Goal: Task Accomplishment & Management: Use online tool/utility

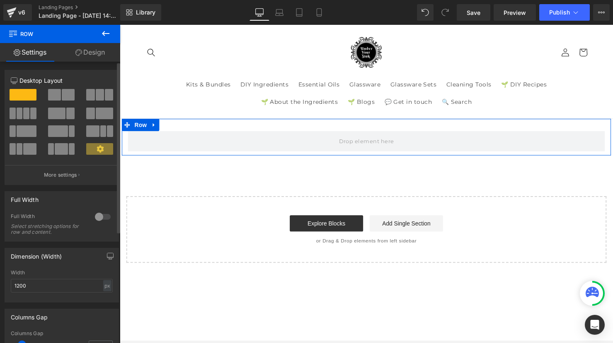
click at [97, 217] on div at bounding box center [103, 216] width 20 height 13
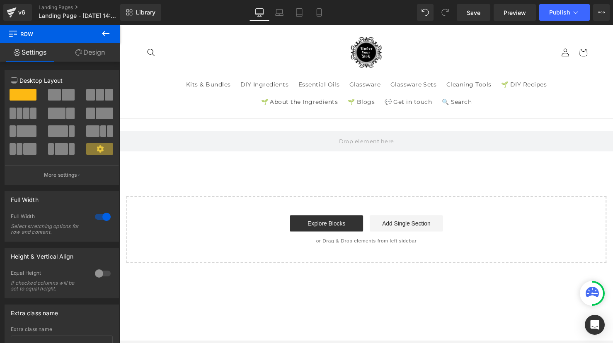
click at [103, 31] on icon at bounding box center [106, 34] width 10 height 10
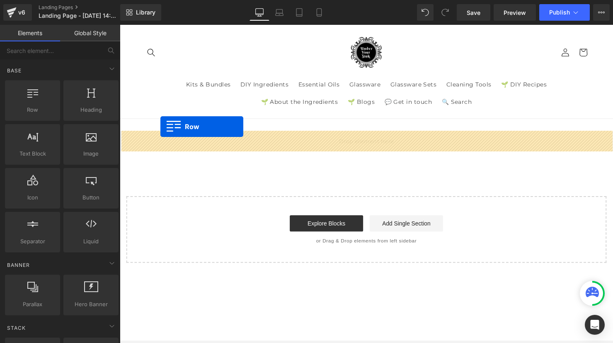
drag, startPoint x: 152, startPoint y: 123, endPoint x: 161, endPoint y: 128, distance: 10.6
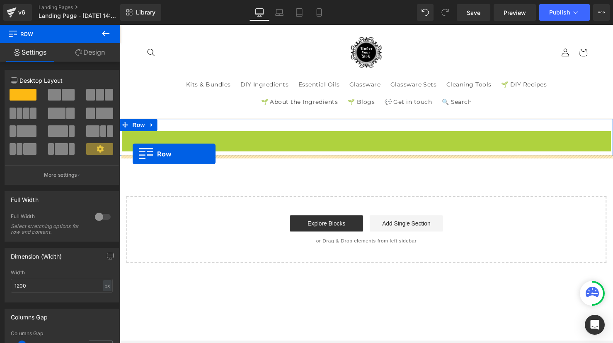
drag, startPoint x: 127, startPoint y: 139, endPoint x: 133, endPoint y: 156, distance: 18.1
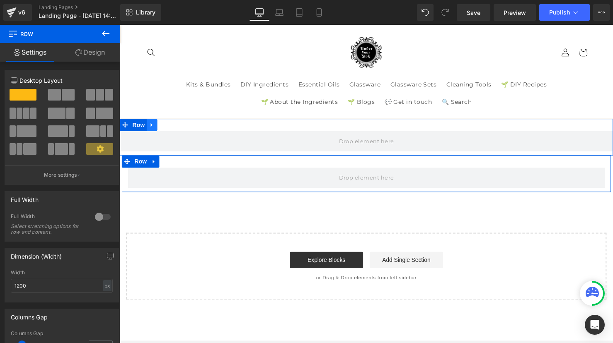
click at [155, 128] on icon at bounding box center [153, 126] width 6 height 6
click at [178, 128] on link at bounding box center [174, 127] width 11 height 12
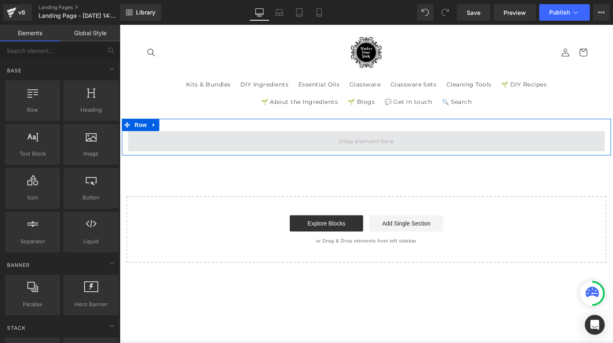
click at [239, 140] on span at bounding box center [370, 143] width 485 height 21
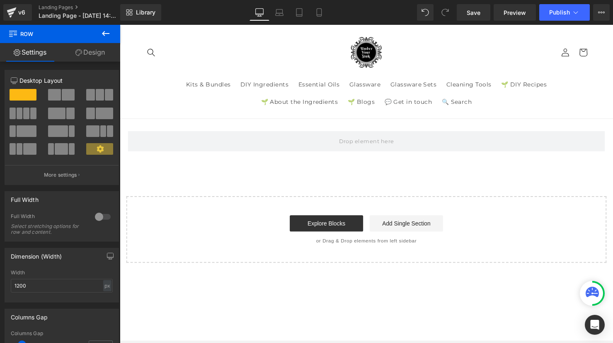
click at [108, 35] on icon at bounding box center [106, 34] width 10 height 10
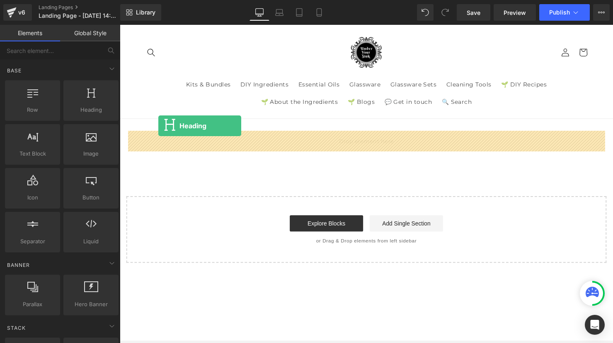
drag, startPoint x: 215, startPoint y: 137, endPoint x: 159, endPoint y: 129, distance: 56.5
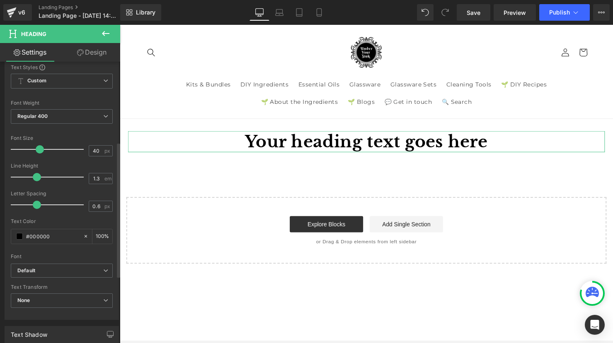
scroll to position [192, 0]
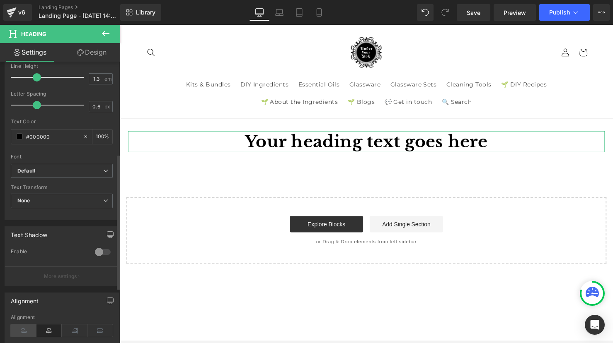
click at [24, 331] on icon at bounding box center [24, 331] width 26 height 12
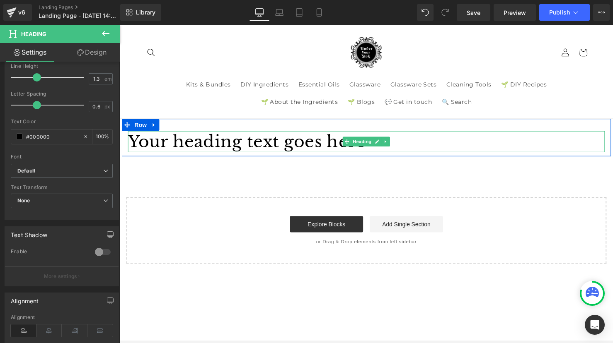
click at [197, 145] on h1 "Your heading text goes here" at bounding box center [370, 144] width 485 height 22
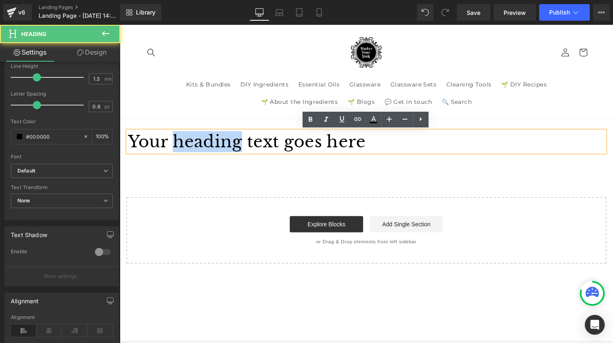
click at [197, 145] on h1 "Your heading text goes here" at bounding box center [370, 144] width 485 height 22
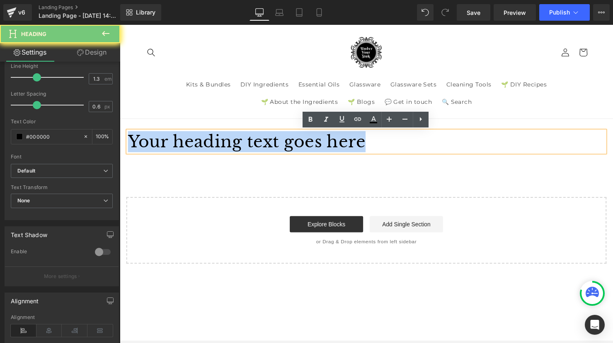
click at [197, 145] on h1 "Your heading text goes here" at bounding box center [370, 144] width 485 height 22
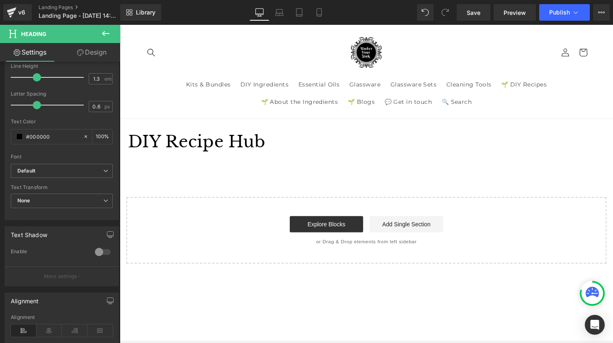
click at [103, 36] on icon at bounding box center [106, 34] width 10 height 10
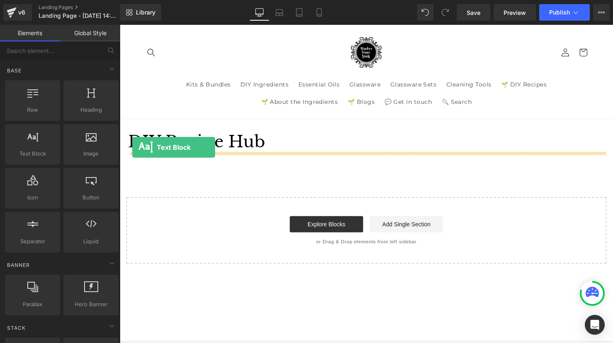
drag, startPoint x: 157, startPoint y: 176, endPoint x: 132, endPoint y: 150, distance: 36.0
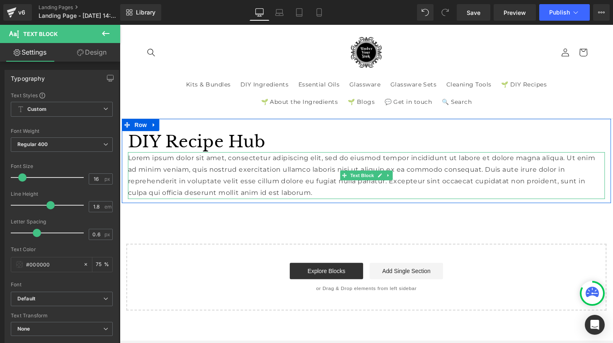
click at [152, 176] on p "Lorem ipsum dolor sit amet, consectetur adipiscing elit, sed do eiusmod tempor …" at bounding box center [370, 179] width 485 height 48
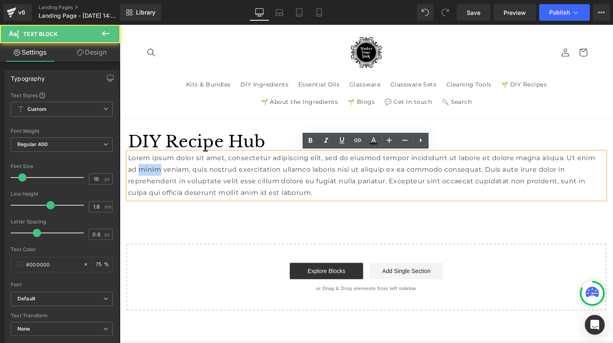
click at [152, 176] on p "Lorem ipsum dolor sit amet, consectetur adipiscing elit, sed do eiusmod tempor …" at bounding box center [370, 179] width 485 height 48
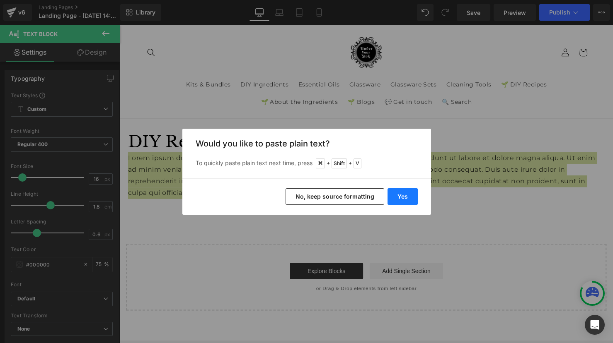
click at [406, 196] on button "Yes" at bounding box center [402, 196] width 30 height 17
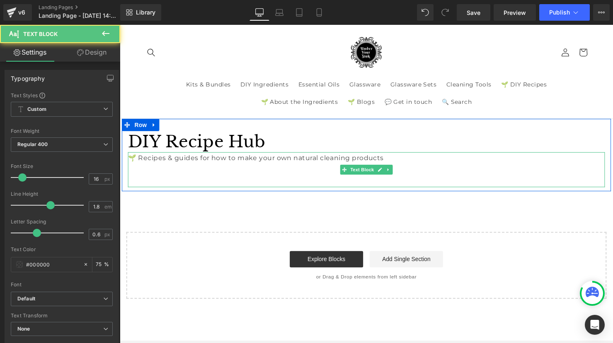
click at [168, 175] on p at bounding box center [370, 173] width 485 height 12
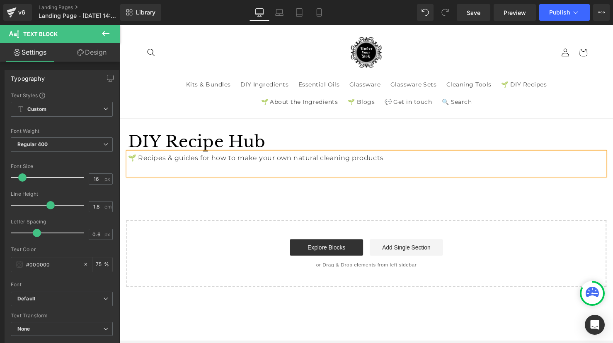
click at [159, 173] on p at bounding box center [370, 173] width 485 height 12
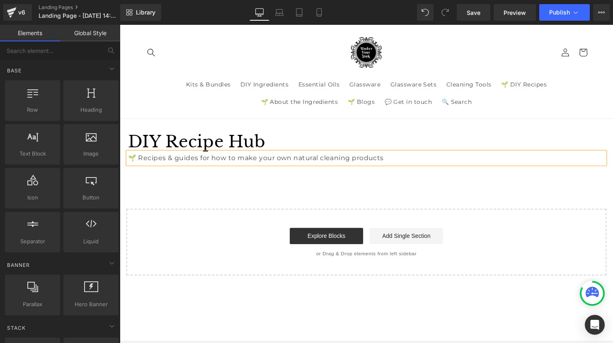
click at [165, 186] on div "DIY Recipe Hub Heading 🌱 Recipes & guides for how to make your own natural clea…" at bounding box center [370, 200] width 501 height 159
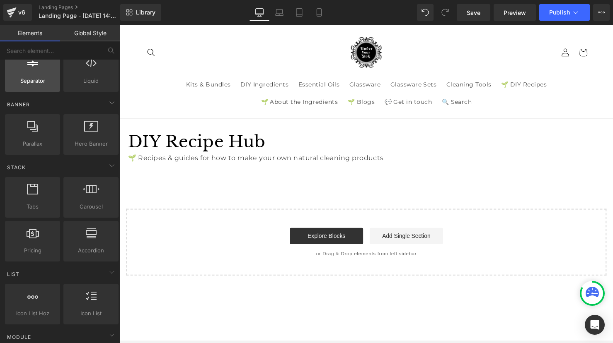
scroll to position [162, 0]
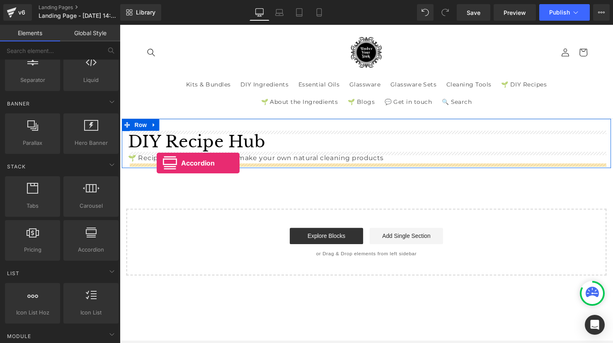
drag, startPoint x: 210, startPoint y: 268, endPoint x: 157, endPoint y: 166, distance: 114.9
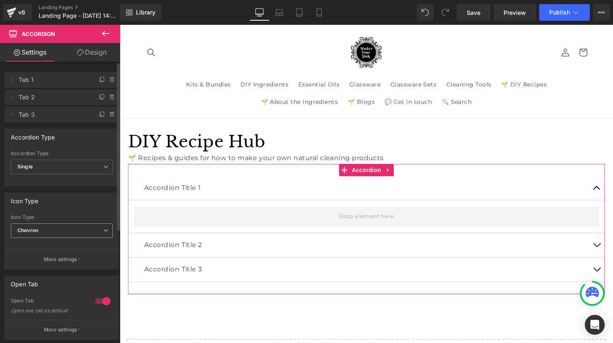
click at [81, 236] on span "Chevron" at bounding box center [62, 231] width 102 height 14
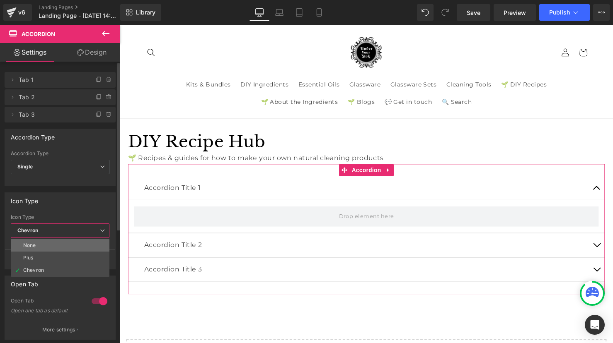
click at [75, 243] on li "None" at bounding box center [60, 245] width 99 height 12
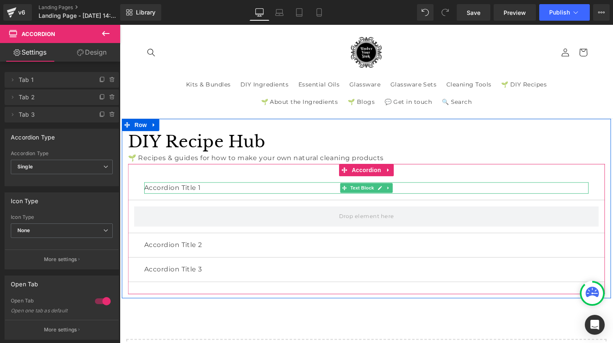
click at [179, 192] on p "Accordion Title 1" at bounding box center [371, 191] width 452 height 12
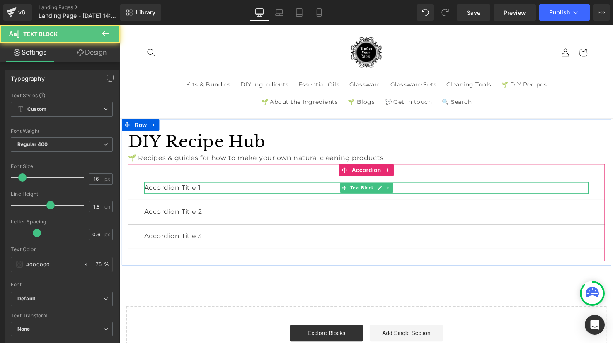
click at [179, 191] on p "Accordion Title 1" at bounding box center [371, 191] width 452 height 12
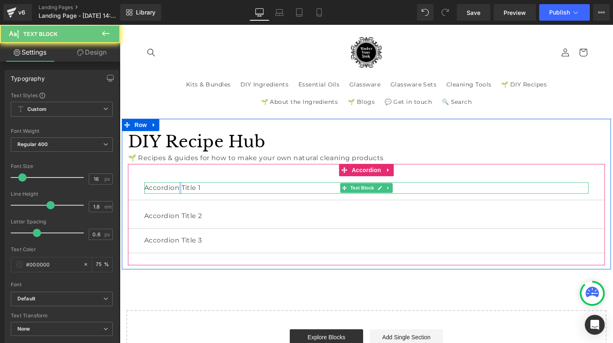
click at [179, 191] on p "Accordion Title 1" at bounding box center [371, 191] width 452 height 12
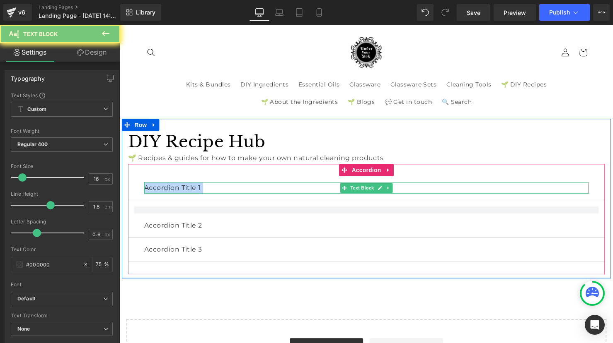
click at [179, 191] on p "Accordion Title 1" at bounding box center [371, 191] width 452 height 12
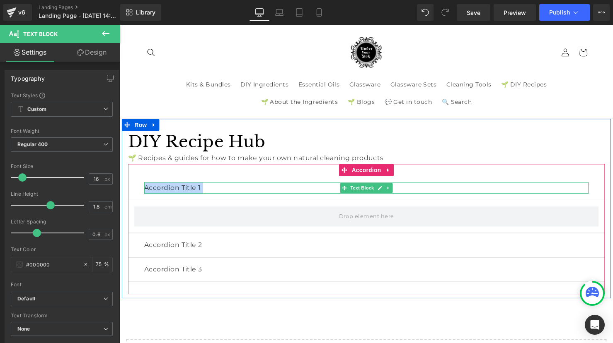
click at [166, 192] on p "Accordion Title 1" at bounding box center [371, 191] width 452 height 12
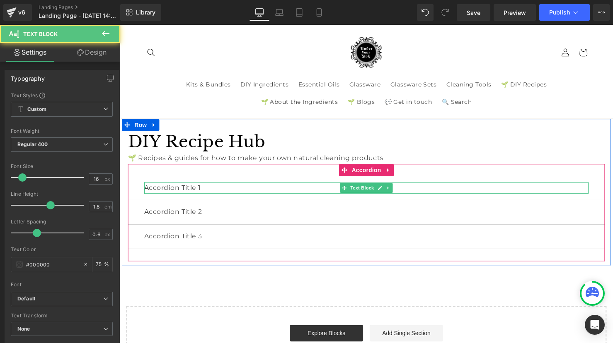
click at [153, 191] on p "Accordion Title 1" at bounding box center [371, 191] width 452 height 12
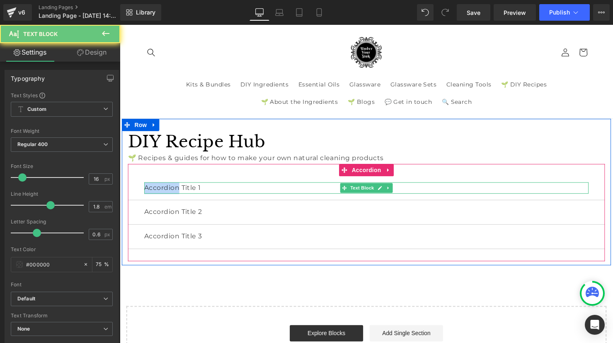
click at [153, 191] on p "Accordion Title 1" at bounding box center [371, 191] width 452 height 12
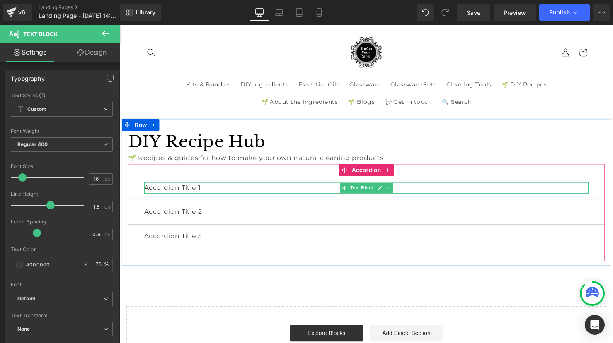
click at [245, 189] on p "Accordion Title 1" at bounding box center [371, 191] width 452 height 12
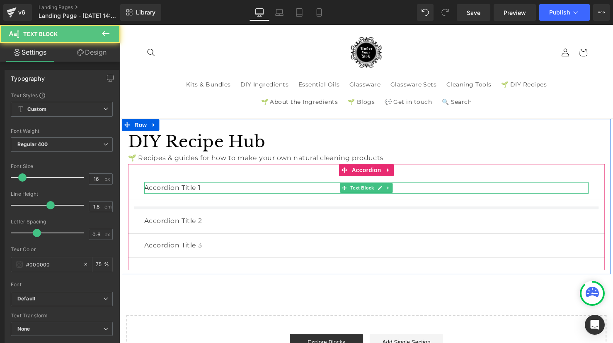
click at [245, 189] on p "Accordion Title 1" at bounding box center [371, 191] width 452 height 12
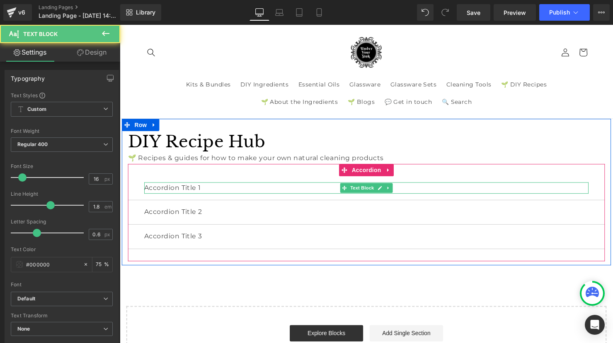
click at [202, 190] on p "Accordion Title 1" at bounding box center [371, 191] width 452 height 12
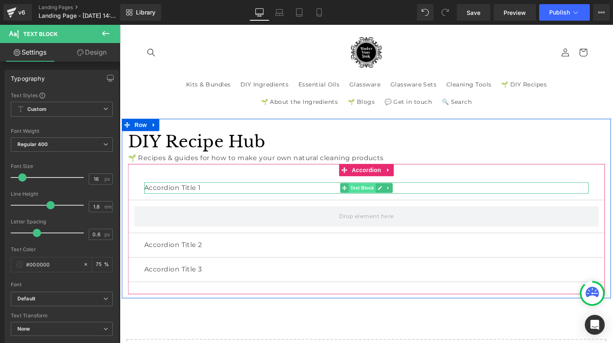
click at [353, 194] on span "Text Block" at bounding box center [365, 191] width 27 height 10
click at [386, 192] on icon at bounding box center [384, 190] width 5 height 5
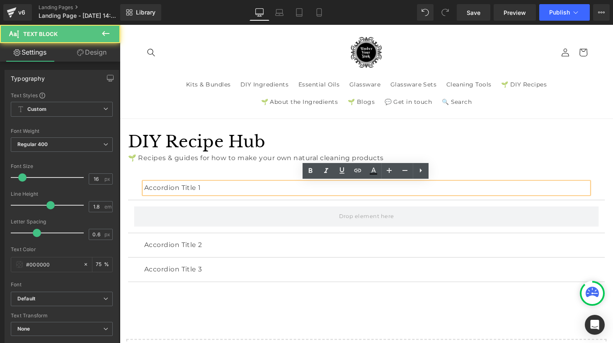
drag, startPoint x: 278, startPoint y: 193, endPoint x: 143, endPoint y: 192, distance: 135.5
click at [145, 192] on div "Accordion Title 1" at bounding box center [371, 191] width 452 height 12
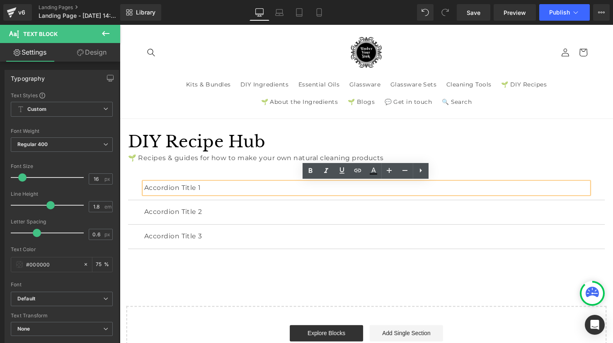
click at [167, 190] on p "Accordion Title 1" at bounding box center [371, 191] width 452 height 12
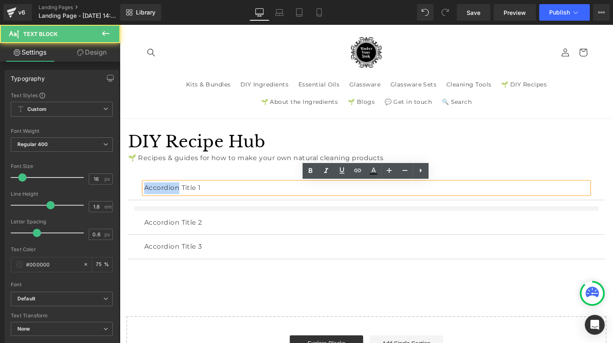
click at [167, 190] on p "Accordion Title 1" at bounding box center [371, 191] width 452 height 12
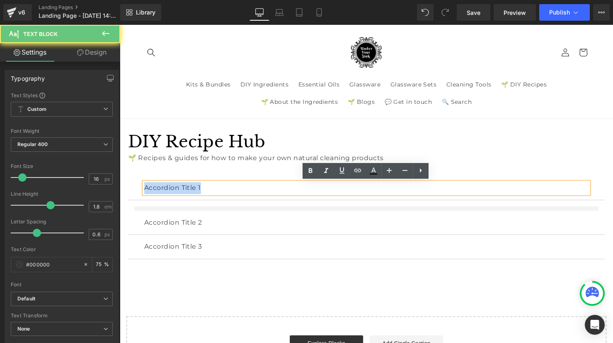
click at [167, 190] on p "Accordion Title 1" at bounding box center [371, 191] width 452 height 12
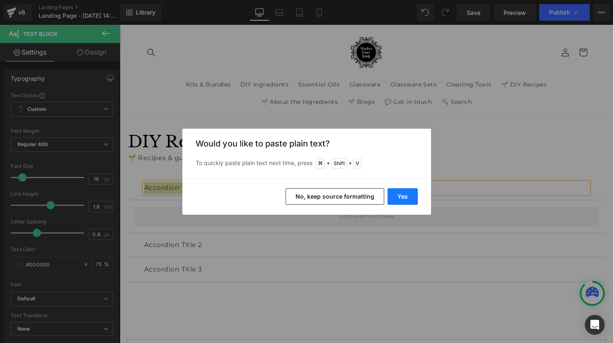
click at [396, 197] on button "Yes" at bounding box center [402, 196] width 30 height 17
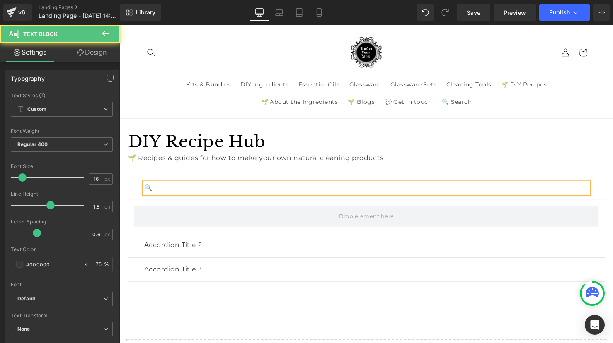
click at [178, 188] on p "🔍" at bounding box center [371, 191] width 452 height 12
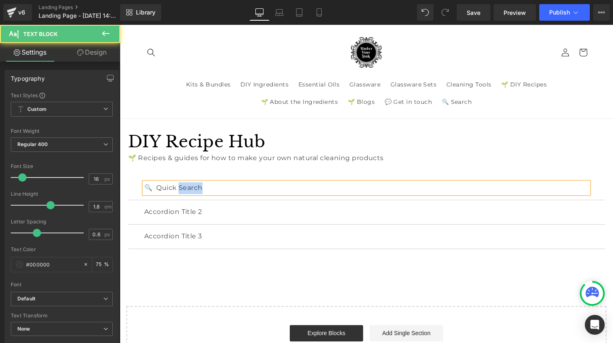
drag, startPoint x: 181, startPoint y: 192, endPoint x: 210, endPoint y: 192, distance: 29.0
click at [210, 192] on p "🔍 Quick Search" at bounding box center [371, 191] width 452 height 12
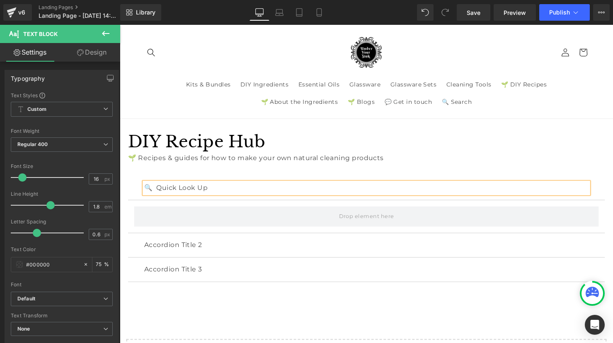
click at [226, 174] on div "🔍 Quick Look Up Text Block Accordion Title 2 Text Block Accordion Title 3 Text …" at bounding box center [370, 233] width 485 height 133
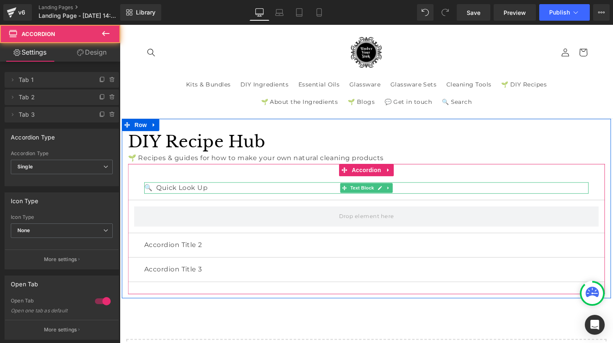
click at [150, 192] on p "🔍 Quick Look Up" at bounding box center [371, 191] width 452 height 12
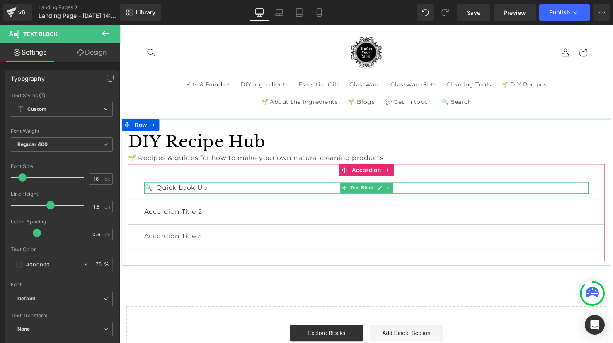
click at [150, 192] on p "🔍 Quick Look Up" at bounding box center [371, 191] width 452 height 12
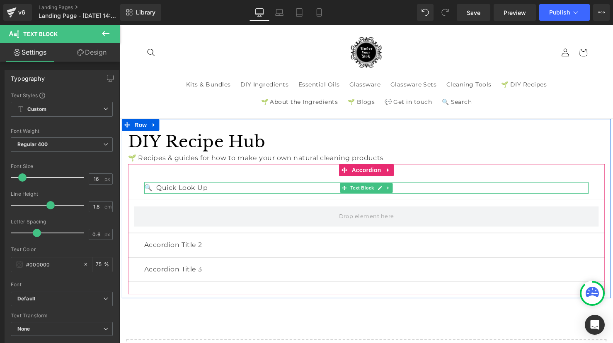
click at [232, 192] on p "🔍 Quick Look Up" at bounding box center [371, 191] width 452 height 12
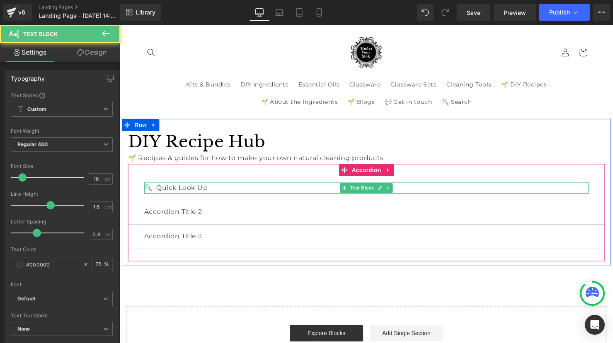
click at [232, 192] on p "🔍 Quick Look Up" at bounding box center [371, 191] width 452 height 12
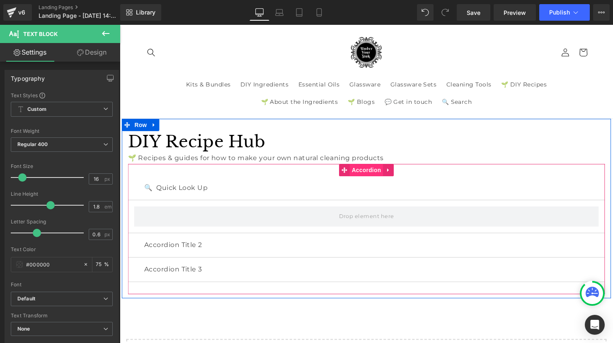
click at [366, 172] on span "Accordion" at bounding box center [370, 173] width 34 height 12
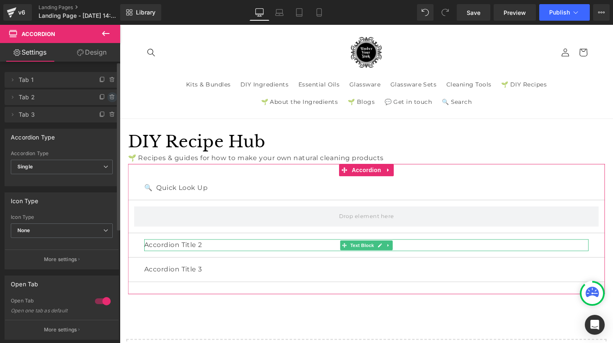
click at [111, 95] on icon at bounding box center [112, 97] width 7 height 7
click at [109, 97] on button "Delete" at bounding box center [103, 97] width 26 height 11
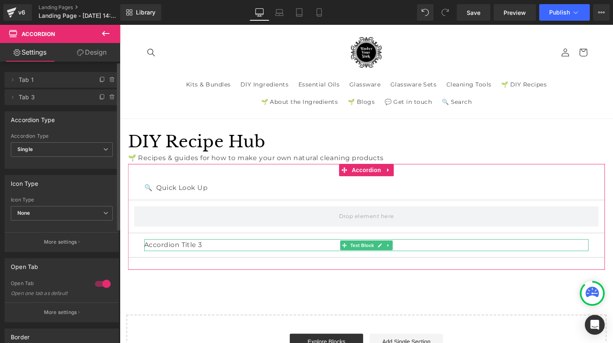
click at [112, 97] on icon at bounding box center [112, 98] width 0 height 2
click at [109, 97] on button "Delete" at bounding box center [103, 97] width 26 height 11
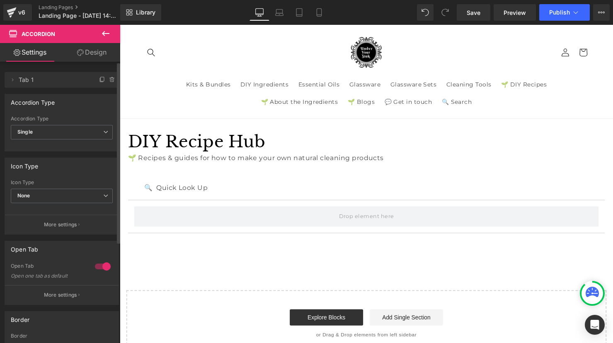
click at [106, 36] on icon at bounding box center [106, 34] width 10 height 10
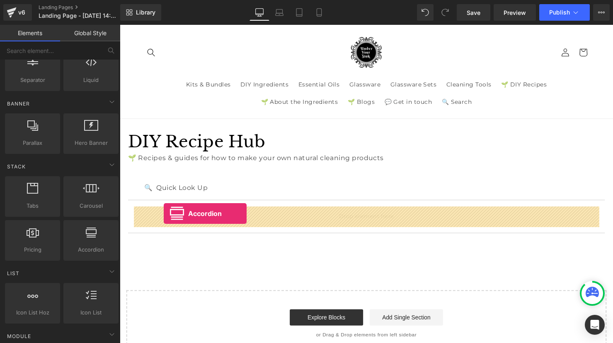
drag, startPoint x: 204, startPoint y: 270, endPoint x: 164, endPoint y: 217, distance: 66.3
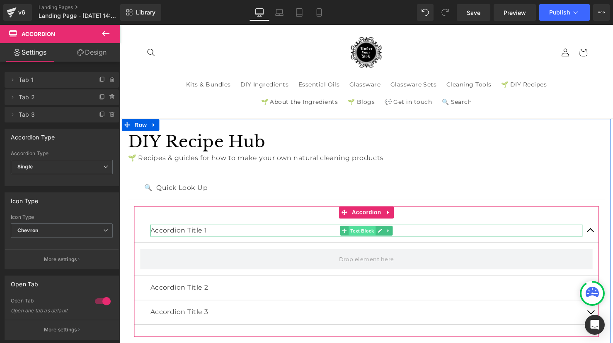
click at [363, 233] on span "Text Block" at bounding box center [365, 234] width 27 height 10
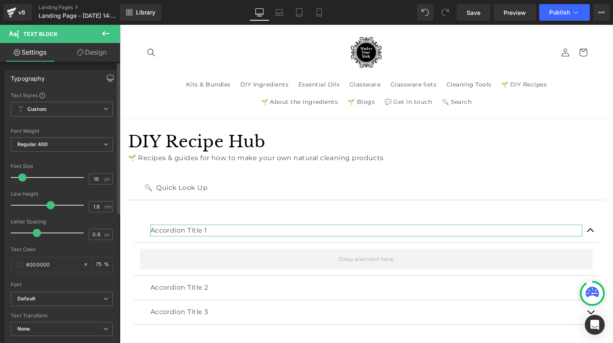
click at [109, 78] on icon "button" at bounding box center [110, 78] width 7 height 7
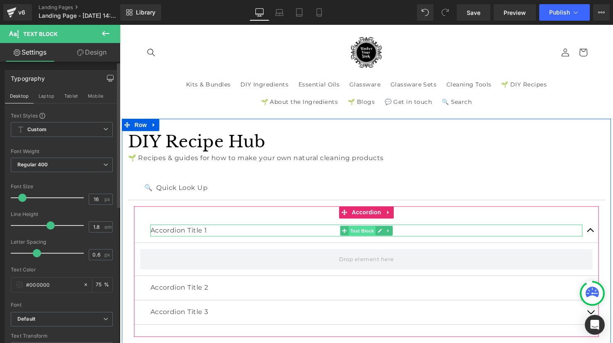
click at [364, 235] on span "Text Block" at bounding box center [365, 235] width 27 height 10
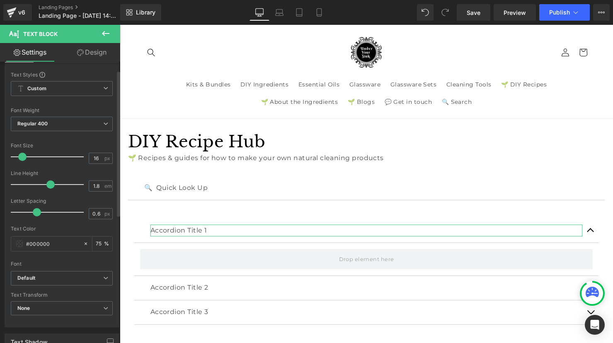
scroll to position [0, 0]
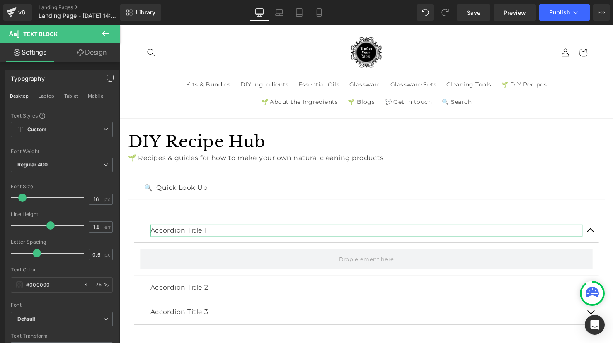
click at [99, 51] on link "Design" at bounding box center [92, 52] width 60 height 19
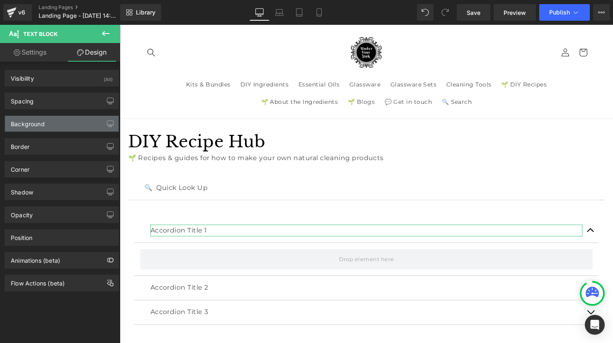
click at [54, 122] on div "Background" at bounding box center [62, 124] width 114 height 16
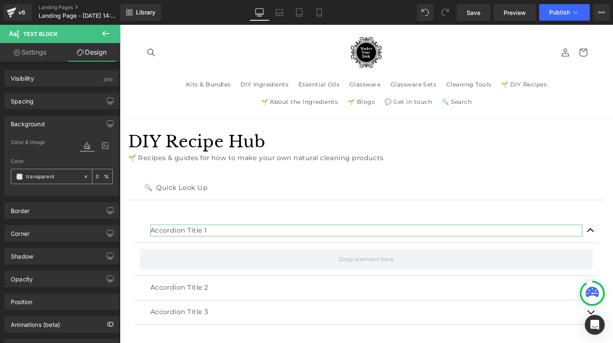
click at [20, 179] on span at bounding box center [19, 177] width 7 height 7
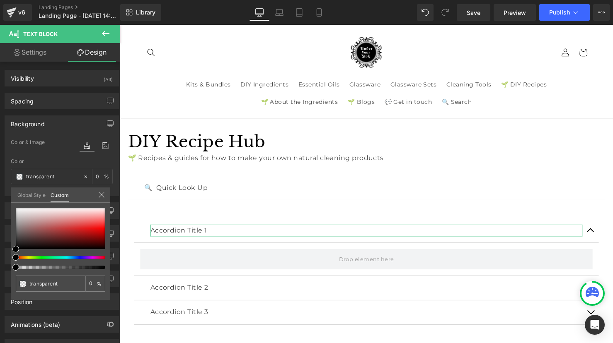
click at [29, 195] on link "Global Style" at bounding box center [31, 195] width 28 height 14
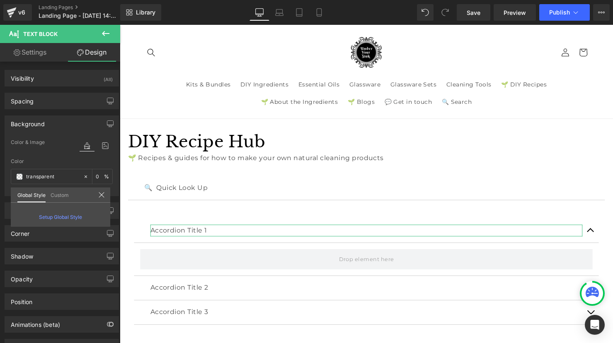
click at [71, 194] on div "Global Style Custom" at bounding box center [60, 195] width 99 height 15
click at [68, 197] on link "Custom" at bounding box center [60, 195] width 18 height 14
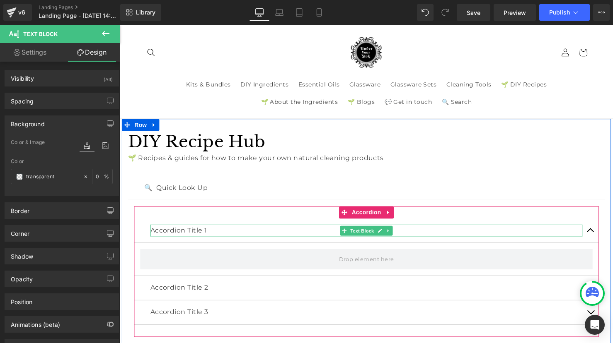
click at [176, 234] on p "Accordion Title 1" at bounding box center [370, 234] width 439 height 12
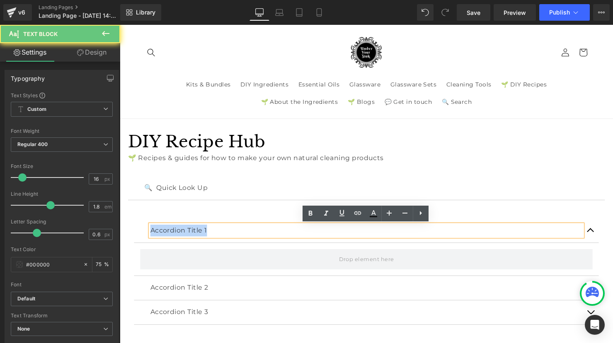
click at [176, 234] on p "Accordion Title 1" at bounding box center [370, 234] width 439 height 12
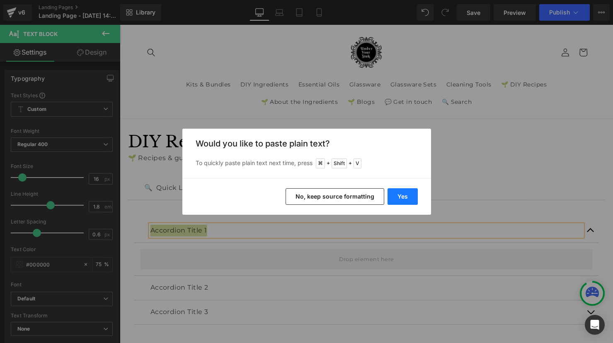
click at [399, 200] on button "Yes" at bounding box center [402, 196] width 30 height 17
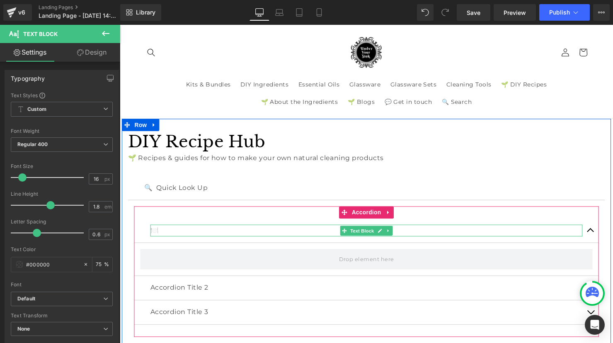
click at [189, 234] on p "🍽️" at bounding box center [370, 234] width 439 height 12
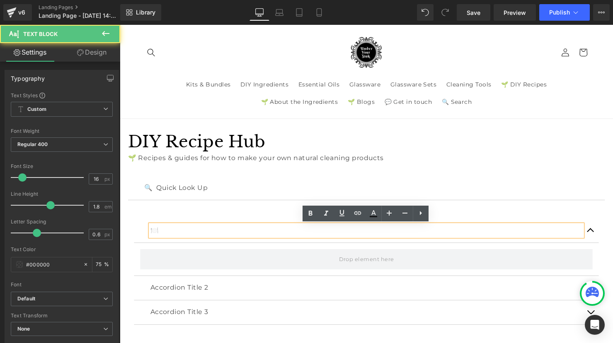
click at [174, 233] on p "🍽️" at bounding box center [370, 234] width 439 height 12
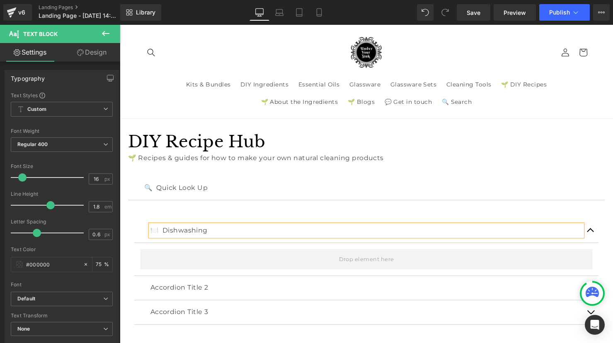
click at [137, 212] on div "🍽️ Dishwashing Text Block Accordion Title 2 Text Block Accordion Title 3 Text B…" at bounding box center [370, 276] width 472 height 133
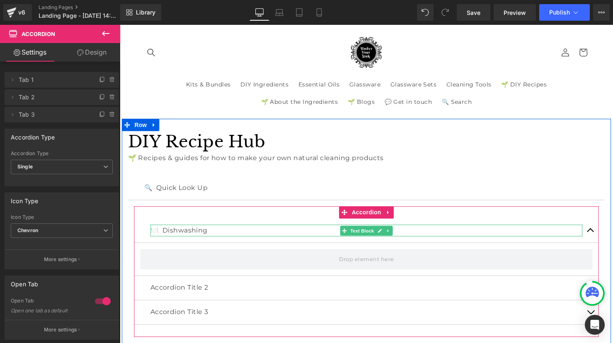
click at [175, 233] on p "🍽️ Dishwashing" at bounding box center [370, 234] width 439 height 12
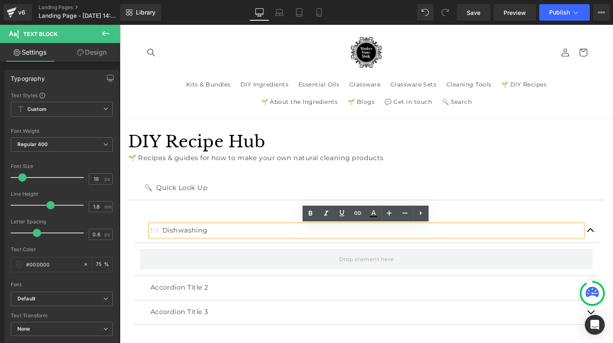
click at [181, 213] on div "🍽️ Dishwashing Text Block Accordion Title 2 Text Block Accordion Title 3 Text B…" at bounding box center [370, 276] width 472 height 133
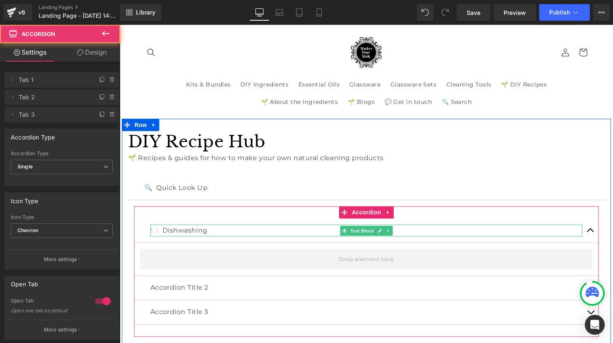
click at [203, 234] on p "🍽️ Dishwashing" at bounding box center [370, 234] width 439 height 12
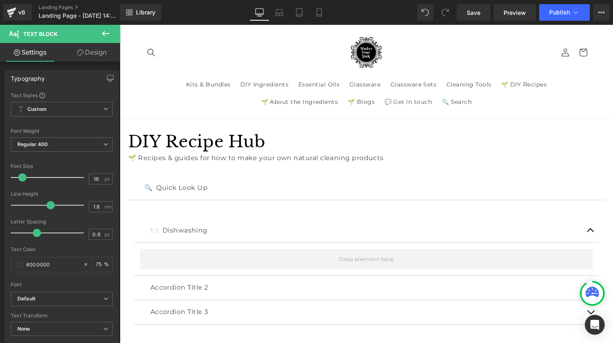
click at [99, 56] on link "Design" at bounding box center [92, 52] width 60 height 19
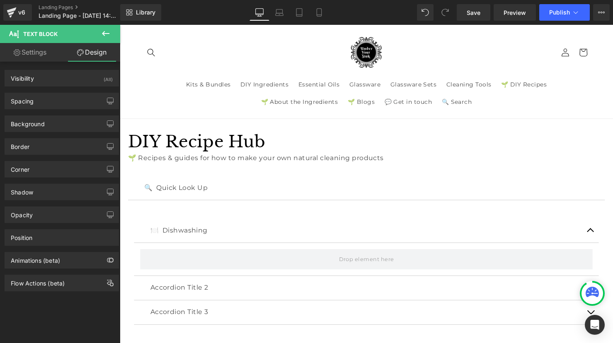
type input "transparent"
type input "0"
click at [34, 126] on div "Background" at bounding box center [28, 122] width 34 height 12
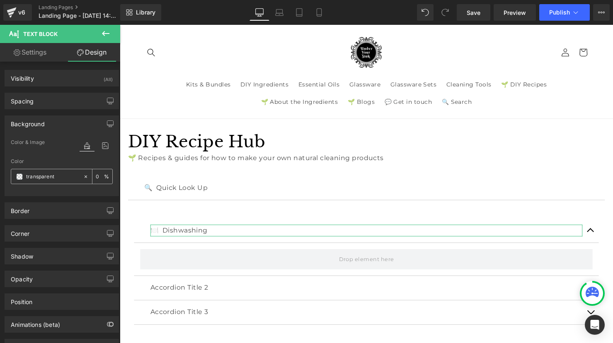
click at [39, 176] on input "transparent" at bounding box center [52, 176] width 53 height 9
paste input "#96b4a7"
type input "#96b4a7"
type input "100"
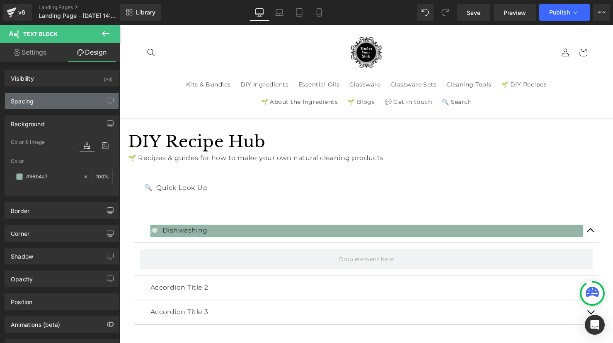
type input "#96b4a7"
click at [39, 99] on div "Spacing" at bounding box center [62, 101] width 114 height 16
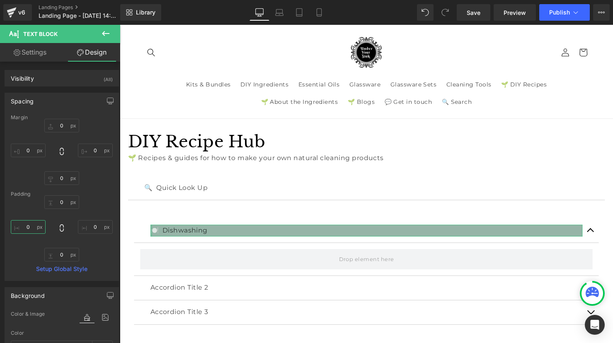
click at [25, 226] on input "0" at bounding box center [28, 227] width 35 height 14
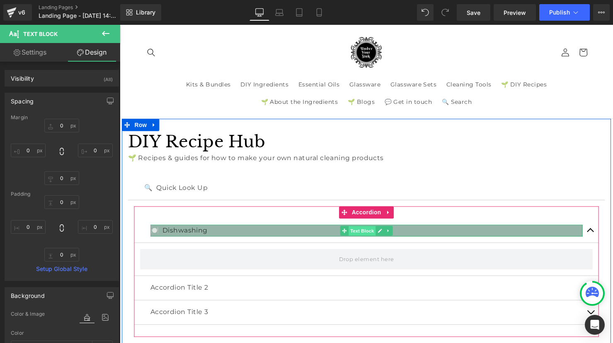
click at [372, 235] on span "Text Block" at bounding box center [365, 235] width 27 height 10
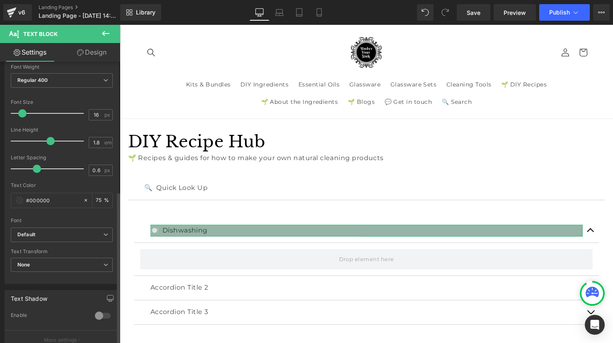
scroll to position [243, 0]
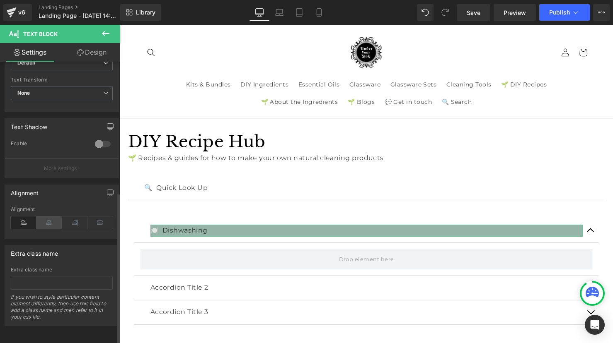
click at [54, 218] on icon at bounding box center [49, 223] width 26 height 12
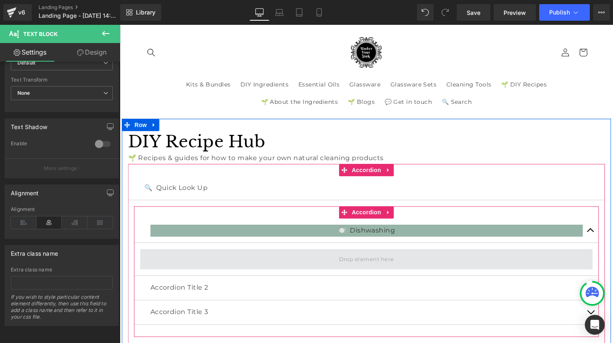
click at [474, 264] on span at bounding box center [370, 263] width 460 height 21
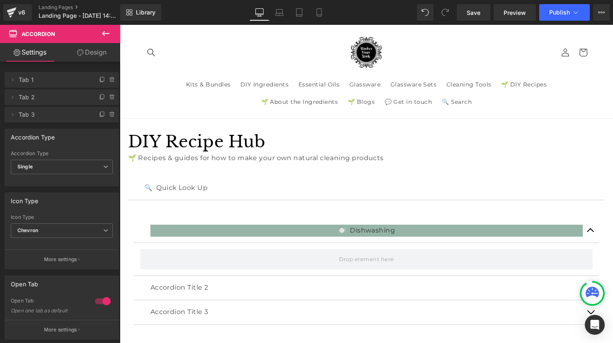
click at [107, 33] on icon at bounding box center [106, 34] width 10 height 10
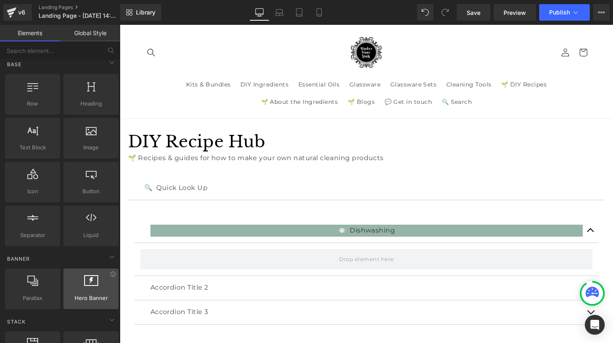
scroll to position [0, 0]
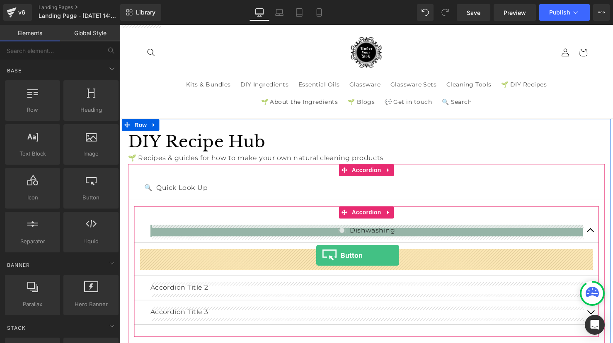
drag, startPoint x: 207, startPoint y: 216, endPoint x: 319, endPoint y: 259, distance: 120.4
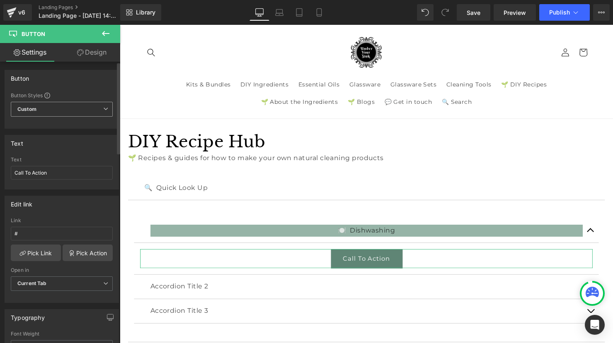
click at [64, 110] on span "Custom Setup Global Style" at bounding box center [62, 109] width 102 height 15
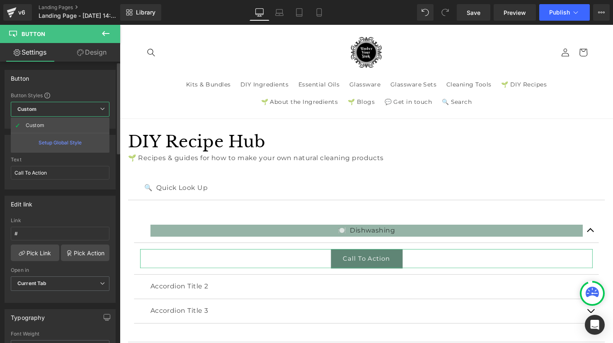
click at [64, 110] on span "Custom Setup Global Style" at bounding box center [60, 109] width 99 height 15
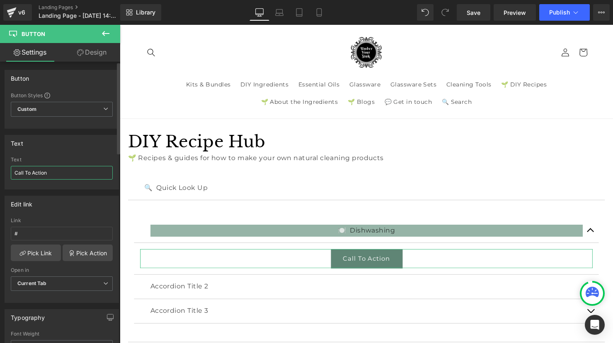
drag, startPoint x: 53, startPoint y: 174, endPoint x: 12, endPoint y: 175, distance: 41.4
click at [12, 175] on input "Call To Action" at bounding box center [62, 173] width 102 height 14
paste input "Dishwasher Powder & Tablets"
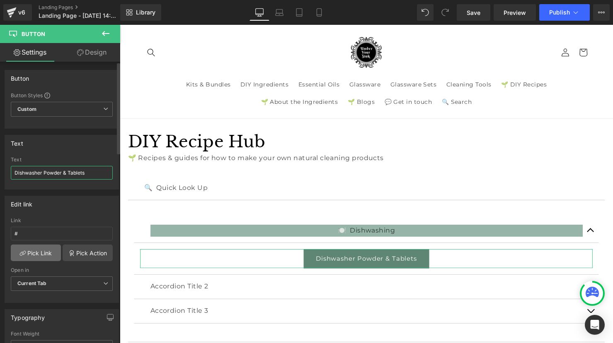
type input "Dishwasher Powder & Tablets"
click at [39, 253] on link "Pick Link" at bounding box center [36, 253] width 50 height 17
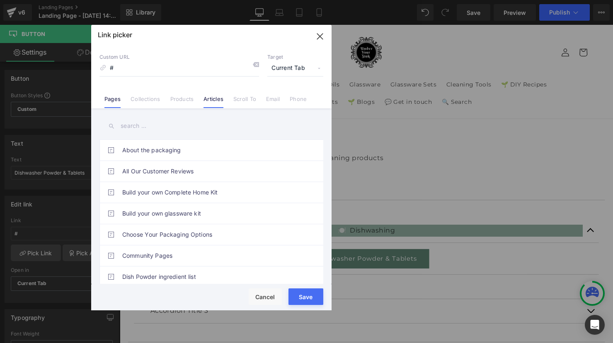
click at [218, 100] on link "Articles" at bounding box center [213, 102] width 20 height 12
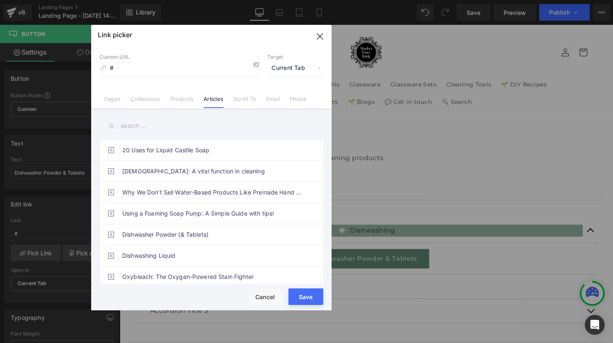
click at [150, 126] on input "text" at bounding box center [211, 126] width 224 height 19
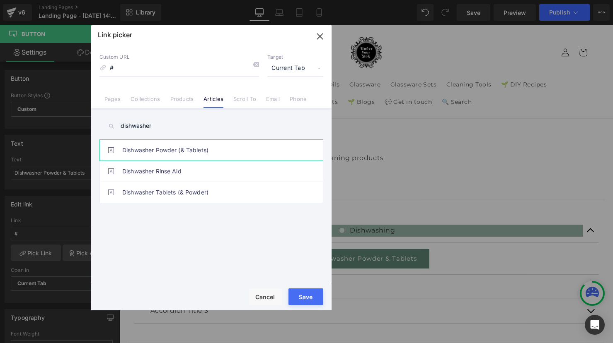
type input "dishwasher"
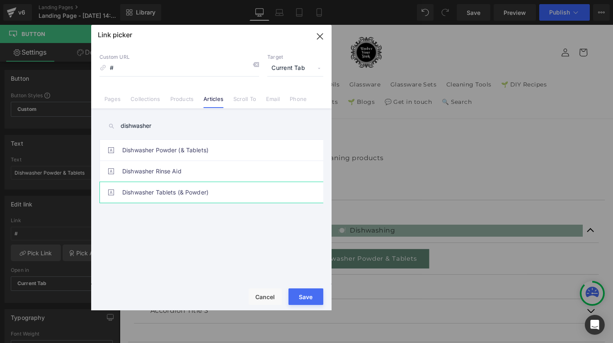
click at [172, 190] on link "Dishwasher Tablets (& Powder)" at bounding box center [213, 192] width 182 height 21
type input "/blogs/diy-cleaning-recipes/how-to-make-dishwasher-tablets"
click at [312, 298] on button "Save" at bounding box center [305, 297] width 35 height 17
type input "/blogs/diy-cleaning-recipes/how-to-make-dishwasher-tablets"
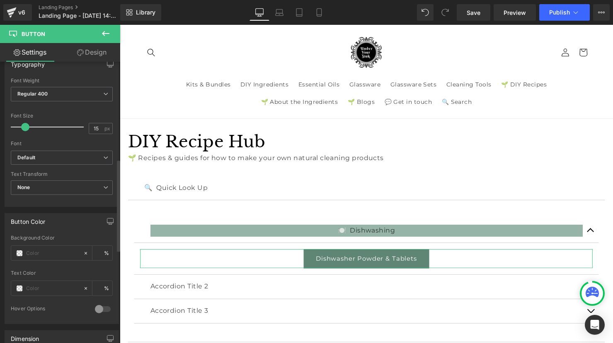
scroll to position [309, 0]
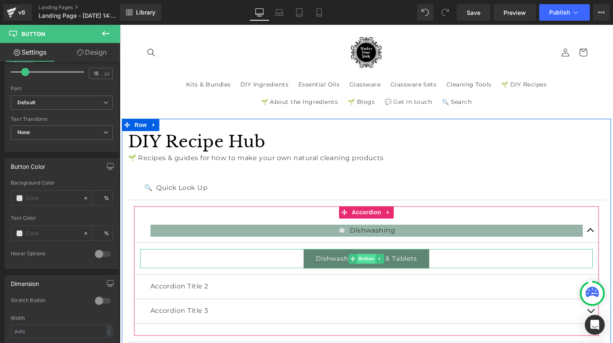
click at [366, 264] on span "Button" at bounding box center [370, 263] width 19 height 10
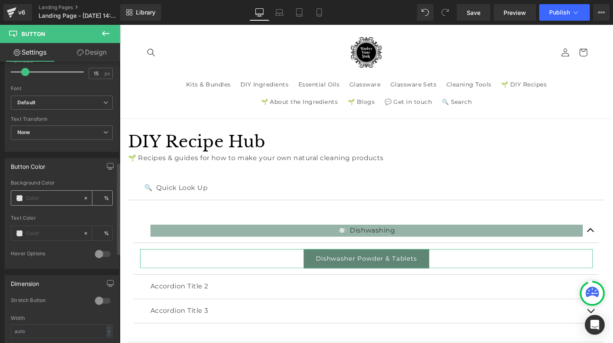
click at [20, 198] on span at bounding box center [19, 198] width 7 height 7
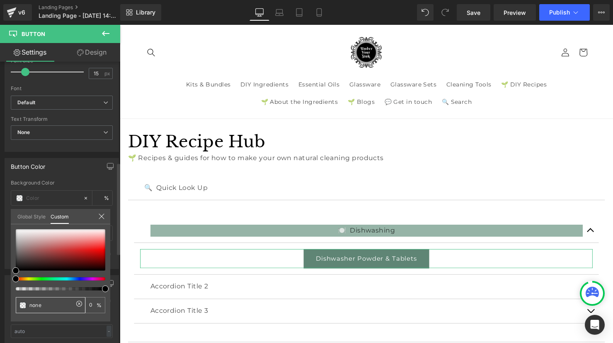
click at [22, 305] on span at bounding box center [22, 305] width 7 height 7
type input "#050505"
type input "100"
type input "#050505"
type input "100"
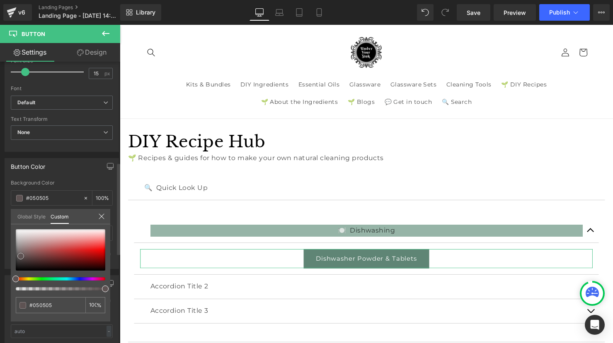
type input "#5c5050"
type input "#665b5b"
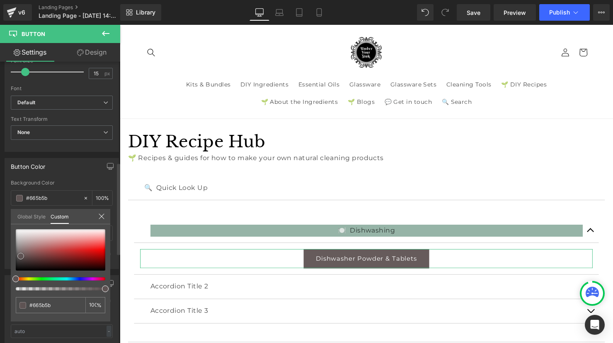
type input "#9c9090"
type input "#dfdbdb"
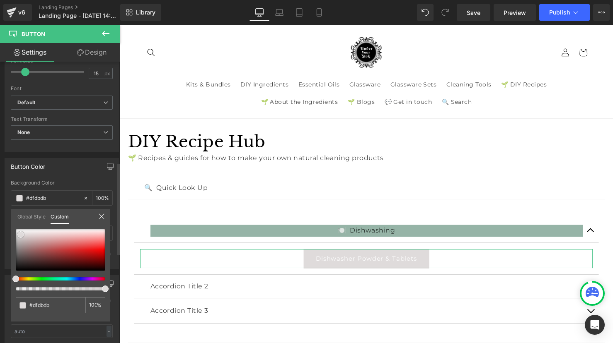
type input "#fcfcfc"
type input "#ffffff"
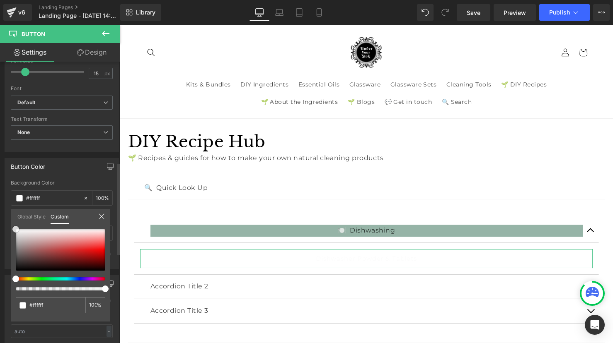
drag, startPoint x: 23, startPoint y: 255, endPoint x: 13, endPoint y: 226, distance: 30.4
click at [13, 226] on div "#ffffff 100 %" at bounding box center [60, 230] width 99 height 10
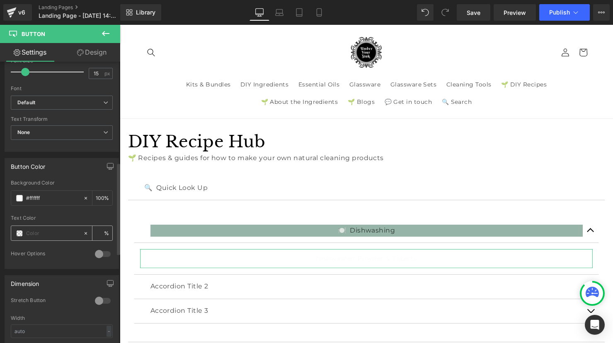
click at [19, 235] on span at bounding box center [19, 233] width 7 height 7
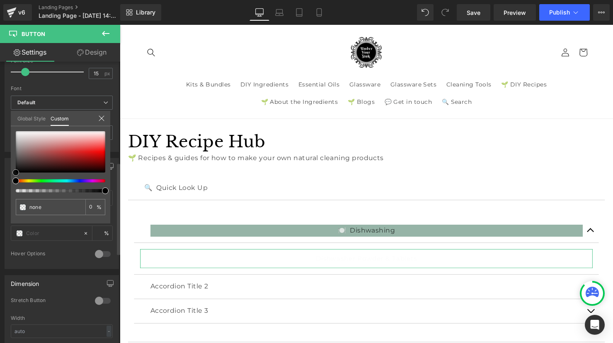
type input "#000000"
type input "100"
type input "#000000"
type input "100"
drag, startPoint x: 17, startPoint y: 174, endPoint x: 10, endPoint y: 176, distance: 6.7
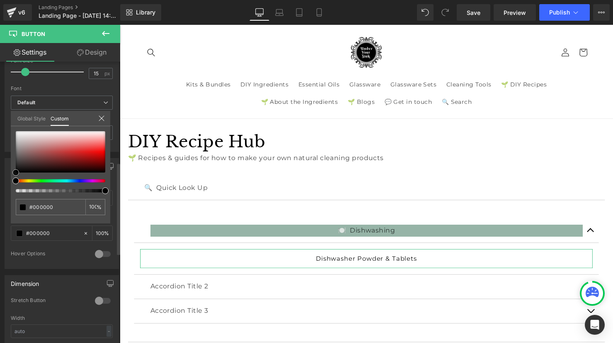
click at [11, 176] on div "#000000 100 %" at bounding box center [60, 177] width 99 height 92
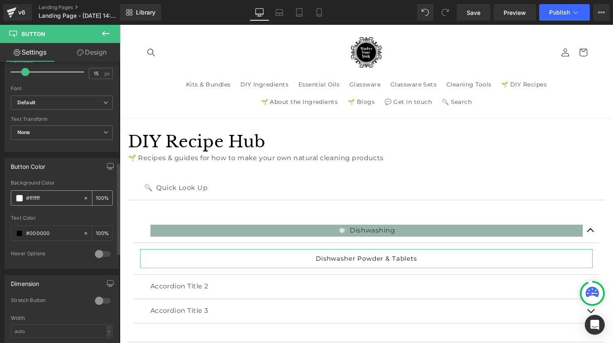
click at [22, 196] on span at bounding box center [19, 198] width 7 height 7
drag, startPoint x: 53, startPoint y: 197, endPoint x: 29, endPoint y: 195, distance: 24.9
click at [29, 195] on input "#ffffff" at bounding box center [52, 198] width 53 height 9
paste input "3f3f3"
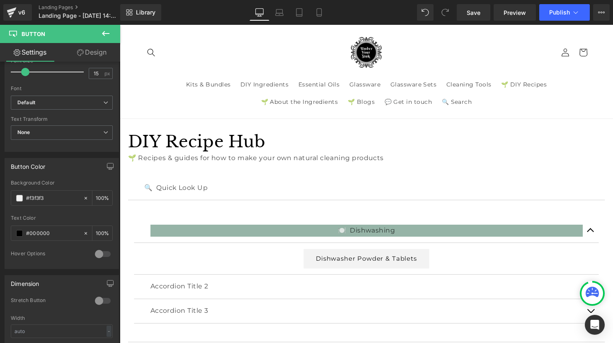
type input "#f3f3f3"
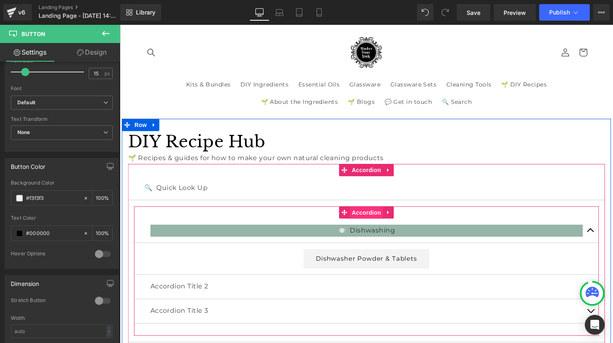
click at [377, 217] on span "Accordion" at bounding box center [370, 216] width 34 height 12
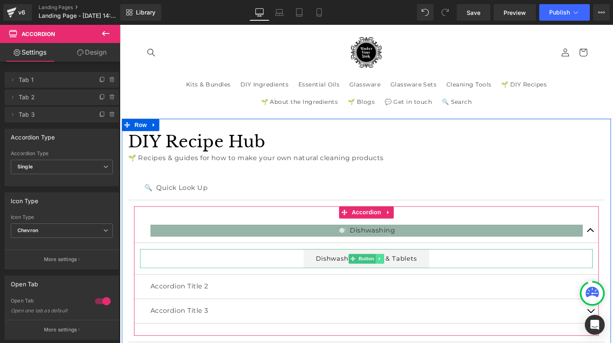
click at [384, 265] on icon at bounding box center [384, 263] width 5 height 5
click at [378, 264] on icon at bounding box center [379, 263] width 5 height 5
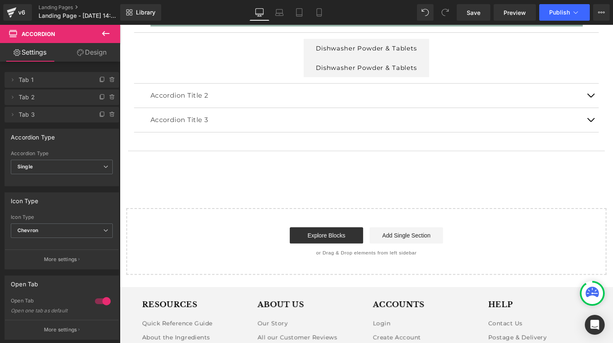
scroll to position [215, 0]
click at [359, 66] on div "Dishwasher Powder & Tablets Button" at bounding box center [370, 67] width 460 height 19
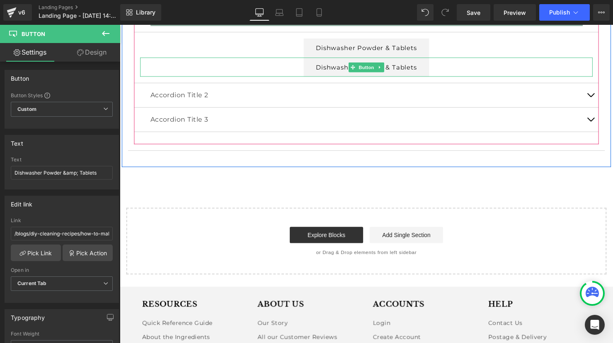
click at [362, 67] on span "Button" at bounding box center [370, 68] width 19 height 10
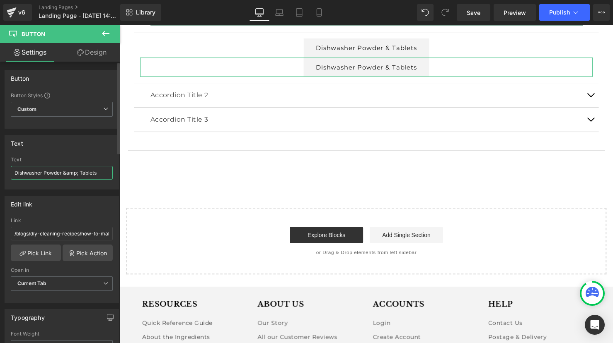
click at [91, 169] on input "Dishwasher Powder &amp; Tablets" at bounding box center [62, 173] width 102 height 14
drag, startPoint x: 103, startPoint y: 173, endPoint x: 5, endPoint y: 176, distance: 97.8
click at [0, 174] on html "Button You are previewing how the will restyle your page. You can not edit Elem…" at bounding box center [306, 171] width 613 height 343
paste input "Rinse Aid"
type input "Dishwasher Rinse Aid"
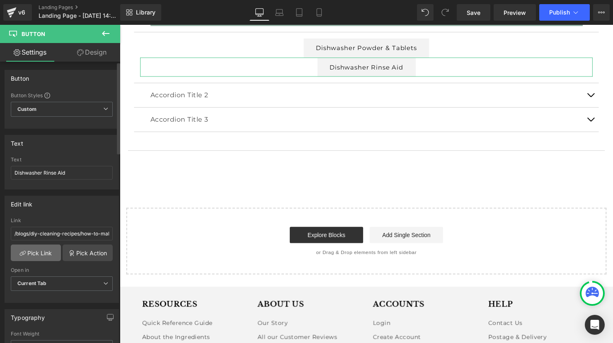
click at [45, 254] on link "Pick Link" at bounding box center [36, 253] width 50 height 17
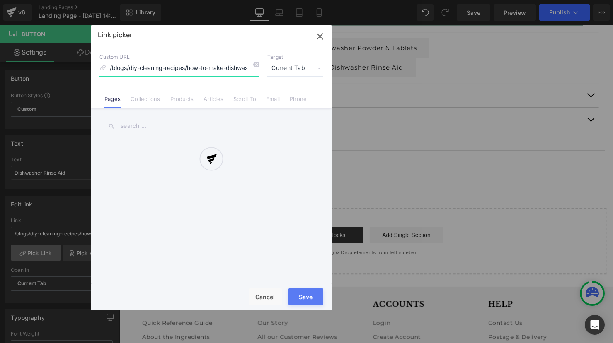
scroll to position [0, 26]
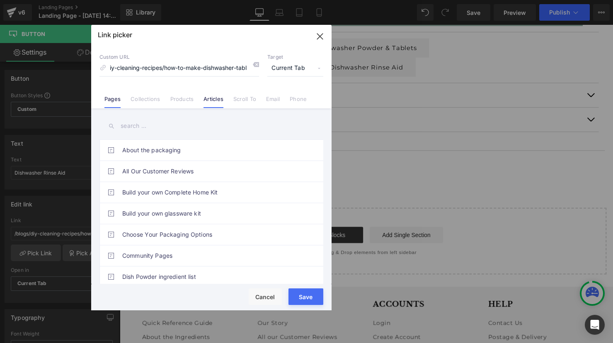
click at [216, 99] on link "Articles" at bounding box center [213, 102] width 20 height 12
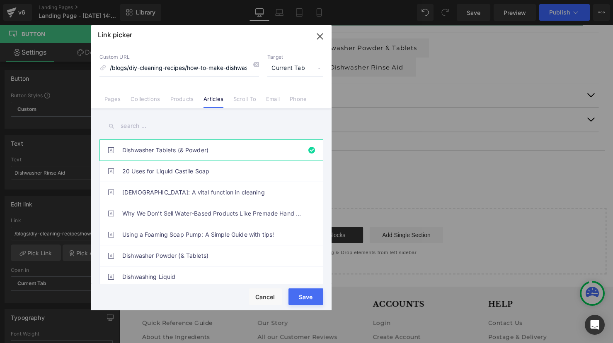
click at [162, 126] on input "text" at bounding box center [211, 126] width 224 height 19
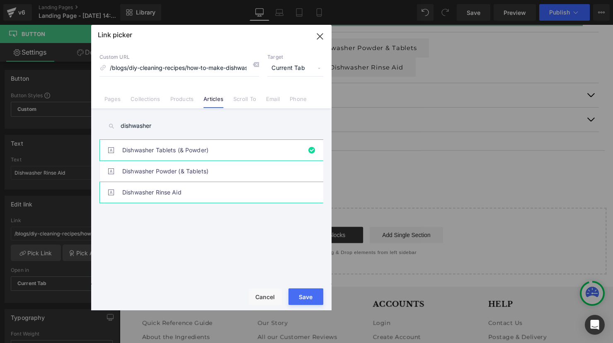
type input "dishwasher"
click at [150, 193] on link "Dishwasher Rinse Aid" at bounding box center [213, 192] width 182 height 21
type input "/blogs/diy-cleaning-recipes/a-simple-rinse-aid-solution-for-your-dishwasher"
click at [316, 299] on button "Save" at bounding box center [305, 297] width 35 height 17
type input "/blogs/diy-cleaning-recipes/a-simple-rinse-aid-solution-for-your-dishwasher"
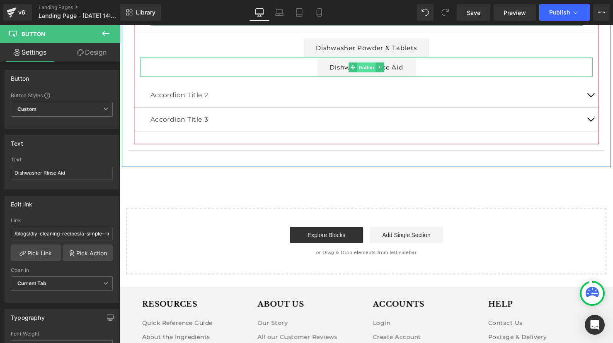
click at [372, 67] on span "Button" at bounding box center [370, 68] width 19 height 10
click at [383, 68] on icon at bounding box center [383, 67] width 1 height 3
click at [379, 70] on icon at bounding box center [379, 67] width 5 height 5
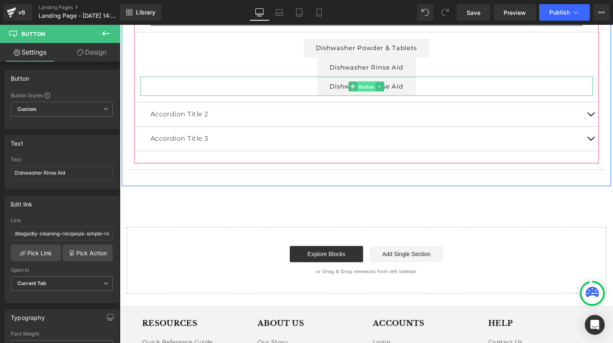
click at [372, 89] on span "Button" at bounding box center [370, 88] width 19 height 10
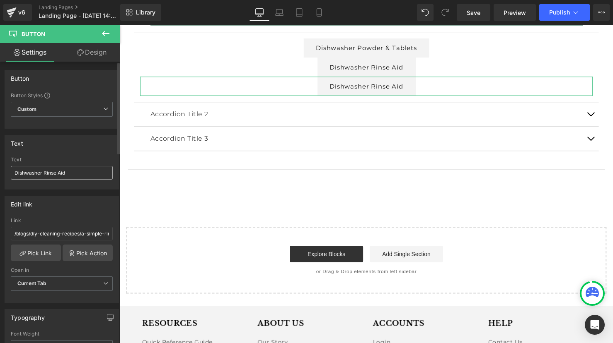
click at [73, 175] on input "Dishwasher Rinse Aid" at bounding box center [62, 173] width 102 height 14
drag, startPoint x: 75, startPoint y: 174, endPoint x: 0, endPoint y: 167, distance: 74.8
click at [0, 167] on div "Text Dishwasher Rinse Aid Text Dishwasher Rinse Aid" at bounding box center [62, 159] width 124 height 61
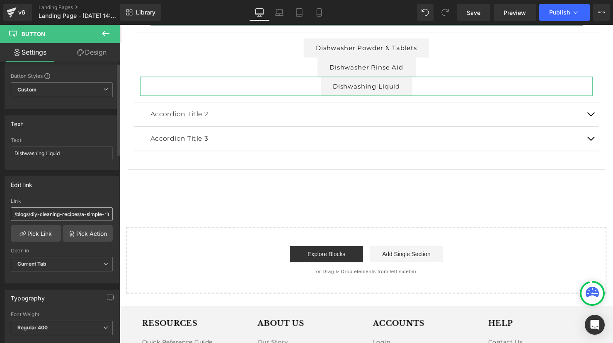
scroll to position [31, 0]
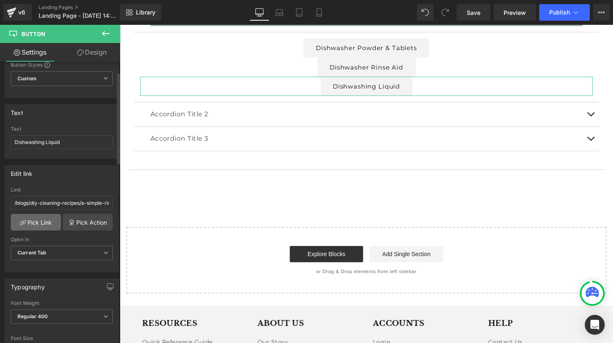
type input "Dishwashing Liquid"
click at [40, 222] on link "Pick Link" at bounding box center [36, 222] width 50 height 17
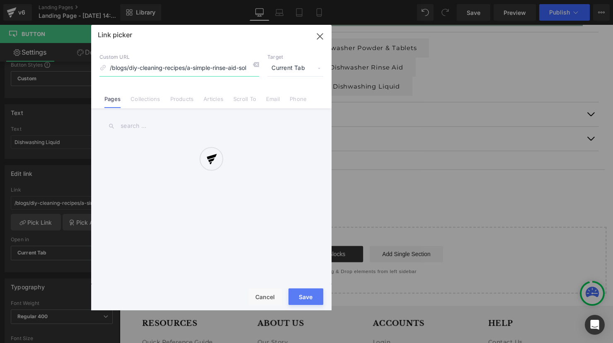
scroll to position [0, 68]
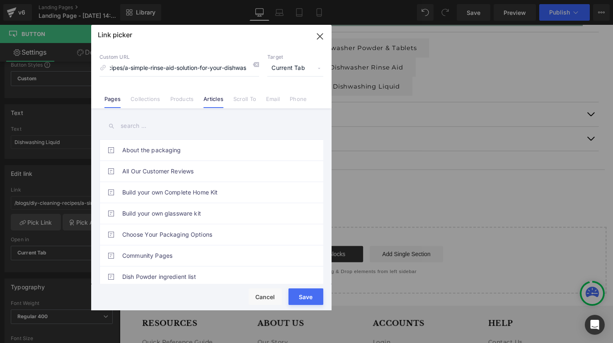
click at [208, 102] on link "Articles" at bounding box center [213, 102] width 20 height 12
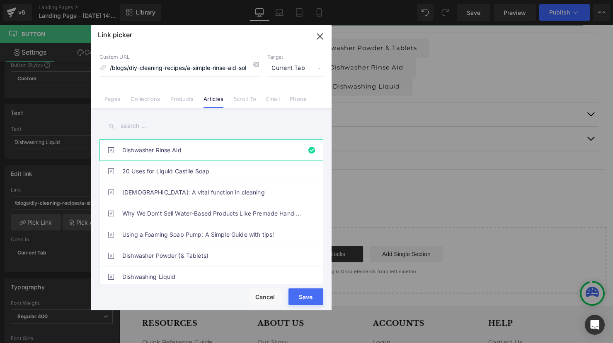
click at [162, 131] on input "text" at bounding box center [211, 126] width 224 height 19
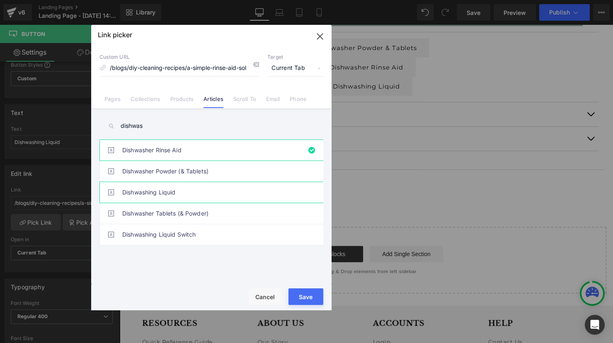
type input "dishwas"
click at [151, 188] on link "Dishwashing Liquid" at bounding box center [213, 192] width 182 height 21
type input "/blogs/diy-cleaning-recipes/diy-dish-liquid"
click at [312, 298] on button "Save" at bounding box center [305, 297] width 35 height 17
type input "/blogs/diy-cleaning-recipes/diy-dish-liquid"
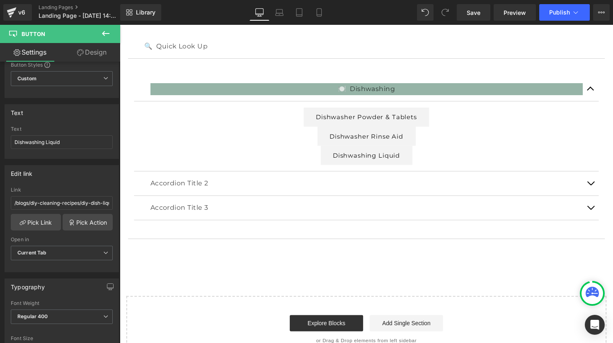
scroll to position [144, 0]
click at [102, 31] on icon at bounding box center [106, 34] width 10 height 10
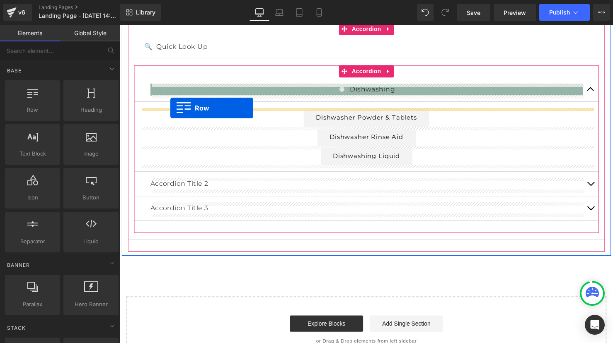
drag, startPoint x: 156, startPoint y: 126, endPoint x: 171, endPoint y: 109, distance: 22.6
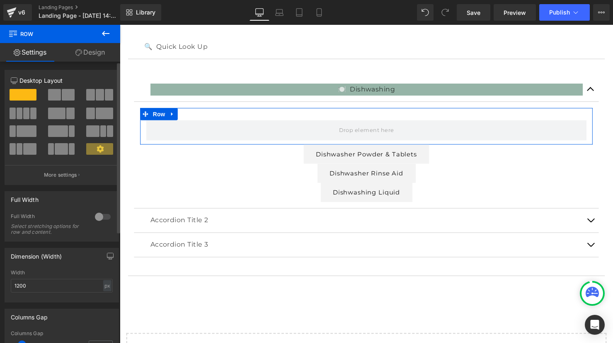
click at [101, 97] on span at bounding box center [100, 95] width 8 height 12
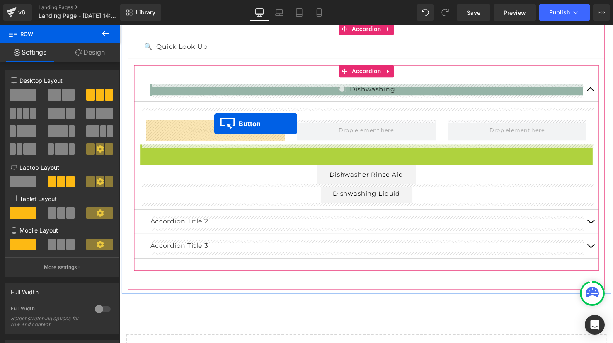
drag, startPoint x: 345, startPoint y: 157, endPoint x: 216, endPoint y: 126, distance: 133.5
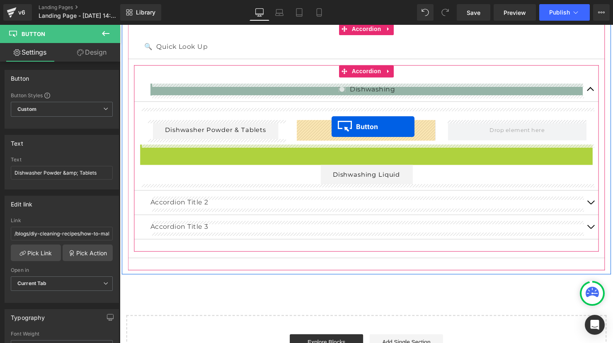
drag, startPoint x: 343, startPoint y: 156, endPoint x: 335, endPoint y: 128, distance: 29.0
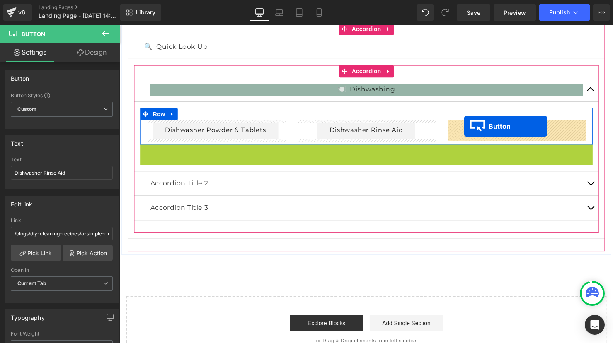
drag, startPoint x: 356, startPoint y: 155, endPoint x: 470, endPoint y: 128, distance: 117.2
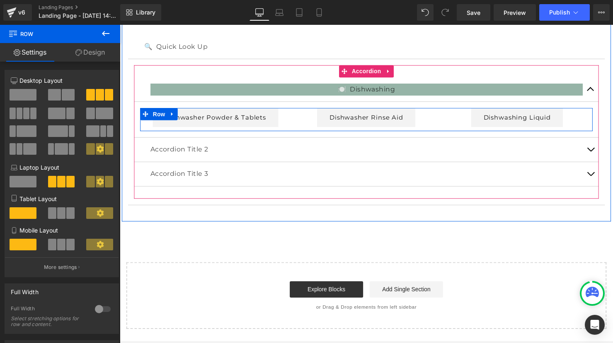
drag, startPoint x: 252, startPoint y: 116, endPoint x: 254, endPoint y: 103, distance: 12.5
click at [254, 103] on article "Dishwasher Powder & Tablets Button Dishwasher Rinse Aid Button Dishwashing Liqu…" at bounding box center [370, 121] width 472 height 36
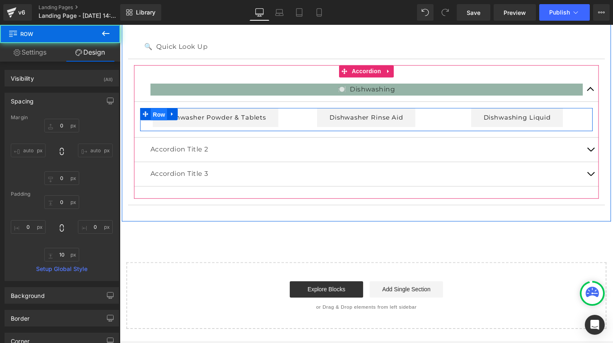
click at [159, 116] on span "Row" at bounding box center [159, 116] width 17 height 12
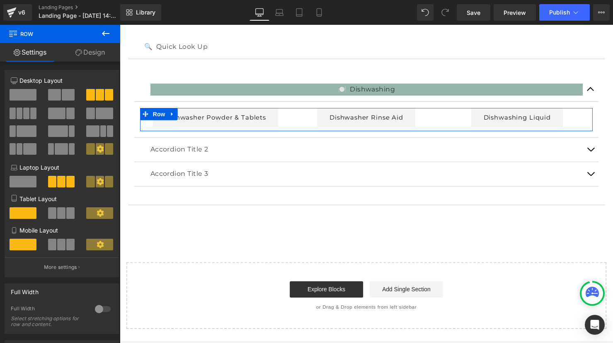
click at [90, 53] on link "Design" at bounding box center [90, 52] width 60 height 19
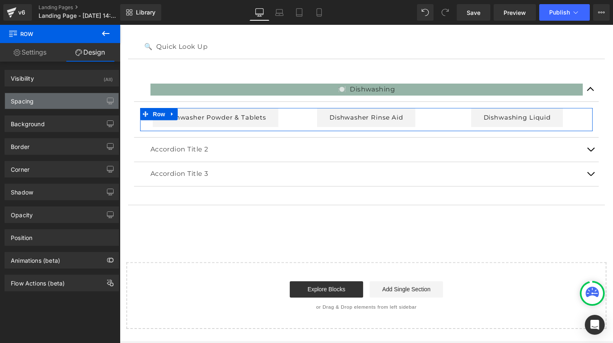
click at [41, 99] on div "Spacing" at bounding box center [62, 101] width 114 height 16
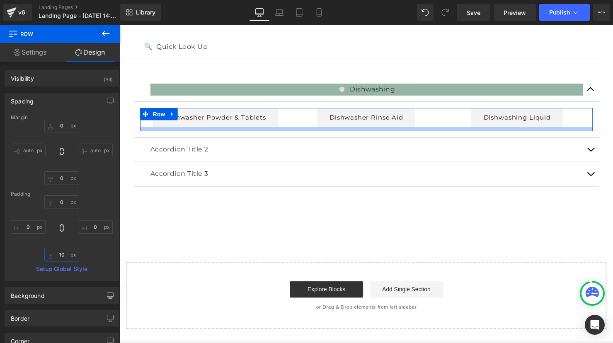
click at [63, 254] on input "10" at bounding box center [61, 255] width 35 height 14
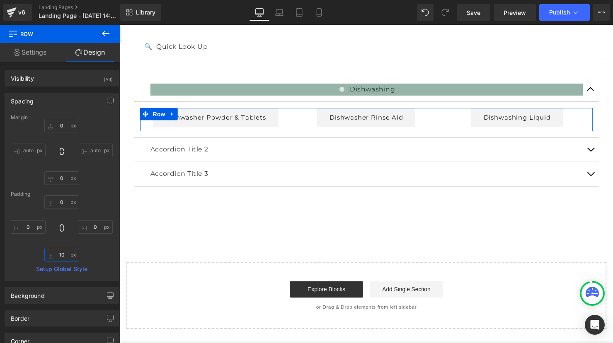
type input "0"
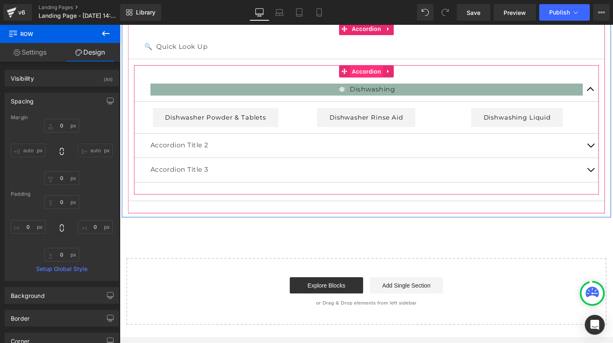
click at [368, 74] on span "Accordion" at bounding box center [370, 72] width 34 height 12
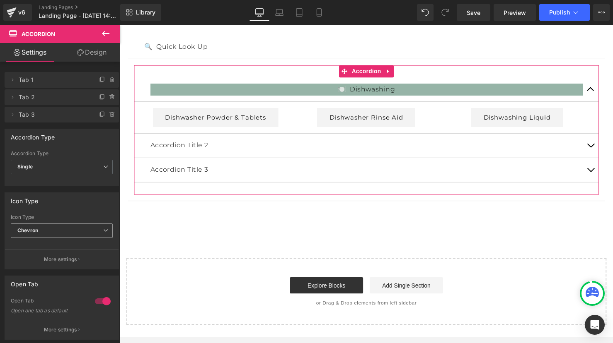
click at [74, 233] on span "Chevron" at bounding box center [62, 231] width 102 height 14
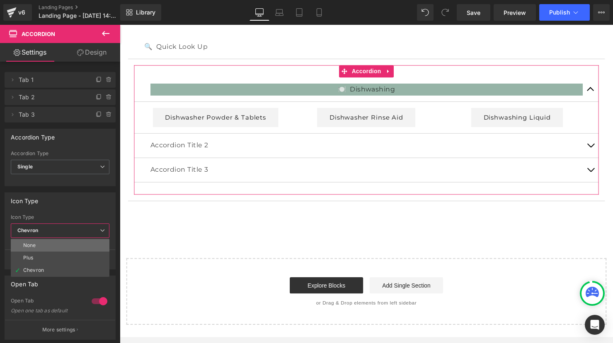
click at [66, 243] on li "None" at bounding box center [60, 245] width 99 height 12
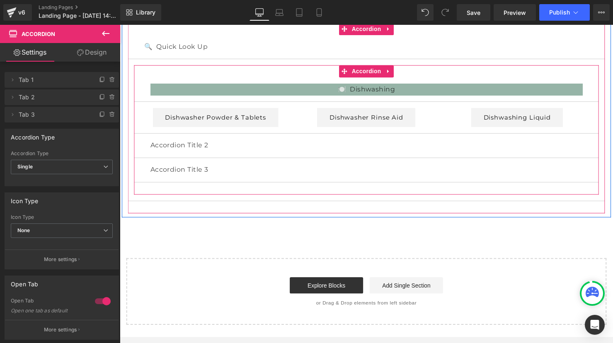
click at [271, 72] on div "🍽️ Dishwashing Text Block Dishwasher Powder & Tablets Button Dishwasher Rinse A…" at bounding box center [370, 131] width 472 height 131
click at [374, 68] on span "Accordion" at bounding box center [370, 72] width 34 height 12
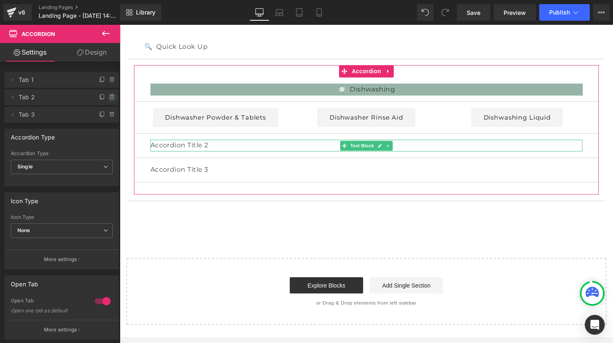
click at [109, 98] on icon at bounding box center [112, 97] width 7 height 7
click at [109, 98] on button "Delete" at bounding box center [103, 97] width 26 height 11
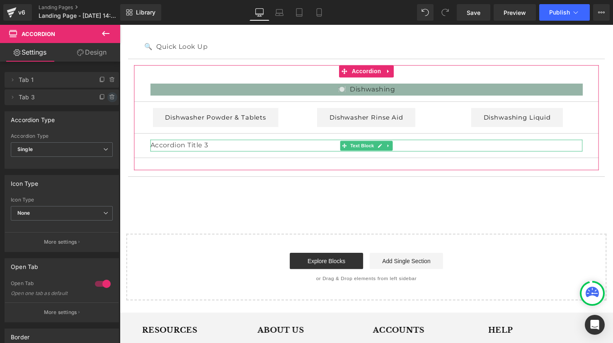
click at [109, 98] on icon at bounding box center [112, 97] width 7 height 7
click at [109, 97] on button "Delete" at bounding box center [103, 97] width 26 height 11
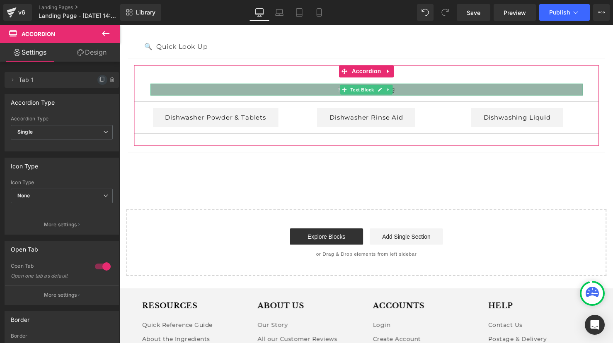
click at [99, 78] on icon at bounding box center [102, 80] width 7 height 7
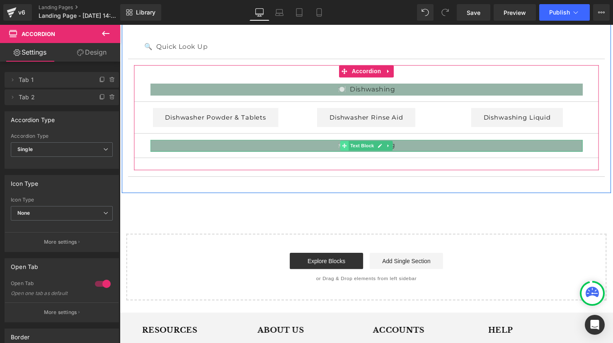
click at [348, 147] on icon at bounding box center [347, 147] width 5 height 5
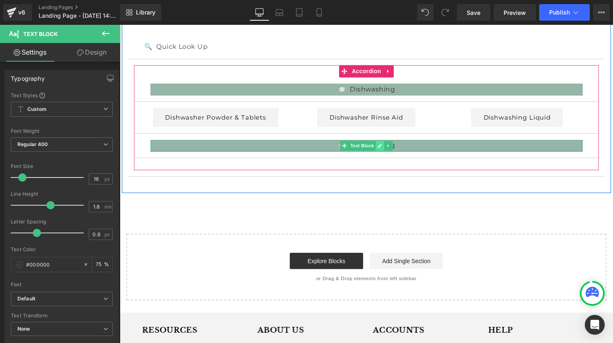
click at [383, 147] on icon at bounding box center [384, 147] width 5 height 5
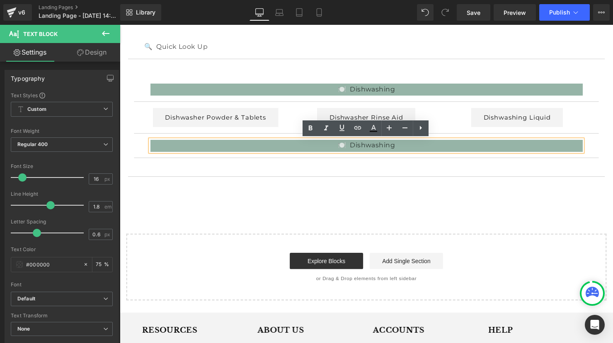
click at [348, 147] on p "🍽️ Dishwashing" at bounding box center [370, 148] width 439 height 12
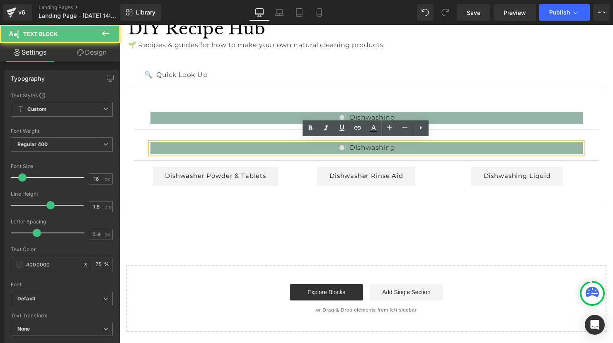
scroll to position [111, 0]
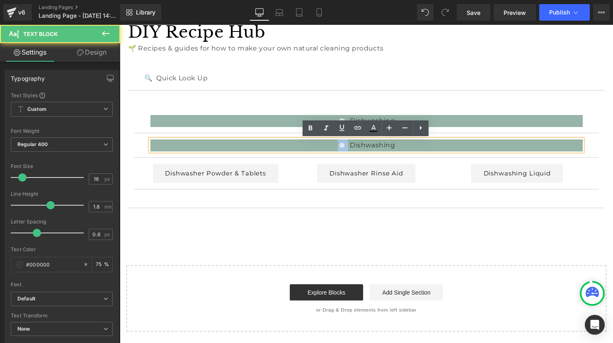
drag, startPoint x: 351, startPoint y: 147, endPoint x: 340, endPoint y: 147, distance: 11.6
click at [340, 147] on p "🍽️ Dishwashing" at bounding box center [370, 148] width 439 height 12
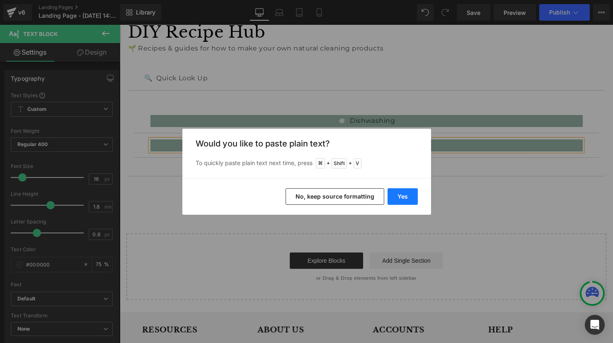
drag, startPoint x: 401, startPoint y: 199, endPoint x: 268, endPoint y: 141, distance: 144.3
click at [401, 199] on button "Yes" at bounding box center [402, 196] width 30 height 17
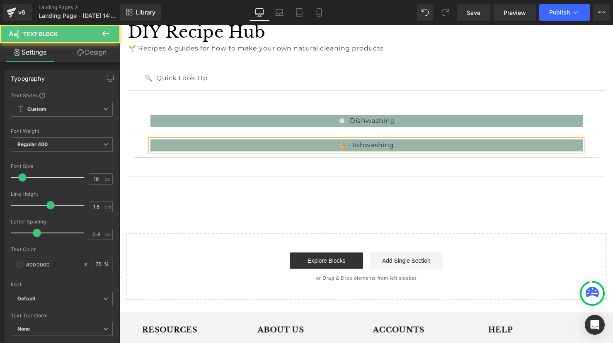
click at [362, 149] on p "🧺 Dishwashing" at bounding box center [370, 148] width 439 height 12
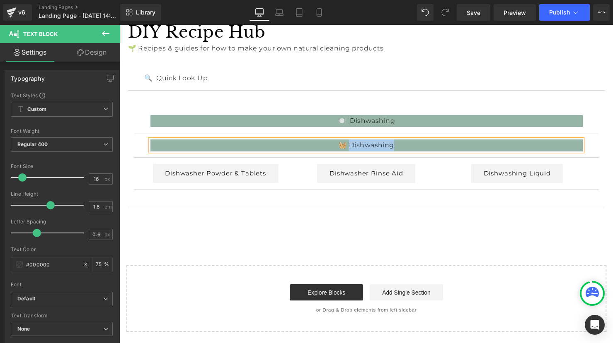
drag, startPoint x: 352, startPoint y: 149, endPoint x: 406, endPoint y: 147, distance: 53.9
click at [406, 147] on p "🧺 Dishwashing" at bounding box center [370, 148] width 439 height 12
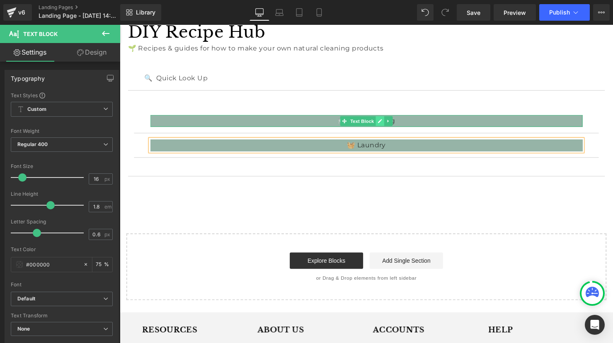
click at [385, 122] on icon at bounding box center [384, 123] width 5 height 5
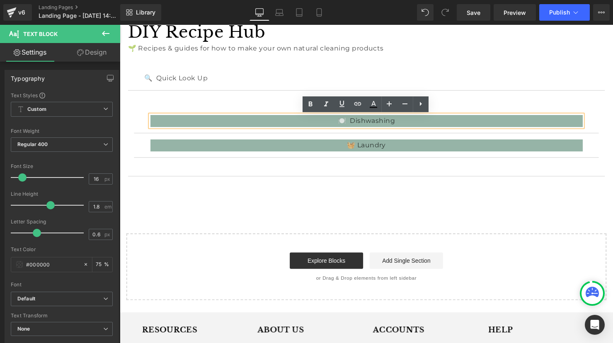
click at [358, 122] on p "🍽️ Dishwashing" at bounding box center [370, 123] width 439 height 12
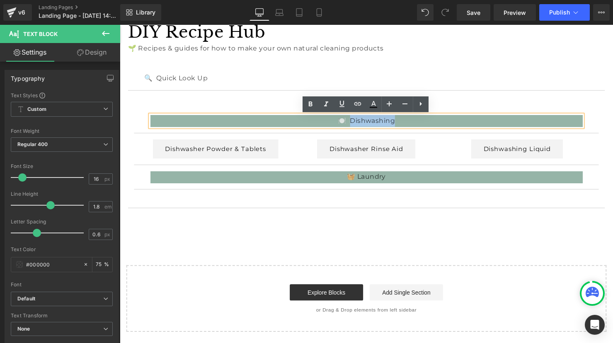
drag, startPoint x: 354, startPoint y: 122, endPoint x: 402, endPoint y: 121, distance: 48.1
click at [402, 121] on p "🍽️ Dishwashing" at bounding box center [370, 123] width 439 height 12
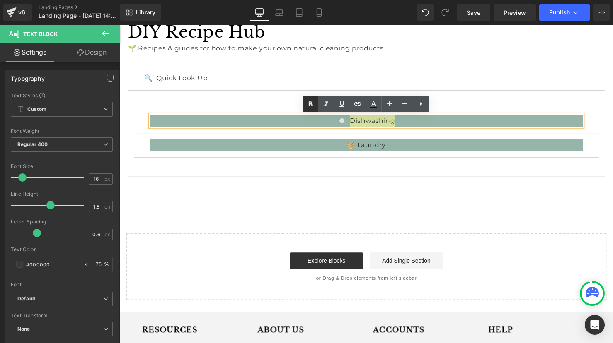
click at [313, 105] on icon at bounding box center [310, 104] width 10 height 10
click at [378, 147] on span "Text Block" at bounding box center [365, 148] width 27 height 10
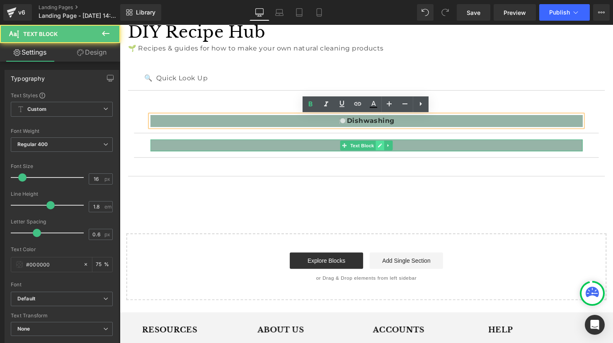
click at [382, 149] on icon at bounding box center [384, 148] width 4 height 4
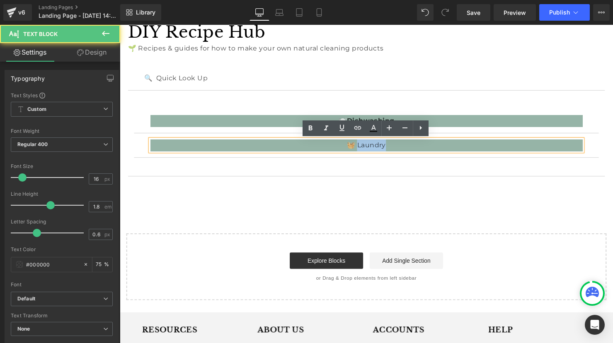
drag, startPoint x: 362, startPoint y: 150, endPoint x: 394, endPoint y: 147, distance: 32.8
click at [396, 148] on p "🧺 Laundry" at bounding box center [370, 148] width 439 height 12
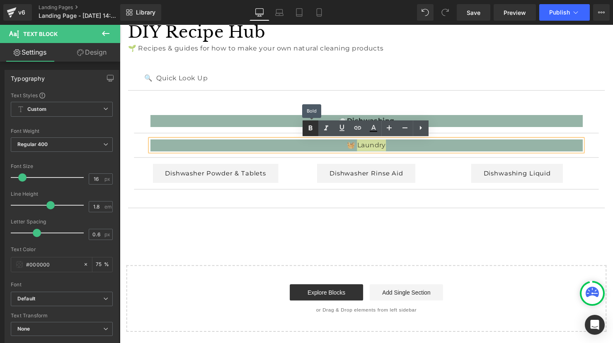
click at [309, 128] on icon at bounding box center [311, 128] width 4 height 5
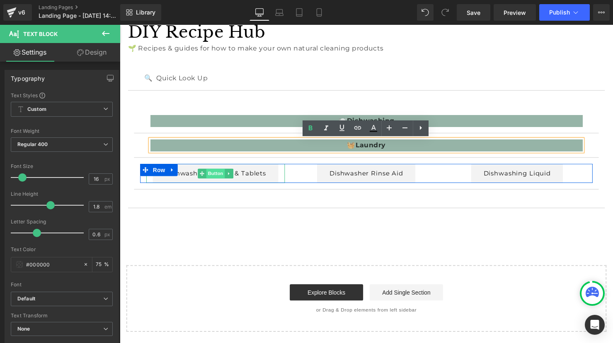
click at [216, 178] on span "Button" at bounding box center [217, 177] width 19 height 10
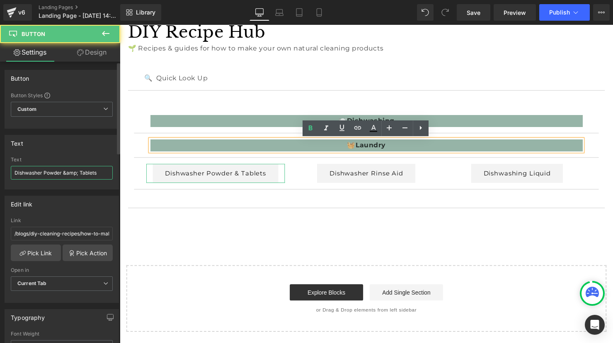
click at [38, 173] on input "Dishwasher Powder &amp; Tablets" at bounding box center [62, 173] width 102 height 14
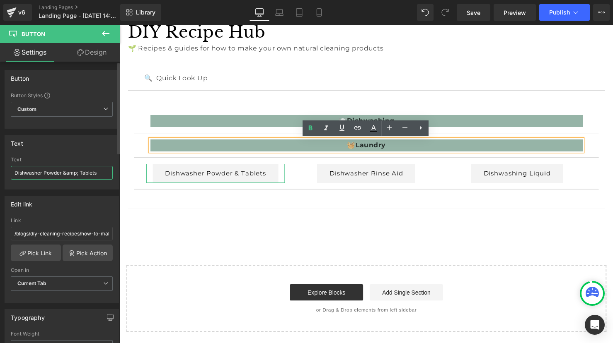
click at [38, 172] on input "Dishwasher Powder &amp; Tablets" at bounding box center [62, 173] width 102 height 14
paste input "Laundry Washing Powder"
type input "Laundry Washing Powder"
click at [29, 253] on link "Pick Link" at bounding box center [36, 253] width 50 height 17
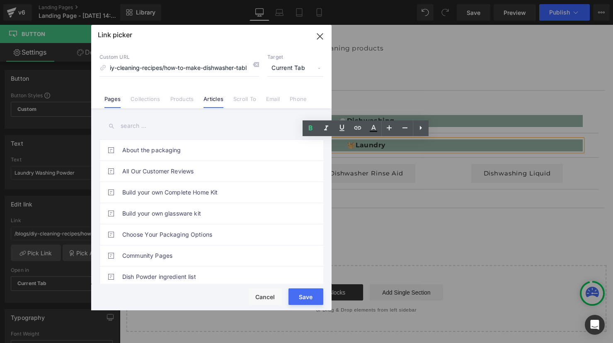
scroll to position [0, 0]
click at [212, 102] on link "Articles" at bounding box center [213, 102] width 20 height 12
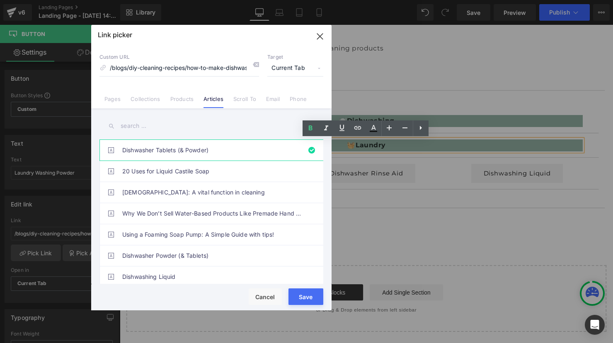
click at [138, 129] on input "text" at bounding box center [211, 126] width 224 height 19
paste input "Laundry Washing Powder"
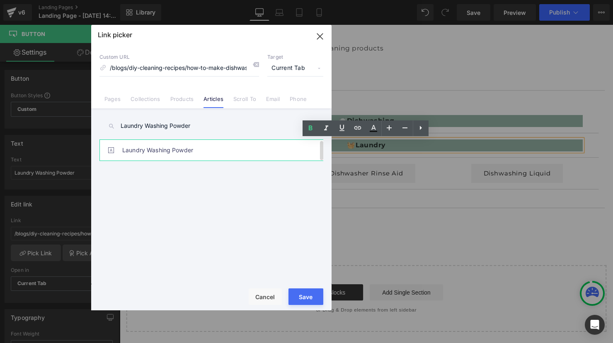
type input "Laundry Washing Powder"
click at [153, 152] on link "Laundry Washing Powder" at bounding box center [213, 150] width 182 height 21
type input "/blogs/diy-cleaning-recipes/your-go-to-natural-laundry-powder-recipe"
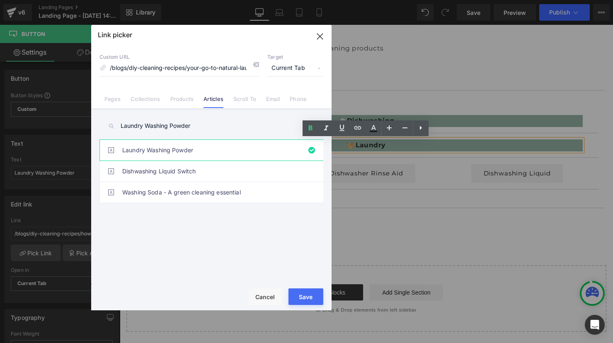
click at [319, 296] on button "Save" at bounding box center [305, 297] width 35 height 17
type input "/blogs/diy-cleaning-recipes/your-go-to-natural-laundry-powder-recipe"
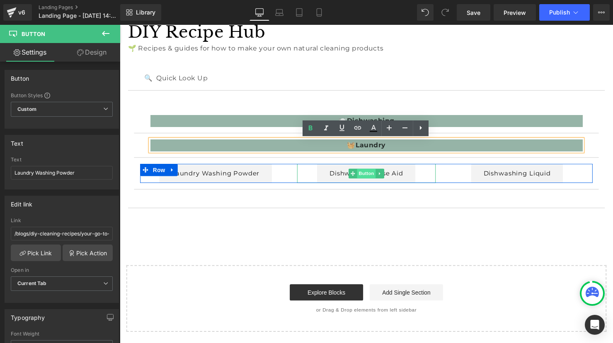
click at [368, 174] on span "Button" at bounding box center [370, 177] width 19 height 10
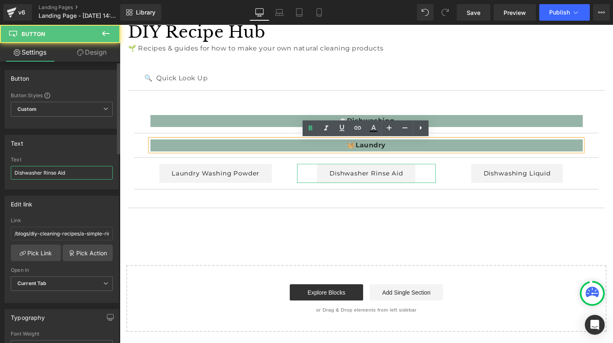
click at [60, 173] on input "Dishwasher Rinse Aid" at bounding box center [62, 173] width 102 height 14
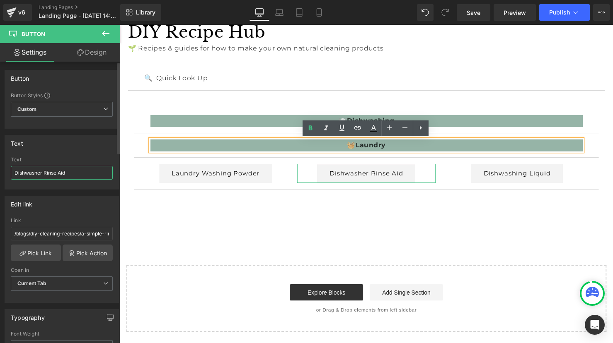
drag, startPoint x: 78, startPoint y: 174, endPoint x: 6, endPoint y: 169, distance: 72.2
click at [6, 169] on div "Dishwasher Rinse Aid Text Dishwasher Rinse Aid" at bounding box center [62, 173] width 114 height 32
paste input "Fabric Softener (Laundry Rinse)"
drag, startPoint x: 92, startPoint y: 174, endPoint x: 53, endPoint y: 170, distance: 39.9
click at [53, 170] on input "Fabric Softener (Laundry Rinse)" at bounding box center [62, 173] width 102 height 14
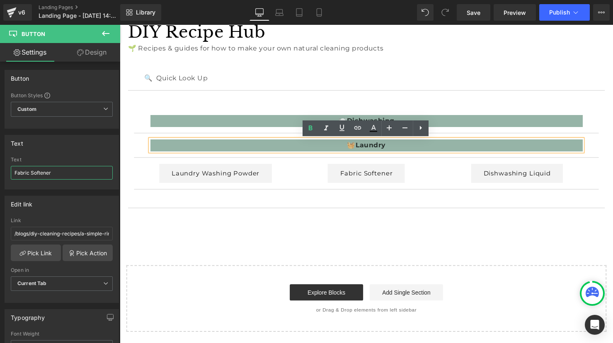
drag, startPoint x: 55, startPoint y: 174, endPoint x: -29, endPoint y: 167, distance: 84.8
click at [0, 167] on html "Button You are previewing how the will restyle your page. You can not edit Elem…" at bounding box center [306, 171] width 613 height 343
type input "Fabric Softener"
click at [34, 252] on link "Pick Link" at bounding box center [36, 253] width 50 height 17
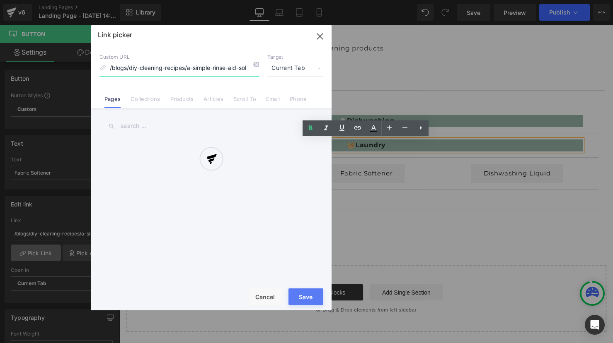
scroll to position [0, 68]
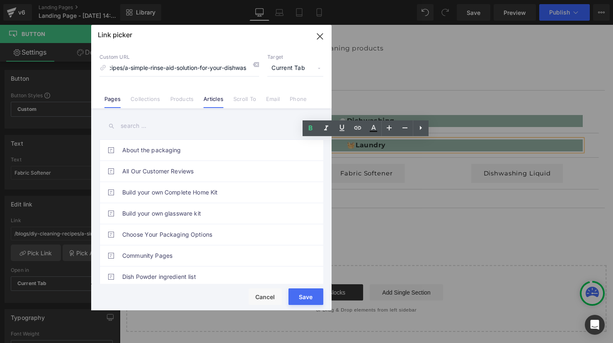
drag, startPoint x: 220, startPoint y: 103, endPoint x: 216, endPoint y: 105, distance: 4.3
click at [219, 103] on link "Articles" at bounding box center [213, 102] width 20 height 12
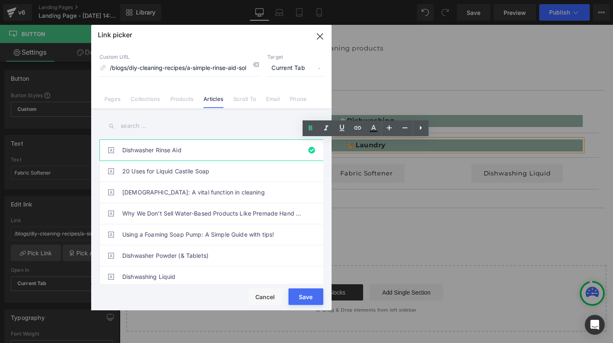
click at [149, 127] on input "text" at bounding box center [211, 126] width 224 height 19
paste input "Fabric Softener"
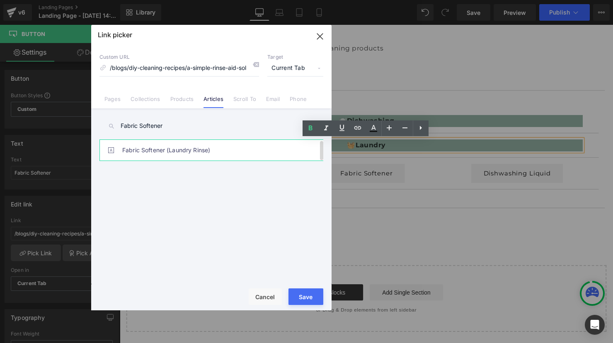
type input "Fabric Softener"
click at [156, 147] on link "Fabric Softener (Laundry Rinse)" at bounding box center [213, 150] width 182 height 21
type input "/blogs/diy-cleaning-recipes/natural-fabric-softener-solutions"
click at [309, 296] on button "Save" at bounding box center [305, 297] width 35 height 17
type input "/blogs/diy-cleaning-recipes/natural-fabric-softener-solutions"
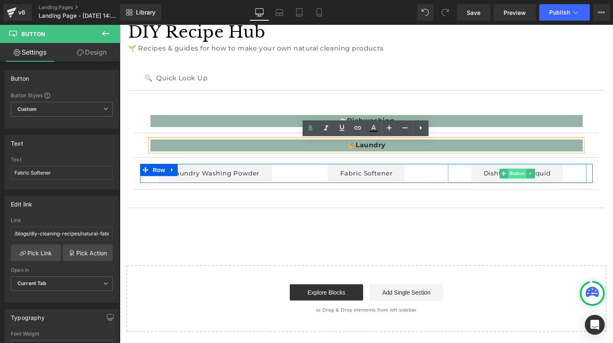
click at [518, 175] on span "Button" at bounding box center [523, 177] width 19 height 10
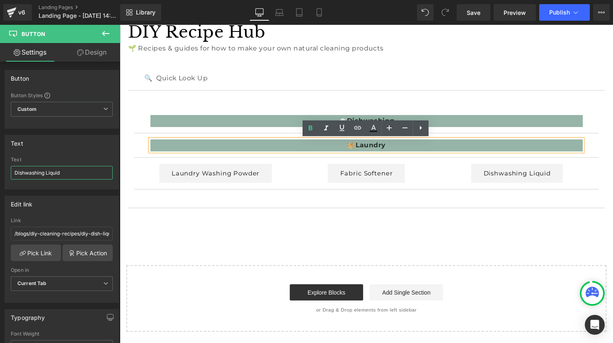
drag, startPoint x: 85, startPoint y: 176, endPoint x: -14, endPoint y: 164, distance: 100.2
click at [0, 164] on html "Button You are previewing how the will restyle your page. You can not edit Elem…" at bounding box center [306, 171] width 613 height 343
paste input "Laundry Soak & Stain Remover"
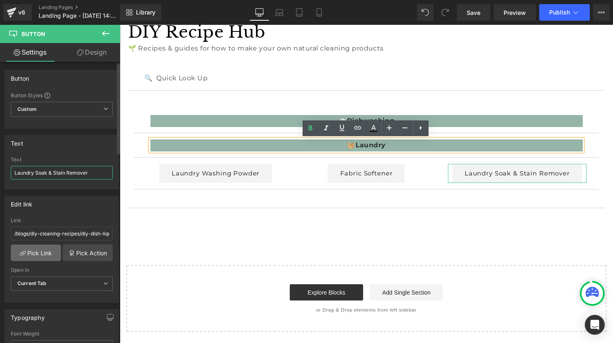
type input "Laundry Soak & Stain Remover"
click at [40, 252] on link "Pick Link" at bounding box center [36, 253] width 50 height 17
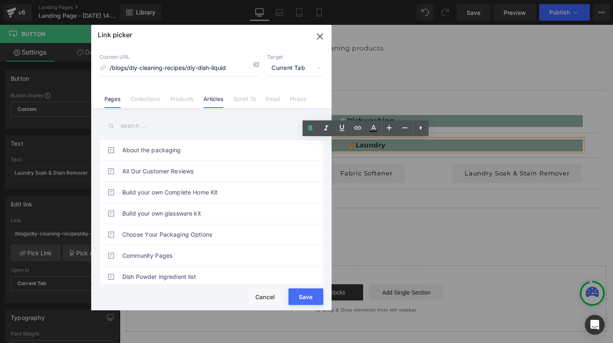
click at [215, 104] on link "Articles" at bounding box center [213, 102] width 20 height 12
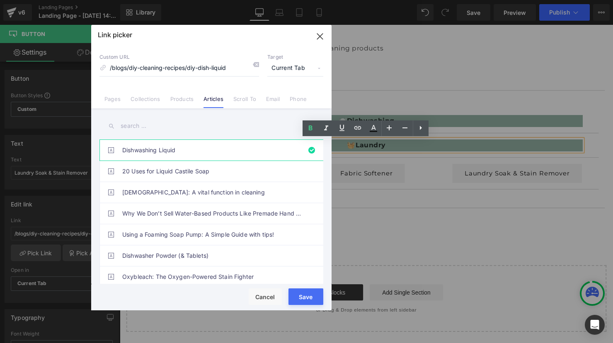
click at [143, 129] on input "text" at bounding box center [211, 126] width 224 height 19
paste input "Laundry Soak & Stain Remover"
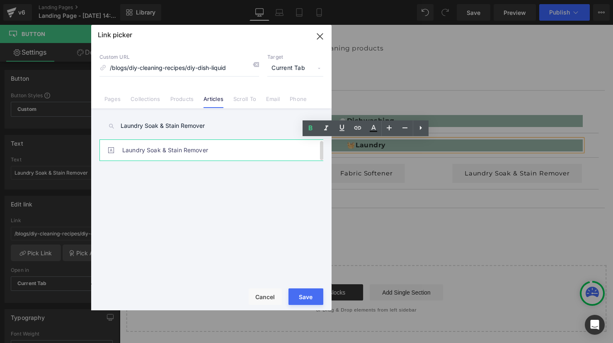
type input "Laundry Soak & Stain Remover"
click at [144, 150] on link "Laundry Soak & Stain Remover" at bounding box center [213, 150] width 182 height 21
type input "/blogs/diy-cleaning-recipes/a-magical-laundry-soak-stain-remover"
click at [309, 295] on button "Save" at bounding box center [305, 297] width 35 height 17
type input "/blogs/diy-cleaning-recipes/a-magical-laundry-soak-stain-remover"
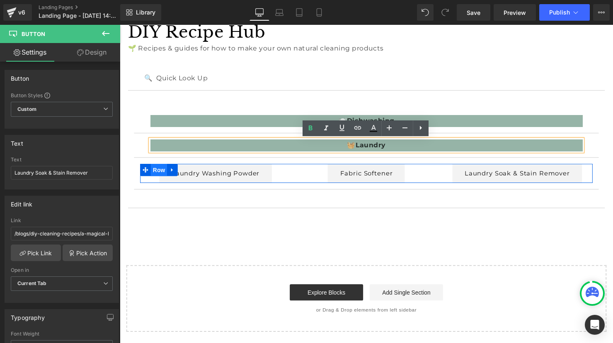
click at [159, 171] on span "Row" at bounding box center [159, 173] width 17 height 12
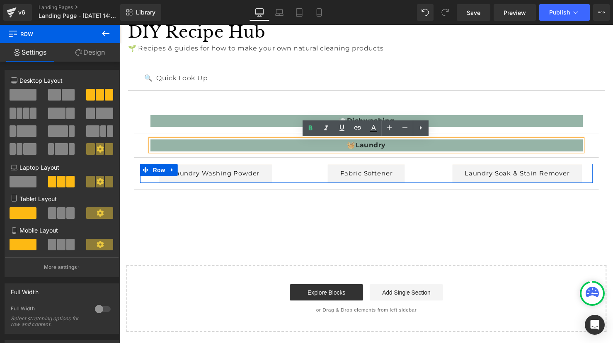
click at [24, 116] on span at bounding box center [26, 114] width 6 height 12
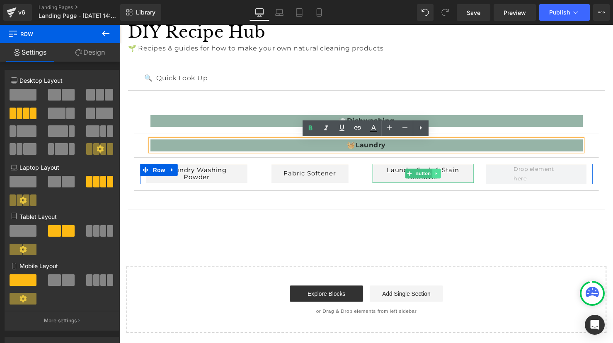
click at [444, 176] on link at bounding box center [441, 177] width 9 height 10
click at [439, 178] on icon at bounding box center [437, 176] width 5 height 5
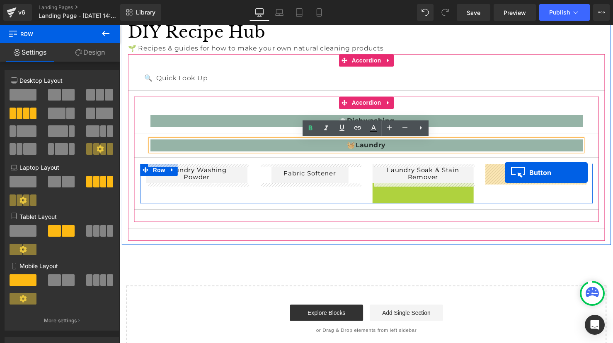
drag, startPoint x: 413, startPoint y: 196, endPoint x: 511, endPoint y: 175, distance: 99.8
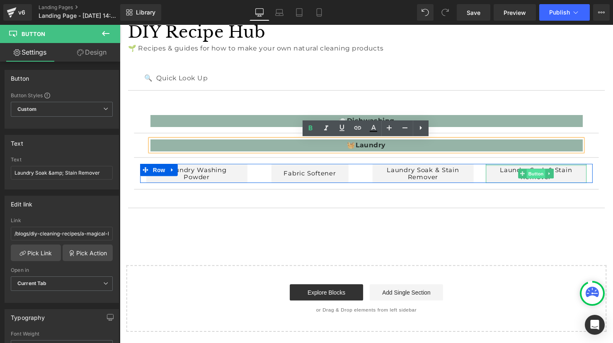
click at [534, 178] on span "Button" at bounding box center [542, 177] width 19 height 10
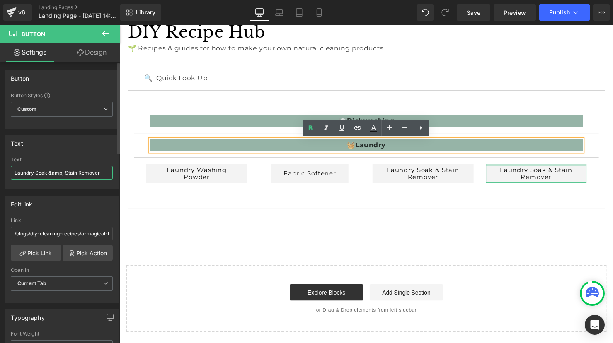
click at [80, 174] on input "Laundry Soak &amp; Stain Remover" at bounding box center [62, 173] width 102 height 14
type input "Wool & Delicate Wash"
click at [42, 253] on link "Pick Link" at bounding box center [36, 253] width 50 height 17
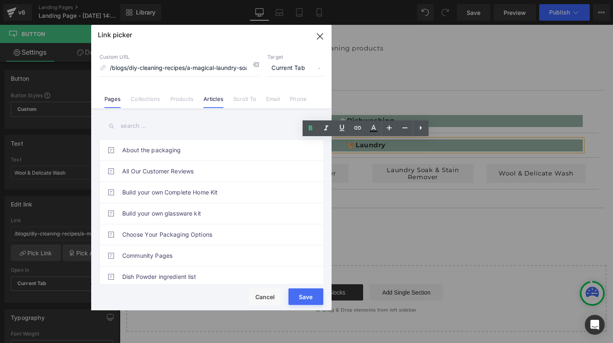
click at [213, 102] on link "Articles" at bounding box center [213, 102] width 20 height 12
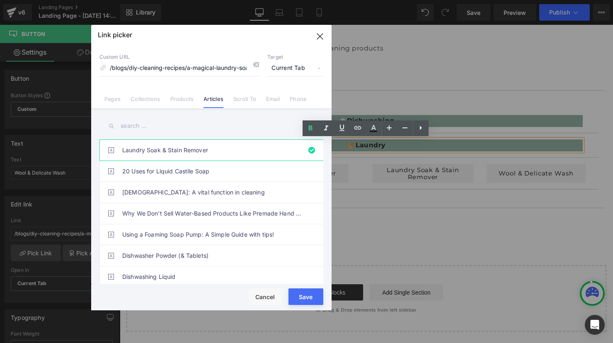
click at [148, 129] on input "text" at bounding box center [211, 126] width 224 height 19
paste input "Wool & Delicate Wash"
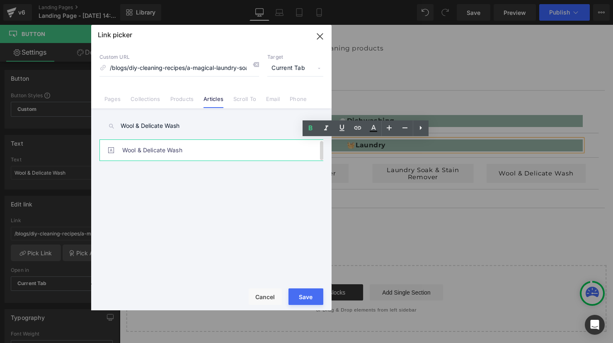
type input "Wool & Delicate Wash"
click at [157, 151] on link "Wool & Delicate Wash" at bounding box center [213, 150] width 182 height 21
type input "/blogs/diy-cleaning-recipes/diy-solutions-for-wool-delicates"
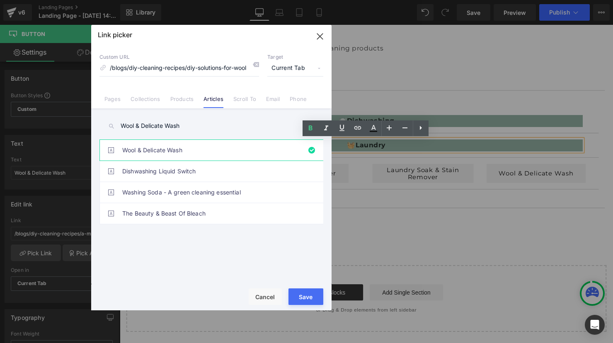
click at [317, 300] on button "Save" at bounding box center [305, 297] width 35 height 17
type input "/blogs/diy-cleaning-recipes/diy-solutions-for-wool-delicates"
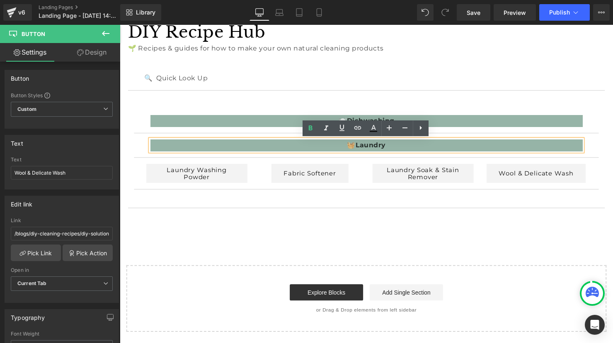
click at [306, 200] on div "🍽️ Dishwashing Text Block Dishwasher Powder & Tablets Button Dishwasher Rinse A…" at bounding box center [370, 151] width 472 height 107
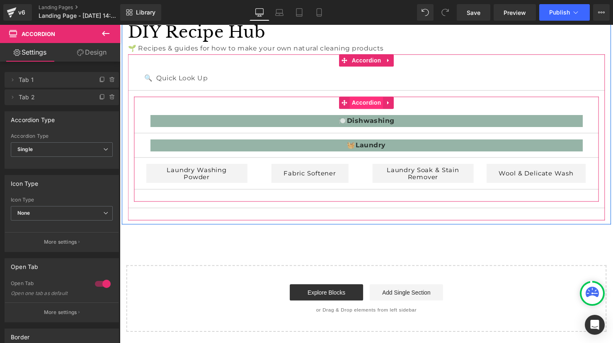
click at [374, 105] on span "Accordion" at bounding box center [370, 104] width 34 height 12
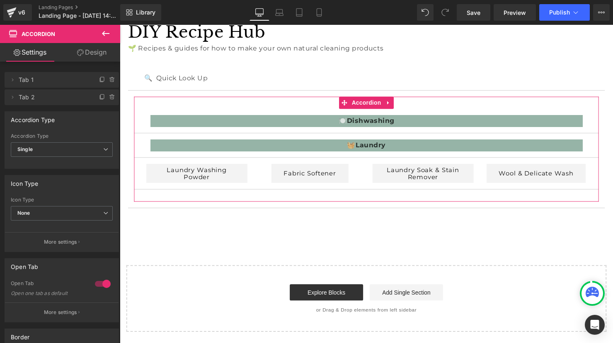
click at [106, 284] on div at bounding box center [103, 284] width 20 height 13
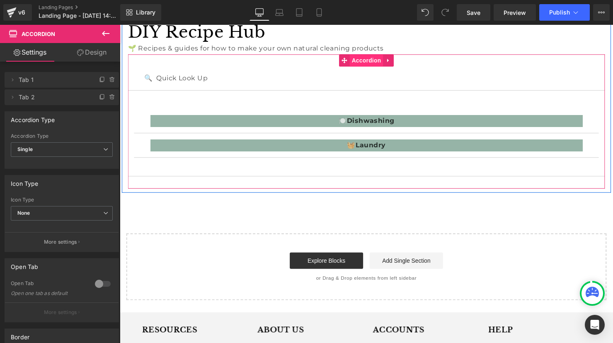
click at [359, 58] on span "Accordion" at bounding box center [370, 61] width 34 height 12
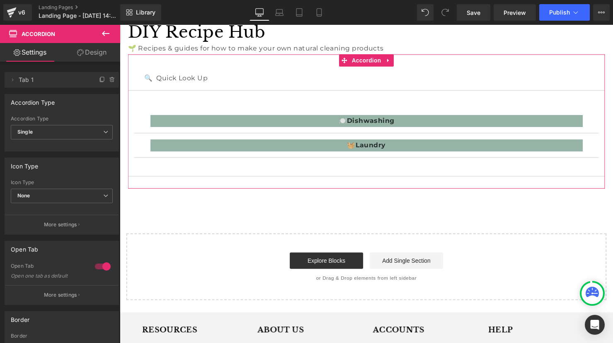
click at [103, 266] on div at bounding box center [103, 266] width 20 height 13
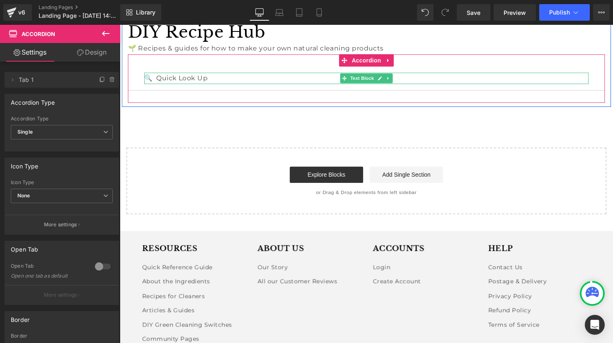
click at [188, 80] on p "🔍 Quick Look Up" at bounding box center [371, 80] width 452 height 12
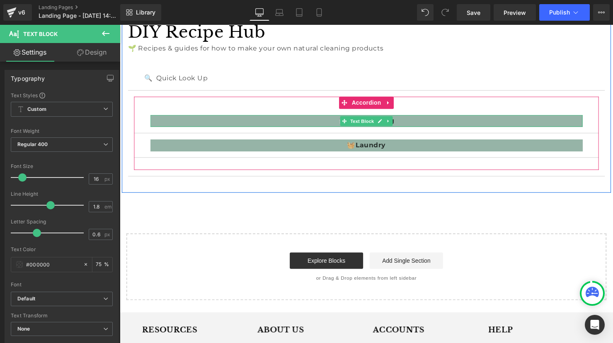
click at [228, 124] on p "🍽️ Dishwashing" at bounding box center [370, 123] width 439 height 12
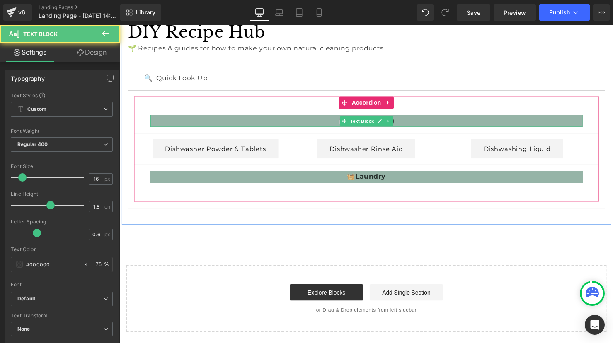
click at [228, 124] on p "🍽️ Dishwashing" at bounding box center [370, 123] width 439 height 12
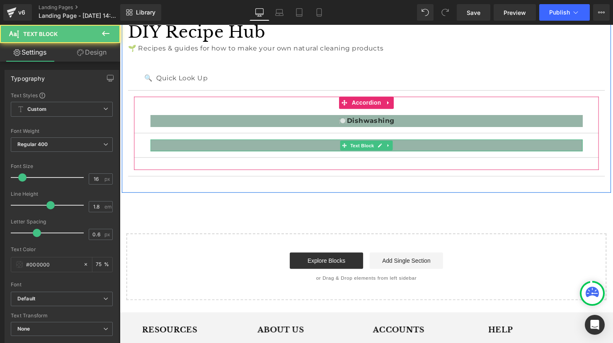
click at [234, 147] on p "🧺 Laundry" at bounding box center [370, 148] width 439 height 12
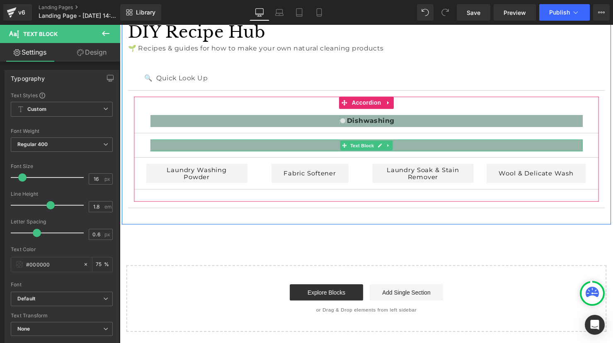
click at [234, 147] on p "🧺 Laundry" at bounding box center [370, 148] width 439 height 12
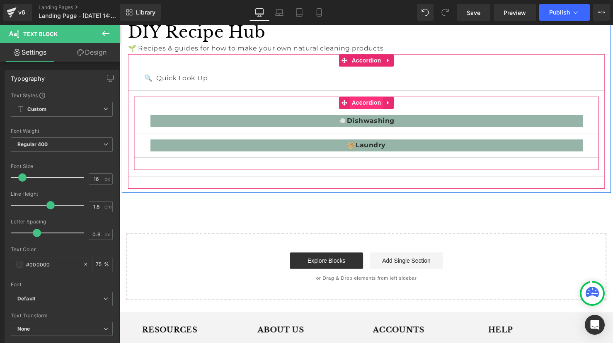
click at [367, 103] on span "Accordion" at bounding box center [370, 104] width 34 height 12
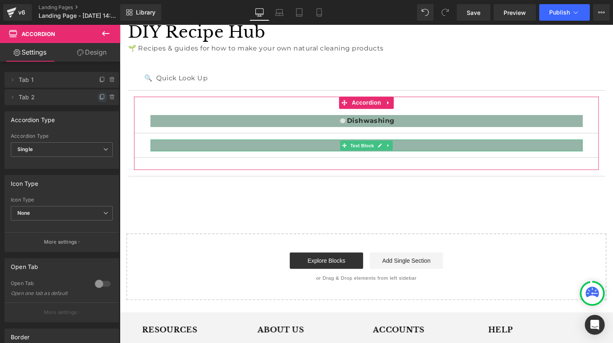
click at [99, 97] on icon at bounding box center [102, 97] width 7 height 7
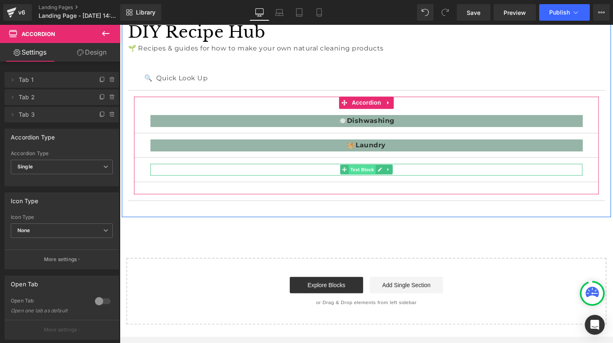
click at [369, 173] on span "Text Block" at bounding box center [365, 173] width 27 height 10
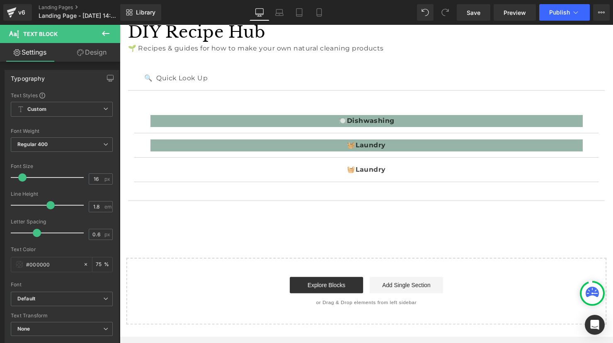
click at [260, 241] on div "DIY Recipe Hub Heading 🌱 Recipes & guides for how to make your own natural clea…" at bounding box center [370, 169] width 501 height 321
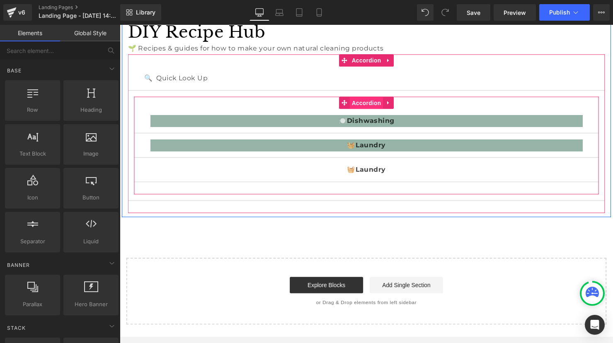
click at [372, 105] on span "Accordion" at bounding box center [370, 105] width 34 height 12
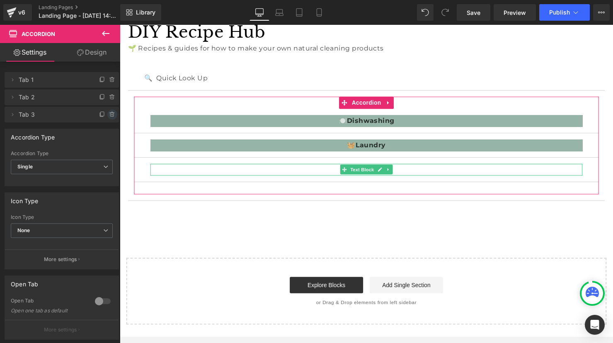
click at [110, 114] on icon at bounding box center [112, 114] width 7 height 7
click at [106, 115] on button "Delete" at bounding box center [103, 115] width 26 height 11
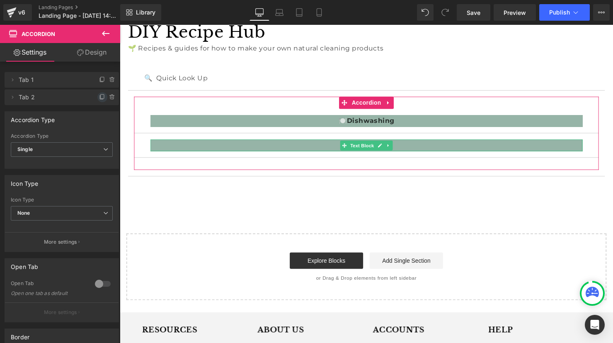
click at [99, 97] on icon at bounding box center [102, 97] width 7 height 7
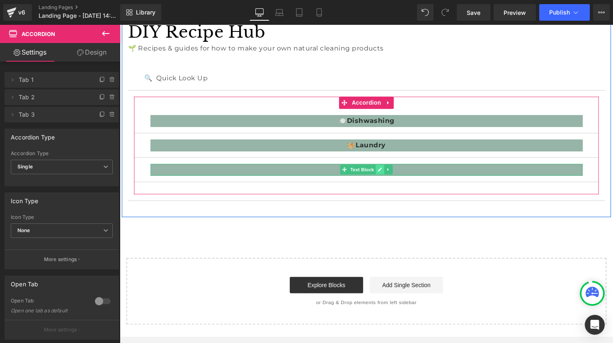
click at [381, 175] on link at bounding box center [384, 172] width 9 height 10
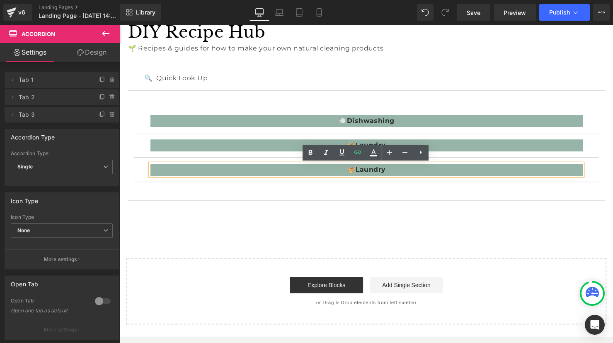
click at [366, 171] on strong "Laundry" at bounding box center [374, 172] width 31 height 8
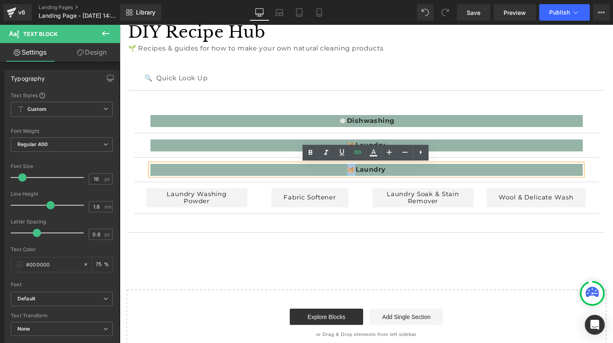
drag, startPoint x: 359, startPoint y: 172, endPoint x: 350, endPoint y: 170, distance: 9.3
click at [350, 170] on p "🧺 Laundry" at bounding box center [370, 173] width 439 height 12
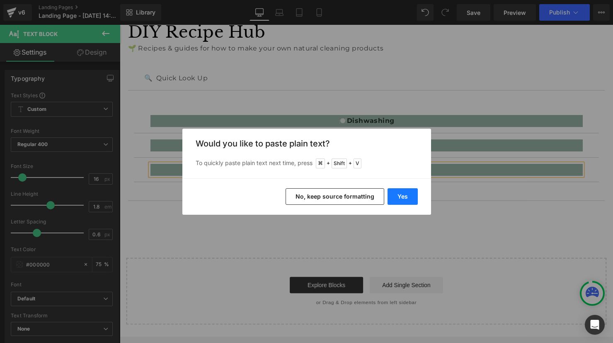
click at [407, 195] on button "Yes" at bounding box center [402, 196] width 30 height 17
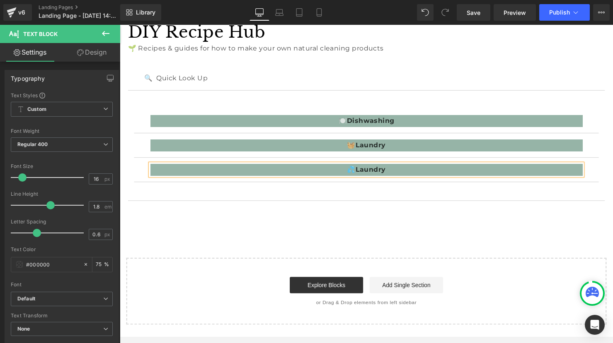
click at [370, 174] on strong "Laundry" at bounding box center [374, 172] width 31 height 8
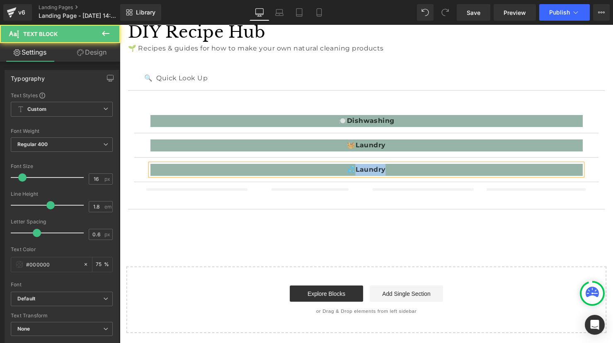
click at [370, 174] on strong "Laundry" at bounding box center [374, 172] width 31 height 8
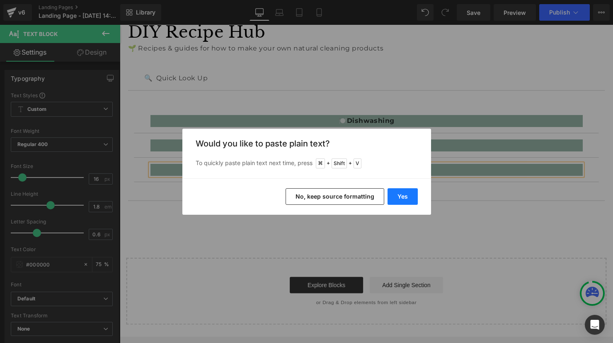
click at [417, 199] on div "Yes No, keep source formatting" at bounding box center [306, 197] width 249 height 36
click at [414, 199] on button "Yes" at bounding box center [402, 196] width 30 height 17
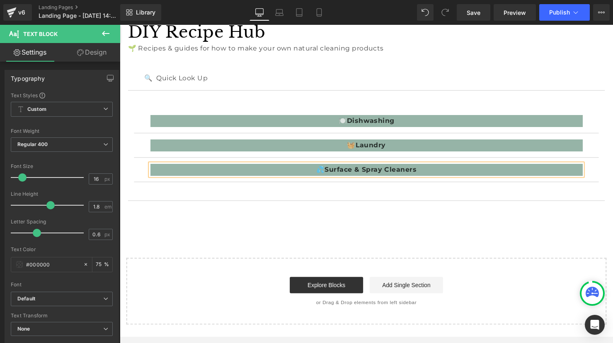
click at [328, 172] on p "💦 Surface & Spray Cleaners" at bounding box center [370, 173] width 439 height 12
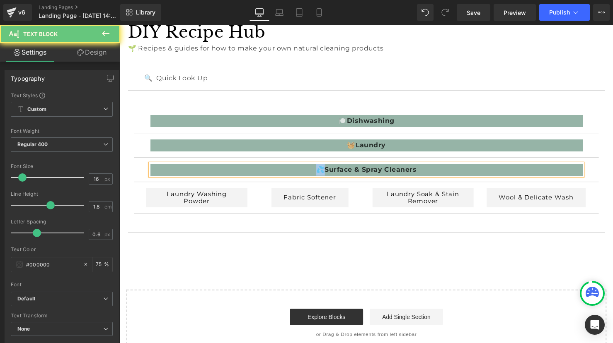
drag, startPoint x: 327, startPoint y: 172, endPoint x: 321, endPoint y: 172, distance: 5.8
click at [321, 172] on p "💦 Surface & Spray Cleaners" at bounding box center [370, 173] width 439 height 12
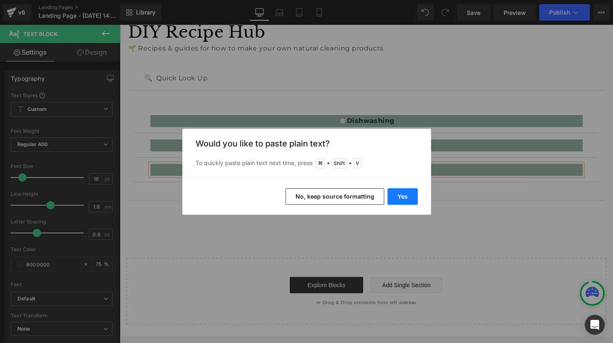
click at [408, 193] on button "Yes" at bounding box center [402, 196] width 30 height 17
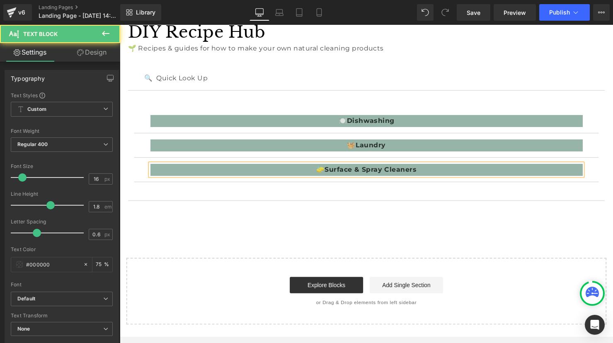
click at [432, 174] on p "🧽 Surface & Spray Cleaners" at bounding box center [370, 173] width 439 height 12
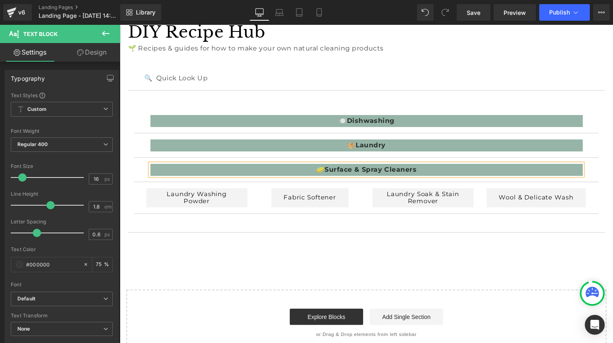
click at [193, 201] on span "Button" at bounding box center [197, 201] width 19 height 10
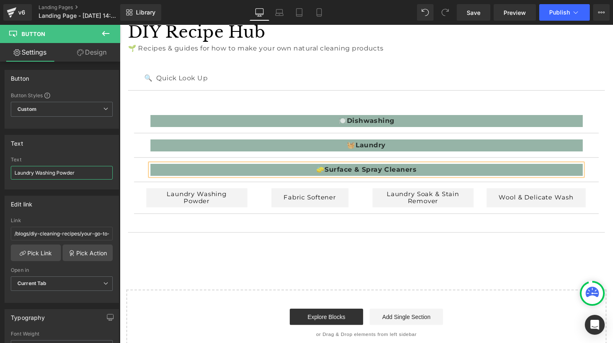
drag, startPoint x: 84, startPoint y: 172, endPoint x: -6, endPoint y: 173, distance: 89.9
click at [0, 173] on html "Button You are previewing how the will restyle your page. You can not edit Elem…" at bounding box center [306, 171] width 613 height 343
paste input "Multi-Purpose Cleaning Sprays"
type input "Multi-Purpose Cleaning Sprays"
click at [37, 255] on link "Pick Link" at bounding box center [36, 253] width 50 height 17
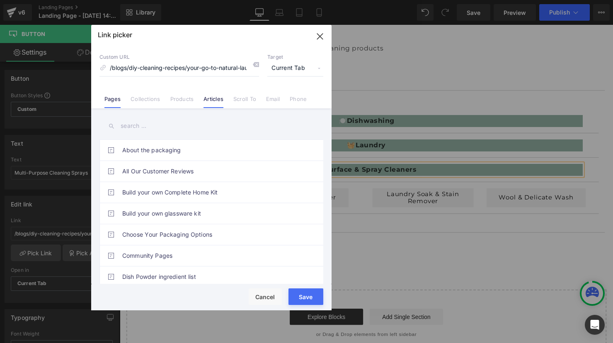
click at [215, 102] on link "Articles" at bounding box center [213, 102] width 20 height 12
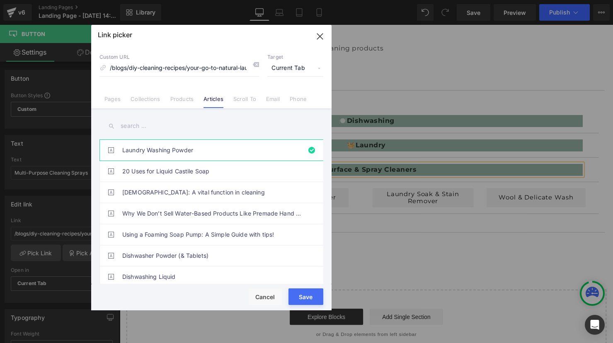
click at [147, 126] on input "text" at bounding box center [211, 126] width 224 height 19
paste input "Multi-Purpose Cleaning Sprays"
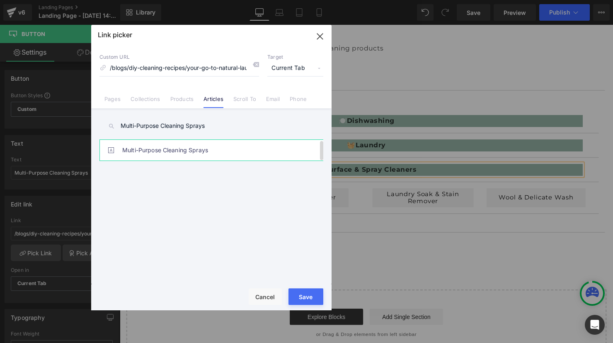
type input "Multi-Purpose Cleaning Sprays"
click at [157, 154] on link "Multi-Purpose Cleaning Sprays" at bounding box center [213, 150] width 182 height 21
type input "/blogs/diy-cleaning-recipes/diy-multi-purpose-sprays"
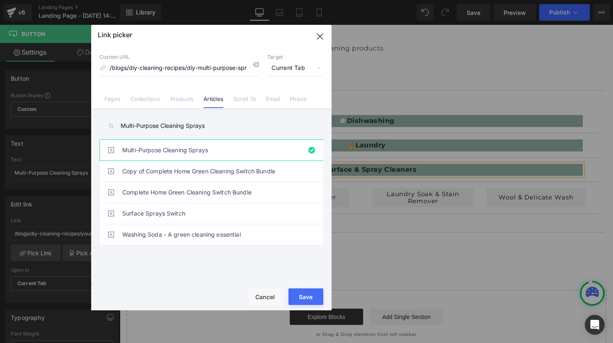
click at [311, 299] on button "Save" at bounding box center [305, 297] width 35 height 17
type input "/blogs/diy-cleaning-recipes/diy-multi-purpose-sprays"
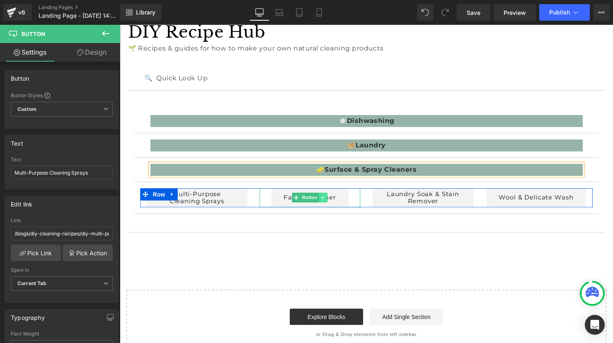
click at [323, 205] on link at bounding box center [326, 201] width 9 height 10
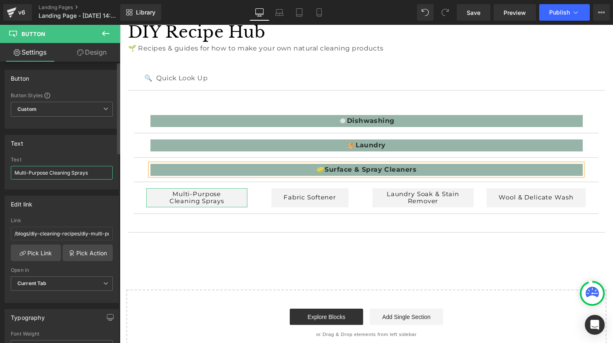
click at [77, 172] on input "Multi-Purpose Cleaning Sprays" at bounding box center [62, 173] width 102 height 14
drag, startPoint x: 97, startPoint y: 174, endPoint x: -20, endPoint y: 175, distance: 117.7
click at [0, 175] on html "Button You are previewing how the will restyle your page. You can not edit Elem…" at bounding box center [306, 171] width 613 height 343
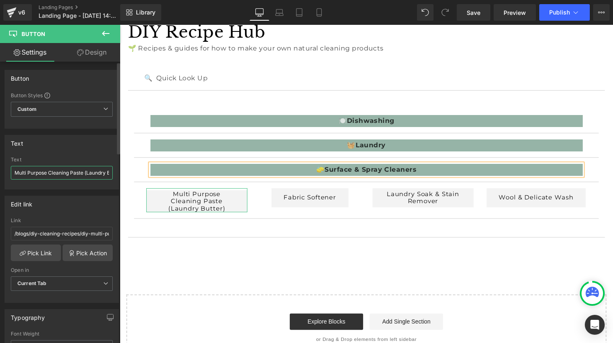
scroll to position [0, 18]
drag, startPoint x: 68, startPoint y: 174, endPoint x: 113, endPoint y: 177, distance: 44.8
click at [113, 177] on div "Multi Purpose Cleaning Paste (Laundry Butter) Text Multi Purpose Cleaning Paste…" at bounding box center [62, 173] width 114 height 32
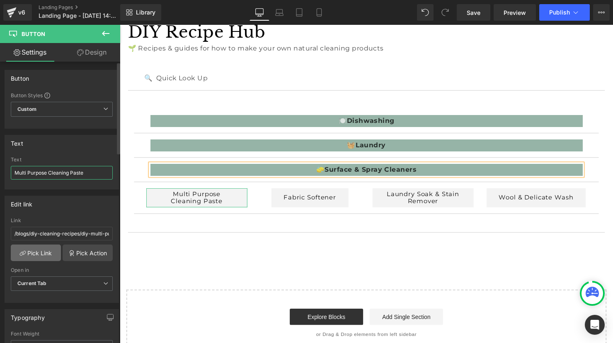
type input "Multi Purpose Cleaning Paste"
click at [39, 257] on link "Pick Link" at bounding box center [36, 253] width 50 height 17
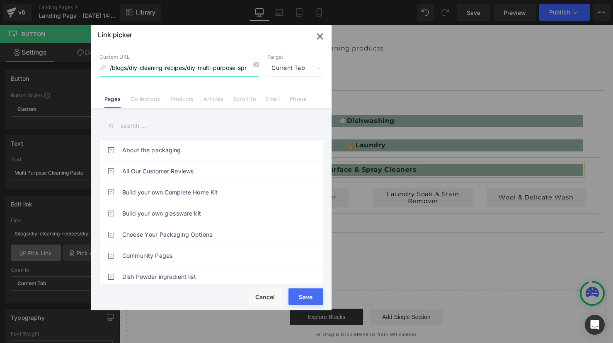
scroll to position [0, 4]
click at [219, 100] on link "Articles" at bounding box center [213, 102] width 20 height 12
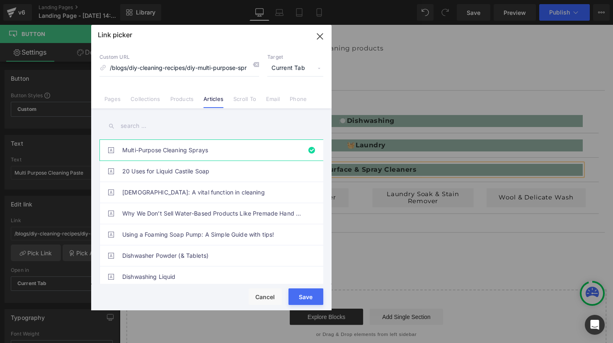
click at [158, 126] on input "text" at bounding box center [211, 126] width 224 height 19
paste input "Multi Purpose Cleaning Paste (Laundry Butter)"
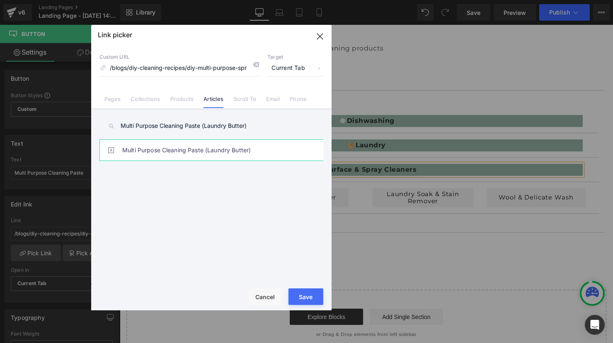
type input "Multi Purpose Cleaning Paste (Laundry Butter)"
click at [171, 154] on link "Multi Purpose Cleaning Paste (Laundry Butter)" at bounding box center [213, 150] width 182 height 21
type input "/blogs/diy-cleaning-recipes/multi-purpose-cleaning-paste-laundry-butter"
drag, startPoint x: 303, startPoint y: 295, endPoint x: 186, endPoint y: 275, distance: 118.6
click at [303, 295] on button "Save" at bounding box center [305, 297] width 35 height 17
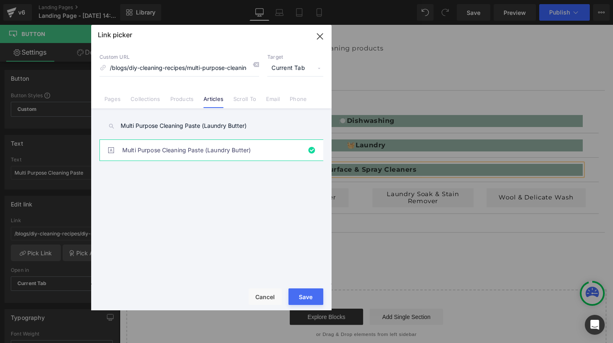
type input "/blogs/diy-cleaning-recipes/multi-purpose-cleaning-paste-laundry-butter"
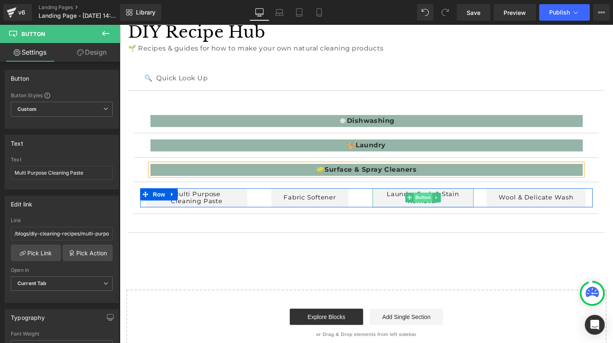
click at [420, 200] on span "Button" at bounding box center [427, 201] width 19 height 10
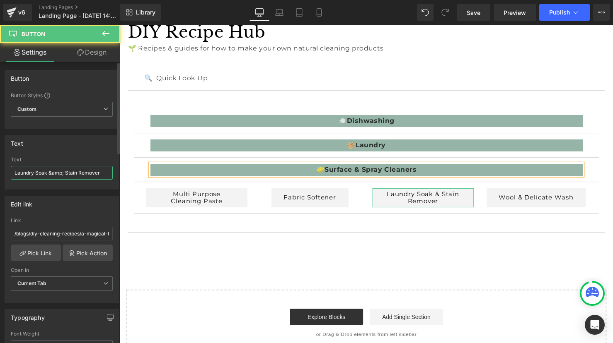
click at [35, 173] on input "Laundry Soak &amp; Stain Remover" at bounding box center [62, 173] width 102 height 14
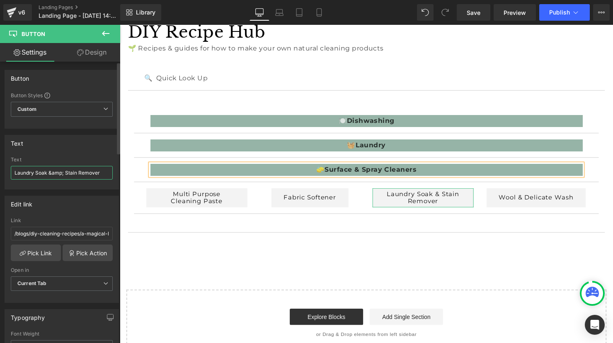
click at [35, 173] on input "Laundry Soak &amp; Stain Remover" at bounding box center [62, 173] width 102 height 14
paste input "Windows & Glass Sprays"
type input "Windows & Glass Sprays"
click at [34, 251] on link "Pick Link" at bounding box center [36, 253] width 50 height 17
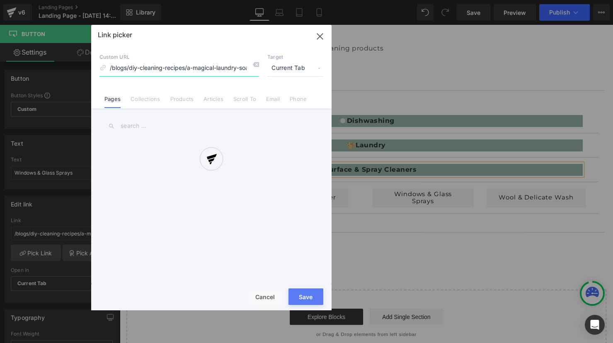
scroll to position [0, 41]
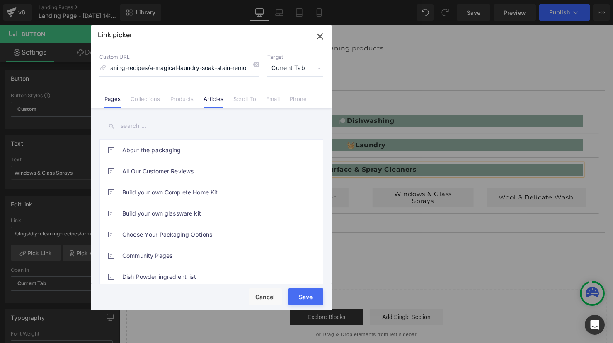
click at [217, 99] on link "Articles" at bounding box center [213, 102] width 20 height 12
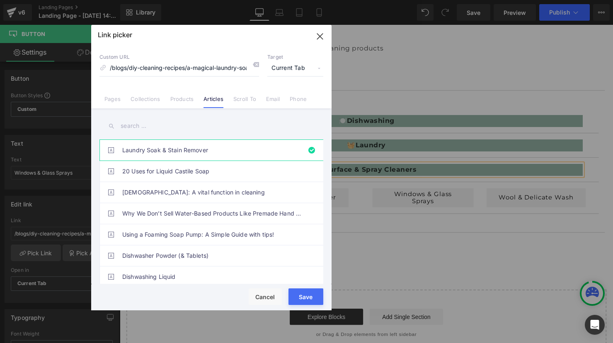
click at [161, 130] on input "text" at bounding box center [211, 126] width 224 height 19
paste input "Windows & Glass Sprays"
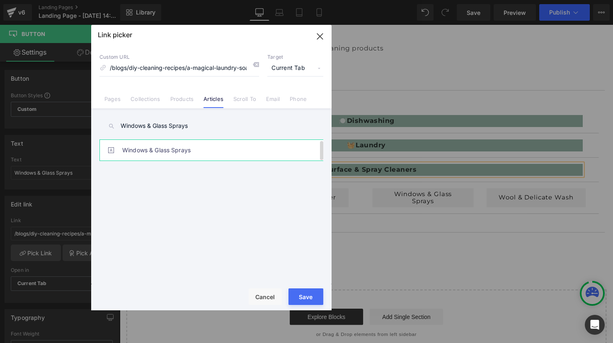
type input "Windows & Glass Sprays"
click at [173, 147] on link "Windows & Glass Sprays" at bounding box center [213, 150] width 182 height 21
type input "/blogs/diy-cleaning-recipes/window-glass-spray"
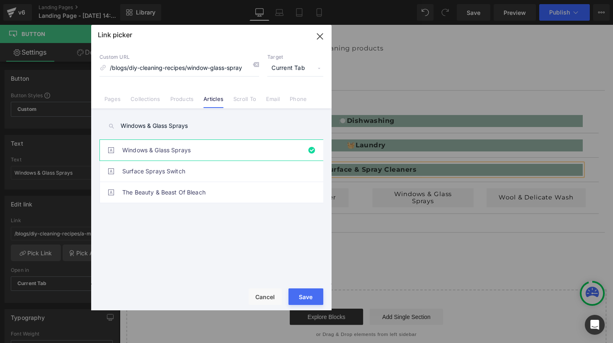
click at [307, 300] on button "Save" at bounding box center [305, 297] width 35 height 17
type input "/blogs/diy-cleaning-recipes/window-glass-spray"
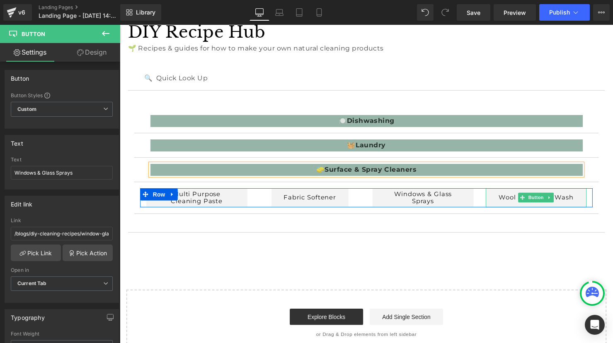
click at [550, 202] on span "Button" at bounding box center [542, 201] width 19 height 10
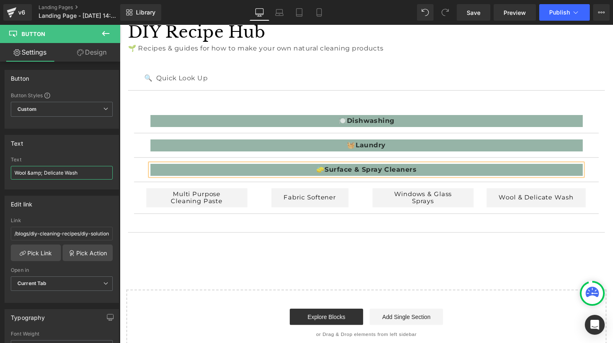
drag, startPoint x: 86, startPoint y: 174, endPoint x: -18, endPoint y: 165, distance: 104.4
click at [0, 165] on html "Button You are previewing how the will restyle your page. You can not edit Elem…" at bounding box center [306, 171] width 613 height 343
paste input "Disinfecting Sprays"
type input "Disinfecting Sprays"
click at [24, 250] on icon at bounding box center [22, 253] width 7 height 7
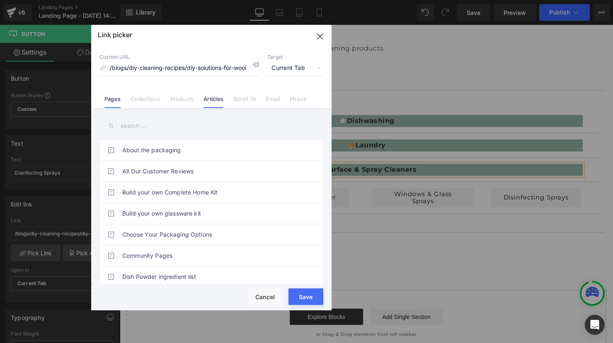
click at [215, 100] on link "Articles" at bounding box center [213, 102] width 20 height 12
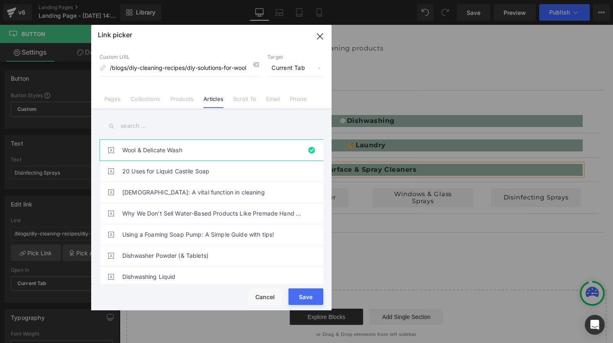
click at [145, 127] on input "text" at bounding box center [211, 126] width 224 height 19
paste input "Disinfecting Sprays"
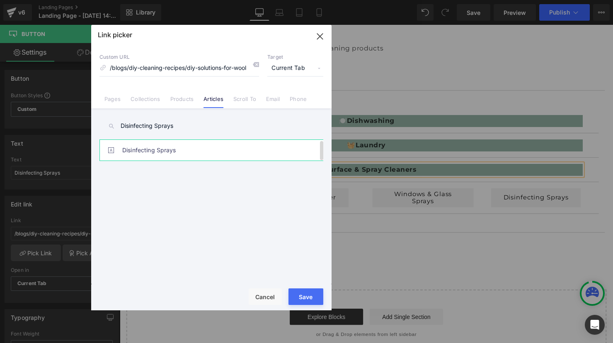
type input "Disinfecting Sprays"
click at [178, 157] on link "Disinfecting Sprays" at bounding box center [213, 150] width 182 height 21
type input "/blogs/diy-cleaning-recipes/natural-disinfecting-solutions"
click at [309, 301] on button "Save" at bounding box center [305, 297] width 35 height 17
type input "/blogs/diy-cleaning-recipes/natural-disinfecting-solutions"
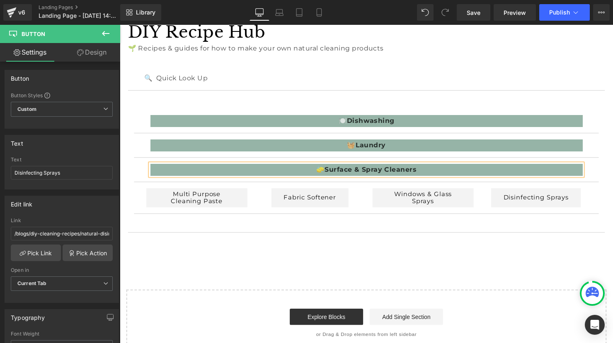
click at [362, 107] on div "🍽️ Dishwashing Text Block Dishwasher Powder & Tablets Button Dishwasher Rinse A…" at bounding box center [370, 163] width 472 height 131
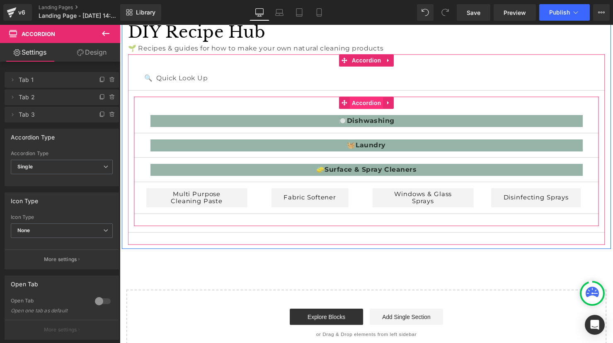
click at [372, 103] on span "Accordion" at bounding box center [370, 105] width 34 height 12
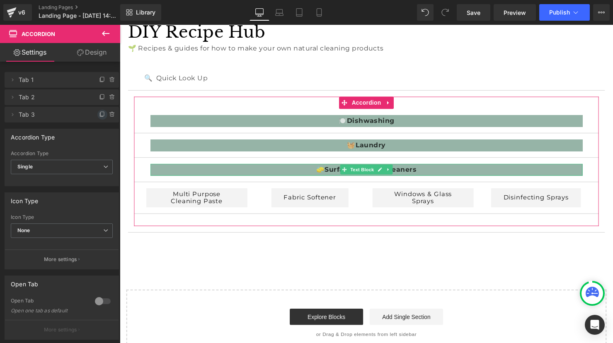
click at [101, 113] on icon at bounding box center [102, 114] width 7 height 7
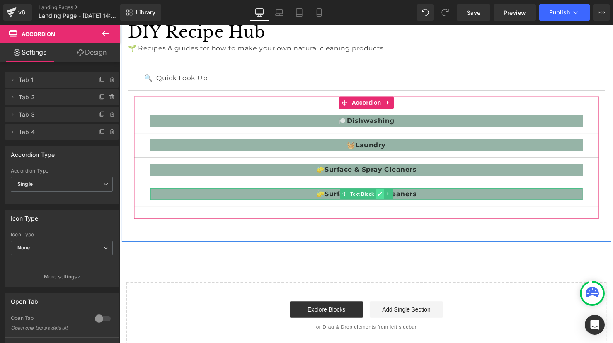
click at [382, 197] on icon at bounding box center [384, 197] width 5 height 5
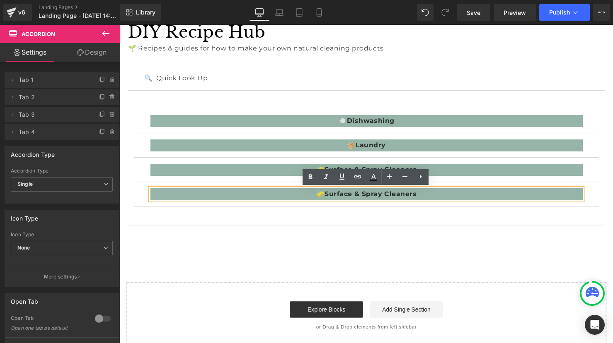
click at [330, 201] on p "🧽 Surface & Spray Cleaners" at bounding box center [370, 197] width 439 height 12
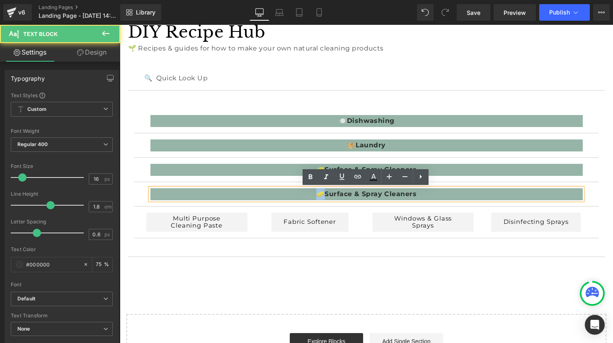
drag, startPoint x: 327, startPoint y: 197, endPoint x: 319, endPoint y: 197, distance: 8.3
click at [319, 197] on p "🧽 Surface & Spray Cleaners" at bounding box center [370, 197] width 439 height 12
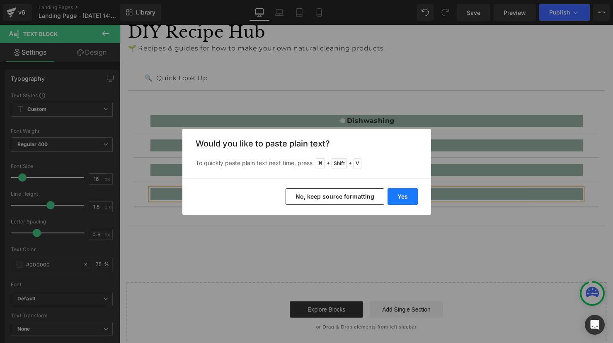
click at [401, 200] on button "Yes" at bounding box center [402, 196] width 30 height 17
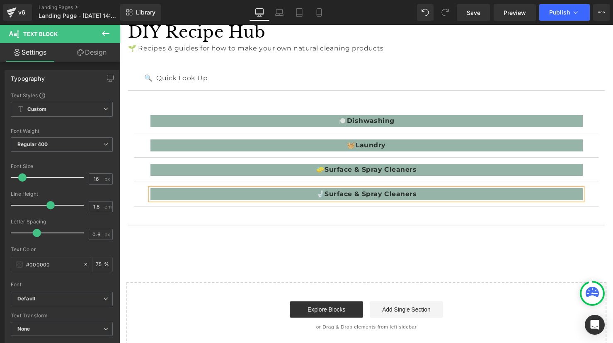
click at [350, 193] on b "Surface & Spray Cleaners" at bounding box center [374, 197] width 93 height 8
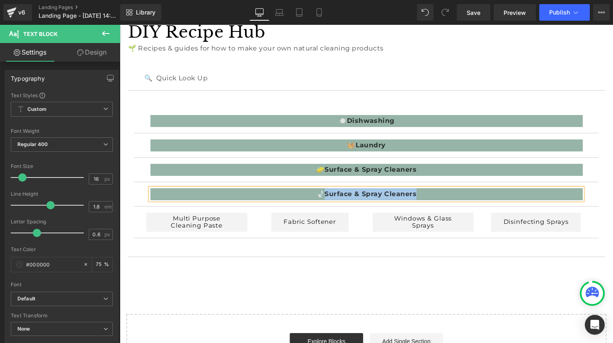
drag, startPoint x: 330, startPoint y: 197, endPoint x: 428, endPoint y: 197, distance: 98.6
click at [428, 197] on p "🚽 Surface & Spray Cleaners" at bounding box center [370, 197] width 439 height 12
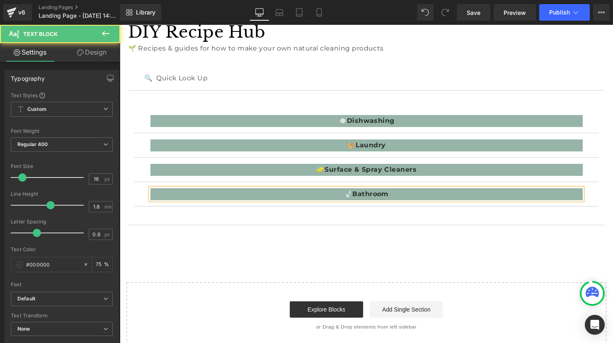
click at [379, 198] on b "Bathroom" at bounding box center [374, 197] width 37 height 8
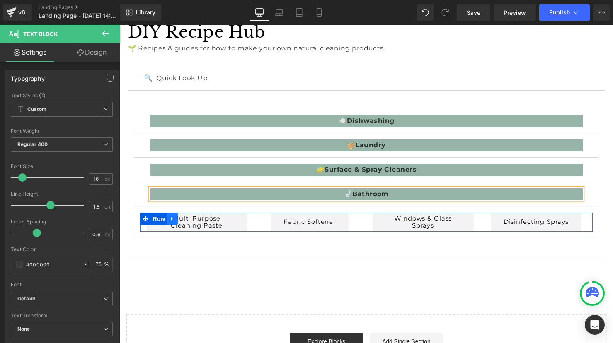
click at [176, 220] on icon at bounding box center [173, 222] width 6 height 6
click at [184, 221] on icon at bounding box center [184, 223] width 6 height 6
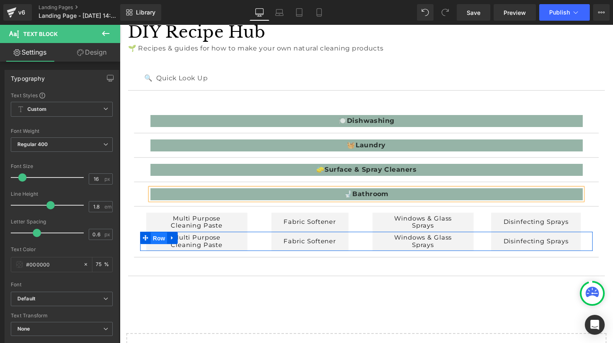
click at [164, 240] on span "Row" at bounding box center [159, 242] width 17 height 12
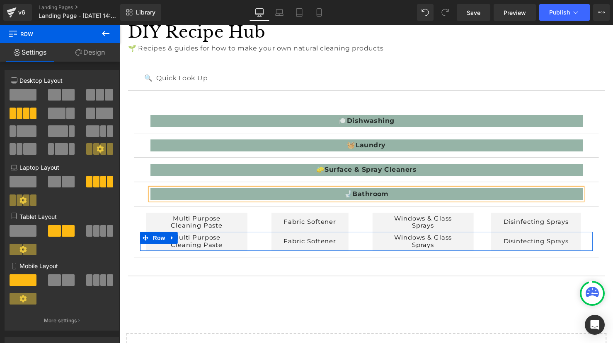
click at [62, 182] on span at bounding box center [68, 182] width 13 height 12
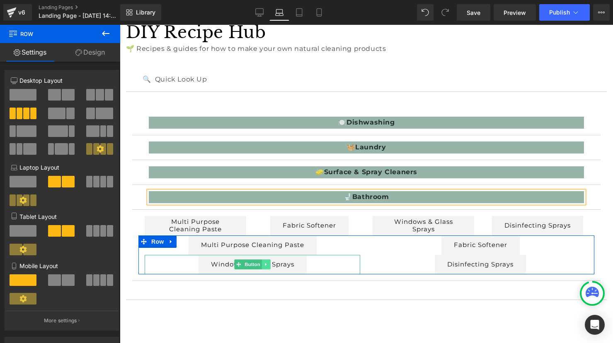
click at [269, 265] on link at bounding box center [266, 265] width 9 height 10
click at [271, 264] on icon at bounding box center [270, 265] width 5 height 5
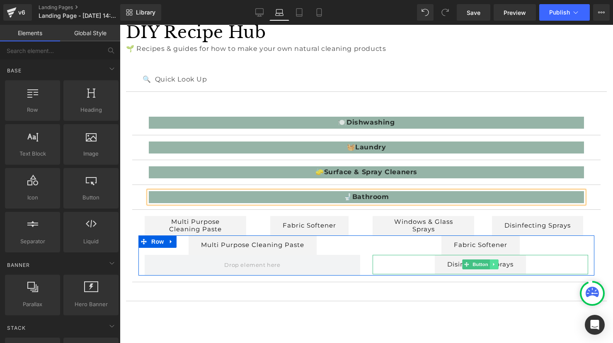
click at [498, 265] on link at bounding box center [494, 265] width 9 height 10
click at [499, 265] on icon at bounding box center [498, 265] width 5 height 5
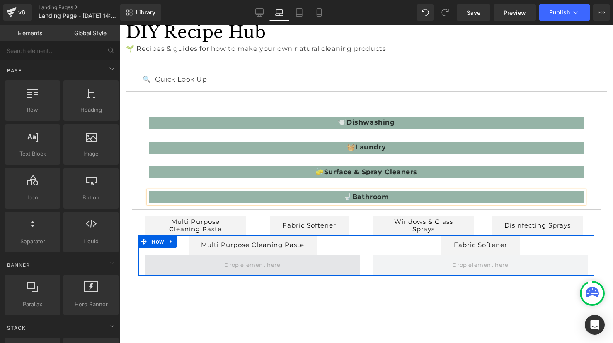
click at [338, 268] on span at bounding box center [252, 265] width 215 height 21
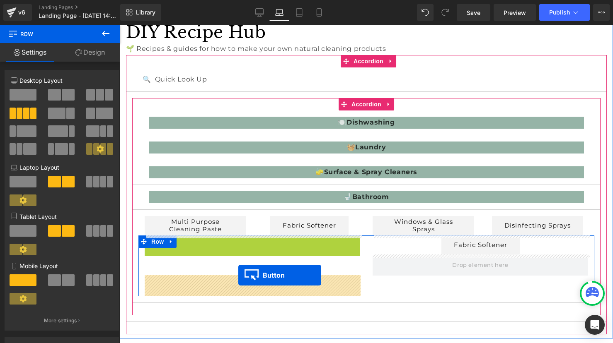
drag, startPoint x: 239, startPoint y: 244, endPoint x: 238, endPoint y: 275, distance: 31.1
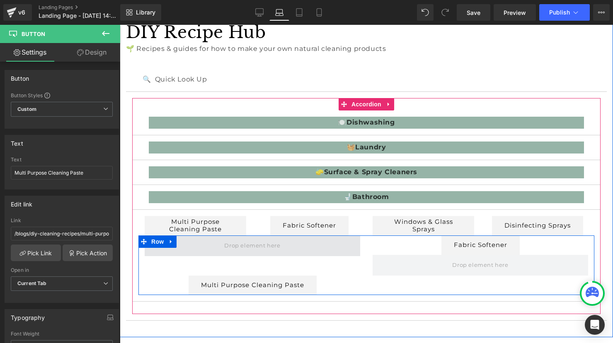
click at [262, 252] on span at bounding box center [252, 246] width 62 height 14
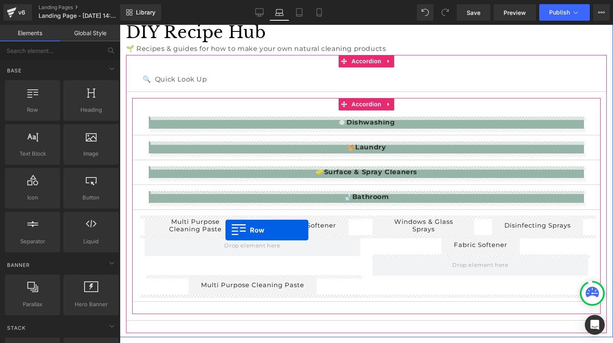
drag, startPoint x: 156, startPoint y: 123, endPoint x: 225, endPoint y: 230, distance: 127.3
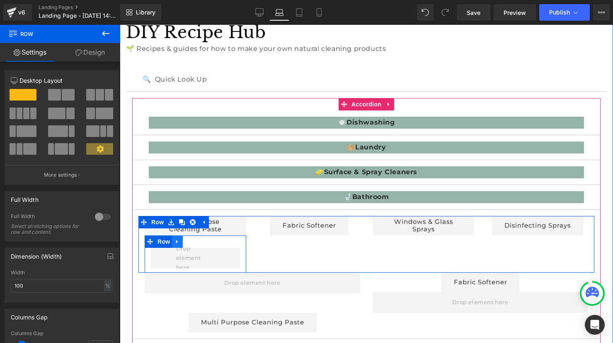
click at [179, 243] on icon at bounding box center [177, 242] width 6 height 6
click at [198, 243] on icon at bounding box center [199, 242] width 6 height 6
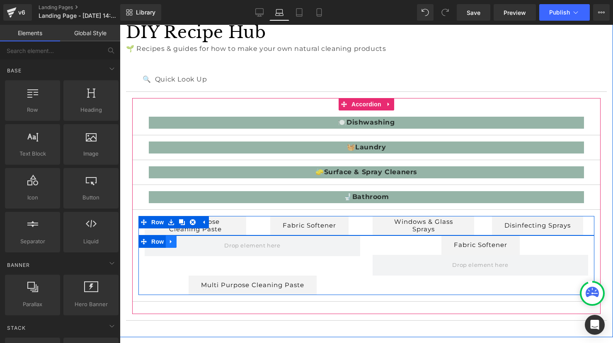
click at [175, 241] on link at bounding box center [171, 242] width 11 height 12
click at [192, 241] on icon at bounding box center [193, 242] width 6 height 6
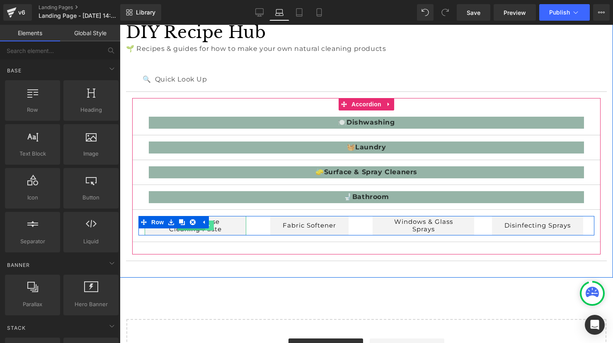
click at [213, 227] on link at bounding box center [209, 226] width 9 height 10
click at [206, 229] on link at bounding box center [204, 226] width 9 height 10
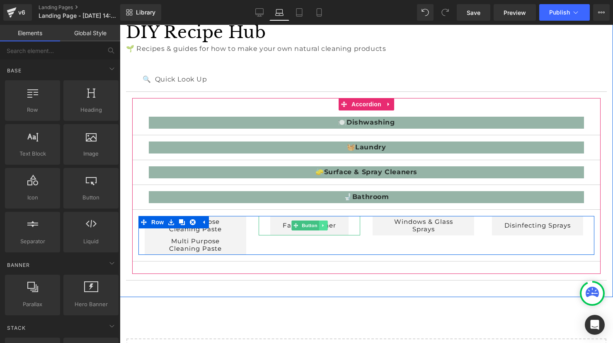
click at [325, 227] on icon at bounding box center [323, 225] width 5 height 5
click at [319, 227] on icon at bounding box center [318, 226] width 5 height 5
click at [157, 220] on span "Row" at bounding box center [157, 222] width 17 height 12
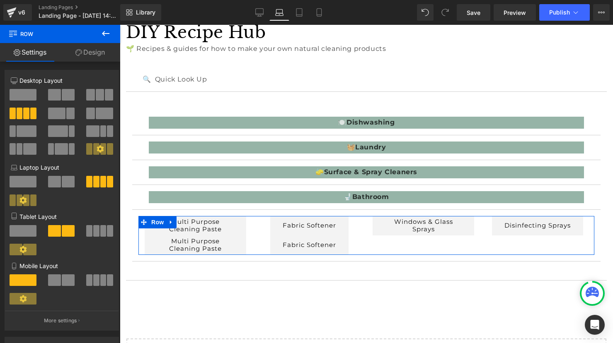
click at [105, 96] on span at bounding box center [109, 95] width 8 height 12
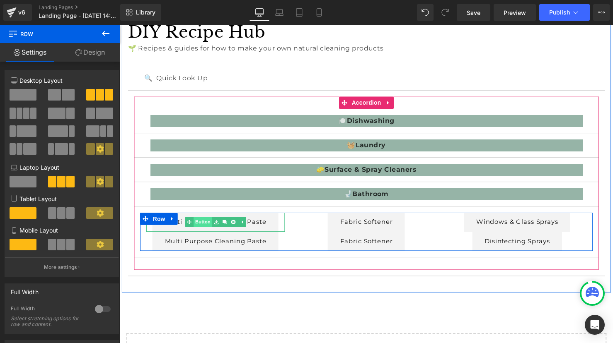
click at [209, 227] on span "Button" at bounding box center [204, 226] width 19 height 10
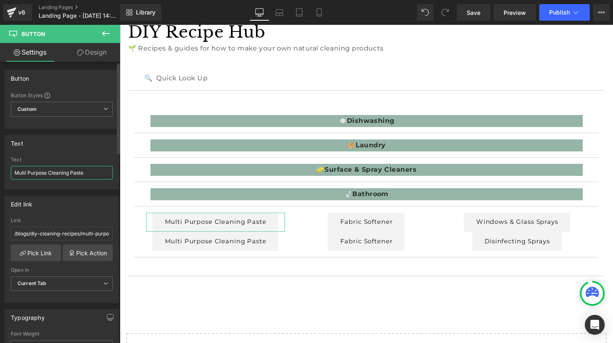
click at [87, 175] on input "Multi Purpose Cleaning Paste" at bounding box center [62, 173] width 102 height 14
drag, startPoint x: 30, startPoint y: 171, endPoint x: 1, endPoint y: 168, distance: 29.1
click at [1, 168] on div "Text Multi Purpose Cleaning Paste Text Multi Purpose Cleaning Paste" at bounding box center [62, 159] width 124 height 61
paste input "Toilet Cleaning Gel"
type input "Toilet Cleaning Gel"
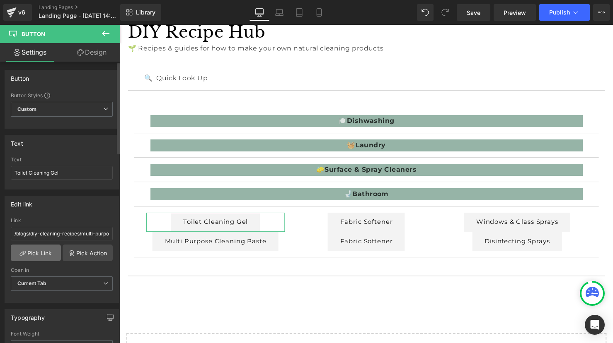
click at [44, 252] on link "Pick Link" at bounding box center [36, 253] width 50 height 17
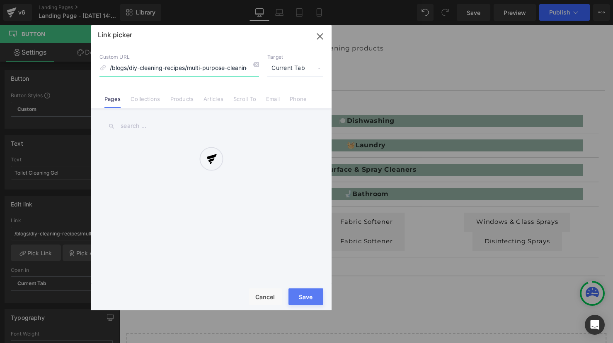
scroll to position [0, 58]
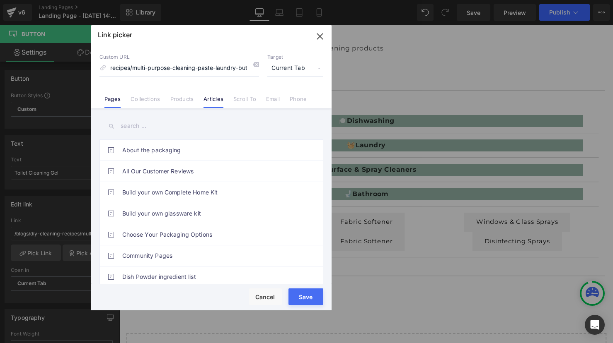
click at [212, 103] on link "Articles" at bounding box center [213, 102] width 20 height 12
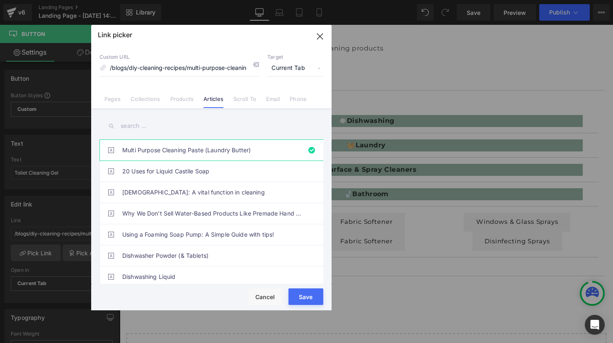
click at [165, 130] on input "text" at bounding box center [211, 126] width 224 height 19
paste input "Toilet Cleaning Gel"
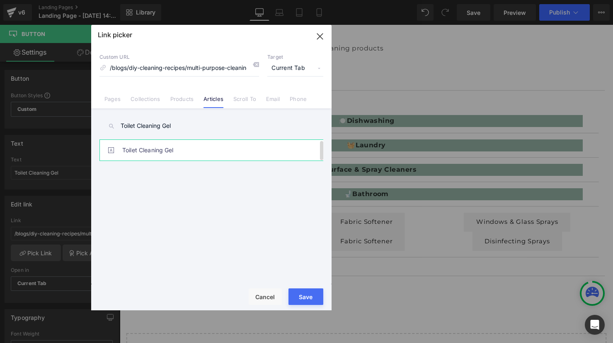
type input "Toilet Cleaning Gel"
click at [158, 147] on link "Toilet Cleaning Gel" at bounding box center [213, 150] width 182 height 21
type input "/blogs/diy-cleaning-recipes/homemade-toilet-gel-for-a-shiny-throne"
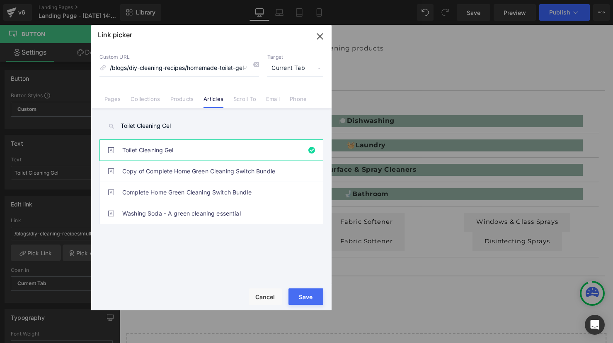
click at [309, 295] on button "Save" at bounding box center [305, 297] width 35 height 17
type input "/blogs/diy-cleaning-recipes/homemade-toilet-gel-for-a-shiny-throne"
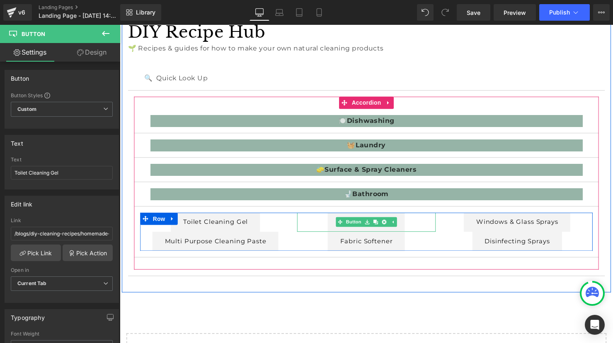
click at [362, 225] on span "Button" at bounding box center [357, 226] width 19 height 10
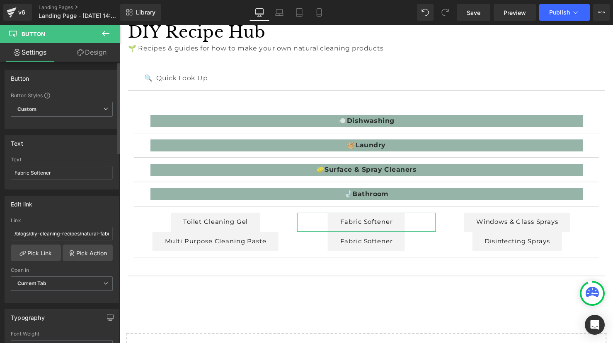
click at [69, 164] on div "Text Fabric Softener" at bounding box center [62, 173] width 102 height 32
drag, startPoint x: 69, startPoint y: 172, endPoint x: 13, endPoint y: 170, distance: 55.9
click at [13, 170] on input "Fabric Softener" at bounding box center [62, 173] width 102 height 14
paste input "Bathroom Soap Scum Remover"
drag, startPoint x: 38, startPoint y: 173, endPoint x: -12, endPoint y: 173, distance: 50.1
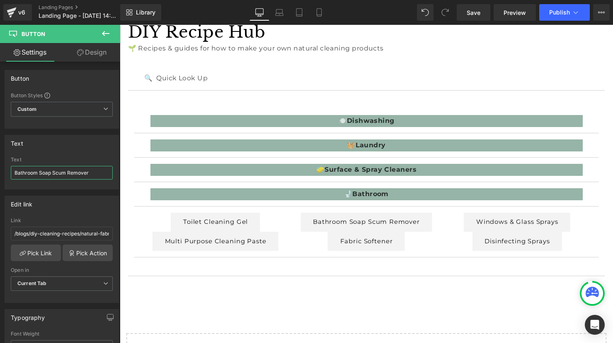
click at [0, 173] on html "Button You are previewing how the will restyle your page. You can not edit Elem…" at bounding box center [306, 171] width 613 height 343
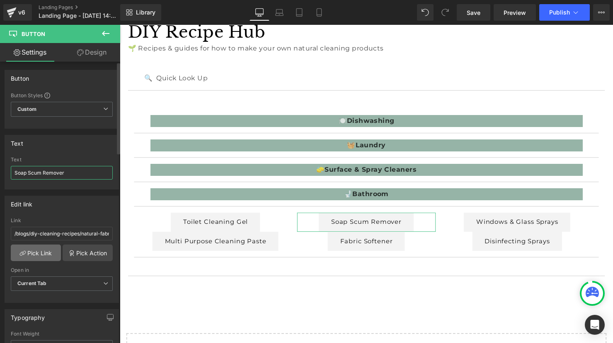
type input "Soap Scum Remover"
click at [32, 258] on link "Pick Link" at bounding box center [36, 253] width 50 height 17
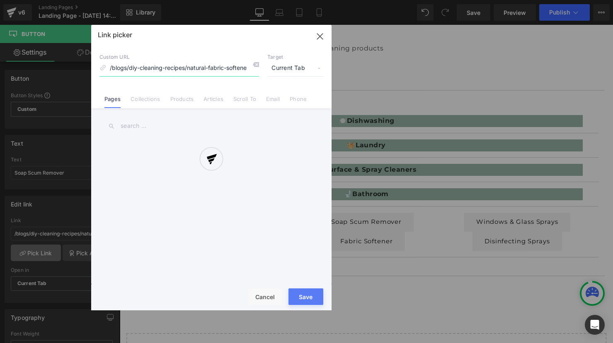
scroll to position [0, 23]
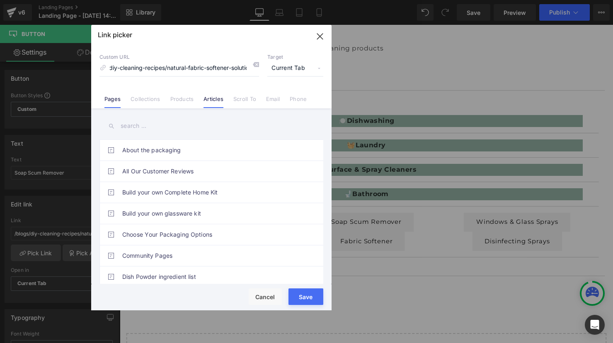
click at [222, 101] on link "Articles" at bounding box center [213, 102] width 20 height 12
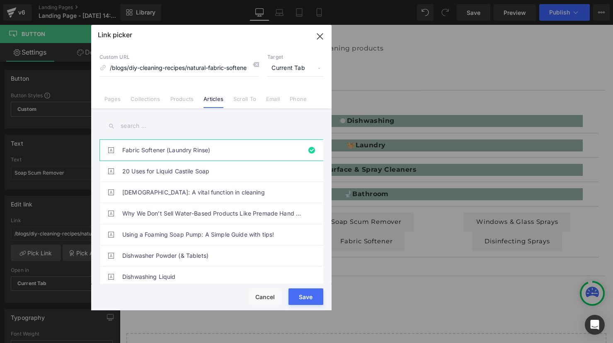
click at [146, 127] on input "text" at bounding box center [211, 126] width 224 height 19
paste input "Bathroom Soap Scum Remover"
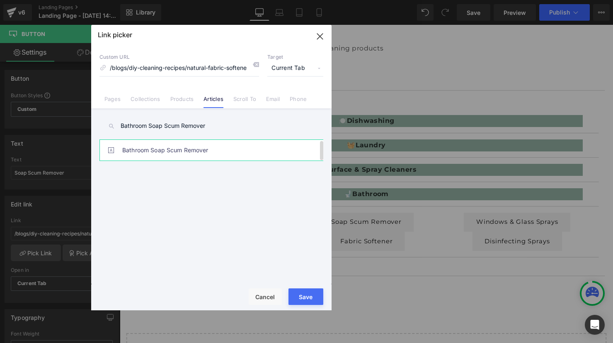
type input "Bathroom Soap Scum Remover"
click at [150, 147] on link "Bathroom Soap Scum Remover" at bounding box center [213, 150] width 182 height 21
type input "/blogs/diy-cleaning-recipes/soap-scum-remover"
drag, startPoint x: 305, startPoint y: 295, endPoint x: 203, endPoint y: 274, distance: 104.7
click at [305, 295] on button "Save" at bounding box center [305, 297] width 35 height 17
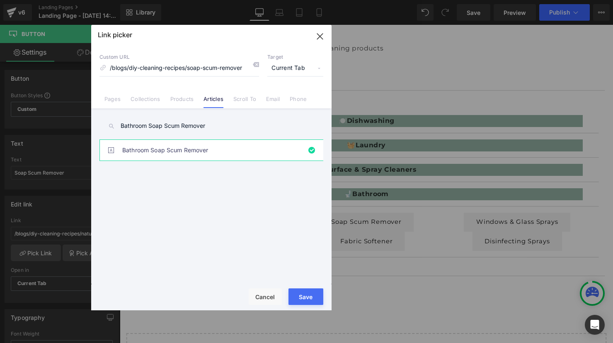
type input "/blogs/diy-cleaning-recipes/soap-scum-remover"
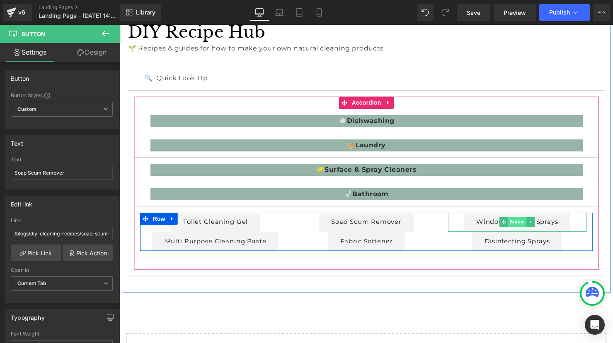
click at [522, 227] on span "Button" at bounding box center [523, 226] width 19 height 10
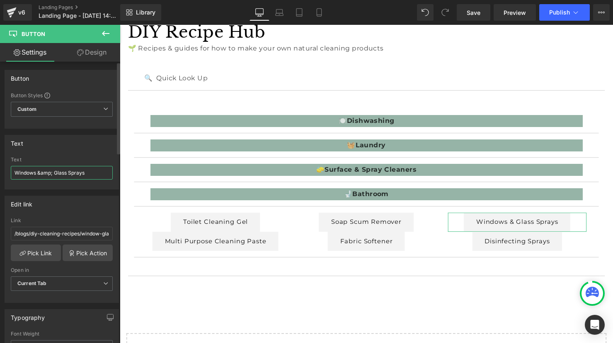
click at [64, 173] on input "Windows &amp; Glass Sprays" at bounding box center [62, 173] width 102 height 14
drag, startPoint x: 94, startPoint y: 172, endPoint x: -10, endPoint y: 165, distance: 104.2
click at [0, 165] on html "Button You are previewing how the will restyle your page. You can not edit Elem…" at bounding box center [306, 171] width 613 height 343
paste input "ash for Hands, Body, Dogs & More"
type input "Wash for Hands, Body, Dogs & More"
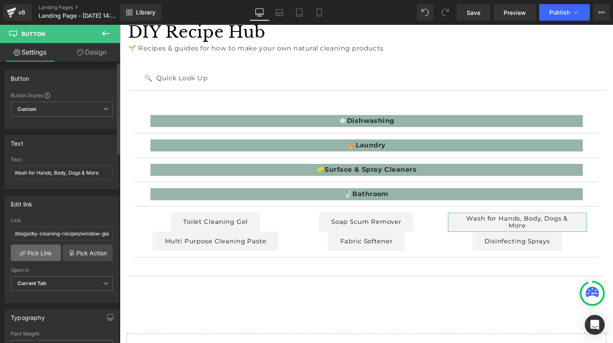
click at [27, 252] on link "Pick Link" at bounding box center [36, 253] width 50 height 17
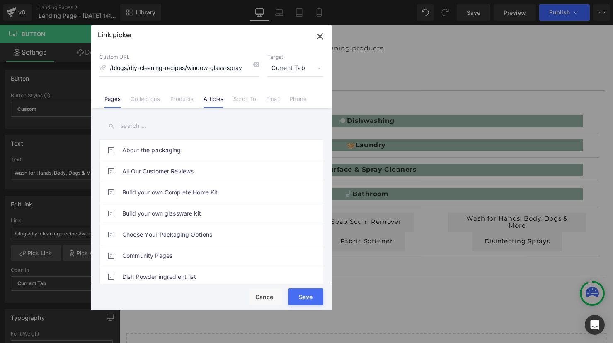
click at [213, 103] on link "Articles" at bounding box center [213, 102] width 20 height 12
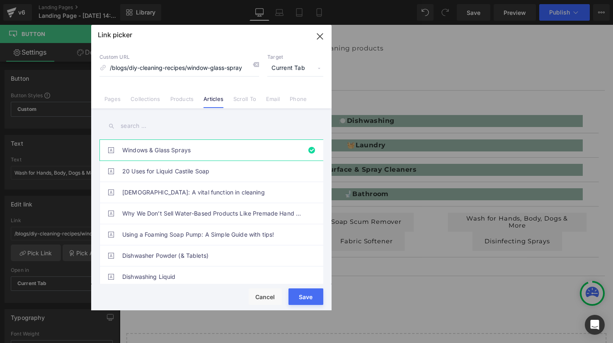
click at [138, 129] on input "text" at bounding box center [211, 126] width 224 height 19
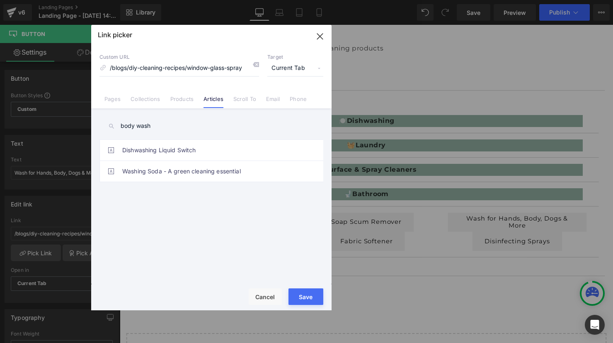
drag, startPoint x: 175, startPoint y: 122, endPoint x: 156, endPoint y: 130, distance: 20.8
click at [175, 122] on input "body wash" at bounding box center [211, 126] width 224 height 19
drag, startPoint x: 155, startPoint y: 126, endPoint x: 114, endPoint y: 126, distance: 41.8
click at [114, 126] on div "body wash" at bounding box center [211, 126] width 224 height 19
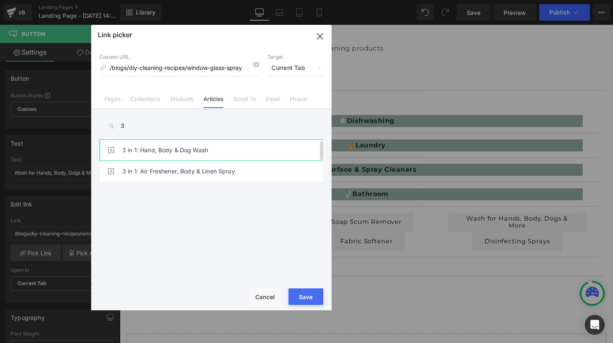
type input "3"
click at [157, 150] on link "3 in 1: Hand, Body & Dog Wash" at bounding box center [213, 150] width 182 height 21
type input "/blogs/diy-cleaning-recipes/dish-liquid-hand-wash-recipe"
click at [312, 298] on button "Save" at bounding box center [305, 297] width 35 height 17
type input "/blogs/diy-cleaning-recipes/dish-liquid-hand-wash-recipe"
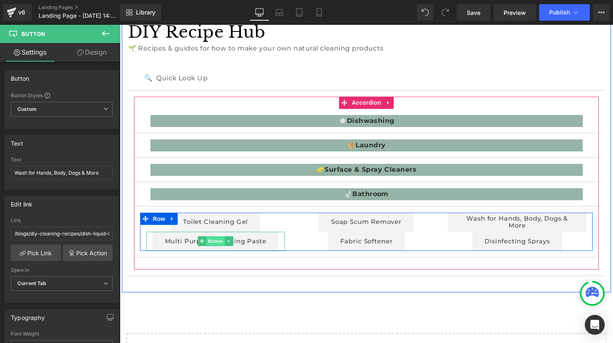
click at [214, 244] on span "Button" at bounding box center [217, 245] width 19 height 10
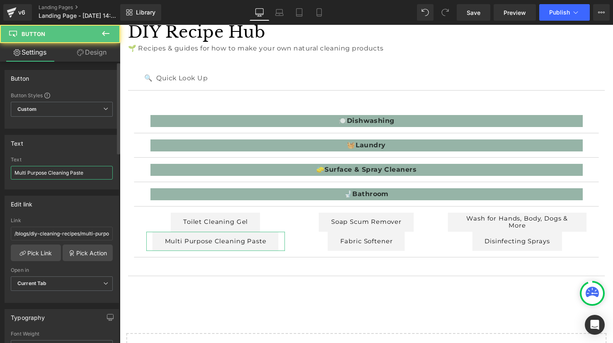
click at [58, 174] on input "Multi Purpose Cleaning Paste" at bounding box center [62, 173] width 102 height 14
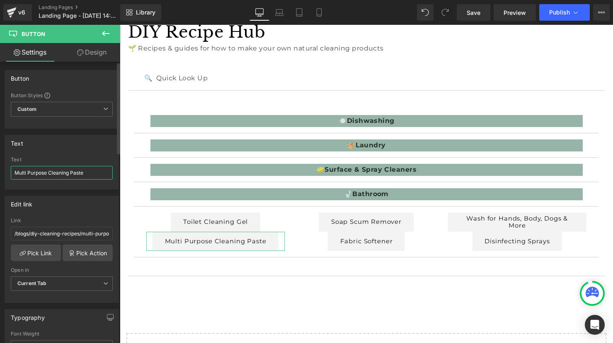
click at [58, 174] on input "Multi Purpose Cleaning Paste" at bounding box center [62, 173] width 102 height 14
paste input "Fizzy Bath, Toilet & Shower Bombs"
type input "Fizzy Bath, Toilet & Shower Bombs"
click at [39, 256] on link "Pick Link" at bounding box center [36, 253] width 50 height 17
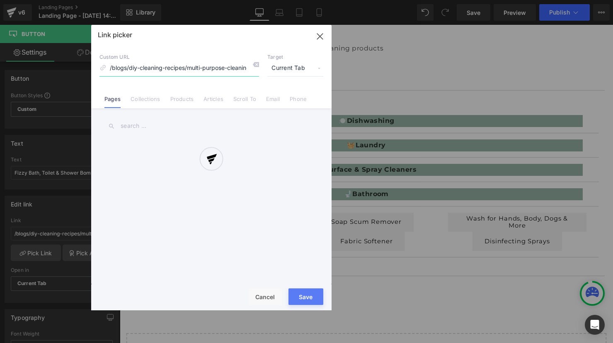
scroll to position [0, 58]
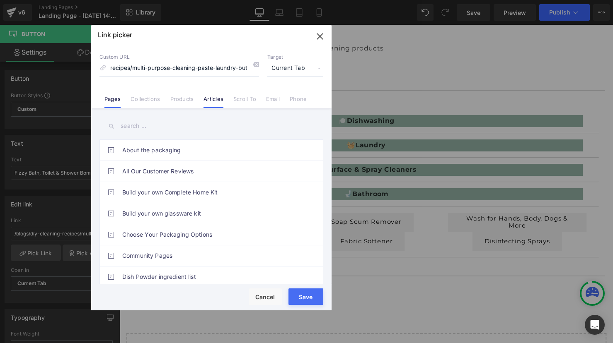
click at [220, 101] on link "Articles" at bounding box center [213, 102] width 20 height 12
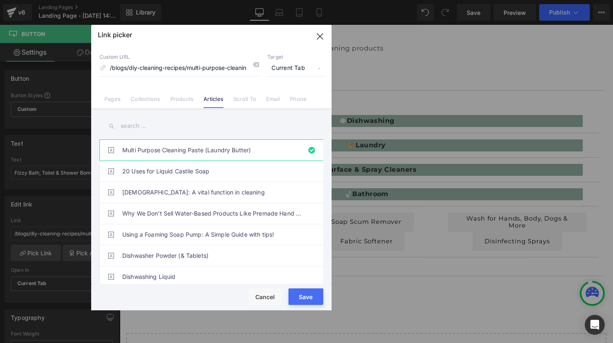
click at [141, 123] on input "text" at bounding box center [211, 126] width 224 height 19
paste input "Fizzy Bath, Toilet & Shower Bombs"
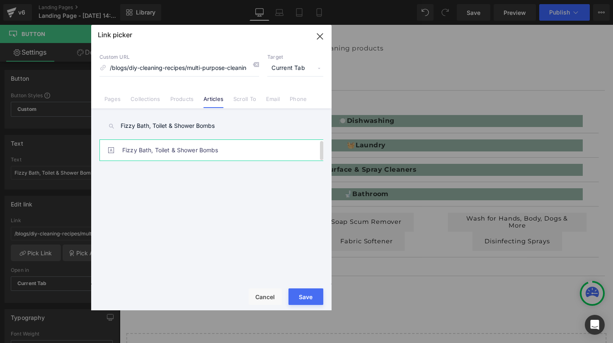
type input "Fizzy Bath, Toilet & Shower Bombs"
click at [144, 152] on link "Fizzy Bath, Toilet & Shower Bombs" at bounding box center [213, 150] width 182 height 21
type input "/blogs/diy-cleaning-recipes/bath-toilet-shower-bombs"
click at [311, 301] on button "Save" at bounding box center [305, 297] width 35 height 17
type input "/blogs/diy-cleaning-recipes/bath-toilet-shower-bombs"
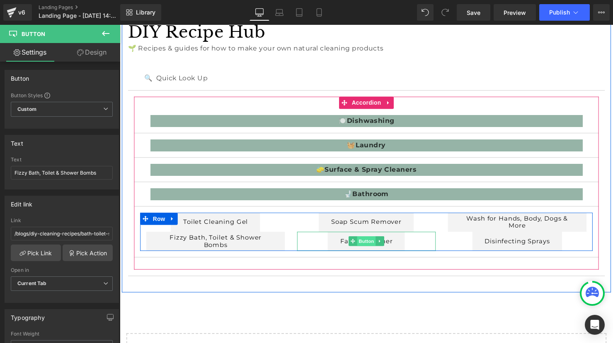
click at [369, 245] on span "Button" at bounding box center [370, 245] width 19 height 10
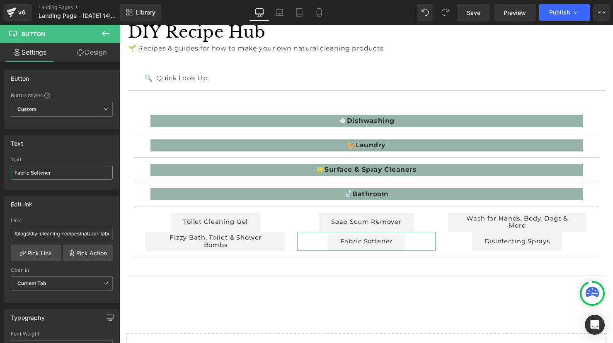
drag, startPoint x: 61, startPoint y: 172, endPoint x: -2, endPoint y: 172, distance: 62.6
click at [0, 172] on html "Button You are previewing how the will restyle your page. You can not edit Elem…" at bounding box center [306, 171] width 613 height 343
paste input "3 in 1: Air Freshener, Body & Linen Spray"
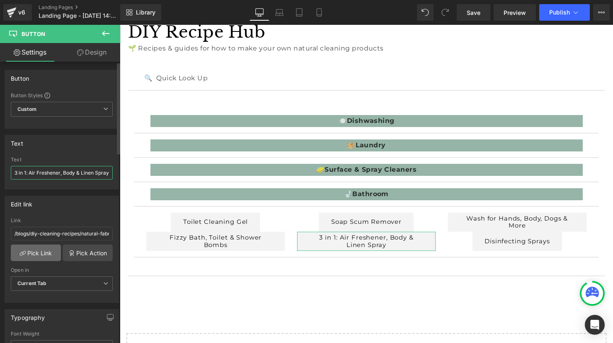
type input "3 in 1: Air Freshener, Body & Linen Spray"
click at [34, 256] on link "Pick Link" at bounding box center [36, 253] width 50 height 17
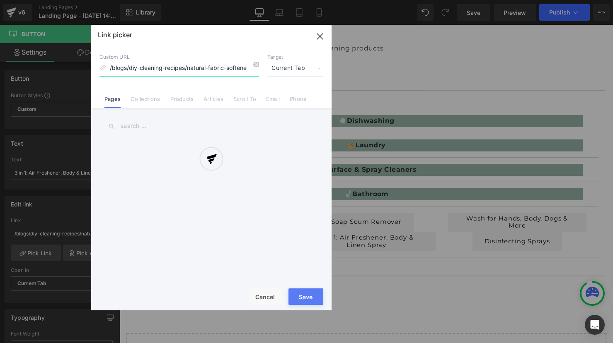
scroll to position [0, 23]
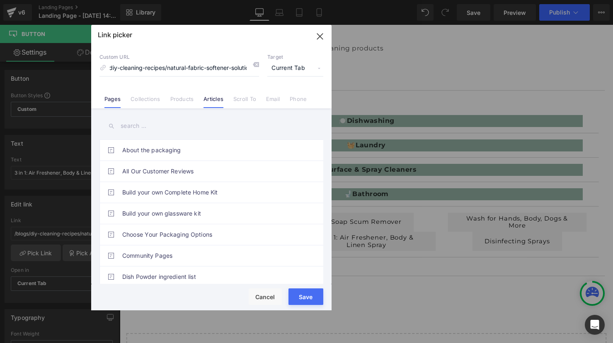
click at [216, 101] on link "Articles" at bounding box center [213, 102] width 20 height 12
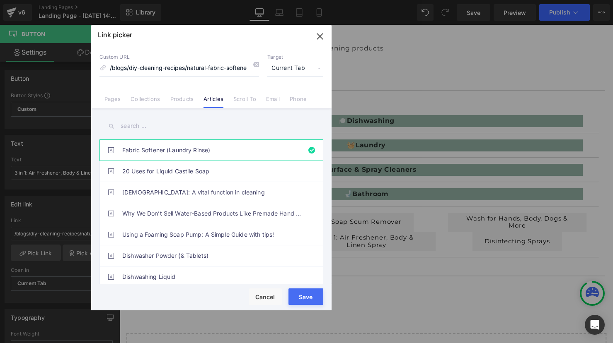
click at [144, 124] on input "text" at bounding box center [211, 126] width 224 height 19
paste input "3 in 1: Air Freshener, Body & Linen Spray"
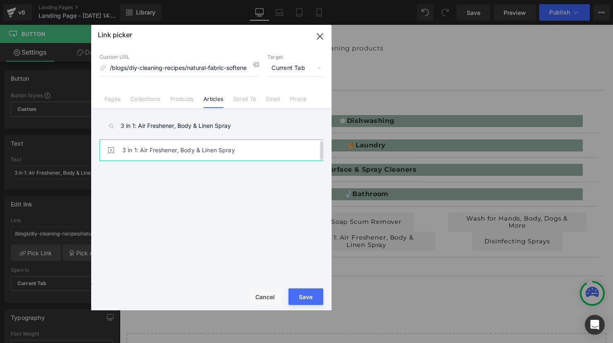
type input "3 in 1: Air Freshener, Body & Linen Spray"
click at [164, 156] on link "3 in 1: Air Freshener, Body & Linen Spray" at bounding box center [213, 150] width 182 height 21
type input "/blogs/diy-cleaning-recipes/3-in-1-air-freshener-body-linen-spray"
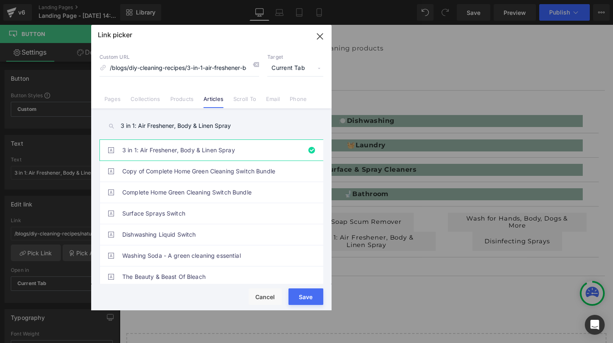
click at [311, 297] on button "Save" at bounding box center [305, 297] width 35 height 17
type input "/blogs/diy-cleaning-recipes/3-in-1-air-freshener-body-linen-spray"
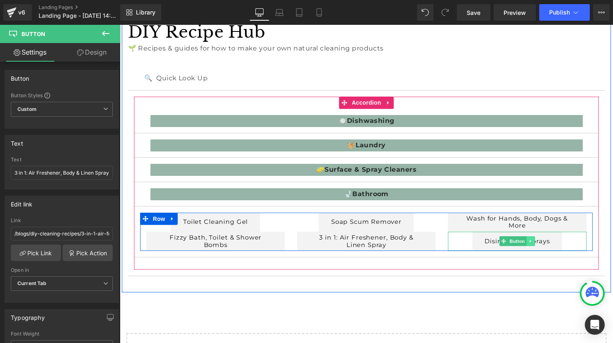
click at [539, 245] on icon at bounding box center [537, 245] width 5 height 5
click at [541, 246] on icon at bounding box center [541, 245] width 5 height 5
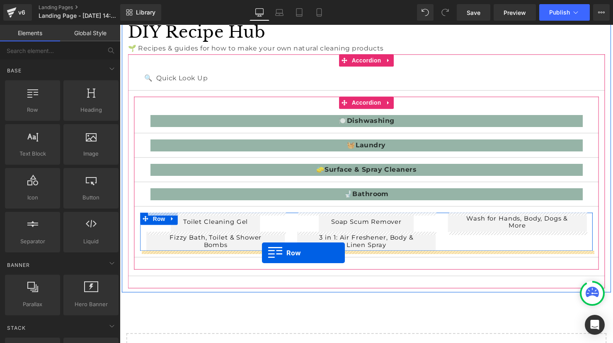
drag, startPoint x: 160, startPoint y: 133, endPoint x: 264, endPoint y: 257, distance: 162.3
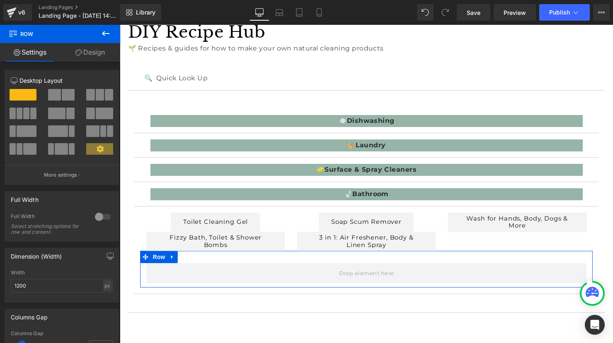
click at [64, 94] on span at bounding box center [68, 95] width 13 height 12
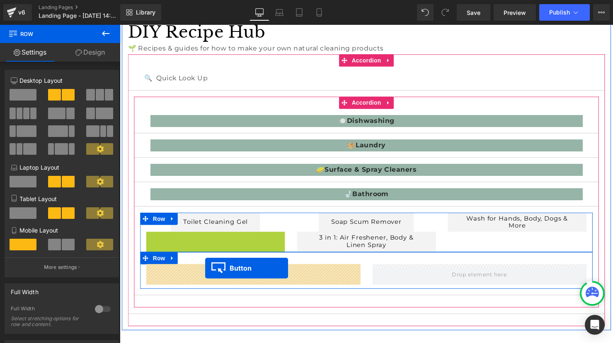
drag, startPoint x: 201, startPoint y: 244, endPoint x: 206, endPoint y: 273, distance: 29.1
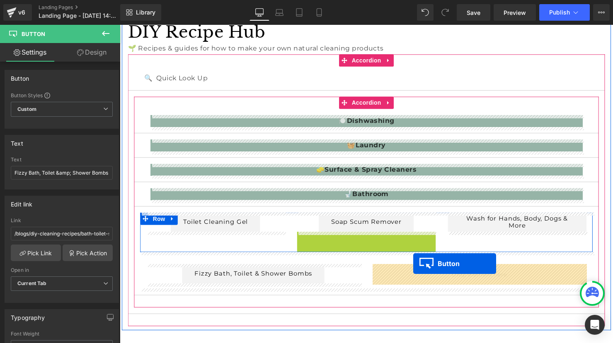
drag, startPoint x: 359, startPoint y: 245, endPoint x: 418, endPoint y: 268, distance: 63.5
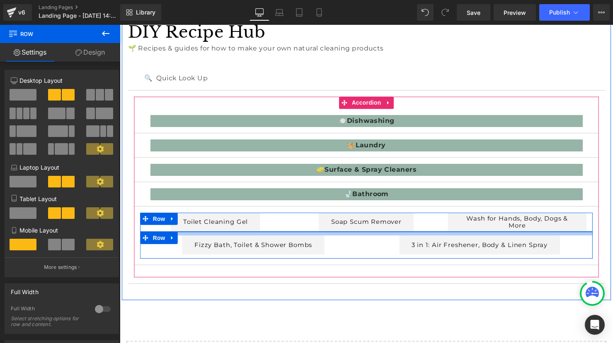
drag, startPoint x: 364, startPoint y: 243, endPoint x: 364, endPoint y: 234, distance: 8.7
click at [364, 234] on article "Toilet Cleaning Gel Button Soap Scum Remover Button Wash for Hands, Body, Dogs …" at bounding box center [370, 240] width 472 height 60
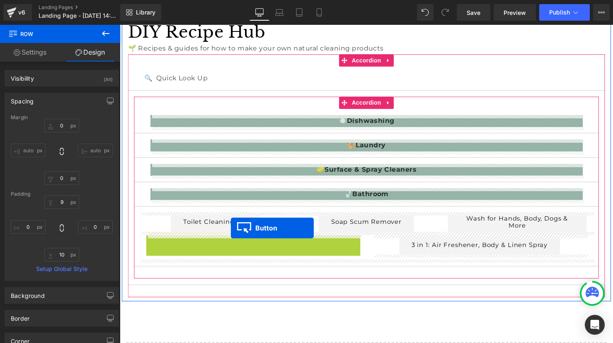
drag, startPoint x: 241, startPoint y: 248, endPoint x: 232, endPoint y: 232, distance: 18.3
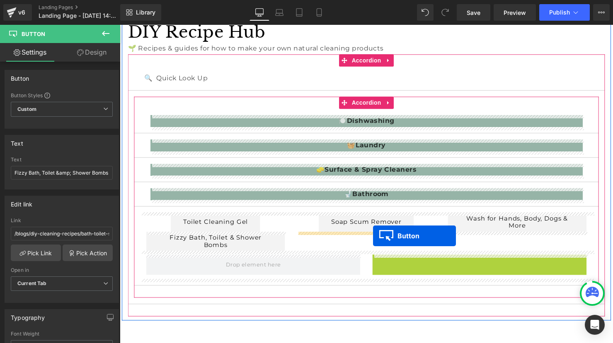
drag, startPoint x: 471, startPoint y: 269, endPoint x: 377, endPoint y: 240, distance: 98.8
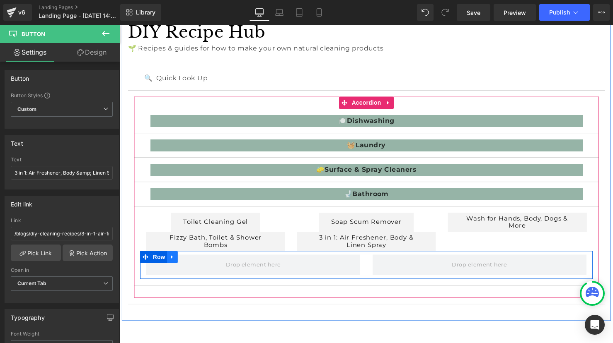
click at [176, 260] on icon at bounding box center [173, 261] width 6 height 6
click at [192, 260] on icon at bounding box center [195, 261] width 6 height 6
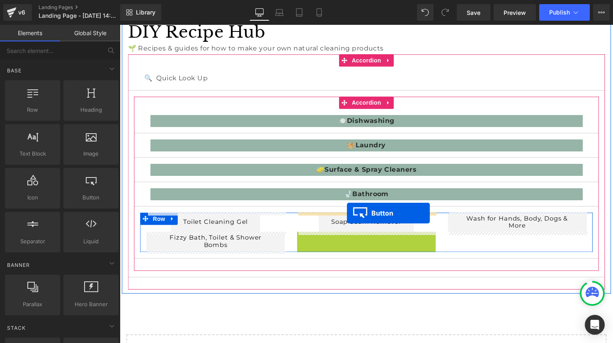
drag, startPoint x: 357, startPoint y: 244, endPoint x: 350, endPoint y: 217, distance: 28.0
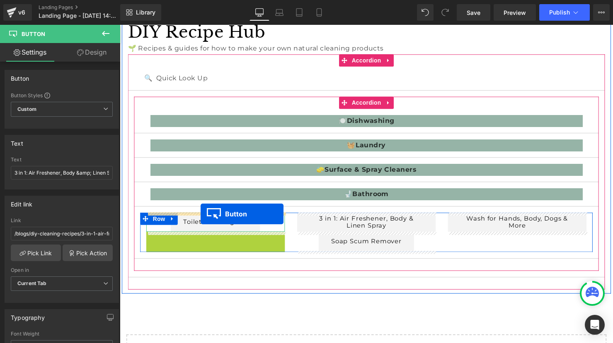
drag, startPoint x: 202, startPoint y: 245, endPoint x: 202, endPoint y: 217, distance: 27.3
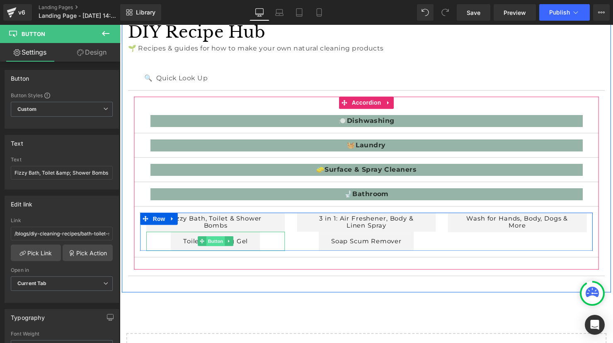
click at [219, 246] on span "Button" at bounding box center [217, 245] width 19 height 10
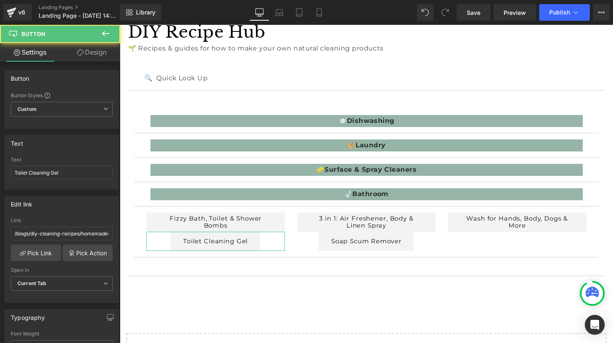
click at [100, 50] on link "Design" at bounding box center [92, 52] width 60 height 19
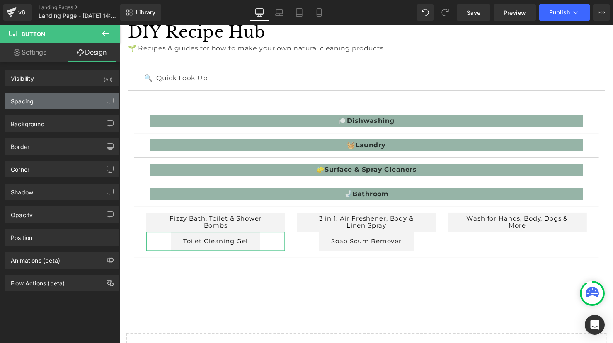
type input "0"
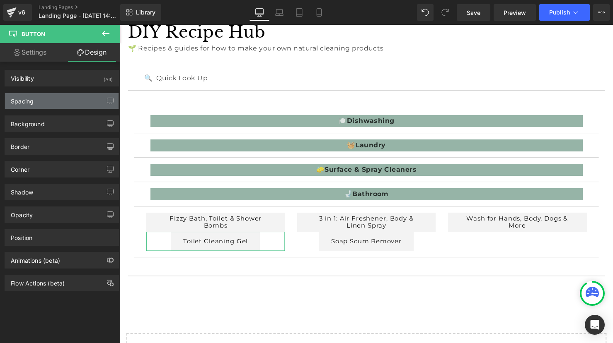
type input "30"
type input "0"
type input "30"
click at [39, 101] on div "Spacing" at bounding box center [62, 101] width 114 height 16
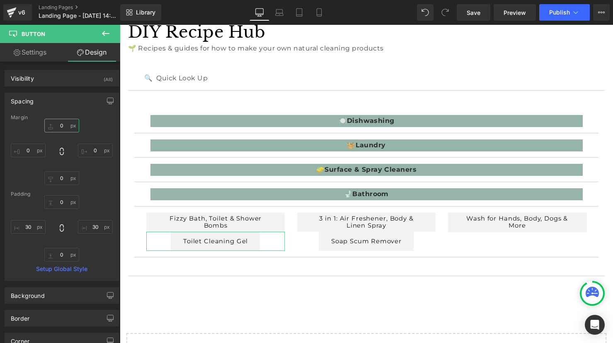
click at [58, 126] on input "0" at bounding box center [61, 126] width 35 height 14
type input "1"
type input "20"
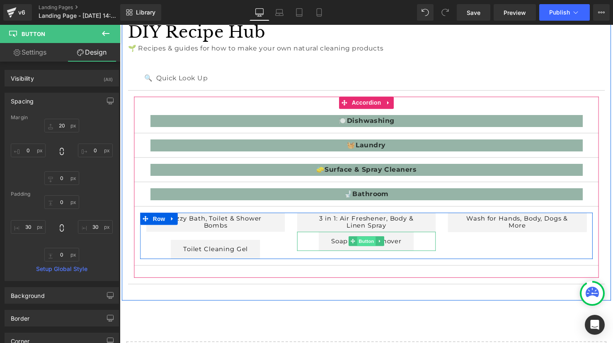
click at [373, 245] on span "Button" at bounding box center [370, 246] width 19 height 10
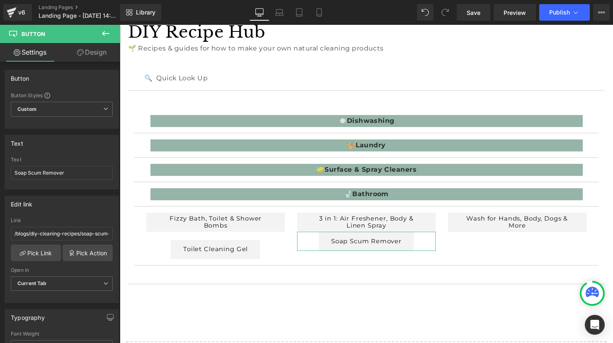
click at [97, 57] on link "Design" at bounding box center [92, 52] width 60 height 19
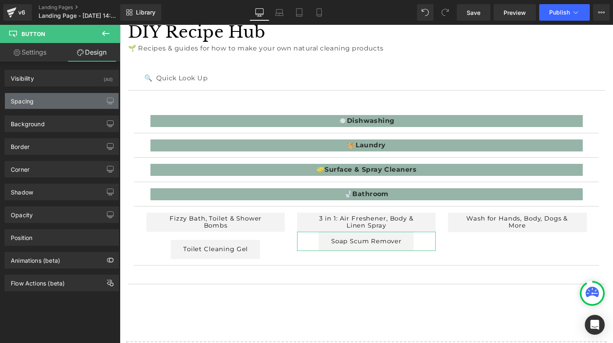
click at [48, 102] on div "Spacing" at bounding box center [62, 101] width 114 height 16
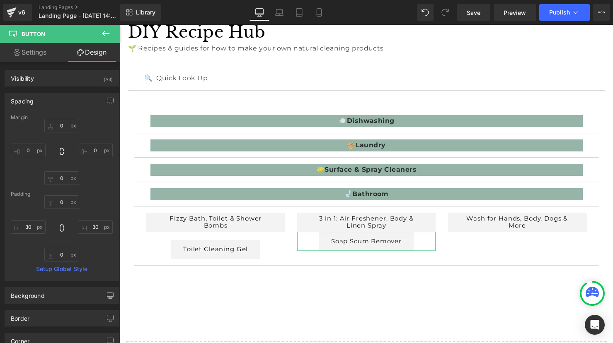
type input "0"
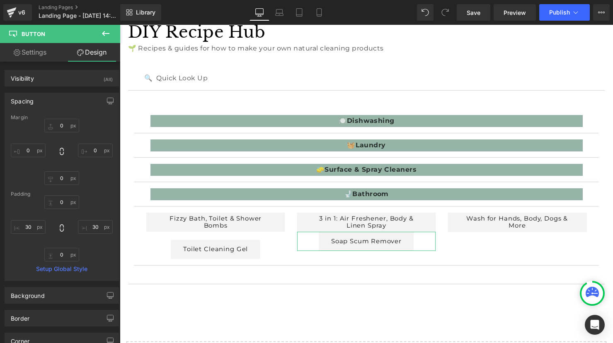
type input "30"
type input "0"
type input "30"
click at [57, 126] on input "0" at bounding box center [61, 126] width 35 height 14
type input "20"
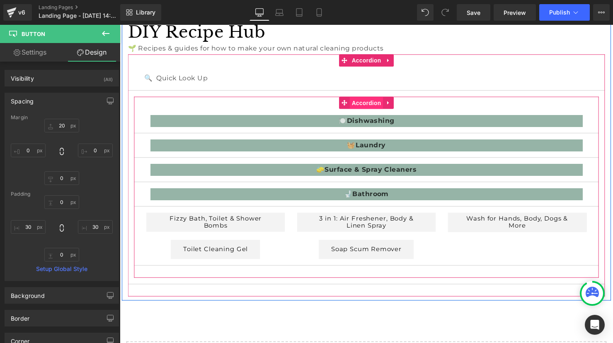
click at [370, 105] on span "Accordion" at bounding box center [370, 105] width 34 height 12
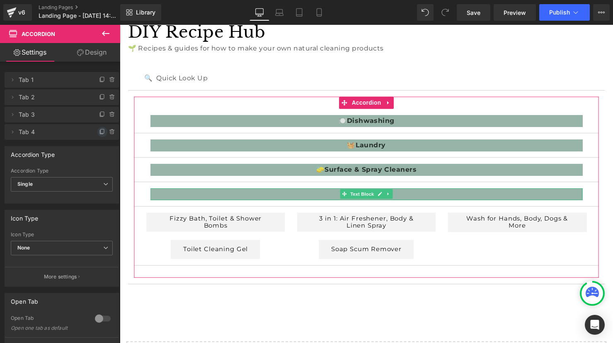
click at [101, 133] on icon at bounding box center [102, 131] width 3 height 4
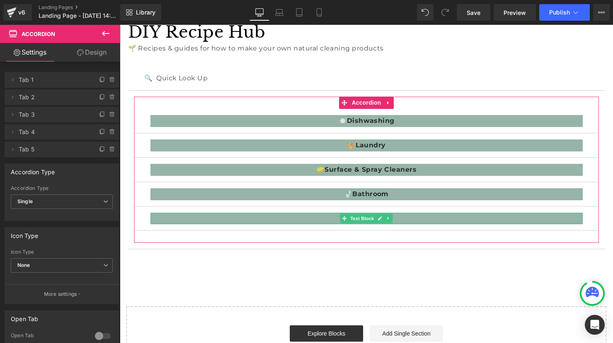
click at [66, 150] on span "Tab 5" at bounding box center [54, 150] width 70 height 16
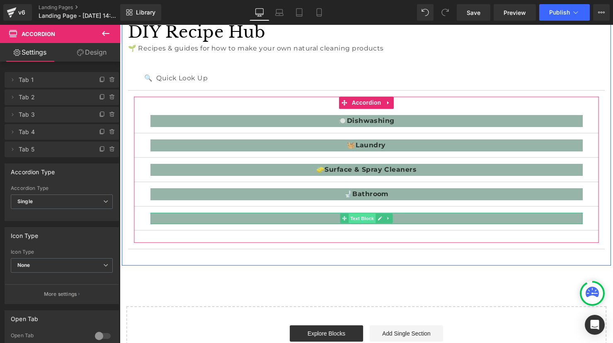
click at [362, 222] on span "Text Block" at bounding box center [365, 222] width 27 height 10
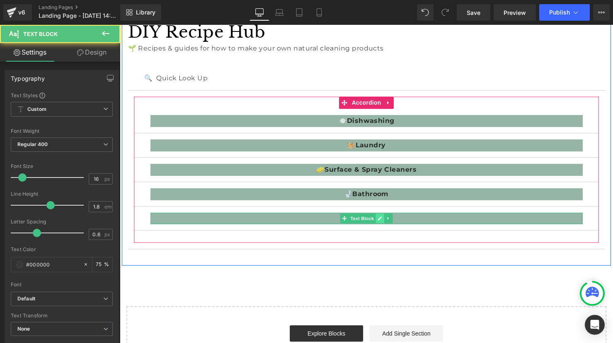
click at [385, 223] on icon at bounding box center [384, 222] width 5 height 5
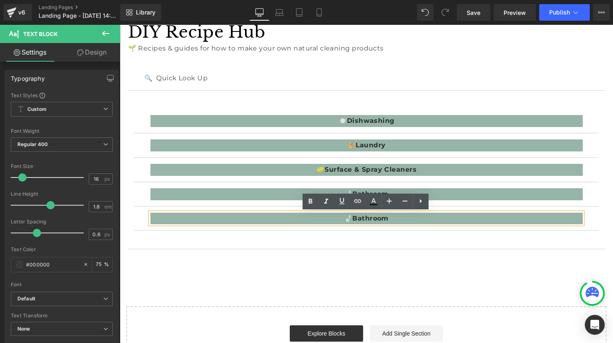
click at [381, 224] on b "Bathroom" at bounding box center [374, 222] width 37 height 8
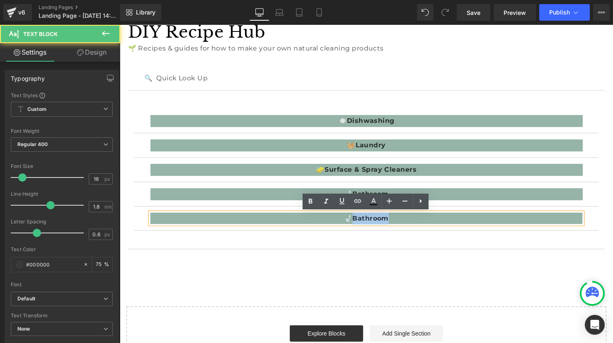
click at [381, 224] on b "Bathroom" at bounding box center [374, 222] width 37 height 8
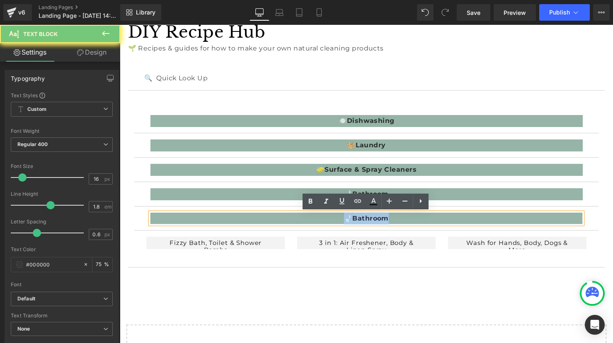
click at [381, 224] on b "Bathroom" at bounding box center [374, 222] width 37 height 8
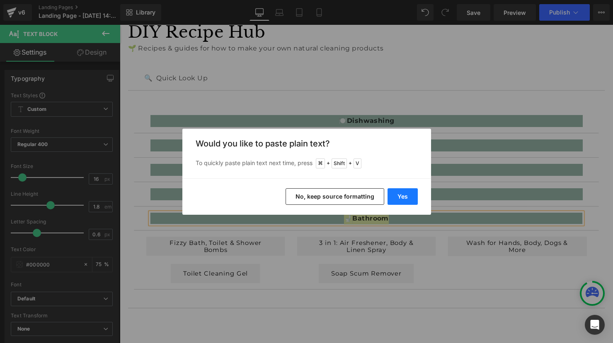
click at [399, 198] on button "Yes" at bounding box center [402, 196] width 30 height 17
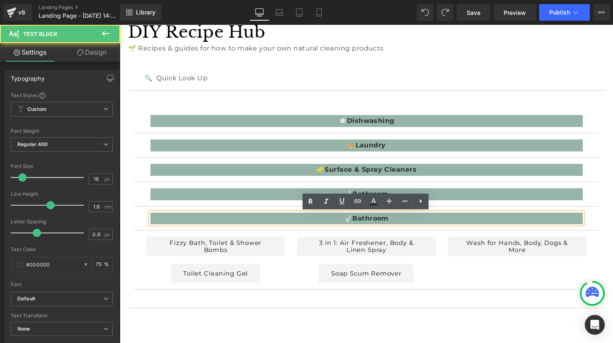
click at [356, 223] on p "🚽 Bathroom" at bounding box center [370, 222] width 439 height 12
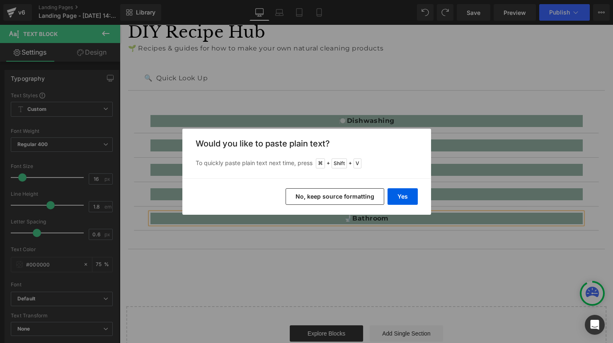
drag, startPoint x: 352, startPoint y: 198, endPoint x: 237, endPoint y: 177, distance: 116.8
click at [352, 198] on button "No, keep source formatting" at bounding box center [334, 196] width 99 height 17
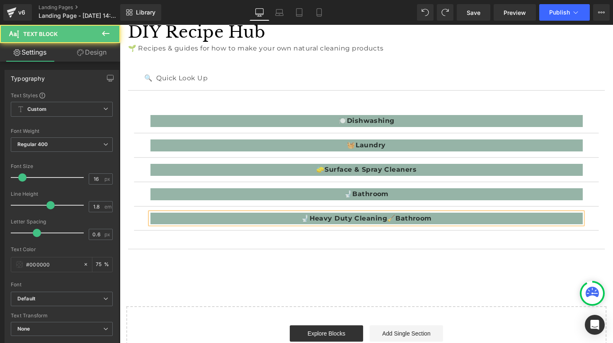
click at [395, 221] on span "🧹" at bounding box center [395, 222] width 9 height 8
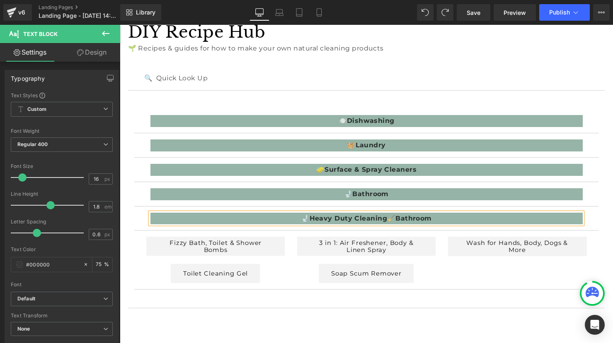
copy span "🧹"
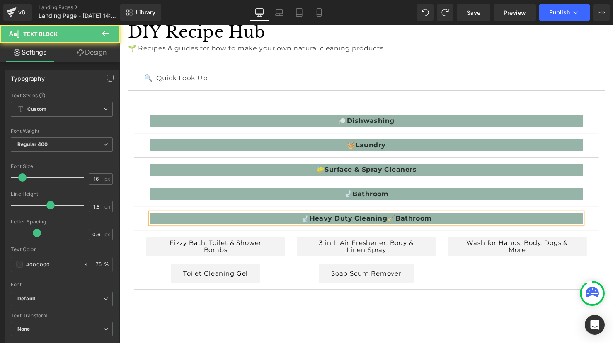
click at [317, 222] on strong "Heavy Duty Cleaning" at bounding box center [351, 222] width 79 height 8
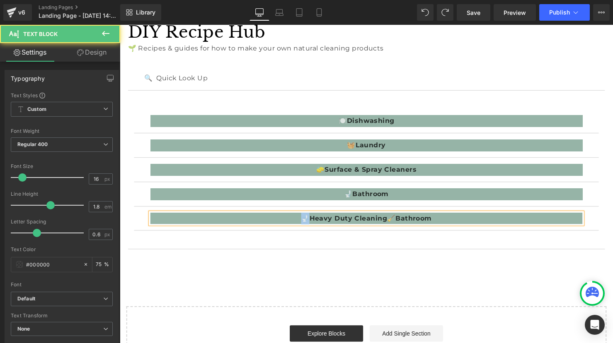
drag, startPoint x: 311, startPoint y: 222, endPoint x: 302, endPoint y: 222, distance: 8.7
click at [302, 222] on p "🚽 Heavy Duty Cleaning 🧹 Bathroom" at bounding box center [370, 222] width 439 height 12
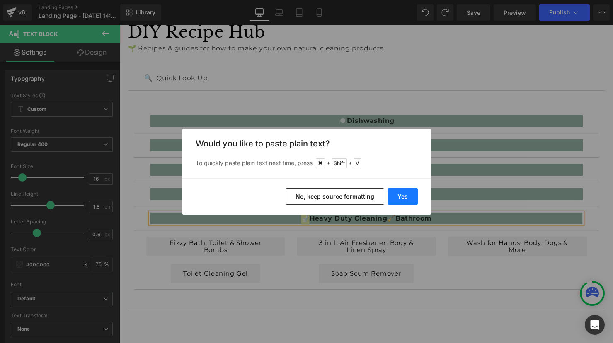
click at [407, 197] on button "Yes" at bounding box center [402, 196] width 30 height 17
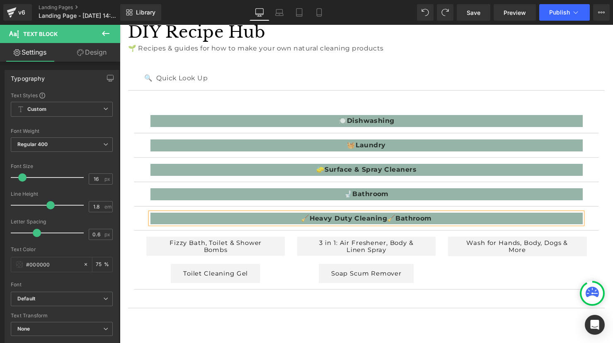
click at [411, 221] on b "Bathroom" at bounding box center [418, 222] width 37 height 8
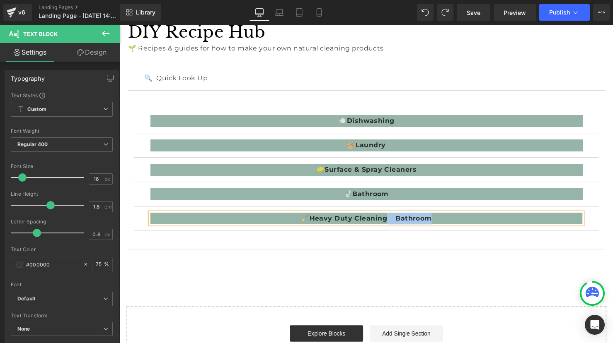
drag, startPoint x: 394, startPoint y: 221, endPoint x: 449, endPoint y: 219, distance: 55.6
click at [449, 219] on p "🧹 Heavy Duty Cleaning 🧹 Bathroom" at bounding box center [370, 222] width 439 height 12
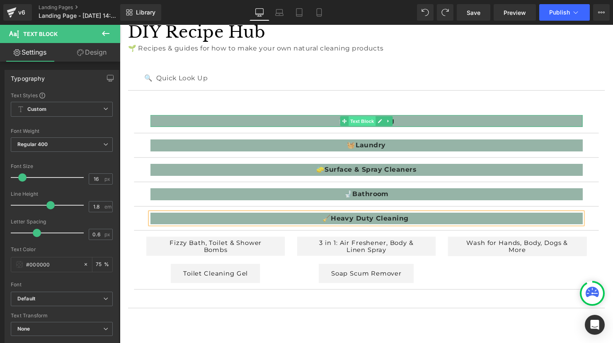
click at [374, 121] on span "Text Block" at bounding box center [365, 123] width 27 height 10
click at [371, 123] on span "Text Block" at bounding box center [365, 123] width 27 height 10
click at [375, 124] on span "Text Block" at bounding box center [365, 123] width 27 height 10
click at [383, 123] on icon at bounding box center [384, 123] width 4 height 4
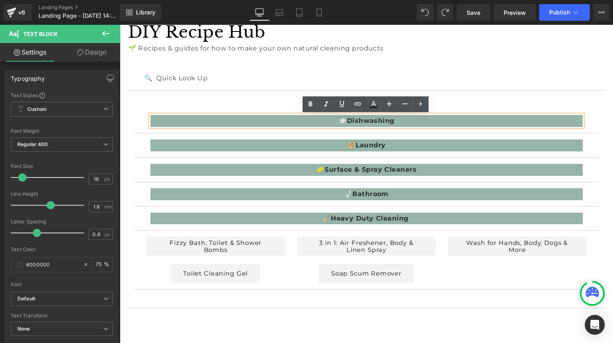
click at [379, 121] on strong "Dishwashing" at bounding box center [374, 122] width 48 height 8
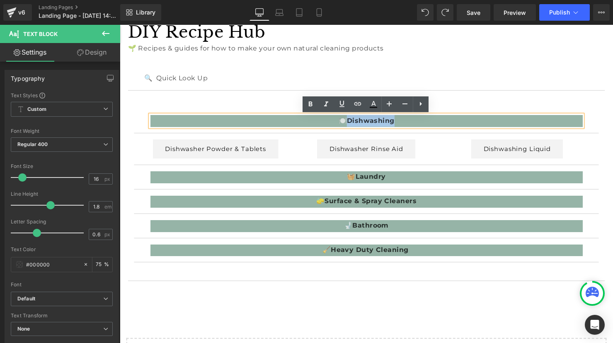
drag, startPoint x: 353, startPoint y: 123, endPoint x: 414, endPoint y: 124, distance: 60.5
click at [414, 124] on p "🍽️ Dishwashing" at bounding box center [370, 123] width 439 height 12
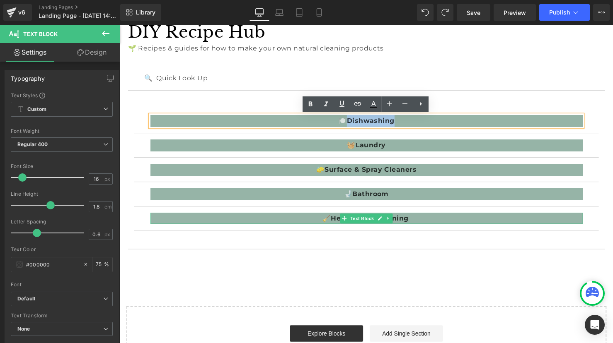
click at [354, 220] on span "Text Block" at bounding box center [365, 222] width 27 height 10
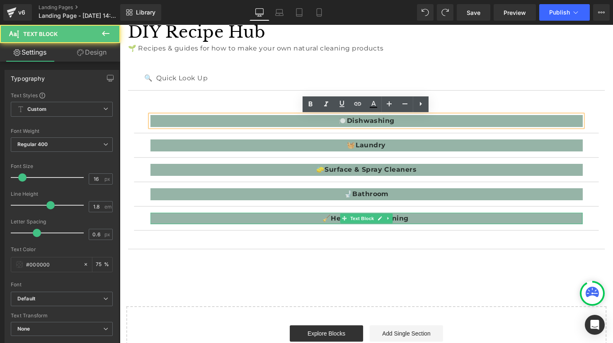
click at [420, 223] on p "🧹 Heavy Duty Cleaning" at bounding box center [370, 222] width 439 height 12
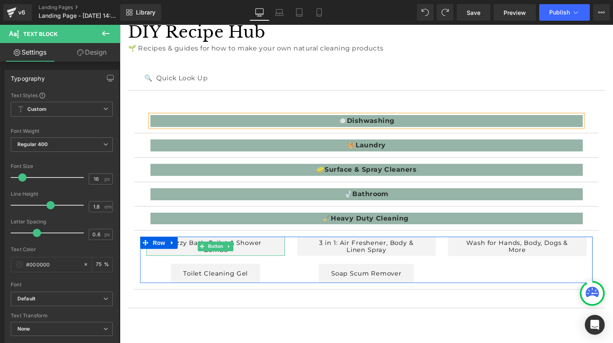
click at [211, 243] on link "Fizzy Bath, Toilet & Shower Bombs" at bounding box center [217, 250] width 141 height 19
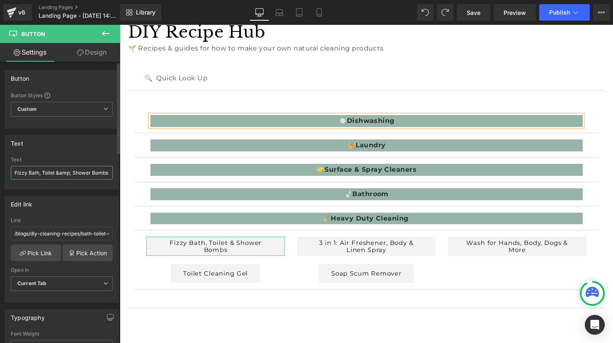
click at [72, 169] on input "Fizzy Bath, Toilet &amp; Shower Bombs" at bounding box center [62, 173] width 102 height 14
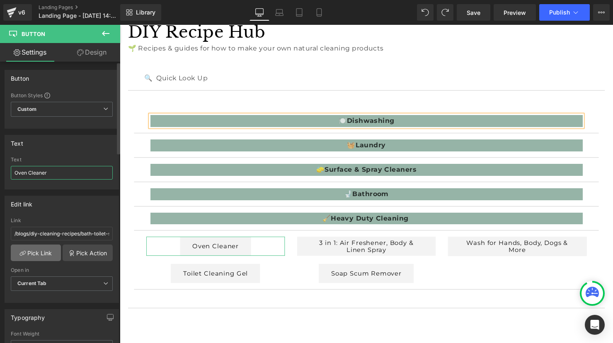
type input "Oven Cleaner"
click at [37, 250] on link "Pick Link" at bounding box center [36, 253] width 50 height 17
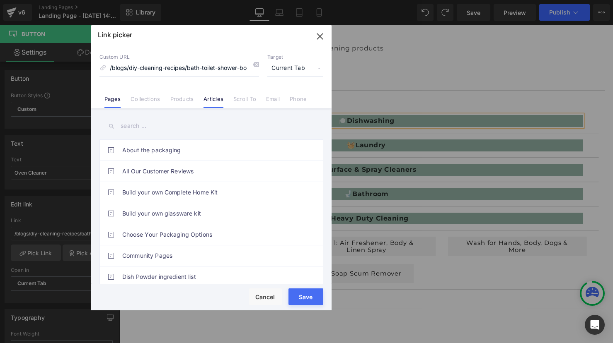
click at [219, 103] on link "Articles" at bounding box center [213, 102] width 20 height 12
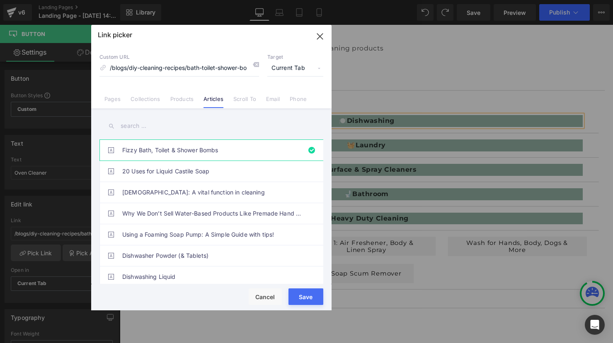
click at [164, 123] on input "text" at bounding box center [211, 126] width 224 height 19
paste input "Oven Cleaner"
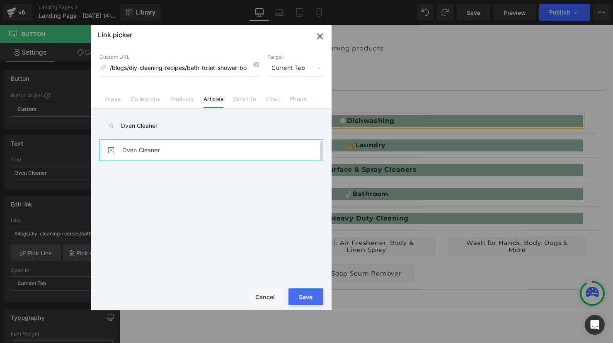
type input "Oven Cleaner"
click at [198, 150] on link "Oven Cleaner" at bounding box center [213, 150] width 182 height 21
type input "/blogs/diy-cleaning-recipes/crafting-your-own-natural-oven-cleaner"
click at [304, 297] on button "Save" at bounding box center [305, 297] width 35 height 17
type input "/blogs/diy-cleaning-recipes/crafting-your-own-natural-oven-cleaner"
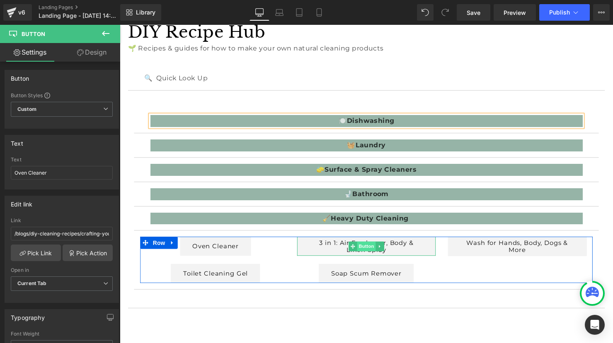
click at [364, 249] on span "Button" at bounding box center [370, 251] width 19 height 10
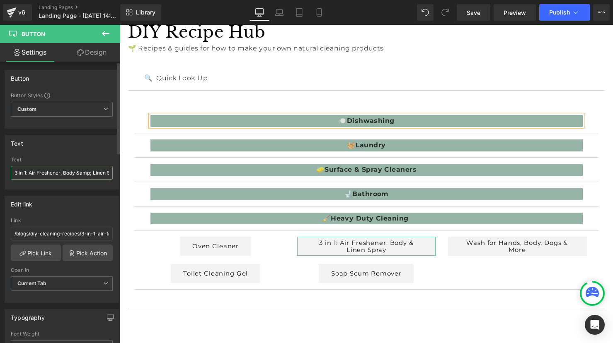
click at [59, 173] on input "3 in 1: Air Freshener, Body &amp; Linen Spray" at bounding box center [62, 173] width 102 height 14
paste input "Scrub Cleaning Tablets"
type input "Scrub Cleaning Tablets"
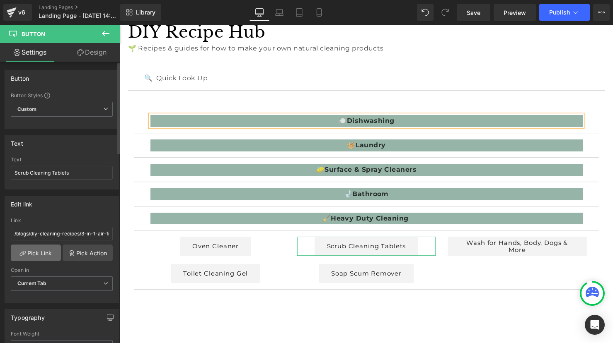
click at [39, 257] on link "Pick Link" at bounding box center [36, 253] width 50 height 17
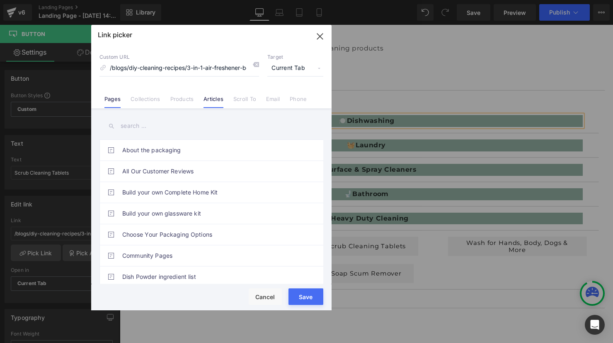
click at [213, 101] on link "Articles" at bounding box center [213, 102] width 20 height 12
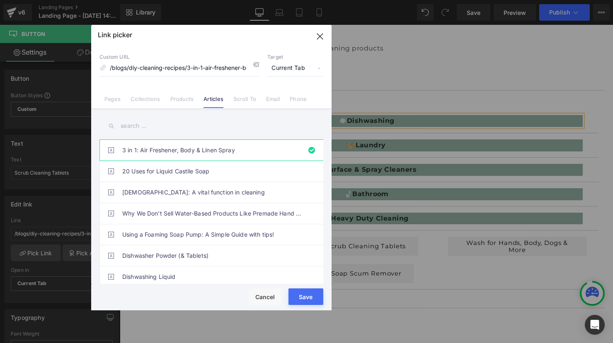
click at [151, 127] on input "text" at bounding box center [211, 126] width 224 height 19
paste input "Scrub Cleaning Tablets"
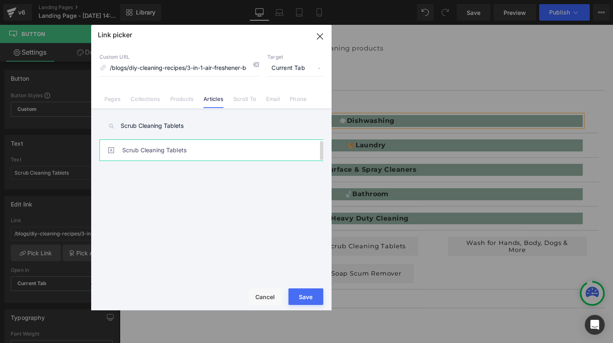
type input "Scrub Cleaning Tablets"
click at [159, 148] on link "Scrub Cleaning Tablets" at bounding box center [213, 150] width 182 height 21
type input "/blogs/diy-cleaning-recipes/scrub-tablets"
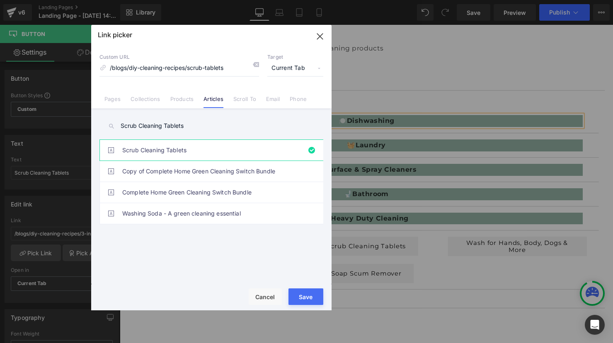
click at [311, 298] on button "Save" at bounding box center [305, 297] width 35 height 17
type input "/blogs/diy-cleaning-recipes/scrub-tablets"
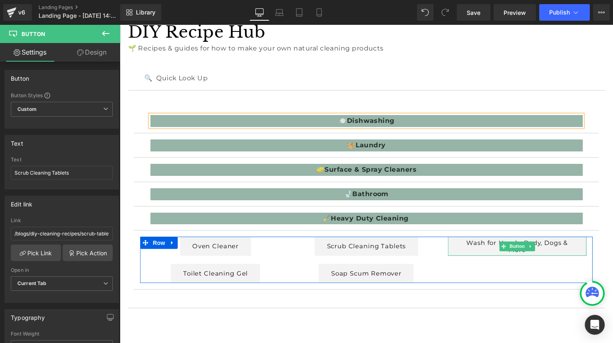
click at [502, 248] on link "Wash for Hands, Body, Dogs & More" at bounding box center [523, 250] width 141 height 19
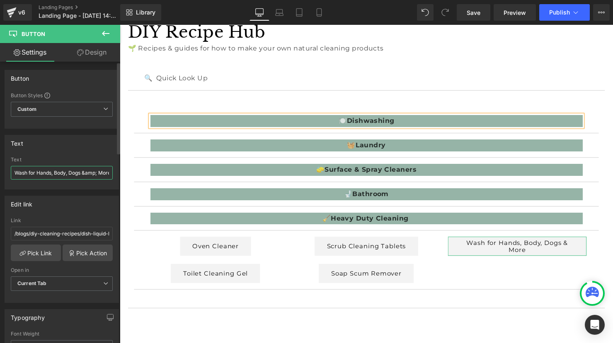
click at [67, 171] on input "Wash for Hands, Body, Dogs &amp; More" at bounding box center [62, 173] width 102 height 14
drag, startPoint x: 187, startPoint y: 198, endPoint x: 140, endPoint y: 175, distance: 52.3
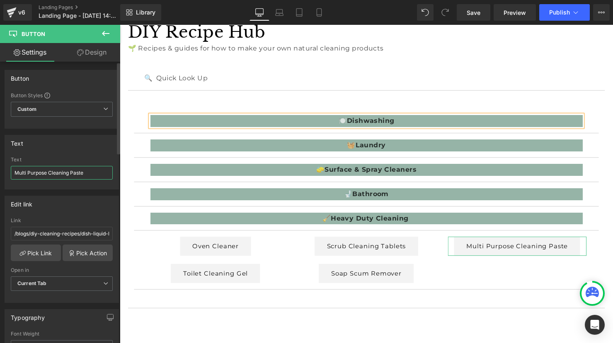
scroll to position [0, 0]
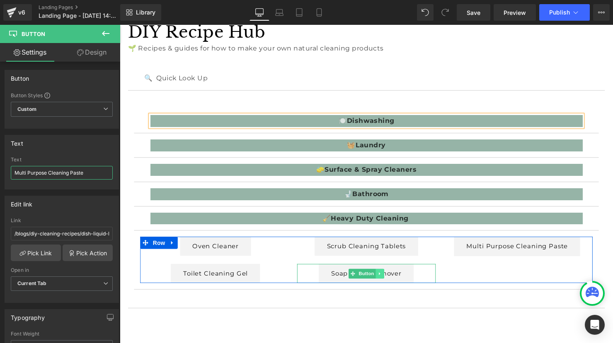
type input "Multi Purpose Cleaning Paste"
click at [386, 278] on icon at bounding box center [384, 278] width 5 height 5
drag, startPoint x: 387, startPoint y: 278, endPoint x: 370, endPoint y: 279, distance: 16.6
click at [387, 278] on icon at bounding box center [388, 278] width 5 height 5
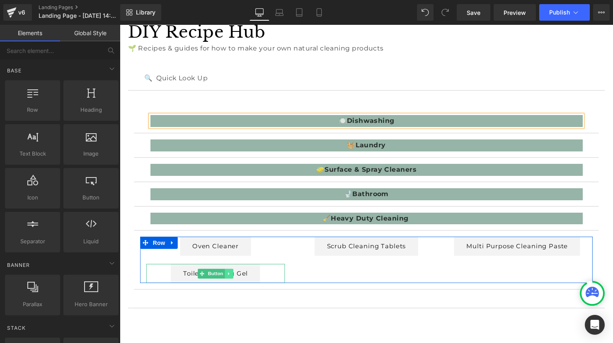
click at [233, 279] on icon at bounding box center [231, 278] width 5 height 5
click at [237, 280] on icon at bounding box center [235, 278] width 5 height 5
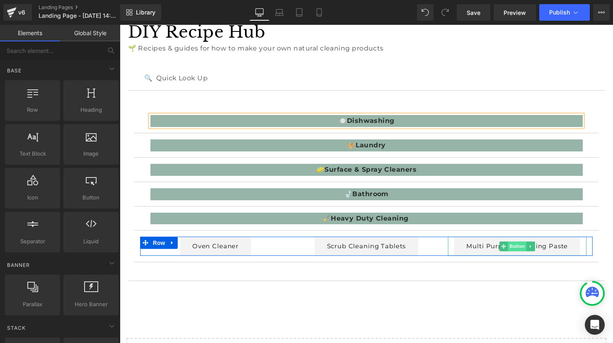
click at [526, 254] on span "Button" at bounding box center [523, 251] width 19 height 10
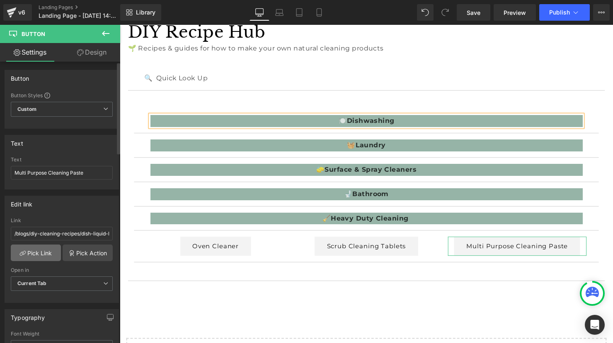
click at [44, 253] on link "Pick Link" at bounding box center [36, 253] width 50 height 17
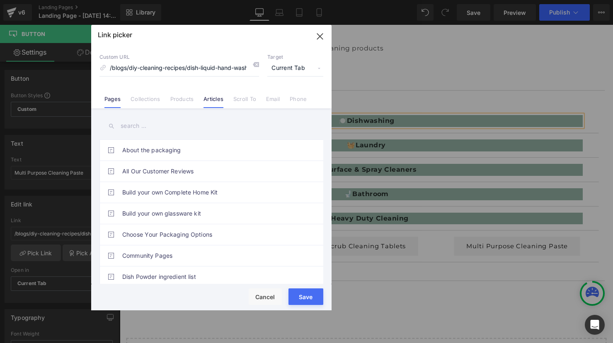
click at [211, 98] on link "Articles" at bounding box center [213, 102] width 20 height 12
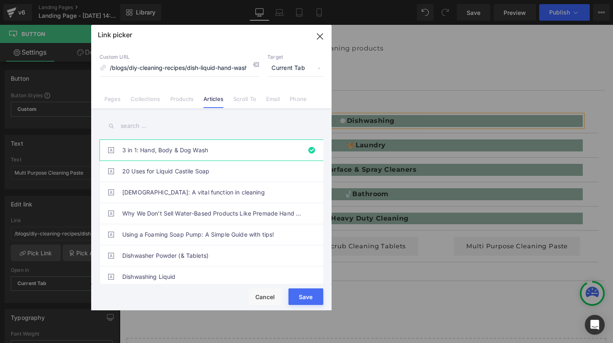
click at [143, 129] on input "text" at bounding box center [211, 126] width 224 height 19
paste input "Multi Purpose Cleaning Paste (Laundry Butter)"
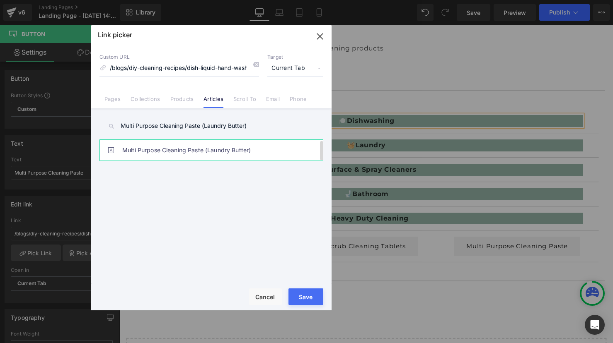
type input "Multi Purpose Cleaning Paste (Laundry Butter)"
click at [172, 146] on link "Multi Purpose Cleaning Paste (Laundry Butter)" at bounding box center [213, 150] width 182 height 21
type input "/blogs/diy-cleaning-recipes/multi-purpose-cleaning-paste-laundry-butter"
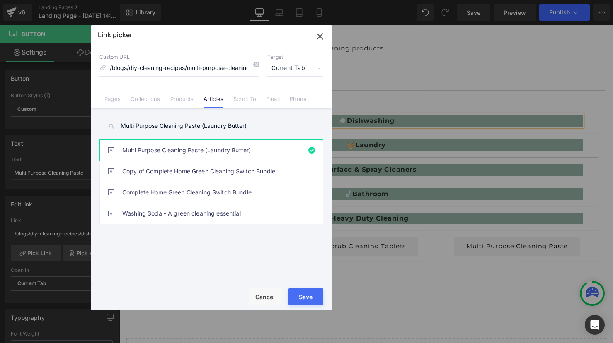
drag, startPoint x: 308, startPoint y: 302, endPoint x: 195, endPoint y: 275, distance: 116.4
click at [308, 302] on button "Save" at bounding box center [305, 297] width 35 height 17
type input "/blogs/diy-cleaning-recipes/multi-purpose-cleaning-paste-laundry-butter"
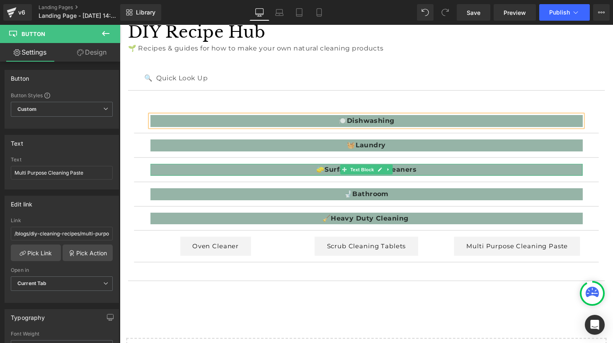
click at [338, 173] on b "Surface & Spray Cleaners" at bounding box center [374, 172] width 93 height 8
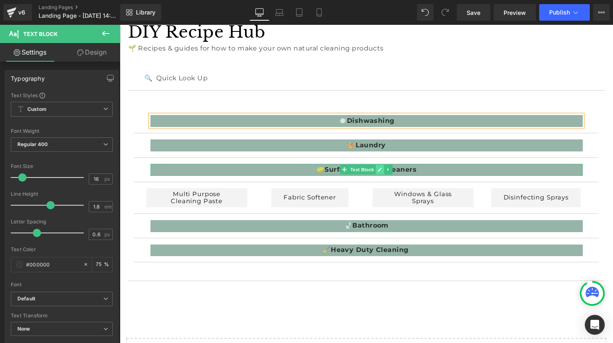
click at [383, 172] on icon at bounding box center [384, 173] width 4 height 4
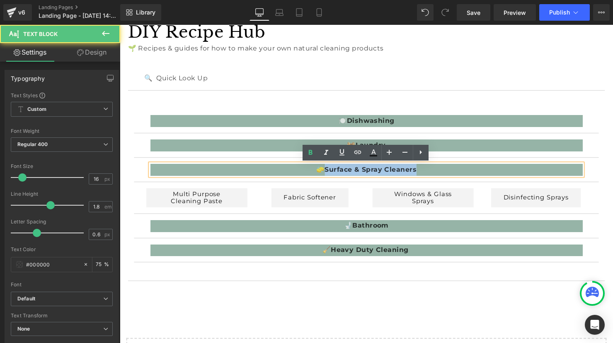
drag, startPoint x: 331, startPoint y: 172, endPoint x: 431, endPoint y: 170, distance: 100.3
click at [431, 170] on p "🧽 Surface & Spray Cleaners" at bounding box center [370, 173] width 439 height 12
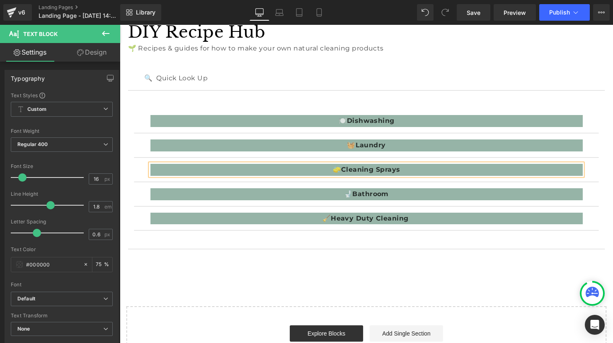
drag, startPoint x: 316, startPoint y: 263, endPoint x: 313, endPoint y: 199, distance: 63.9
click at [317, 262] on div "🔍 Quick Look Up Text Block 🍽️ Dishwashing Text Block Dishwasher Powder & Tablet…" at bounding box center [370, 160] width 485 height 211
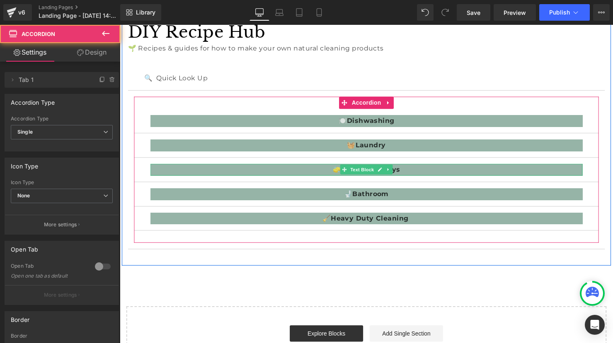
click at [316, 171] on p "🧽 Cleaning Sprays" at bounding box center [370, 173] width 439 height 12
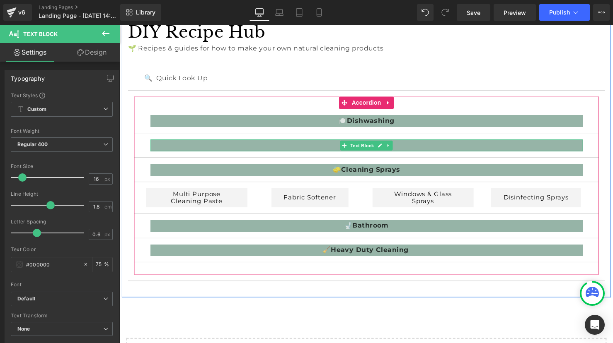
click at [309, 150] on p "🧺 Laundry" at bounding box center [370, 148] width 439 height 12
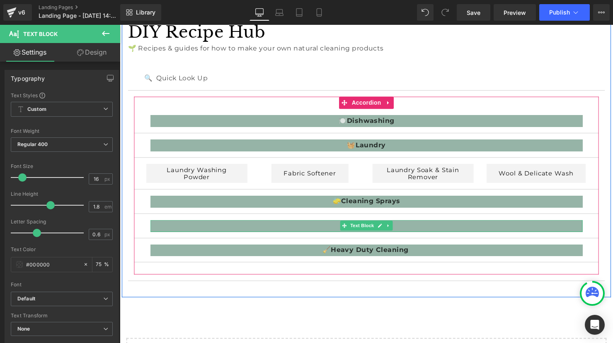
click at [305, 231] on p "🚽 Bathroom" at bounding box center [370, 230] width 439 height 12
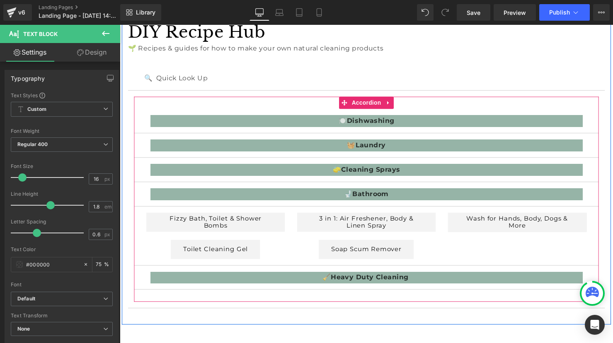
click at [299, 173] on p "🧽 Cleaning Sprays" at bounding box center [370, 173] width 439 height 12
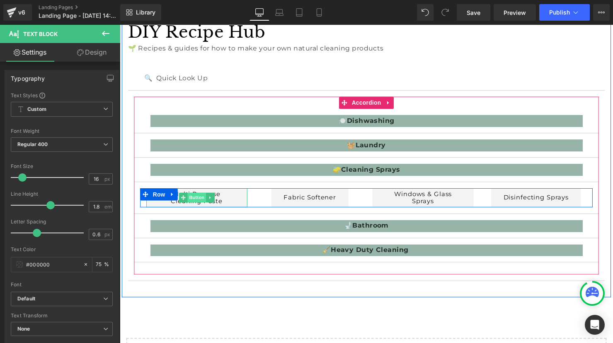
click at [199, 202] on span "Button" at bounding box center [197, 201] width 19 height 10
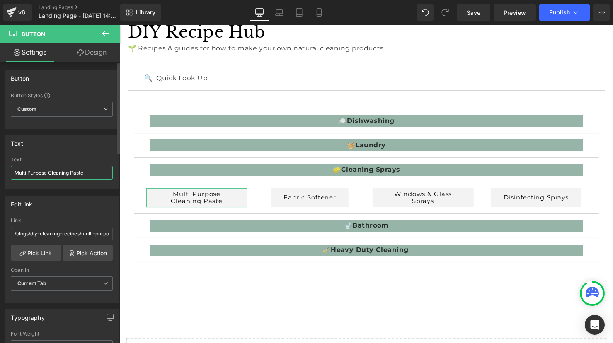
drag, startPoint x: 91, startPoint y: 174, endPoint x: 5, endPoint y: 164, distance: 87.1
click at [4, 163] on div "Text Multi Purpose Cleaning Paste Text Multi Purpose Cleaning Paste" at bounding box center [62, 159] width 124 height 61
paste input "-Purpose Cleaning Sprays"
drag, startPoint x: 94, startPoint y: 174, endPoint x: 83, endPoint y: 175, distance: 10.4
click at [64, 172] on input "Multi-Purpose Cleaning Sprays" at bounding box center [62, 173] width 102 height 14
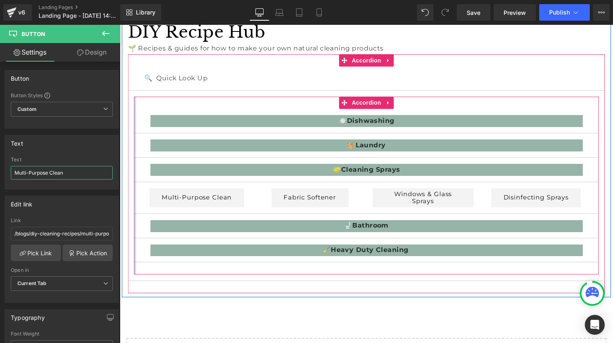
paste input "ing Sprays"
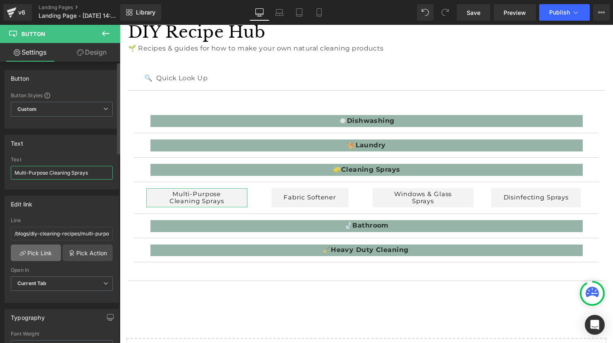
type input "Multi-Purpose Cleaning Sprays"
click at [43, 254] on link "Pick Link" at bounding box center [36, 253] width 50 height 17
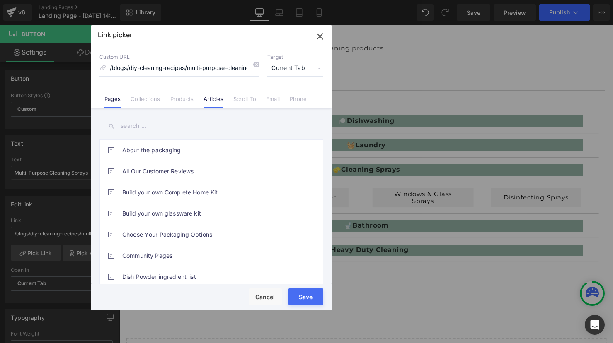
click at [216, 98] on link "Articles" at bounding box center [213, 102] width 20 height 12
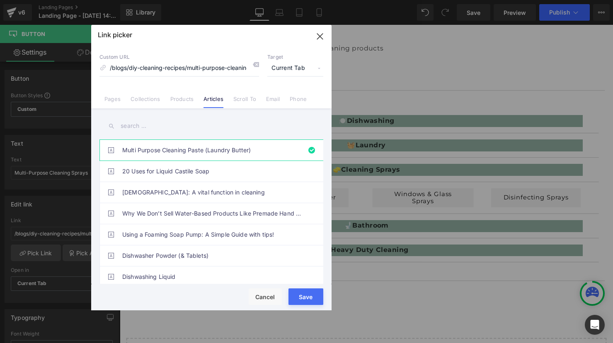
click at [145, 128] on input "text" at bounding box center [211, 126] width 224 height 19
paste input "Multi-Purpose Cleaning Sprays"
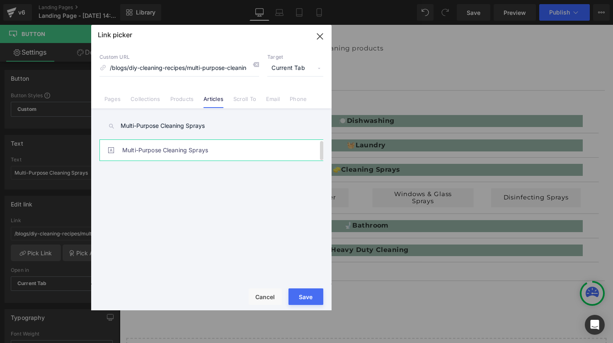
type input "Multi-Purpose Cleaning Sprays"
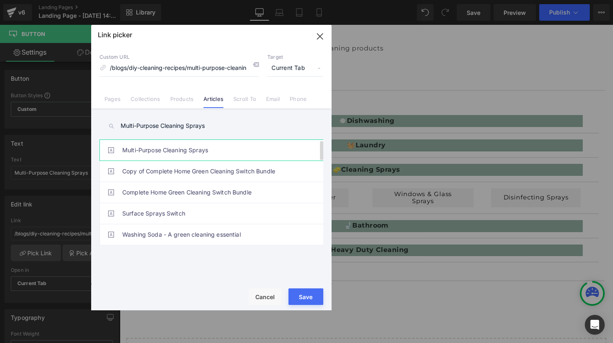
click at [232, 154] on link "Multi-Purpose Cleaning Sprays" at bounding box center [213, 150] width 182 height 21
type input "/blogs/diy-cleaning-recipes/diy-multi-purpose-sprays"
click at [303, 295] on button "Save" at bounding box center [305, 297] width 35 height 17
type input "/blogs/diy-cleaning-recipes/diy-multi-purpose-sprays"
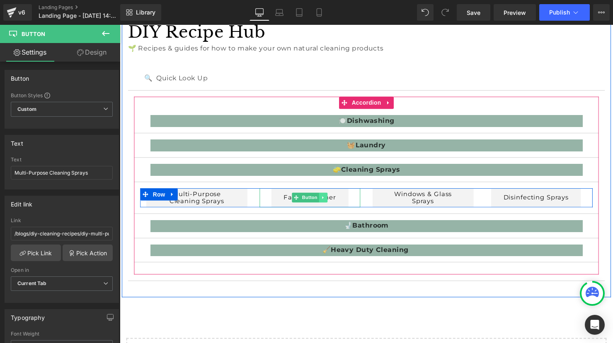
click at [329, 202] on icon at bounding box center [326, 200] width 5 height 5
click at [331, 201] on icon at bounding box center [331, 201] width 5 height 5
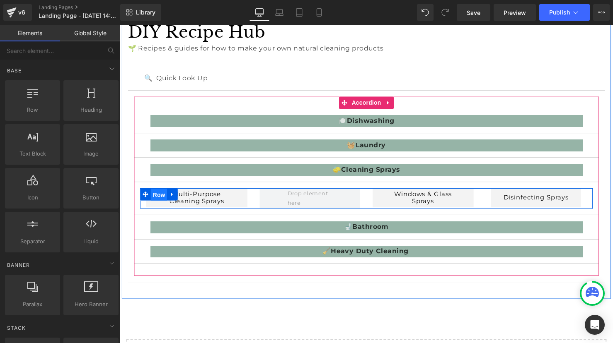
click at [161, 198] on span "Row" at bounding box center [159, 198] width 17 height 12
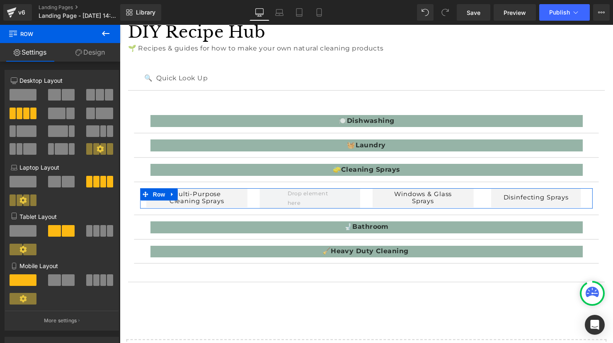
click at [88, 96] on span at bounding box center [90, 95] width 8 height 12
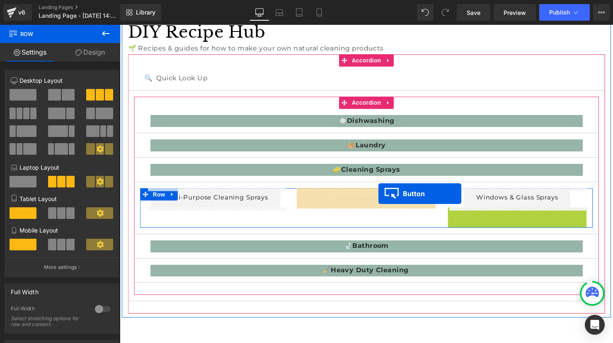
drag, startPoint x: 509, startPoint y: 220, endPoint x: 382, endPoint y: 197, distance: 128.5
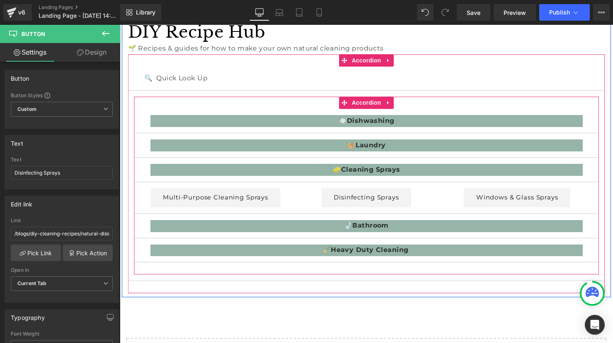
click at [378, 256] on span "Text Block" at bounding box center [365, 254] width 27 height 10
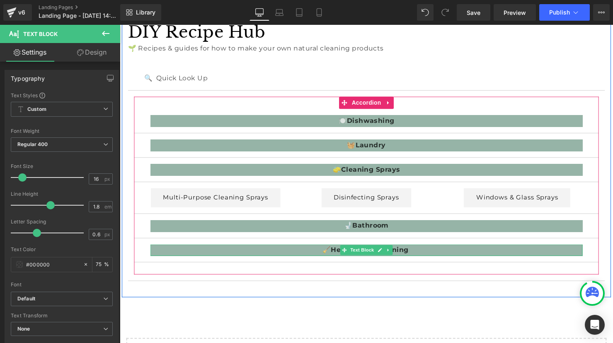
click at [314, 255] on p "🧹 Heavy Duty Cleaning" at bounding box center [370, 255] width 439 height 12
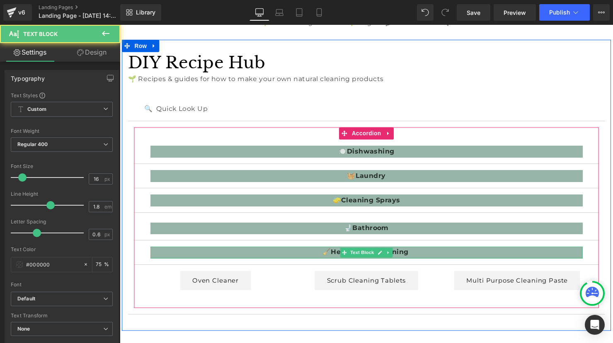
scroll to position [79, 0]
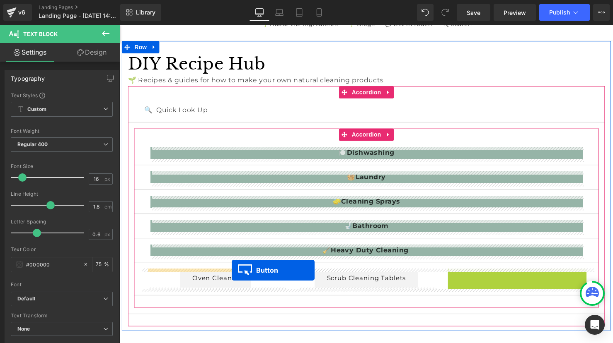
drag, startPoint x: 511, startPoint y: 283, endPoint x: 234, endPoint y: 275, distance: 277.3
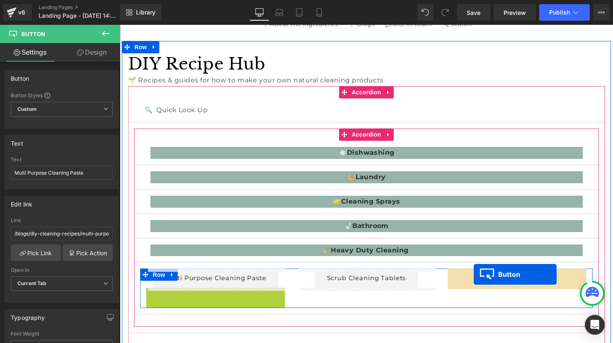
drag, startPoint x: 202, startPoint y: 302, endPoint x: 479, endPoint y: 279, distance: 278.5
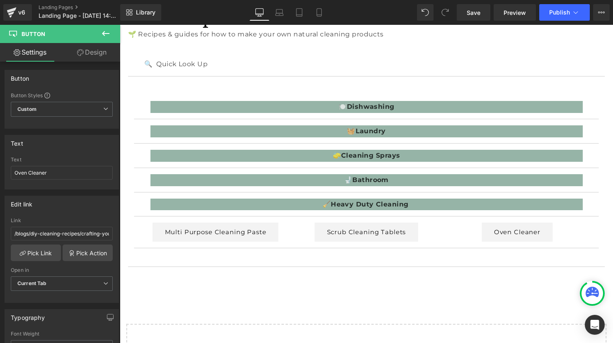
scroll to position [128, 0]
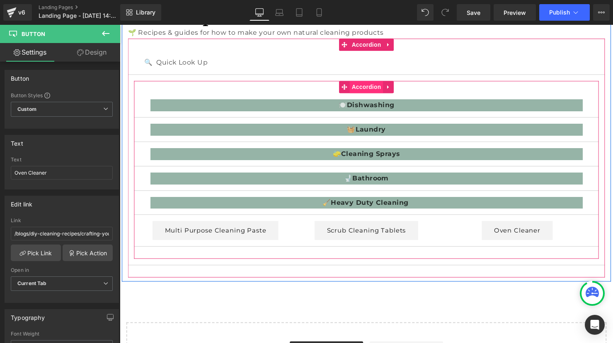
click at [370, 87] on span "Accordion" at bounding box center [370, 88] width 34 height 12
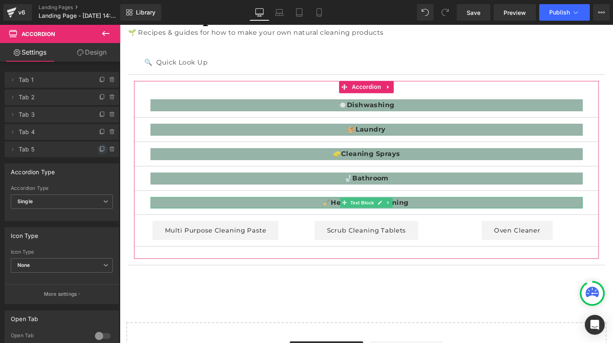
click at [101, 149] on icon at bounding box center [102, 149] width 3 height 4
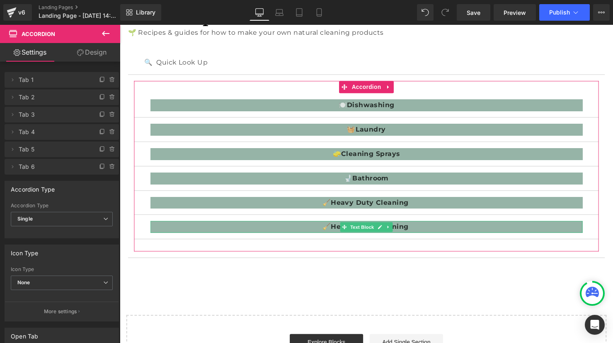
click at [77, 168] on span "Tab 6" at bounding box center [54, 167] width 70 height 16
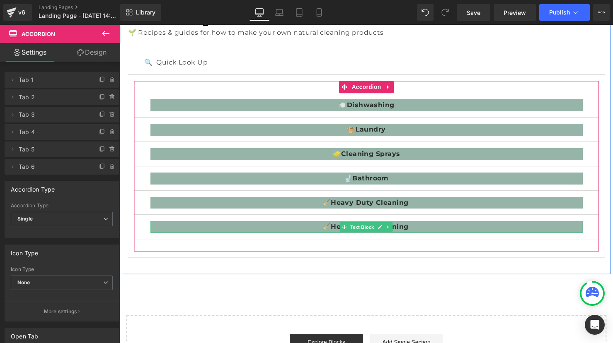
click at [335, 233] on p "🧹 Heavy Duty Cleaning" at bounding box center [370, 231] width 439 height 12
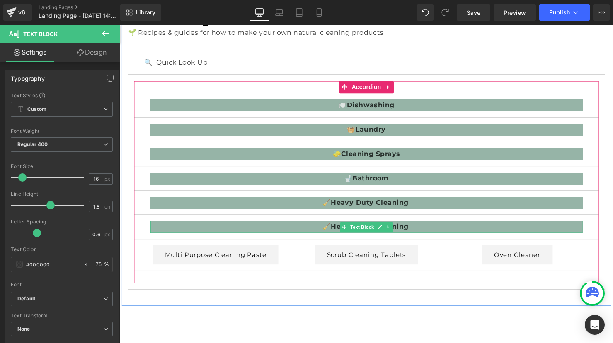
click at [330, 230] on p "🧹 Heavy Duty Cleaning" at bounding box center [370, 231] width 439 height 12
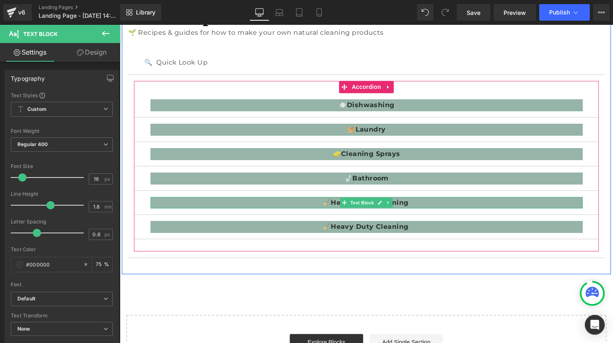
click at [348, 210] on span at bounding box center [348, 206] width 9 height 10
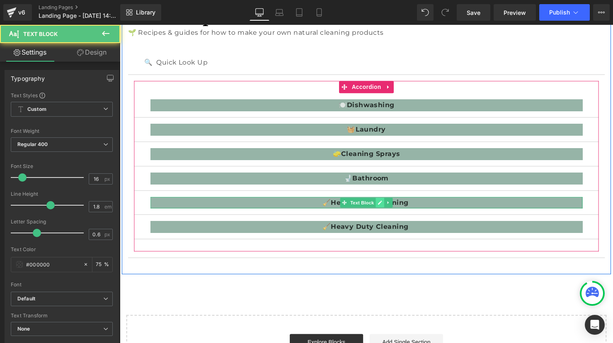
click at [382, 204] on icon at bounding box center [384, 205] width 5 height 5
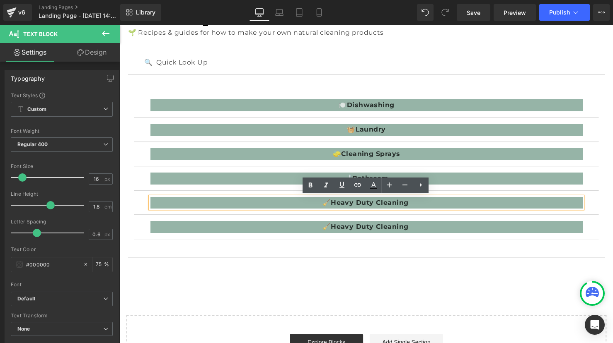
click at [330, 206] on p "🧹 Heavy Duty Cleaning" at bounding box center [370, 206] width 439 height 12
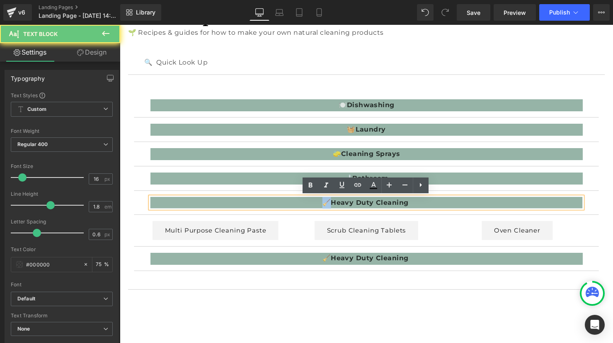
click at [328, 205] on p "🧹 Heavy Duty Cleaning" at bounding box center [370, 206] width 439 height 12
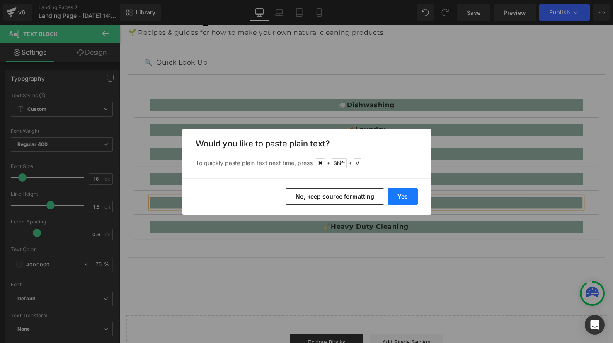
click at [398, 196] on button "Yes" at bounding box center [402, 196] width 30 height 17
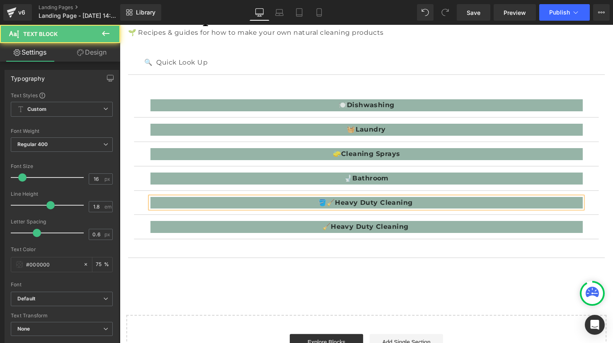
click at [338, 206] on p "🪣🧹 Heavy Duty Cleaning" at bounding box center [370, 206] width 439 height 12
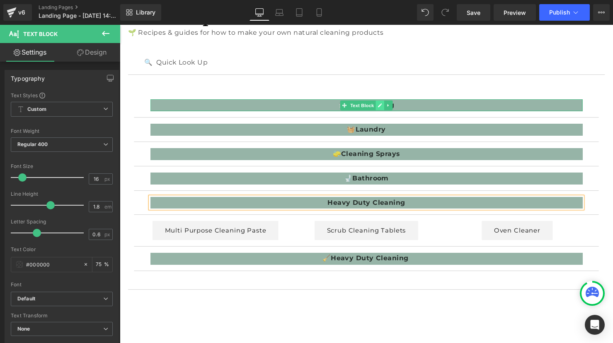
click at [384, 106] on icon at bounding box center [384, 107] width 4 height 4
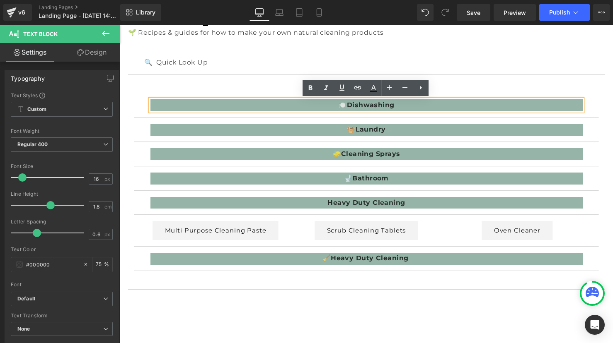
click at [353, 104] on strong "Dishwashing" at bounding box center [374, 106] width 48 height 8
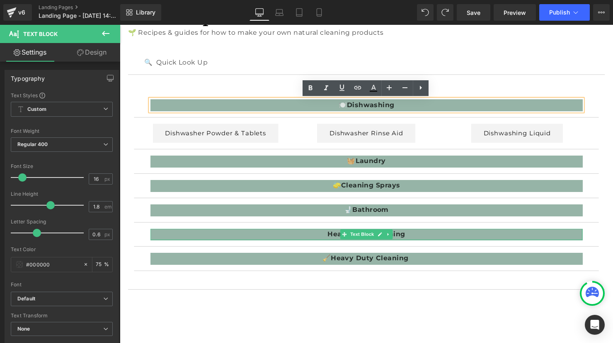
click at [329, 238] on p "Heavy Duty Cleaning" at bounding box center [370, 238] width 439 height 12
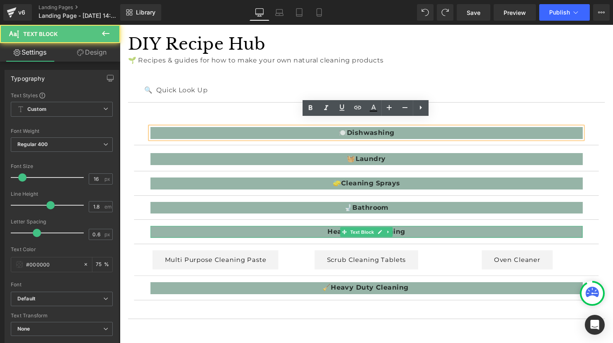
scroll to position [95, 0]
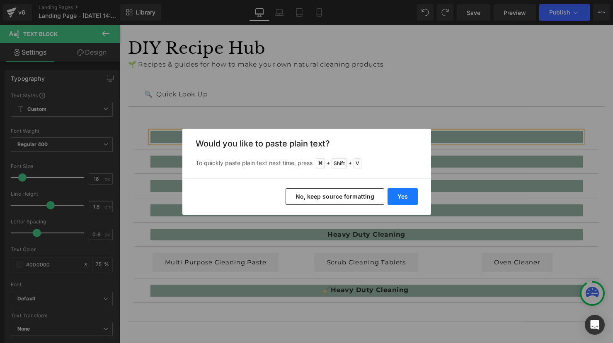
click at [397, 196] on button "Yes" at bounding box center [402, 196] width 30 height 17
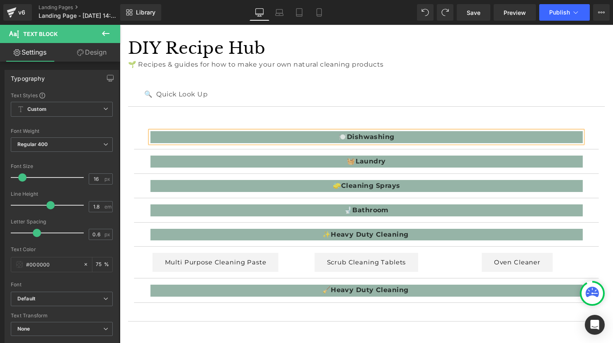
click at [350, 137] on p "🍽️ Dishwashing" at bounding box center [370, 139] width 439 height 12
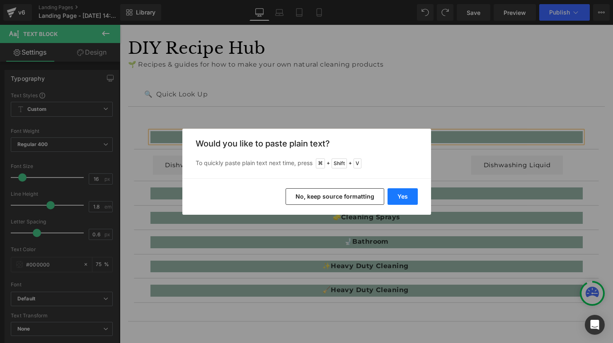
click at [405, 198] on button "Yes" at bounding box center [402, 196] width 30 height 17
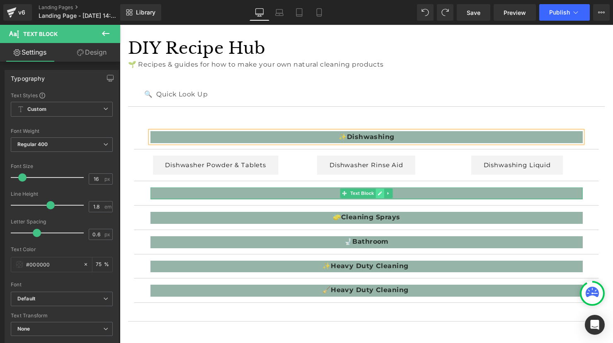
click at [385, 198] on icon at bounding box center [384, 196] width 5 height 5
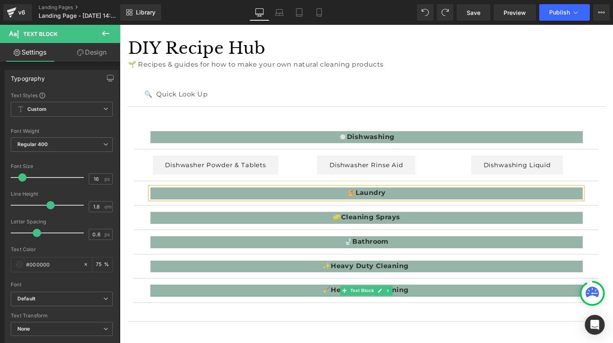
click at [403, 295] on strong "Heavy Duty Cleaning" at bounding box center [373, 295] width 79 height 8
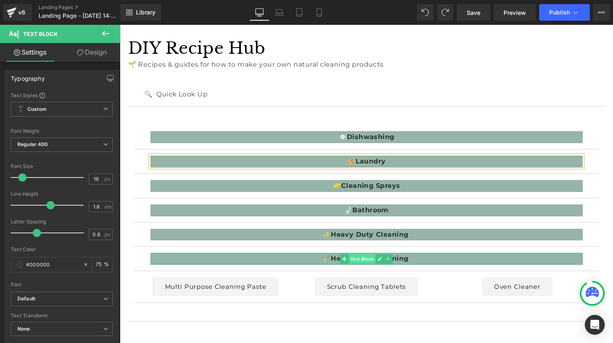
click at [355, 262] on span "Text Block" at bounding box center [365, 263] width 27 height 10
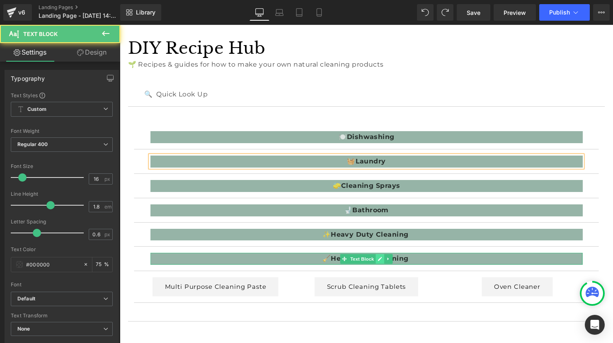
click at [382, 262] on icon at bounding box center [384, 263] width 5 height 5
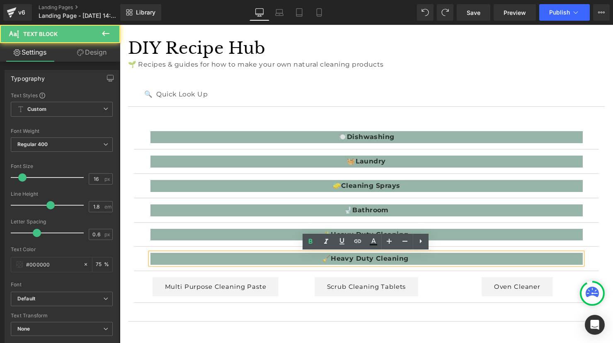
drag, startPoint x: 363, startPoint y: 264, endPoint x: 338, endPoint y: 261, distance: 25.8
click at [363, 264] on strong "Heavy Duty Cleaning" at bounding box center [373, 262] width 79 height 8
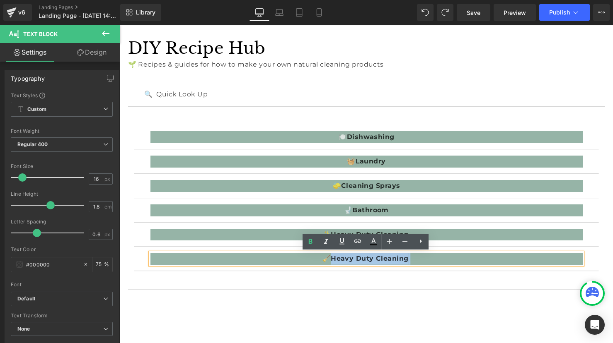
drag, startPoint x: 338, startPoint y: 262, endPoint x: 432, endPoint y: 262, distance: 94.4
click at [432, 262] on p "🧹 Heavy Duty Cleaning" at bounding box center [370, 263] width 439 height 12
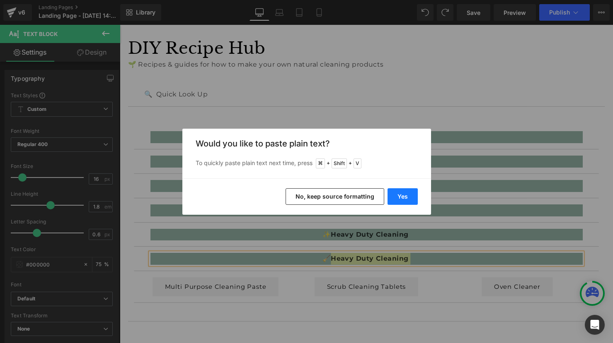
click at [408, 196] on button "Yes" at bounding box center [402, 196] width 30 height 17
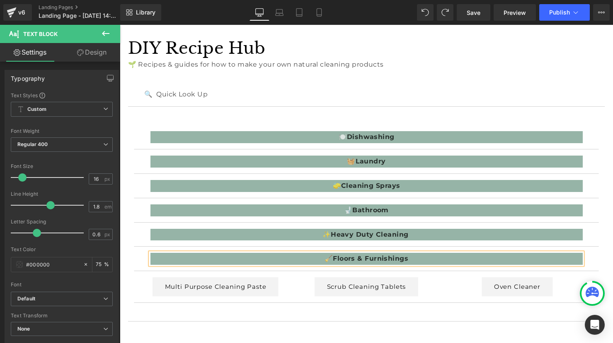
click at [198, 291] on link "Multi Purpose Cleaning Paste" at bounding box center [217, 291] width 128 height 19
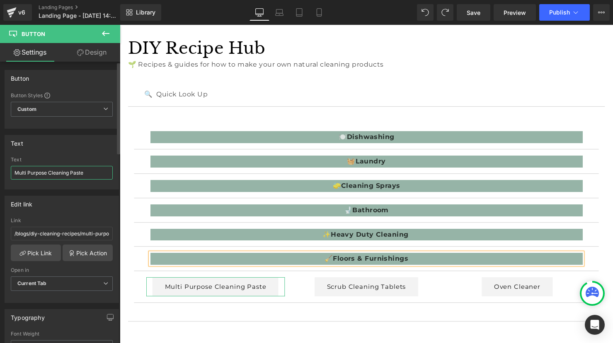
drag, startPoint x: 87, startPoint y: 174, endPoint x: 13, endPoint y: 167, distance: 73.6
click at [13, 167] on input "Multi Purpose Cleaning Paste" at bounding box center [62, 173] width 102 height 14
paste input "Floor Cleaning Solutions"
type input "Floor Cleaning Solutions"
click at [27, 251] on link "Pick Link" at bounding box center [36, 253] width 50 height 17
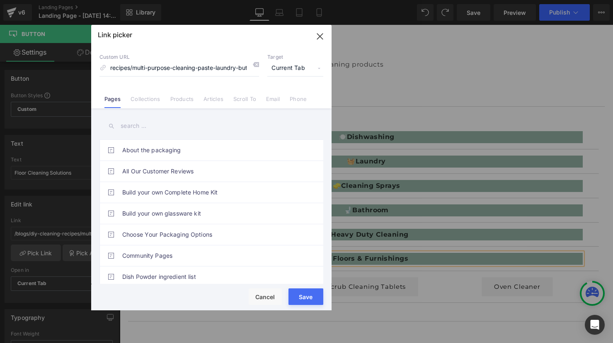
scroll to position [0, 0]
click at [211, 101] on link "Articles" at bounding box center [213, 102] width 20 height 12
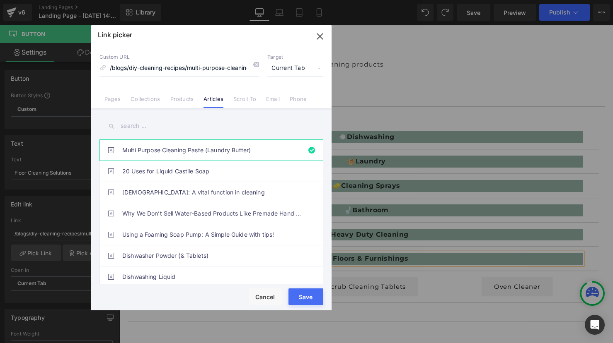
click at [137, 122] on input "text" at bounding box center [211, 126] width 224 height 19
paste input "Floor Cleaning Solutions"
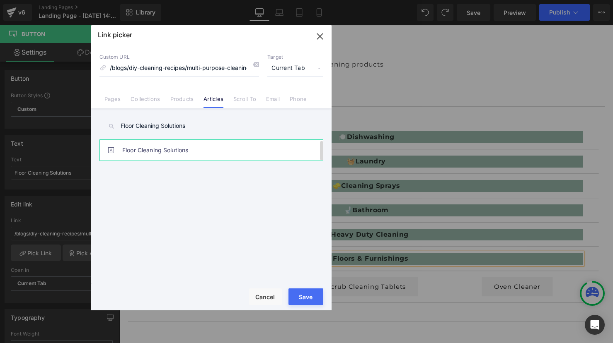
type input "Floor Cleaning Solutions"
click at [143, 152] on link "Floor Cleaning Solutions" at bounding box center [213, 150] width 182 height 21
type input "/blogs/diy-cleaning-recipes/floor-cleaning-guide"
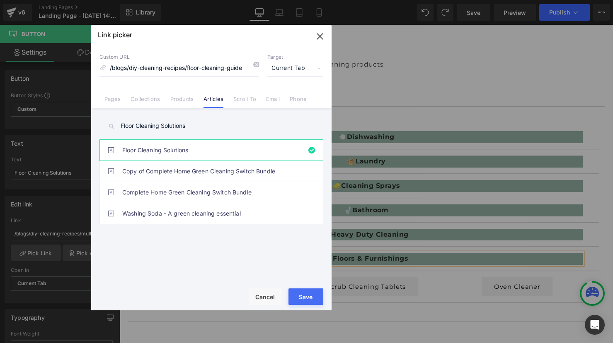
click at [311, 298] on button "Save" at bounding box center [305, 297] width 35 height 17
type input "/blogs/diy-cleaning-recipes/floor-cleaning-guide"
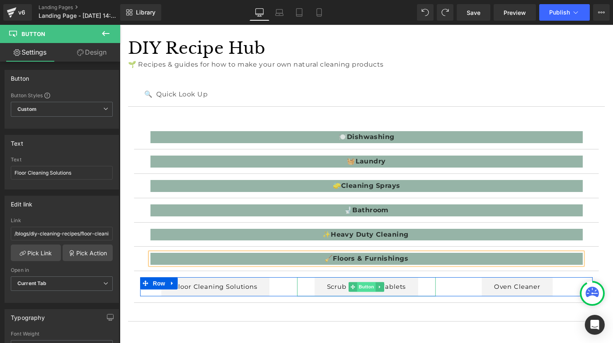
click at [372, 289] on span "Button" at bounding box center [370, 292] width 19 height 10
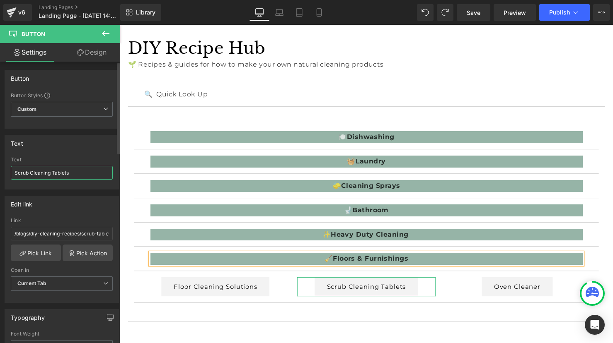
drag, startPoint x: 85, startPoint y: 168, endPoint x: 90, endPoint y: 183, distance: 15.6
click at [90, 183] on div "Text Scrub Cleaning Tablets" at bounding box center [62, 173] width 102 height 32
paste input "Carpet Deodoriser"
type input "Carpet Deodoriser"
click at [29, 254] on link "Pick Link" at bounding box center [36, 253] width 50 height 17
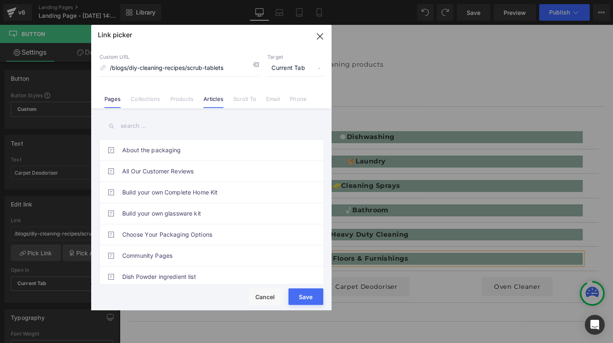
click at [211, 102] on link "Articles" at bounding box center [213, 102] width 20 height 12
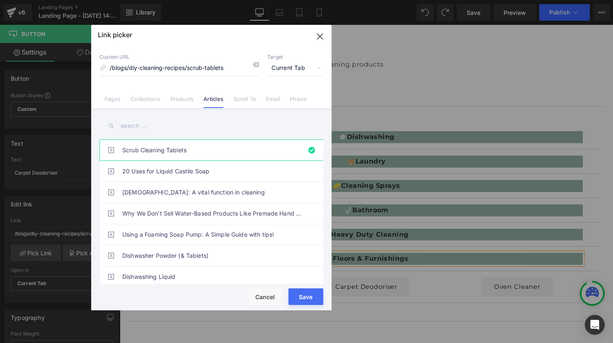
click at [161, 123] on input "text" at bounding box center [211, 126] width 224 height 19
paste input "Carpet Deodoriser"
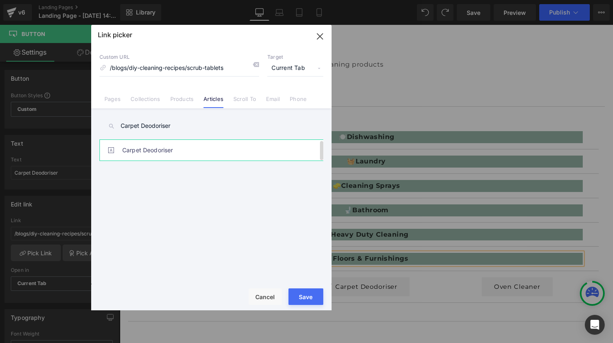
type input "Carpet Deodoriser"
click at [179, 152] on link "Carpet Deodoriser" at bounding box center [213, 150] width 182 height 21
type input "/blogs/diy-cleaning-recipes/scent-sational-carpet-freshener"
click at [310, 299] on button "Save" at bounding box center [305, 297] width 35 height 17
type input "/blogs/diy-cleaning-recipes/scent-sational-carpet-freshener"
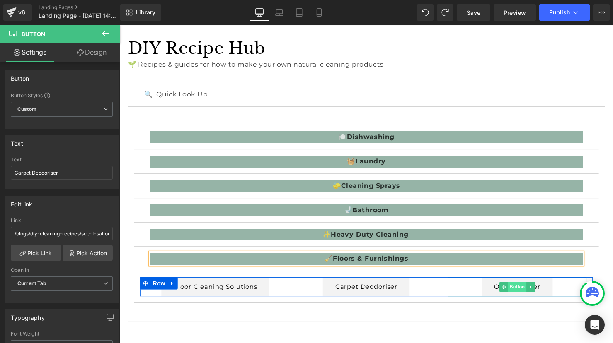
click at [528, 292] on span "Button" at bounding box center [523, 292] width 19 height 10
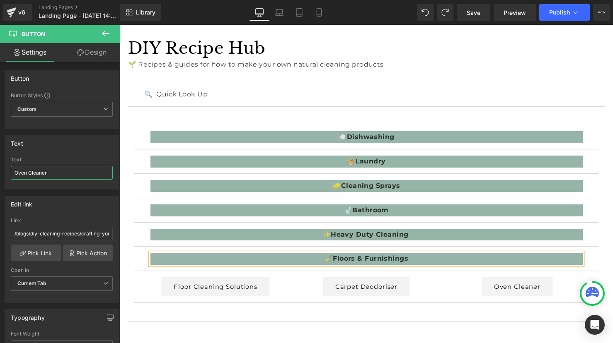
drag, startPoint x: 58, startPoint y: 171, endPoint x: -16, endPoint y: 162, distance: 75.1
click at [0, 162] on html "Button You are previewing how the will restyle your page. You can not edit Elem…" at bounding box center [306, 171] width 613 height 343
paste input "Upholstery Cleaning Guide"
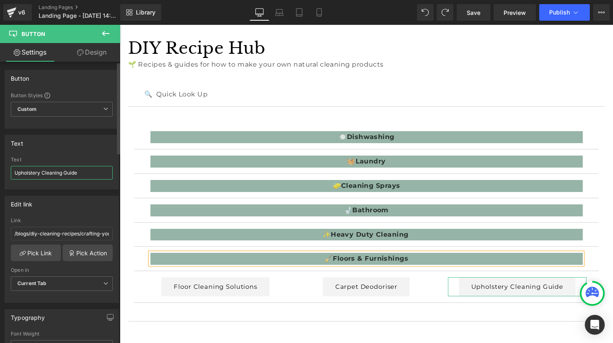
drag, startPoint x: 91, startPoint y: 175, endPoint x: 63, endPoint y: 171, distance: 28.1
click at [63, 171] on input "Upholstery Cleaning Guide" at bounding box center [62, 173] width 102 height 14
type input "Upholstery Cleaning"
click at [45, 253] on link "Pick Link" at bounding box center [36, 253] width 50 height 17
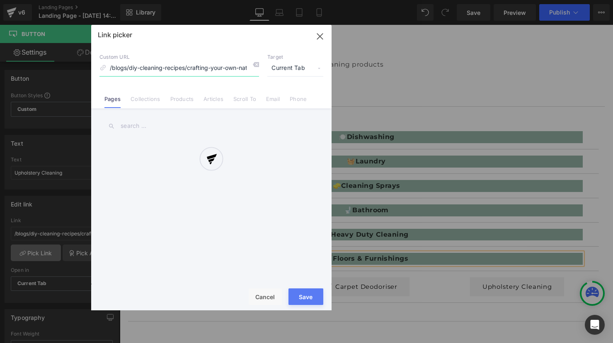
scroll to position [0, 44]
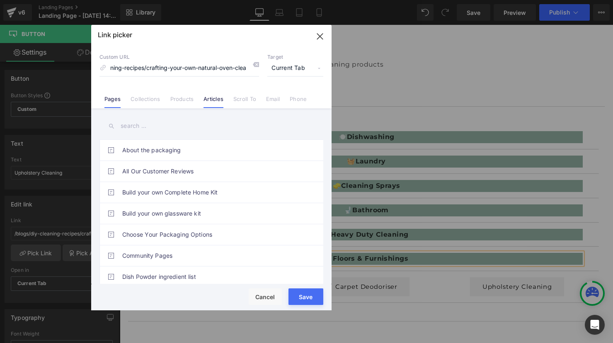
click at [220, 97] on link "Articles" at bounding box center [213, 102] width 20 height 12
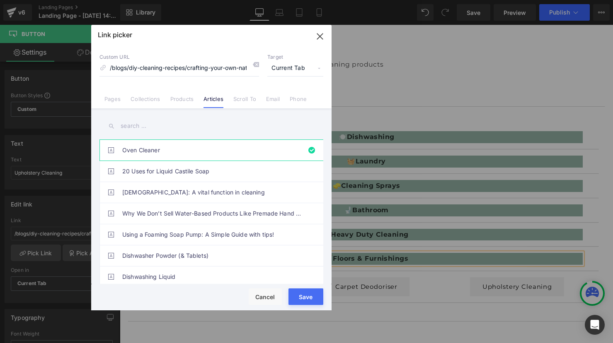
click at [143, 126] on input "text" at bounding box center [211, 126] width 224 height 19
paste input "Upholstery Cleaning Guide"
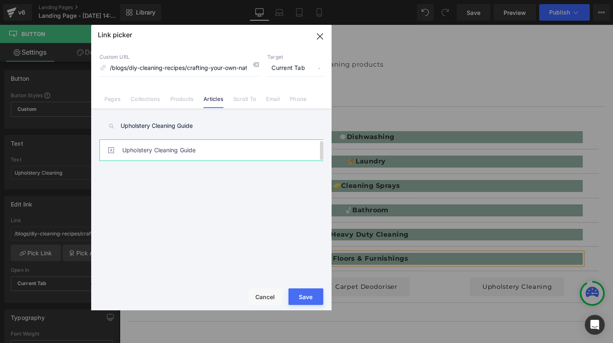
type input "Upholstery Cleaning Guide"
click at [214, 149] on link "Upholstery Cleaning Guide" at bounding box center [213, 150] width 182 height 21
type input "/blogs/diy-cleaning-recipes/upholstery-cleaning-guide"
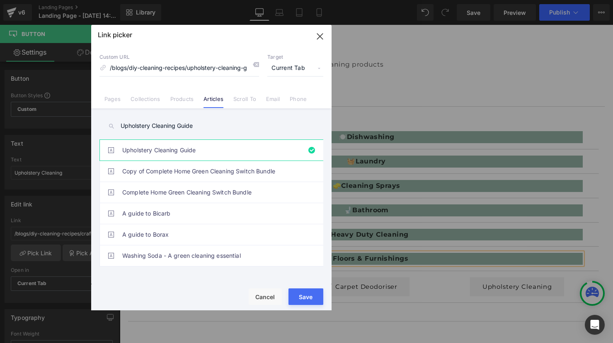
click at [309, 299] on button "Save" at bounding box center [305, 297] width 35 height 17
type input "/blogs/diy-cleaning-recipes/upholstery-cleaning-guide"
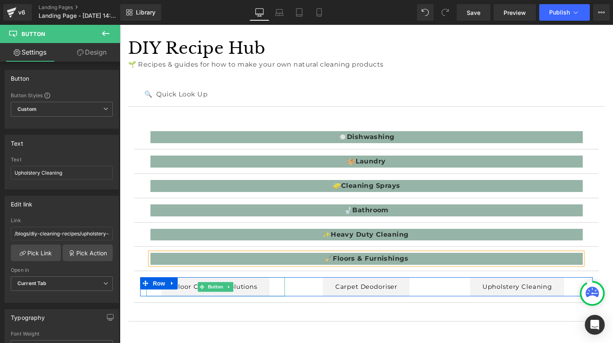
click at [257, 293] on link "Floor Cleaning Solutions" at bounding box center [217, 291] width 110 height 19
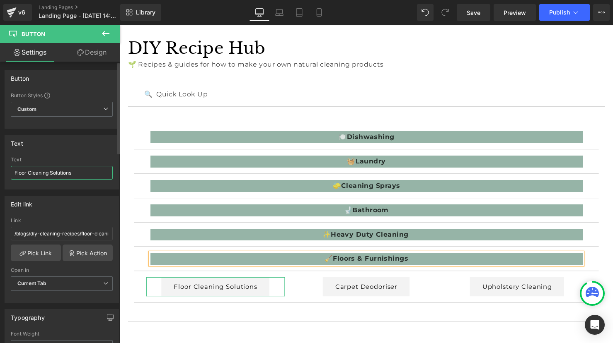
drag, startPoint x: 85, startPoint y: 172, endPoint x: 51, endPoint y: 172, distance: 34.4
click at [51, 172] on input "Floor Cleaning Solutions" at bounding box center [62, 173] width 102 height 14
type input "Floor Cleaning"
click at [347, 107] on div "🔍 Quick Look Up Text Block" at bounding box center [370, 96] width 485 height 25
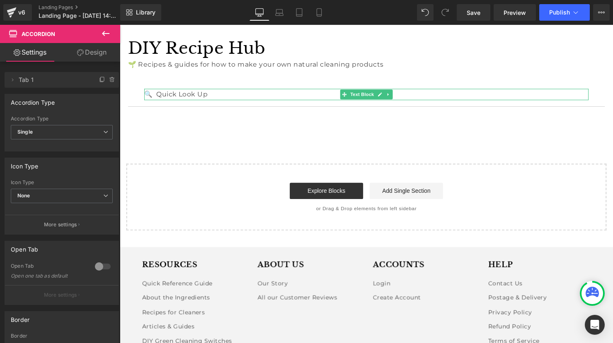
click at [189, 98] on p "🔍 Quick Look Up" at bounding box center [371, 96] width 452 height 12
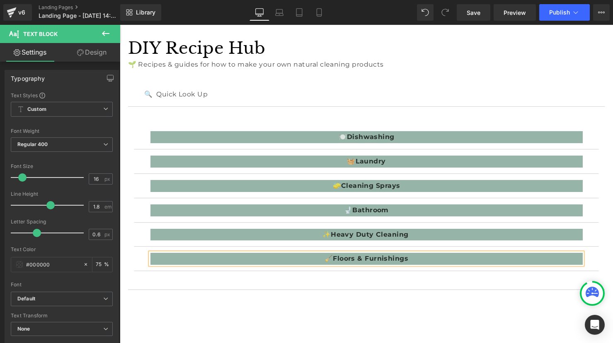
click at [196, 118] on div "🍽️ Dishwashing Text Block Dishwasher Powder & Tablets Button Dishwasher Rinse A…" at bounding box center [370, 201] width 472 height 174
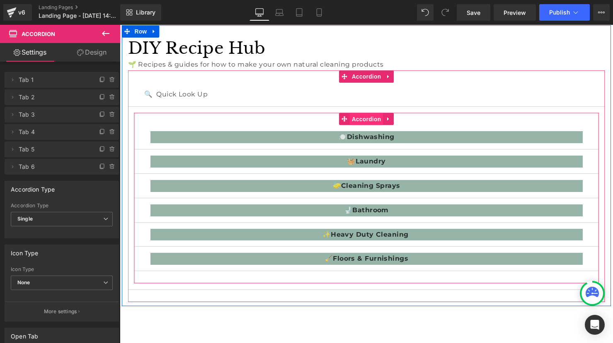
click at [370, 121] on span "Accordion" at bounding box center [370, 121] width 34 height 12
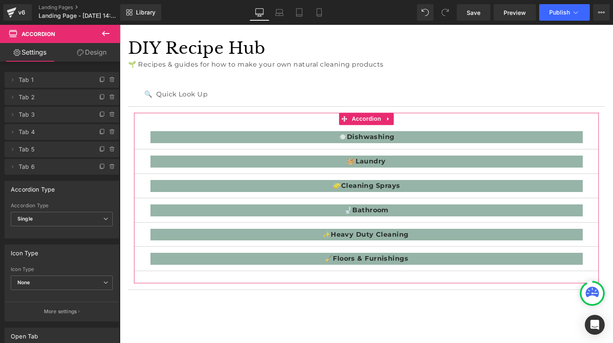
click at [96, 56] on link "Design" at bounding box center [92, 52] width 60 height 19
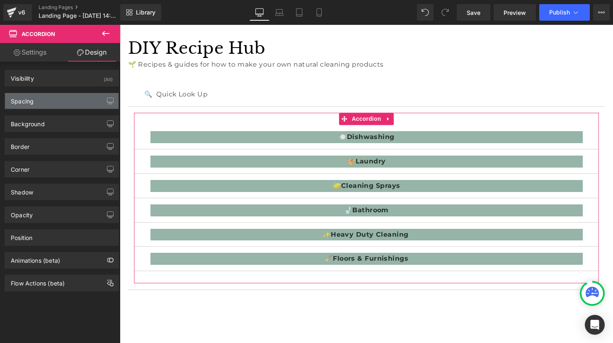
click at [53, 101] on div "Spacing" at bounding box center [62, 101] width 114 height 16
type input "0"
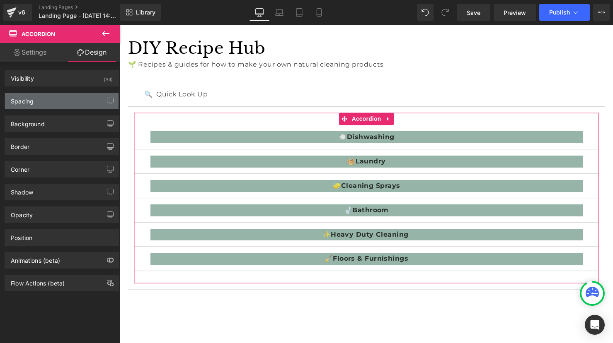
type input "30"
type input "0"
type input "30"
type input "0"
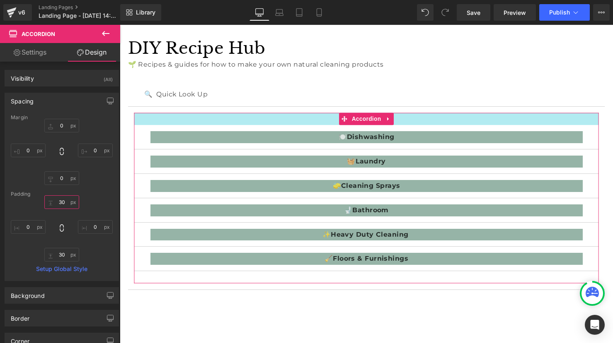
click at [65, 203] on input "30" at bounding box center [61, 203] width 35 height 14
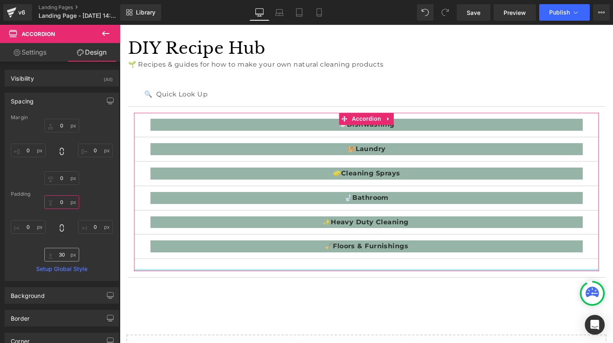
type input "0"
click at [64, 256] on input "30" at bounding box center [61, 255] width 35 height 14
type input "0"
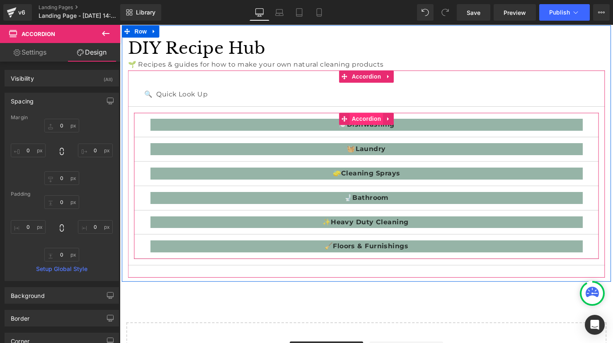
click at [367, 121] on span "Accordion" at bounding box center [370, 120] width 34 height 12
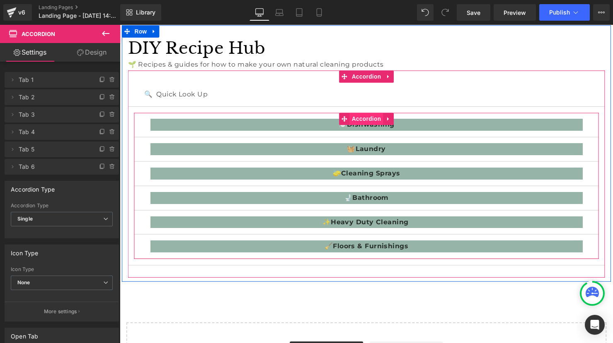
click at [374, 122] on span "Accordion" at bounding box center [370, 120] width 34 height 12
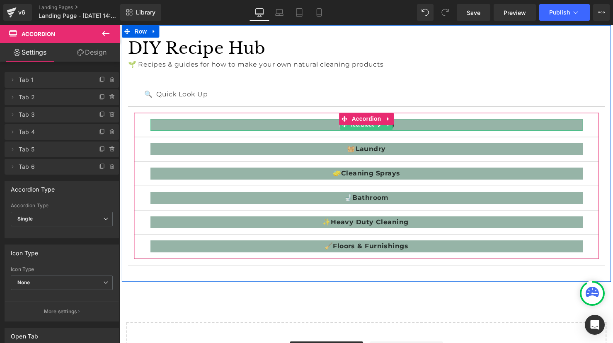
click at [274, 125] on p "🍽️ Dishwashing" at bounding box center [370, 127] width 439 height 12
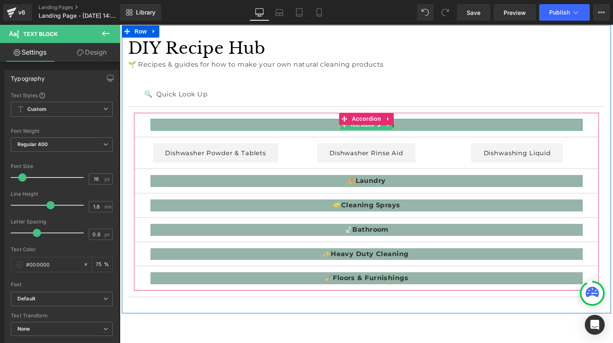
click at [274, 125] on p "🍽️ Dishwashing" at bounding box center [370, 127] width 439 height 12
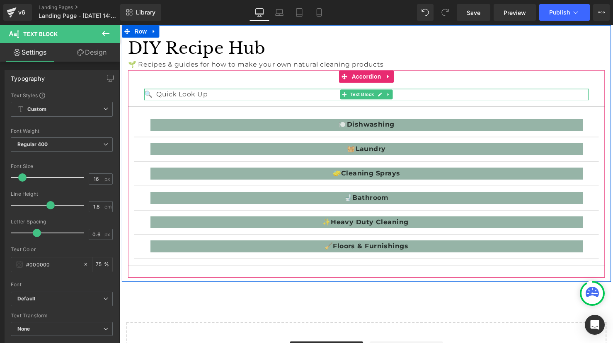
click at [179, 96] on p "🔍 Quick Look Up" at bounding box center [371, 96] width 452 height 12
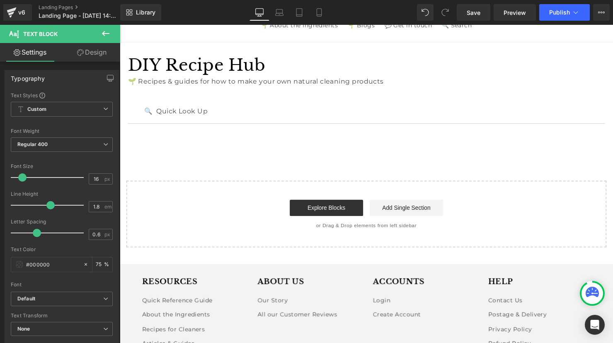
scroll to position [42, 0]
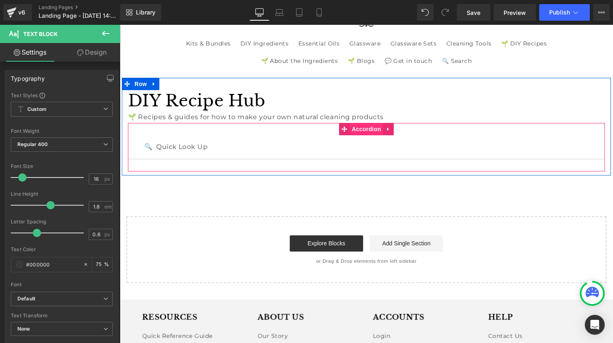
click at [375, 131] on span "Accordion" at bounding box center [370, 131] width 34 height 12
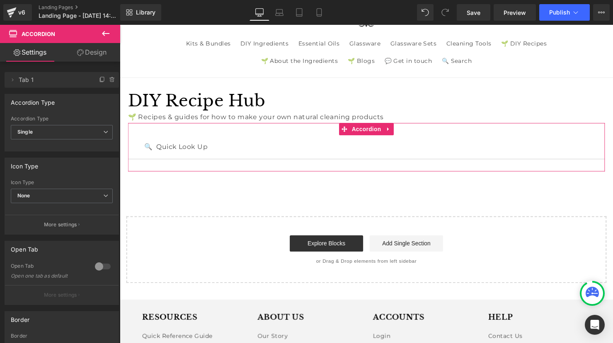
click at [92, 54] on link "Design" at bounding box center [92, 52] width 60 height 19
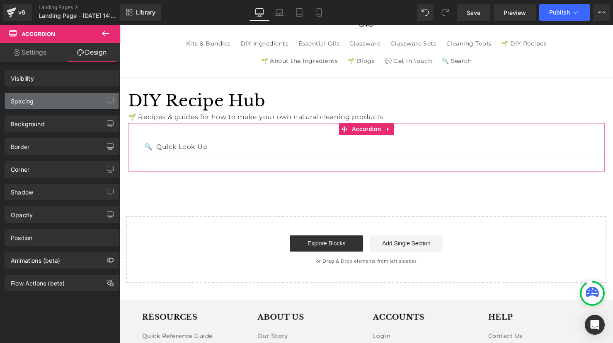
click at [33, 103] on div "Spacing" at bounding box center [22, 99] width 23 height 12
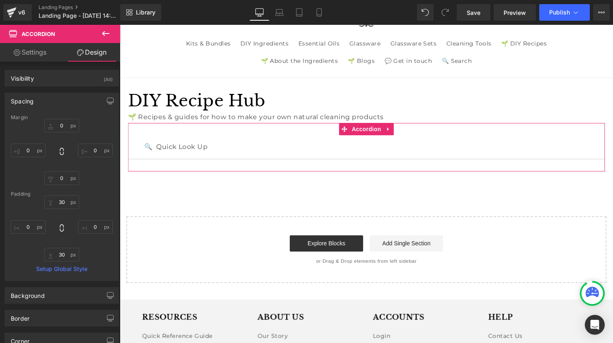
type input "0"
type input "30"
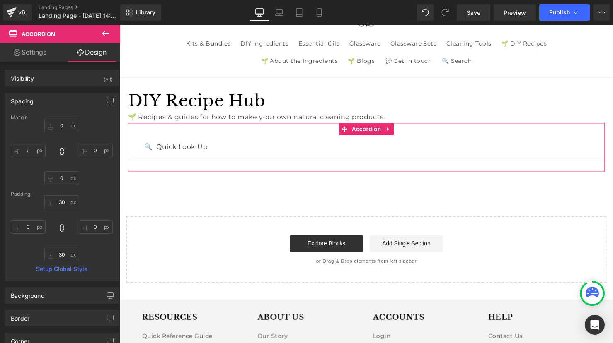
type input "0"
type input "30"
type input "0"
click at [61, 201] on input "30" at bounding box center [61, 203] width 35 height 14
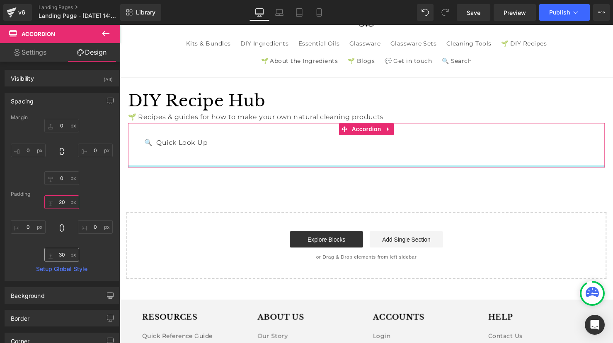
type input "20"
click at [64, 257] on input "30" at bounding box center [61, 255] width 35 height 14
type input "0"
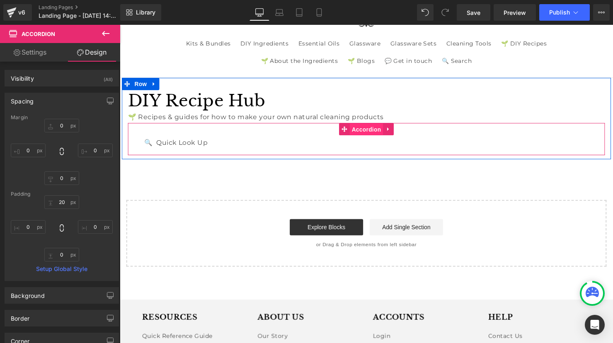
click at [367, 133] on span "Accordion" at bounding box center [370, 131] width 34 height 12
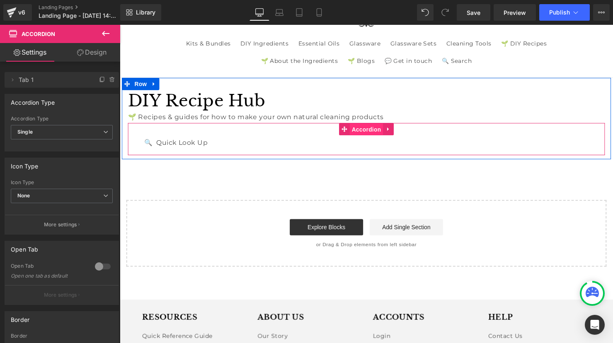
click at [360, 130] on span "Accordion" at bounding box center [370, 131] width 34 height 12
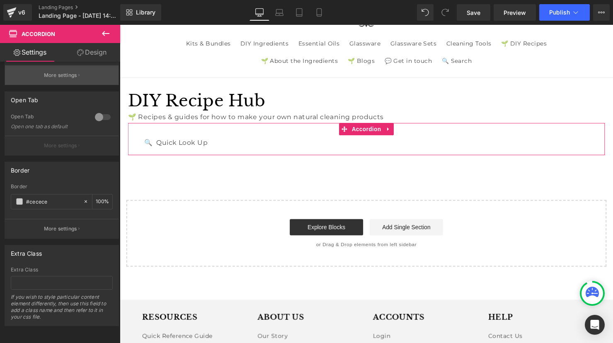
scroll to position [156, 0]
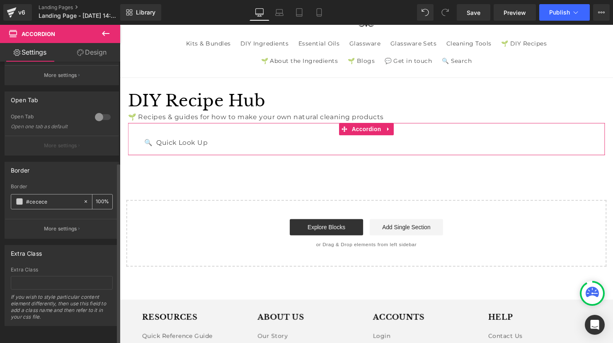
click at [83, 199] on icon at bounding box center [86, 202] width 6 height 6
click at [85, 200] on icon at bounding box center [86, 201] width 2 height 2
click at [83, 199] on icon at bounding box center [86, 202] width 6 height 6
click at [53, 197] on input "#cecece" at bounding box center [52, 201] width 53 height 9
click at [222, 169] on div "DIY Recipe Hub Heading 🌱 Recipes & guides for how to make your own natural clea…" at bounding box center [370, 175] width 501 height 193
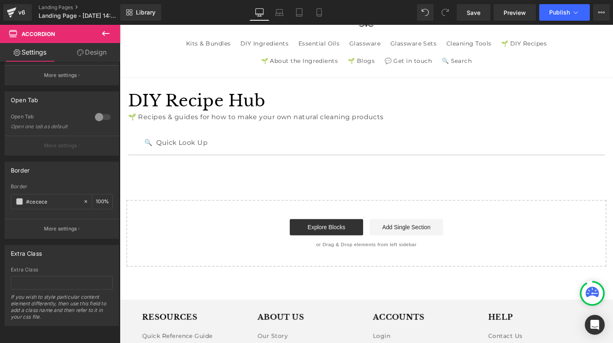
type input "none"
type input "0"
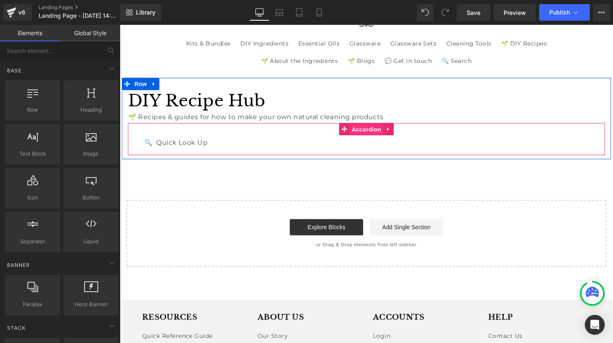
click at [354, 133] on span "Accordion" at bounding box center [370, 131] width 34 height 12
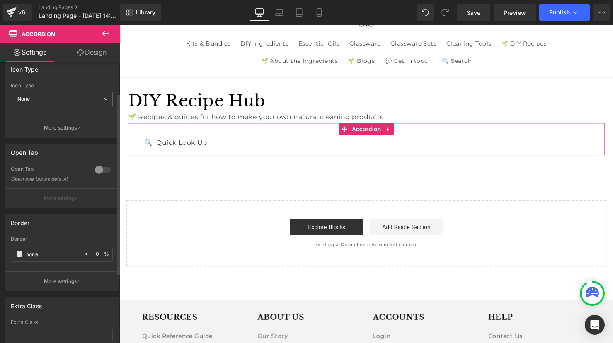
scroll to position [133, 0]
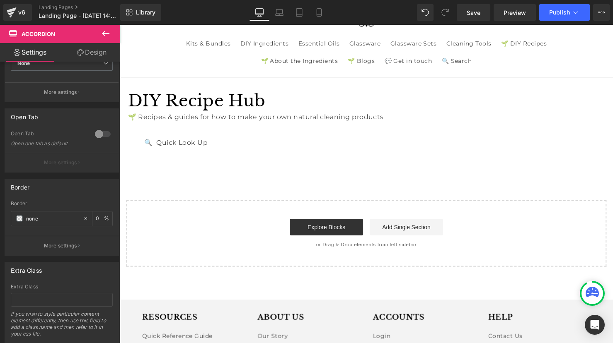
click at [102, 32] on icon at bounding box center [106, 34] width 10 height 10
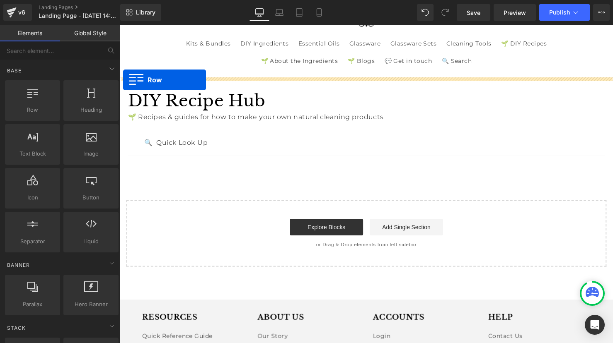
drag, startPoint x: 157, startPoint y: 126, endPoint x: 123, endPoint y: 81, distance: 57.1
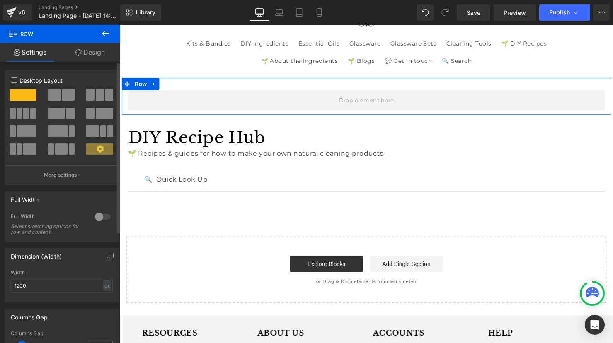
click at [99, 214] on div at bounding box center [103, 216] width 20 height 13
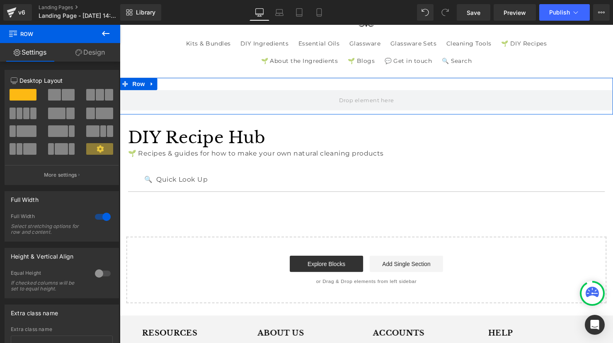
click at [99, 48] on link "Design" at bounding box center [90, 52] width 60 height 19
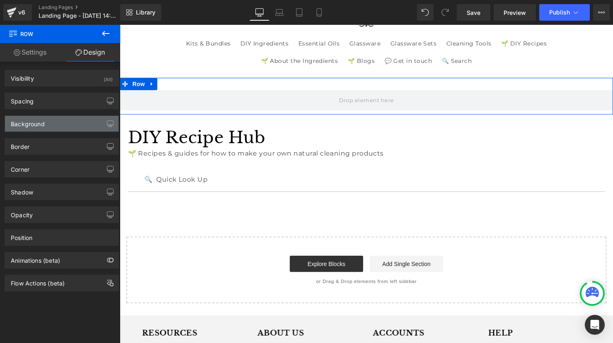
click at [43, 121] on div "Background" at bounding box center [28, 122] width 34 height 12
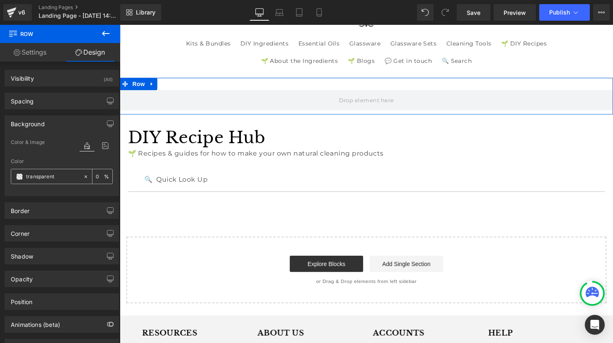
click at [41, 180] on input "text" at bounding box center [52, 176] width 53 height 9
click at [18, 179] on span at bounding box center [19, 177] width 7 height 7
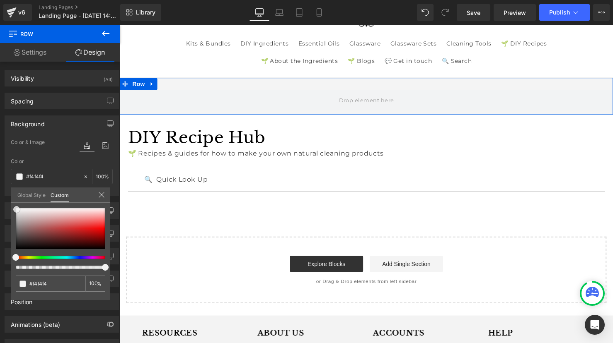
drag, startPoint x: 16, startPoint y: 248, endPoint x: 17, endPoint y: 208, distance: 39.8
click at [17, 208] on span at bounding box center [16, 209] width 7 height 7
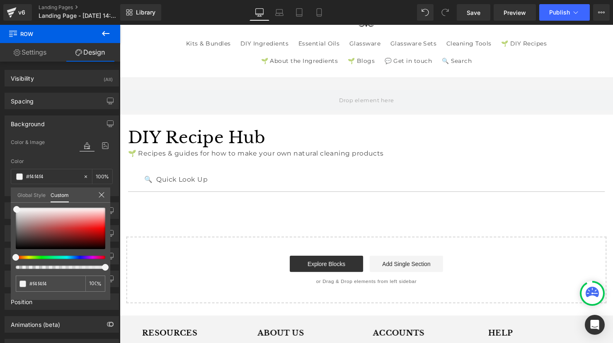
click at [306, 135] on body "Skip to content Kits & Bundles DIY Ingredients Essential Oils Glassware Glasswa…" at bounding box center [370, 274] width 501 height 583
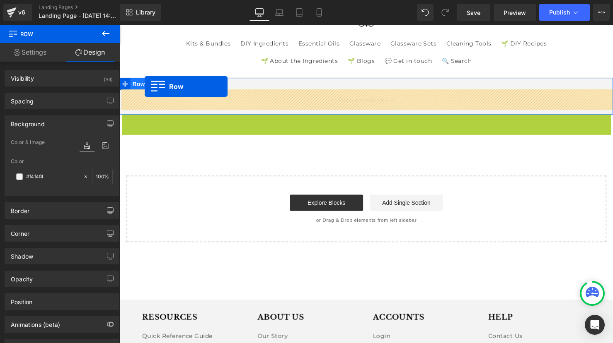
drag, startPoint x: 129, startPoint y: 123, endPoint x: 145, endPoint y: 87, distance: 38.6
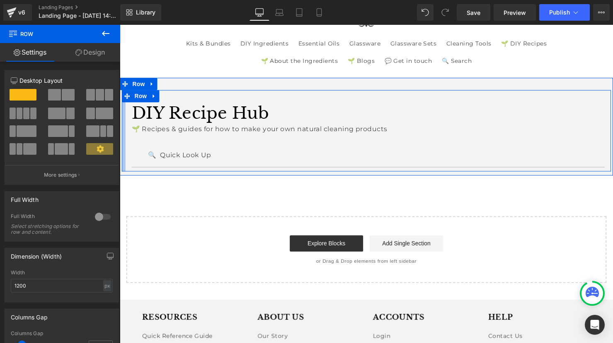
click at [127, 118] on div "DIY Recipe Hub Heading 🌱 Recipes & guides for how to make your own natural clea…" at bounding box center [370, 132] width 497 height 83
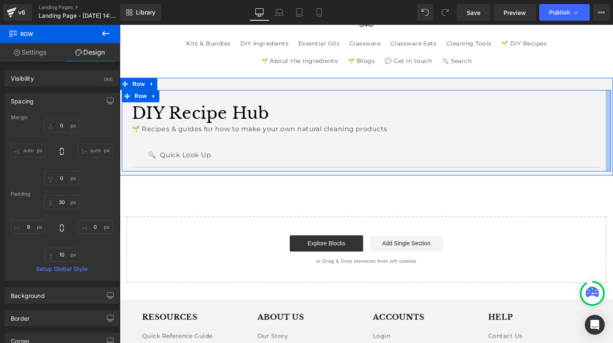
drag, startPoint x: 617, startPoint y: 125, endPoint x: 612, endPoint y: 126, distance: 5.4
click at [612, 126] on div "DIY Recipe Hub Heading 🌱 Recipes & guides for how to make your own natural clea…" at bounding box center [370, 132] width 497 height 83
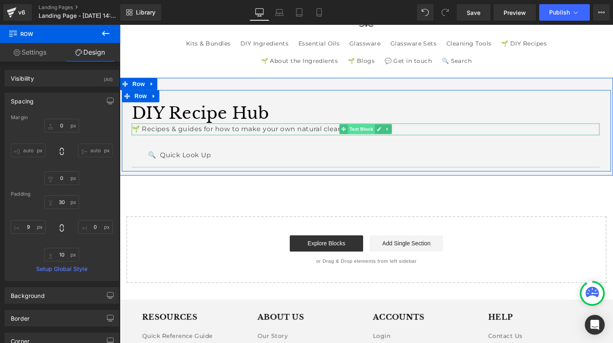
click at [364, 130] on span "Text Block" at bounding box center [364, 131] width 27 height 10
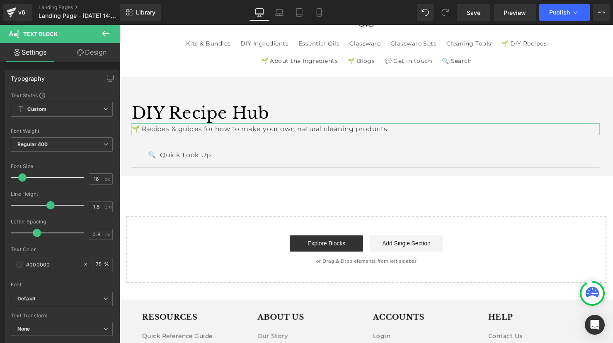
click at [89, 54] on link "Design" at bounding box center [92, 52] width 60 height 19
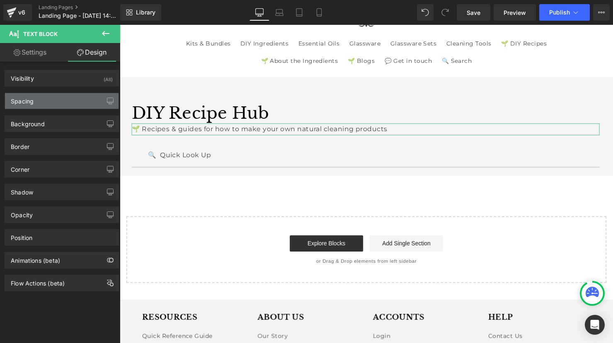
click at [29, 103] on div "Spacing" at bounding box center [22, 99] width 23 height 12
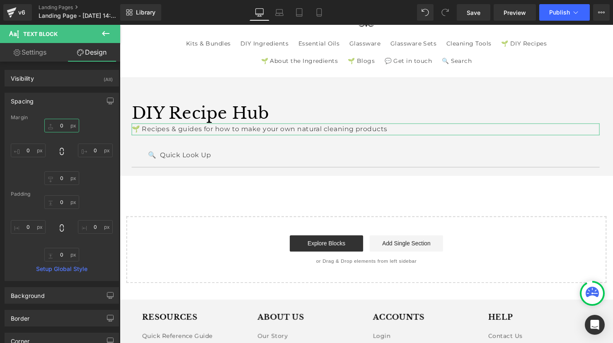
click at [53, 125] on input "0" at bounding box center [61, 126] width 35 height 14
type input "10"
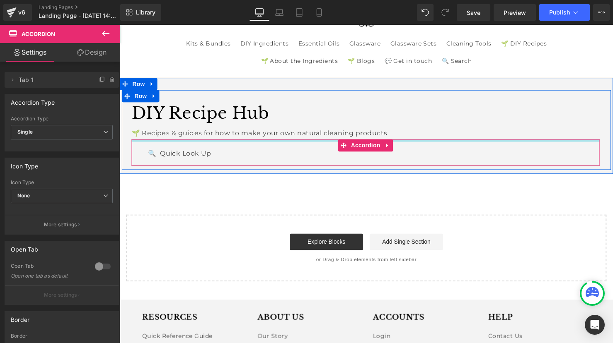
drag, startPoint x: 220, startPoint y: 147, endPoint x: 222, endPoint y: 141, distance: 5.9
click at [222, 141] on div at bounding box center [370, 142] width 476 height 2
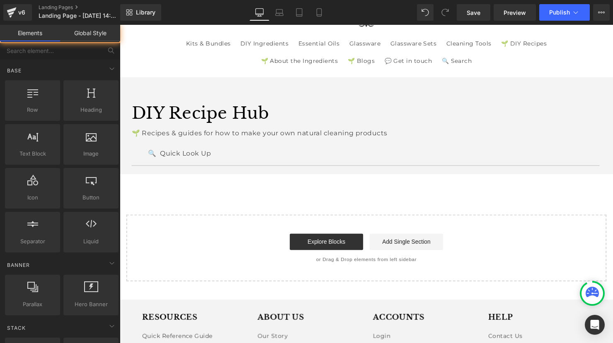
click at [214, 194] on div "DIY Recipe Hub Heading 🌱 Recipes & guides for how to make your own natural clea…" at bounding box center [370, 183] width 501 height 208
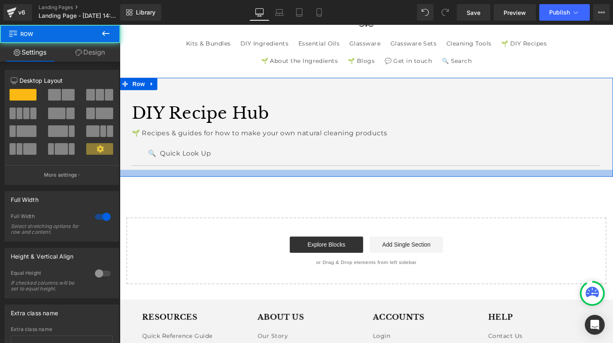
click at [218, 177] on div at bounding box center [370, 175] width 501 height 7
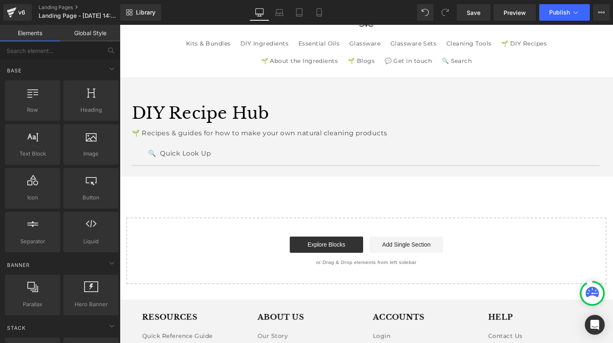
click at [211, 191] on div "DIY Recipe Hub Heading 🌱 Recipes & guides for how to make your own natural clea…" at bounding box center [370, 184] width 501 height 210
click at [277, 12] on icon at bounding box center [279, 12] width 8 height 8
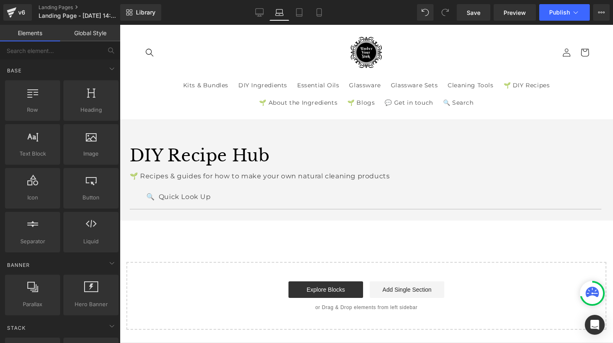
scroll to position [0, 0]
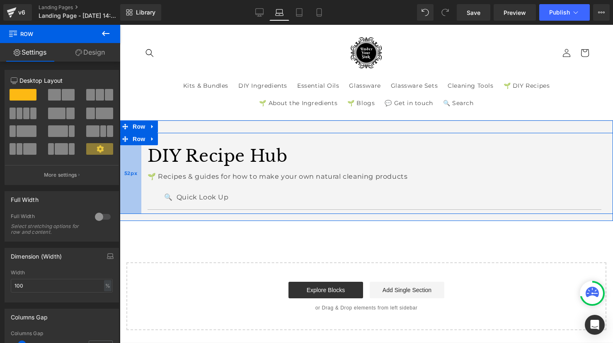
drag, startPoint x: 122, startPoint y: 152, endPoint x: 140, endPoint y: 152, distance: 17.8
click at [140, 152] on div "52px" at bounding box center [131, 174] width 22 height 82
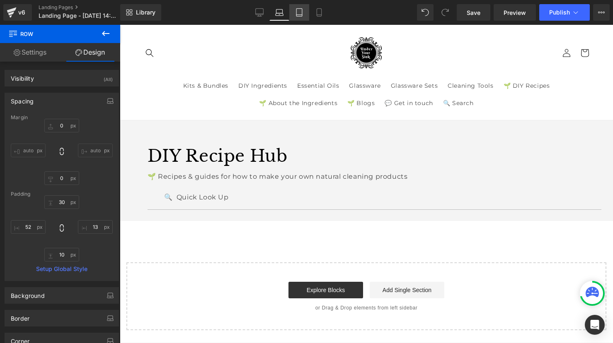
click at [303, 15] on link "Tablet" at bounding box center [299, 12] width 20 height 17
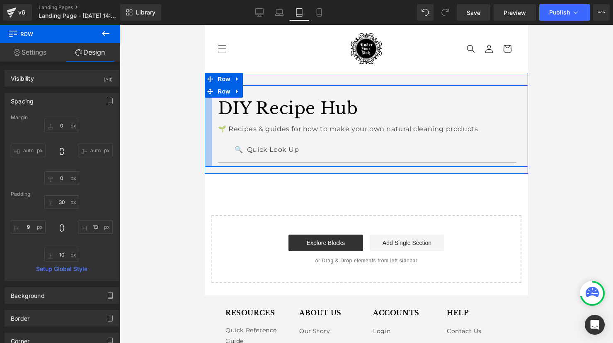
click at [211, 104] on div at bounding box center [208, 126] width 7 height 82
click at [520, 120] on div at bounding box center [523, 126] width 9 height 82
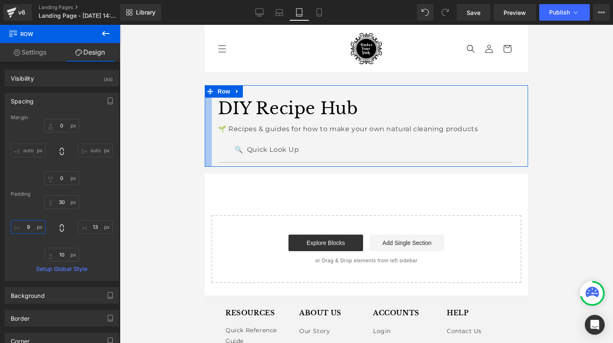
click at [33, 222] on input "52" at bounding box center [28, 227] width 35 height 14
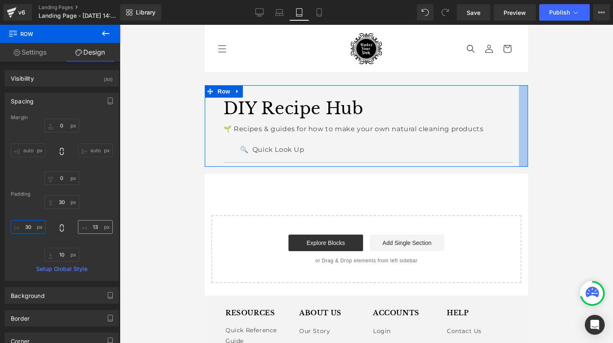
type input "30"
click at [97, 227] on input "13" at bounding box center [95, 227] width 35 height 14
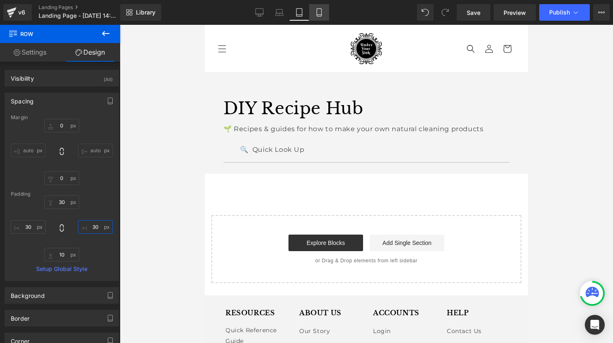
type input "30"
click at [319, 15] on icon at bounding box center [319, 12] width 8 height 8
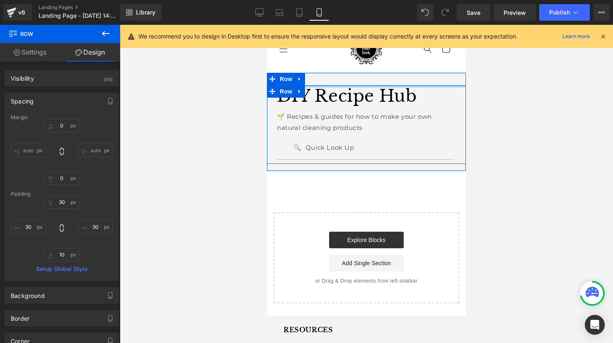
drag, startPoint x: 321, startPoint y: 92, endPoint x: 324, endPoint y: 77, distance: 14.5
click at [324, 77] on div "DIY Recipe Hub Heading 🌱 Recipes & guides for how to make your own natural clea…" at bounding box center [366, 122] width 199 height 98
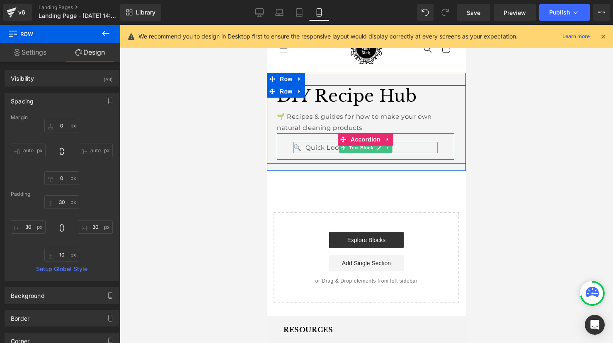
click at [320, 148] on p "🔍 Quick Look Up" at bounding box center [365, 147] width 144 height 11
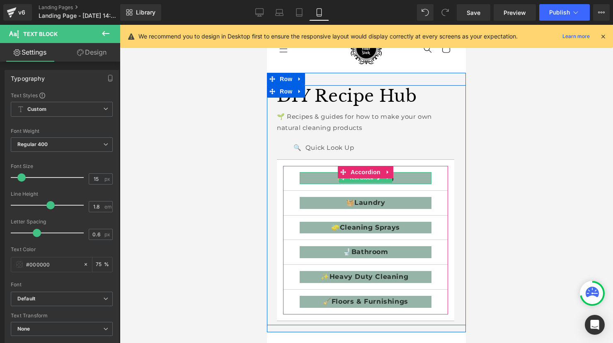
click at [323, 179] on p "✨ Dishwashing" at bounding box center [366, 178] width 132 height 12
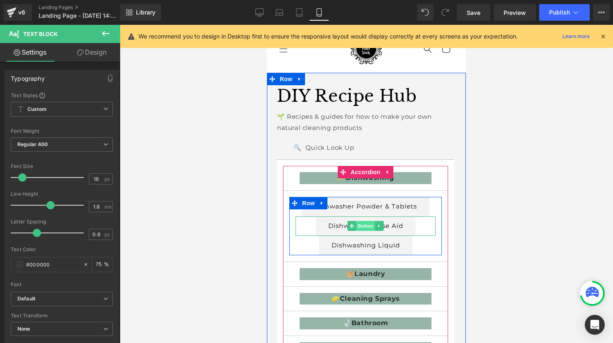
click at [367, 225] on span "Button" at bounding box center [365, 226] width 19 height 10
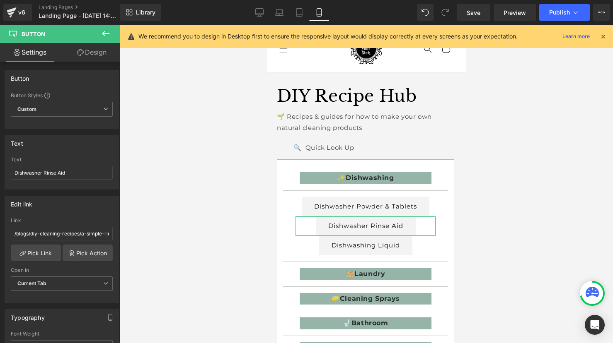
click at [95, 50] on link "Design" at bounding box center [92, 52] width 60 height 19
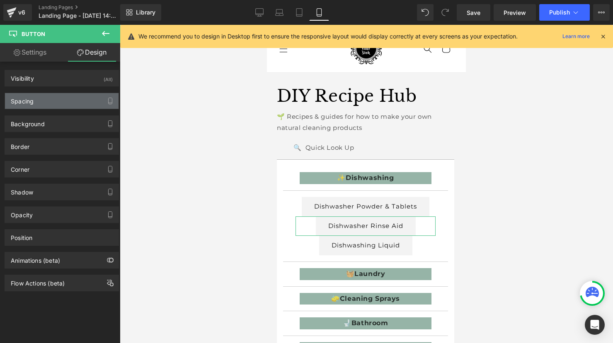
click at [57, 97] on div "Spacing" at bounding box center [62, 101] width 114 height 16
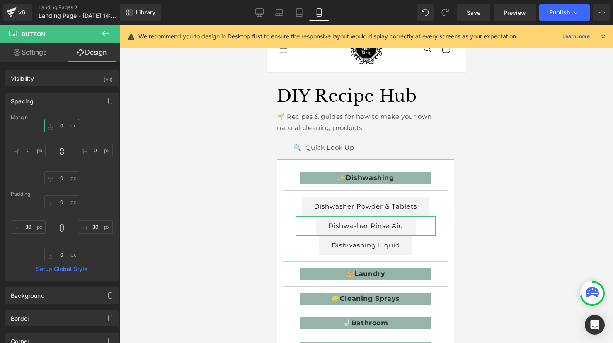
click at [55, 128] on input "0" at bounding box center [61, 126] width 35 height 14
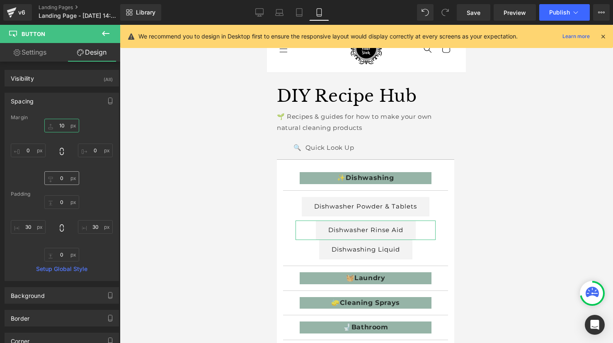
type input "10"
click at [58, 179] on input "0" at bounding box center [61, 179] width 35 height 14
type input "10"
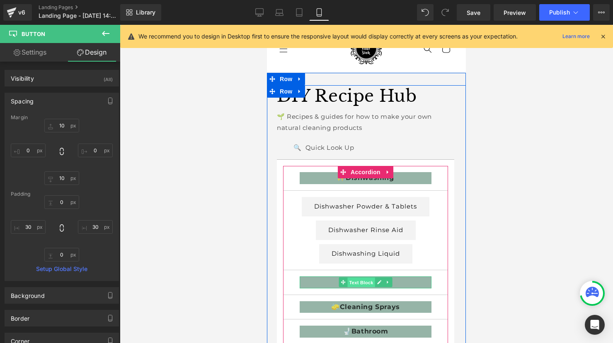
click at [362, 280] on span "Text Block" at bounding box center [360, 283] width 27 height 10
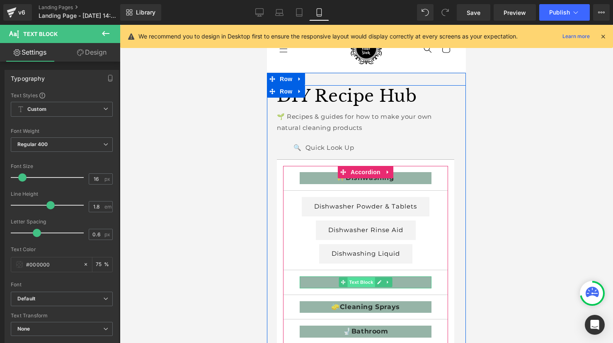
click at [362, 281] on span "Text Block" at bounding box center [360, 283] width 27 height 10
click at [423, 284] on p "🧺 Laundry" at bounding box center [366, 283] width 132 height 12
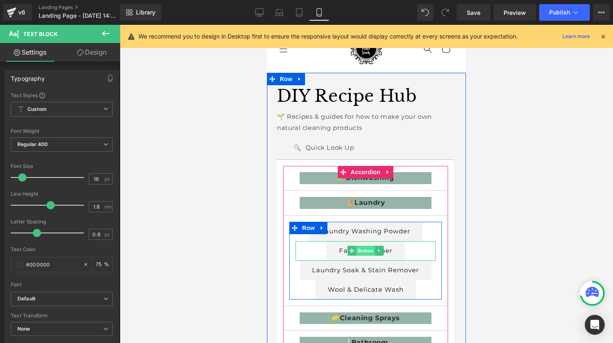
click at [367, 252] on span "Button" at bounding box center [365, 251] width 19 height 10
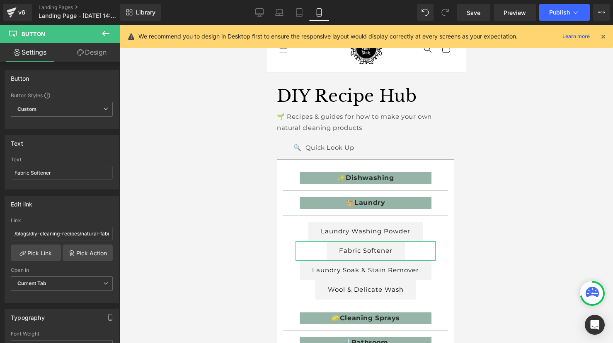
click at [105, 54] on link "Design" at bounding box center [92, 52] width 60 height 19
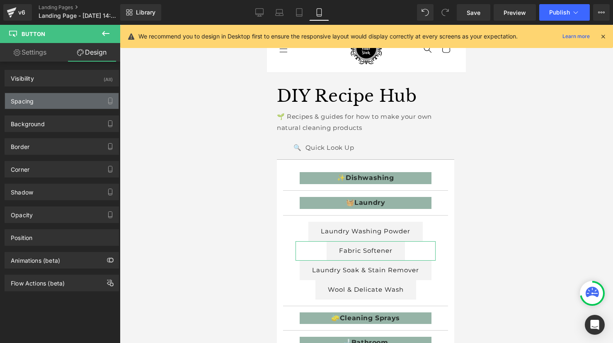
click at [43, 104] on div "Spacing" at bounding box center [62, 101] width 114 height 16
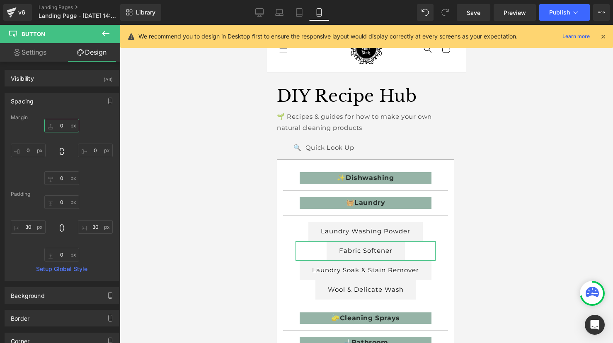
click at [60, 124] on input "0" at bounding box center [61, 126] width 35 height 14
type input "10"
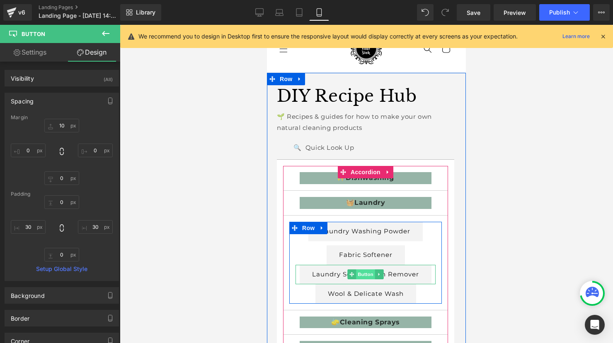
click at [360, 273] on span "Button" at bounding box center [365, 275] width 19 height 10
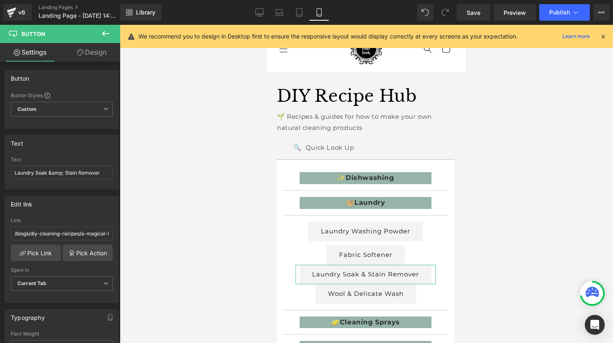
click at [89, 54] on link "Design" at bounding box center [92, 52] width 60 height 19
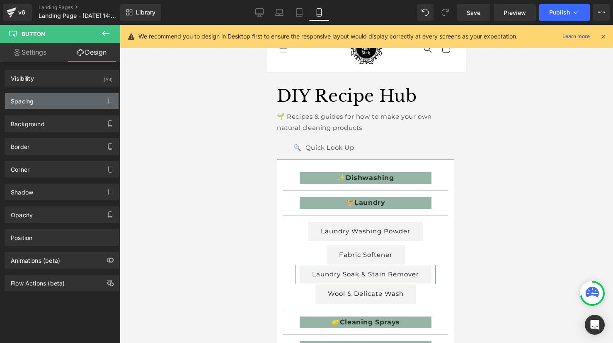
click at [41, 101] on div "Spacing" at bounding box center [62, 101] width 114 height 16
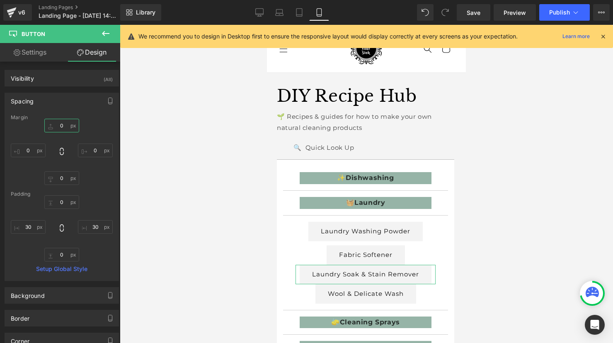
click at [58, 125] on input "0" at bounding box center [61, 126] width 35 height 14
type input "10"
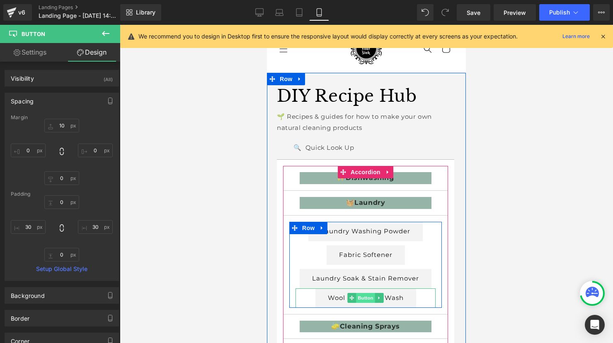
click at [366, 295] on span "Button" at bounding box center [365, 298] width 19 height 10
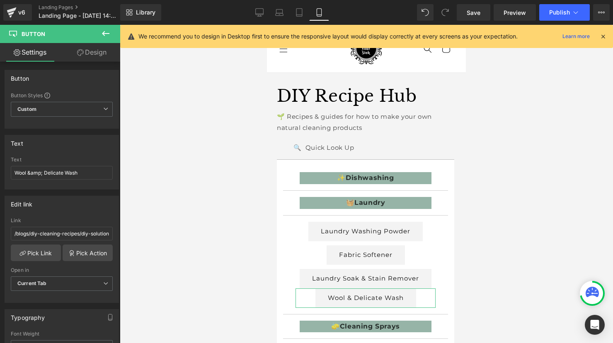
click at [100, 53] on link "Design" at bounding box center [92, 52] width 60 height 19
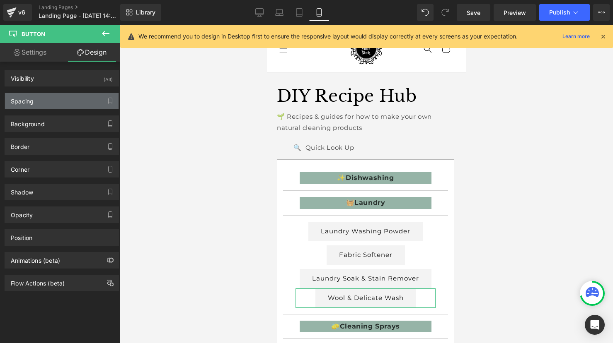
click at [52, 104] on div "Spacing" at bounding box center [62, 101] width 114 height 16
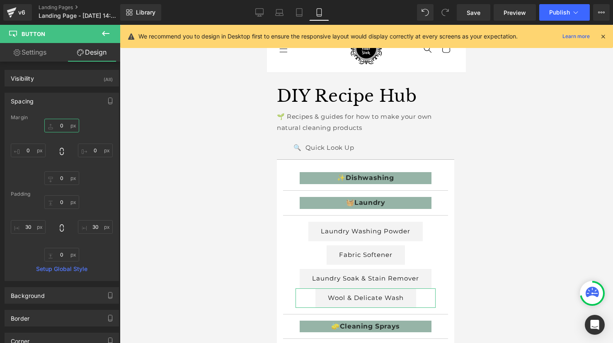
click at [59, 125] on input "0" at bounding box center [61, 126] width 35 height 14
type input "10"
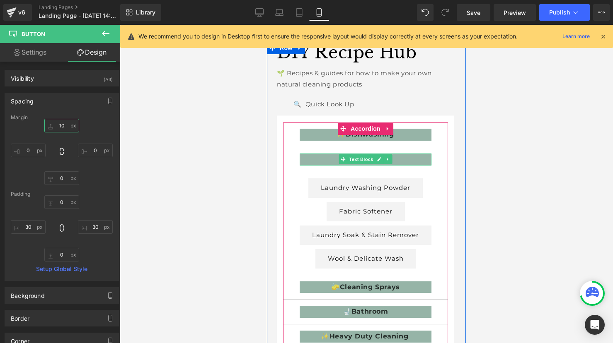
scroll to position [85, 0]
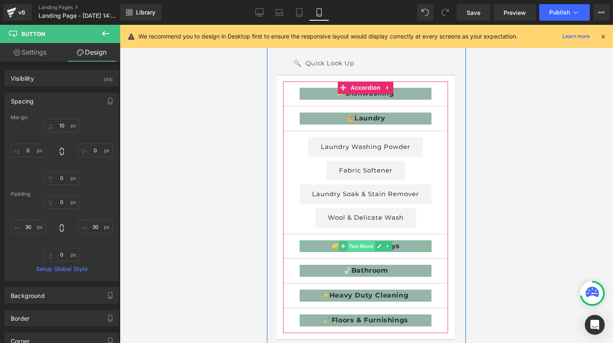
click at [370, 246] on span "Text Block" at bounding box center [360, 247] width 27 height 10
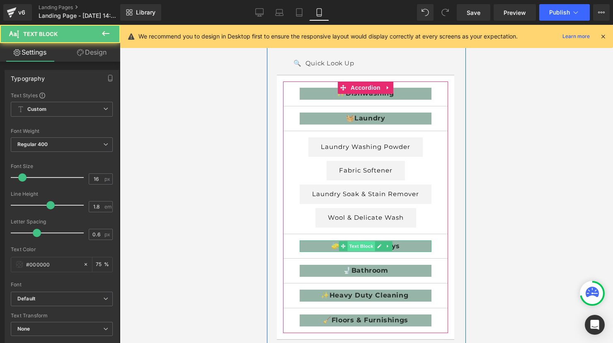
click at [368, 249] on span "Text Block" at bounding box center [360, 247] width 27 height 10
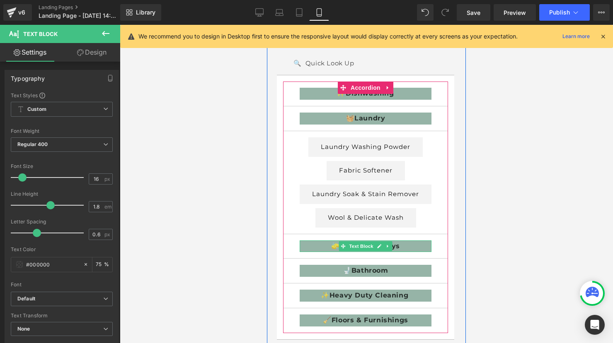
click at [311, 249] on p "🧽 Cleaning Sprays" at bounding box center [366, 247] width 132 height 12
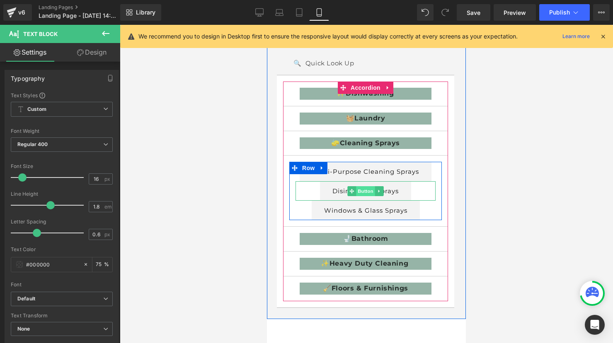
click at [362, 191] on span "Button" at bounding box center [365, 191] width 19 height 10
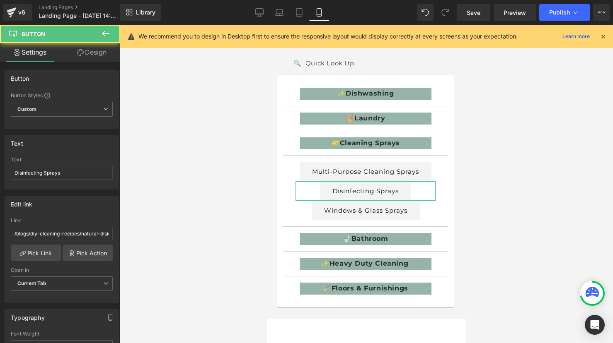
click at [102, 58] on link "Design" at bounding box center [92, 52] width 60 height 19
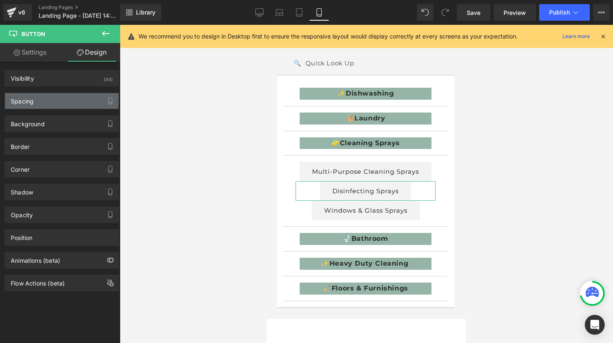
click at [32, 97] on div "Spacing" at bounding box center [22, 99] width 23 height 12
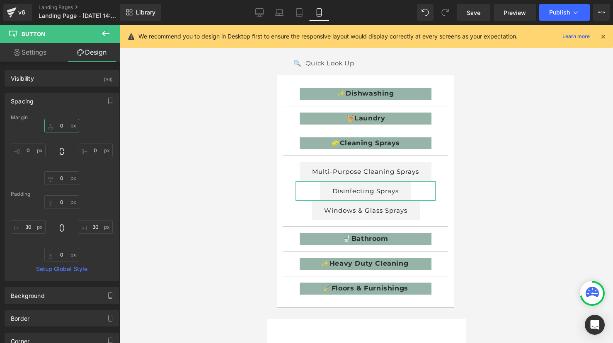
click at [53, 123] on input "0" at bounding box center [61, 126] width 35 height 14
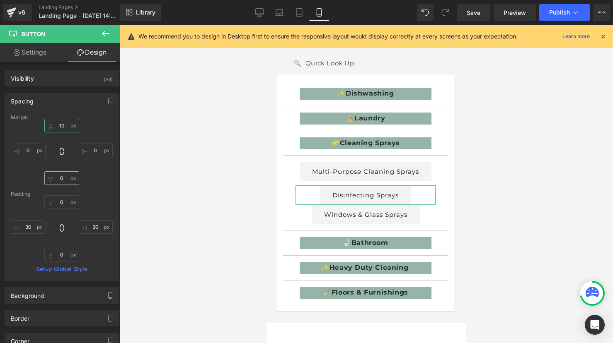
type input "10"
click at [57, 179] on input "0" at bounding box center [61, 179] width 35 height 14
type input "10"
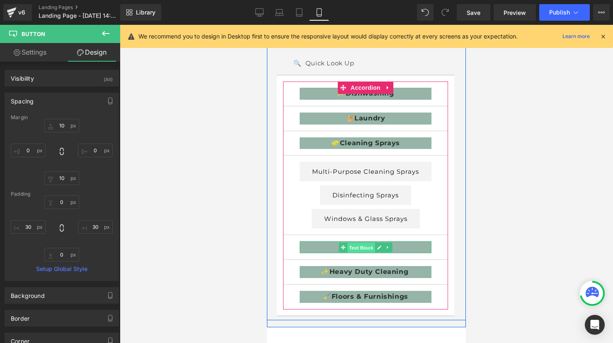
click at [367, 246] on span "Text Block" at bounding box center [360, 248] width 27 height 10
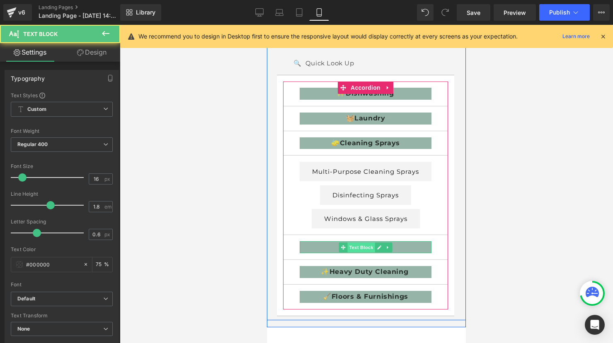
click at [367, 246] on span "Text Block" at bounding box center [360, 248] width 27 height 10
click at [319, 247] on p "🚽 Bathroom" at bounding box center [366, 248] width 132 height 12
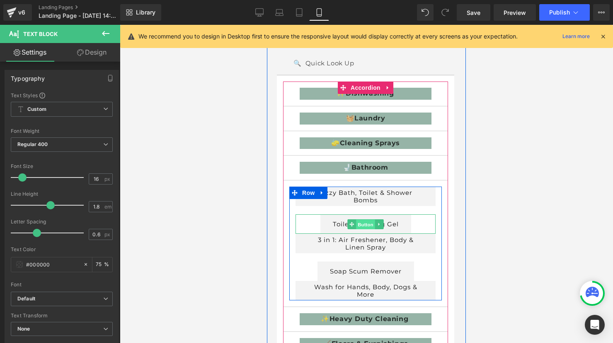
click at [363, 222] on span "Button" at bounding box center [365, 225] width 19 height 10
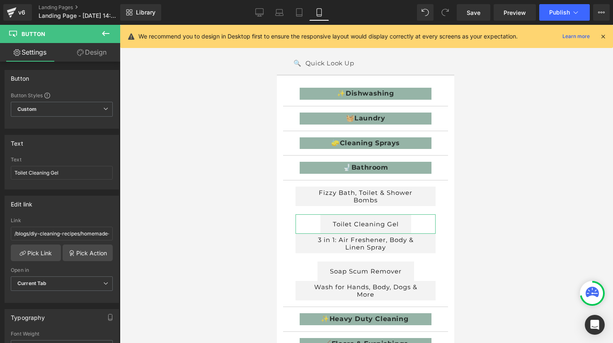
click at [92, 53] on link "Design" at bounding box center [92, 52] width 60 height 19
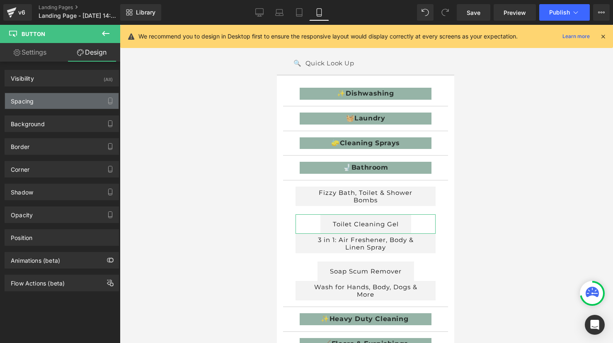
click at [21, 104] on div "Spacing" at bounding box center [22, 99] width 23 height 12
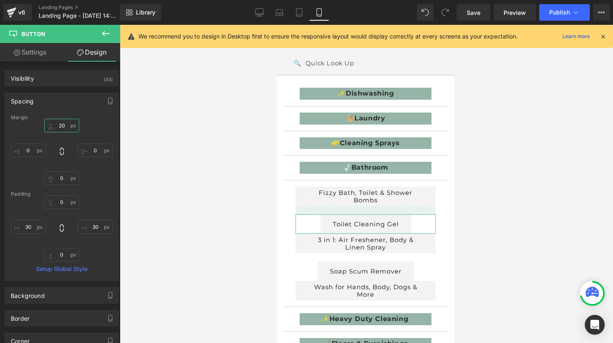
click at [64, 125] on input "20" at bounding box center [61, 126] width 35 height 14
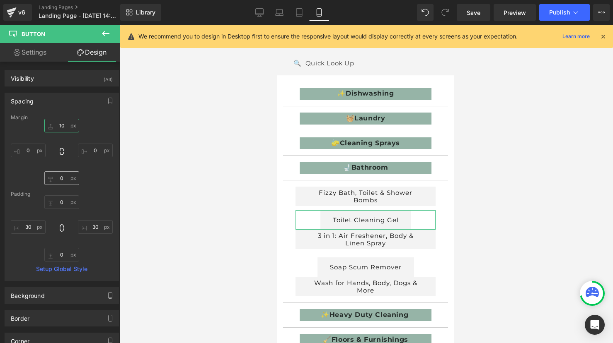
type input "10"
click at [58, 179] on input "0" at bounding box center [61, 179] width 35 height 14
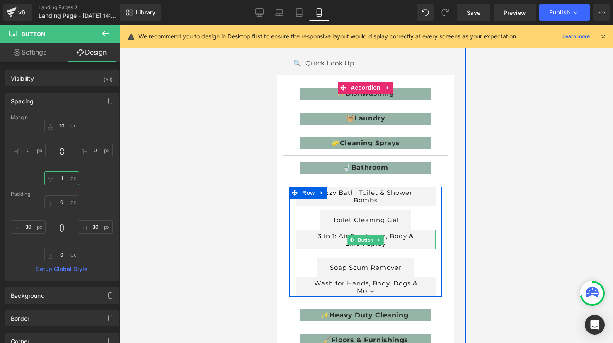
type input "10"
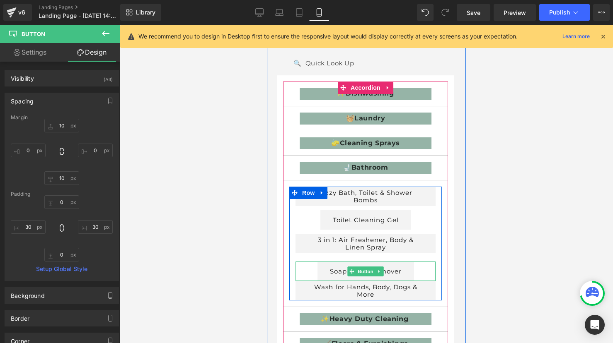
click at [395, 272] on link "Soap Scum Remover" at bounding box center [365, 271] width 97 height 19
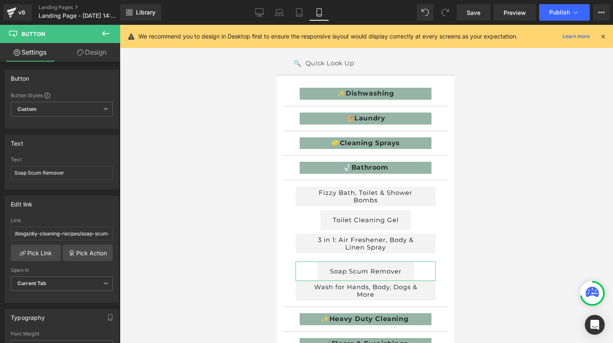
click at [97, 54] on link "Design" at bounding box center [92, 52] width 60 height 19
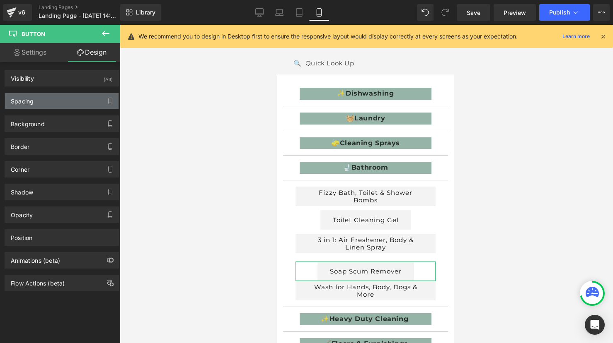
click at [39, 105] on div "Spacing" at bounding box center [62, 101] width 114 height 16
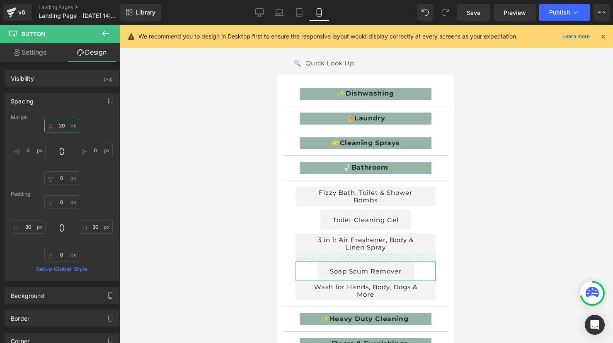
click at [62, 126] on input "20" at bounding box center [61, 126] width 35 height 14
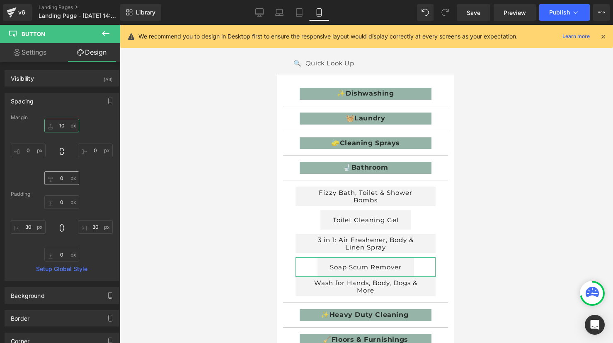
type input "10"
click at [58, 179] on input "0" at bounding box center [61, 179] width 35 height 14
type input "10"
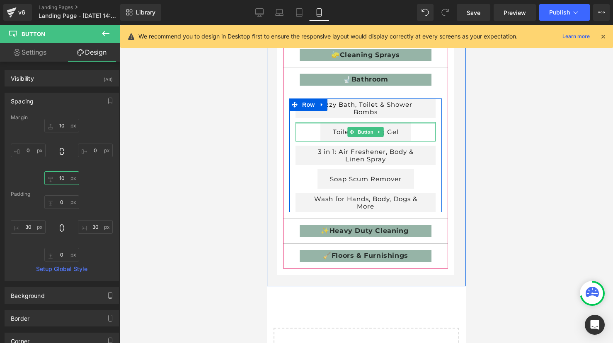
scroll to position [175, 0]
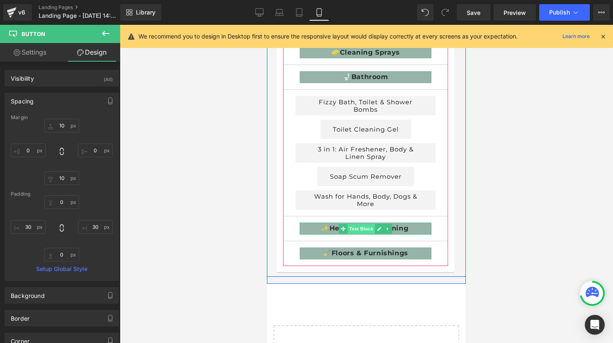
click at [364, 227] on span "Text Block" at bounding box center [360, 229] width 27 height 10
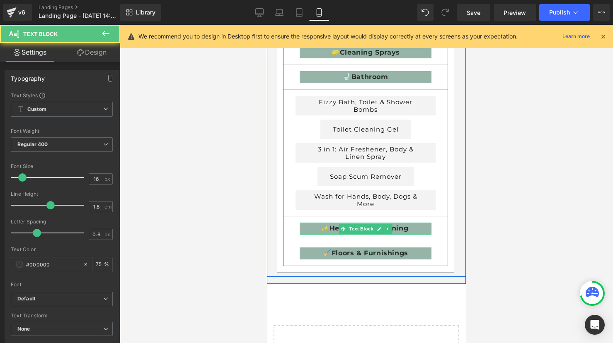
click at [303, 229] on p "✨ Heavy Duty Cleaning" at bounding box center [366, 229] width 132 height 12
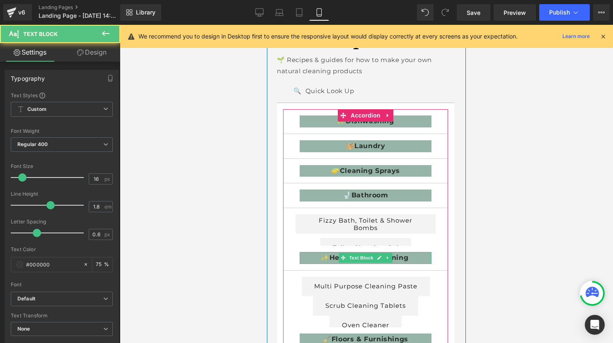
scroll to position [48, 0]
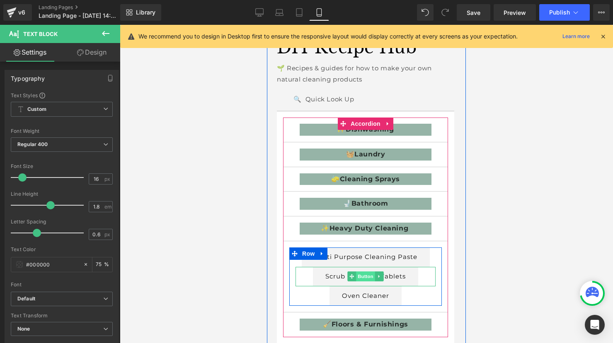
click at [368, 277] on span "Button" at bounding box center [365, 277] width 19 height 10
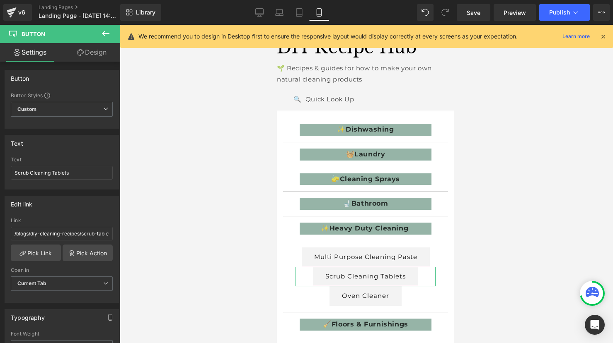
click at [100, 56] on link "Design" at bounding box center [92, 52] width 60 height 19
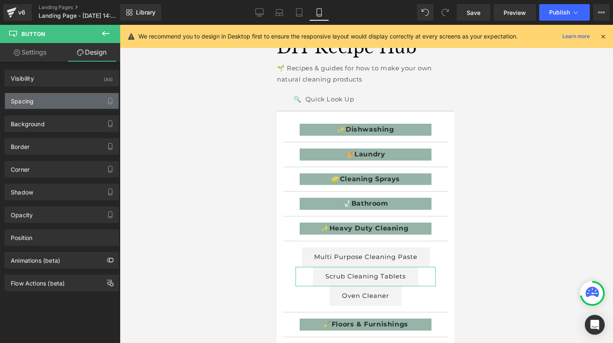
click at [51, 99] on div "Spacing" at bounding box center [62, 101] width 114 height 16
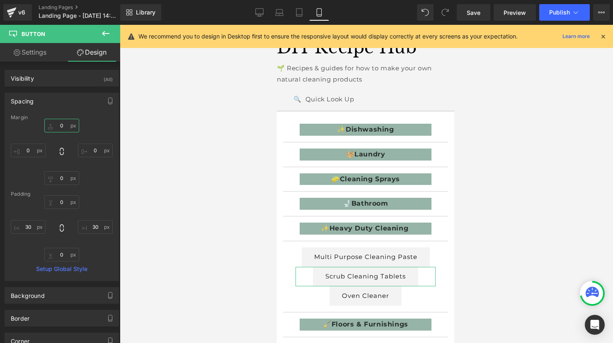
click at [55, 128] on input "0" at bounding box center [61, 126] width 35 height 14
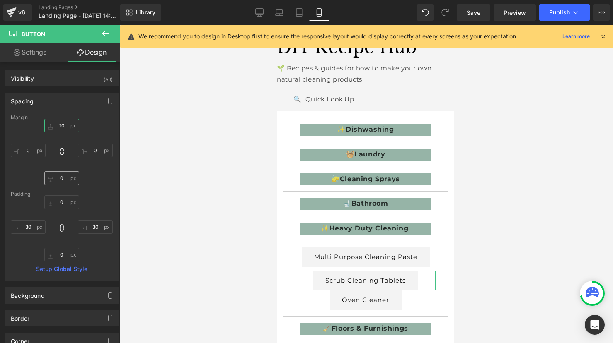
type input "10"
click at [55, 176] on input "0" at bounding box center [61, 179] width 35 height 14
type input "10"
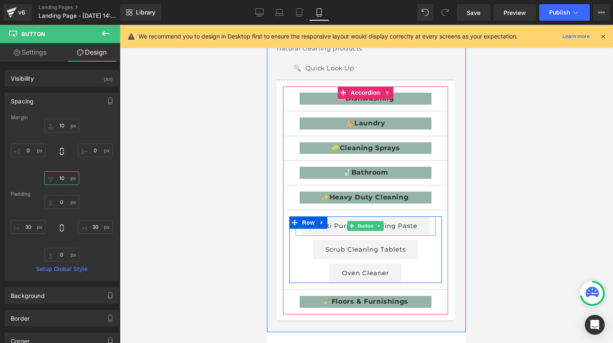
scroll to position [85, 0]
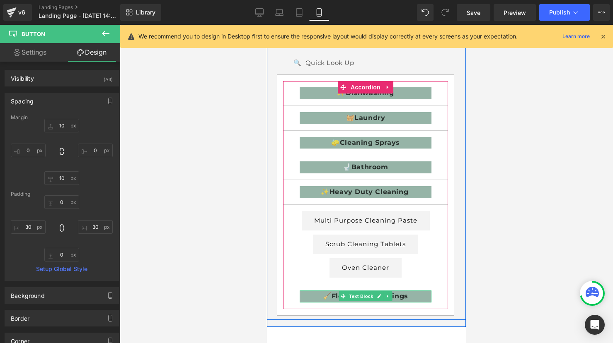
click at [312, 297] on p "🧹 Floors & Furnishings" at bounding box center [366, 297] width 132 height 12
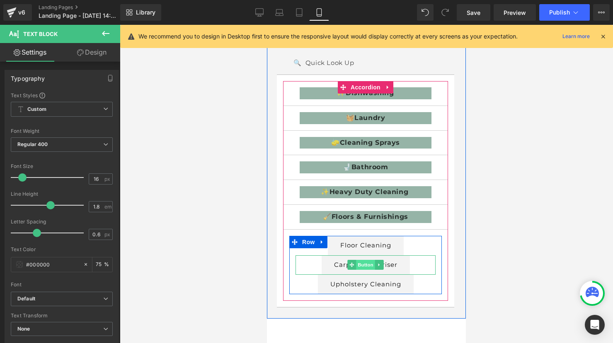
click at [362, 265] on span "Button" at bounding box center [365, 265] width 19 height 10
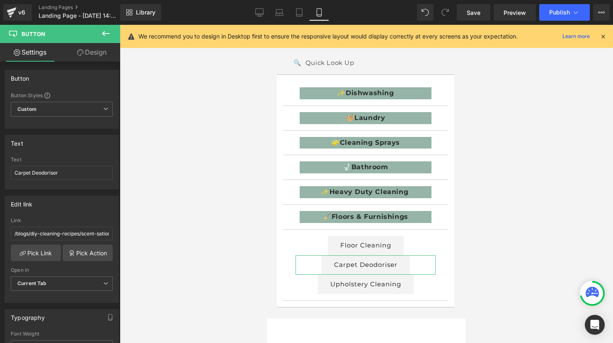
click at [97, 57] on link "Design" at bounding box center [92, 52] width 60 height 19
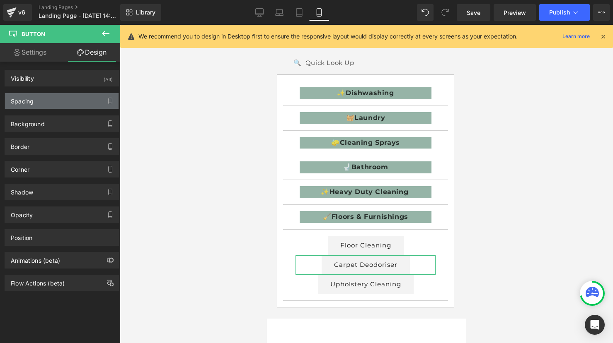
click at [38, 99] on div "Spacing" at bounding box center [62, 101] width 114 height 16
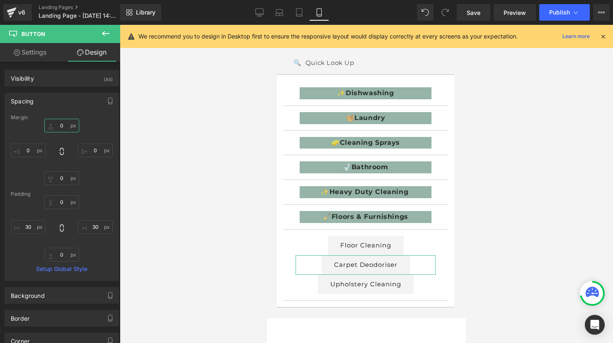
click at [56, 123] on input "text" at bounding box center [61, 126] width 35 height 14
type input "10"
click at [58, 179] on input "text" at bounding box center [61, 179] width 35 height 14
type input "10"
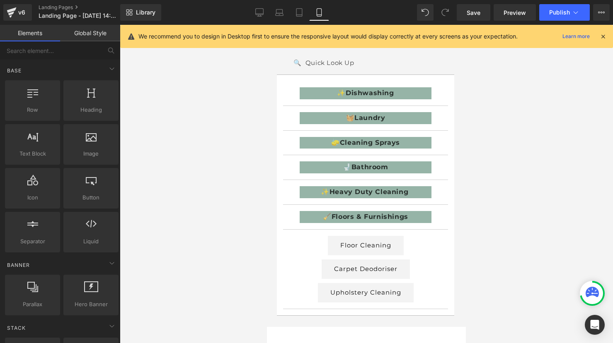
click at [491, 159] on div at bounding box center [366, 184] width 493 height 319
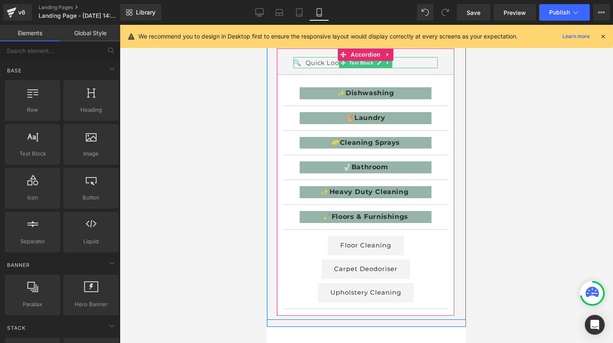
click at [329, 63] on p "🔍 Quick Look Up" at bounding box center [365, 62] width 144 height 11
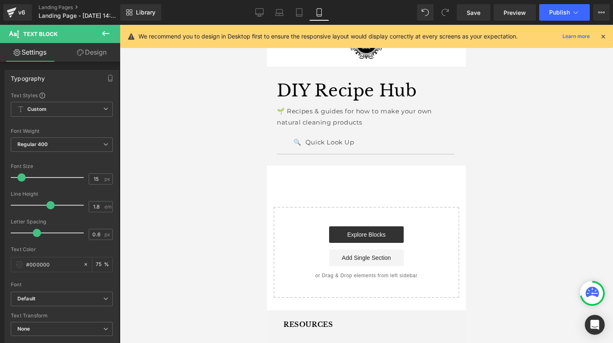
scroll to position [0, 0]
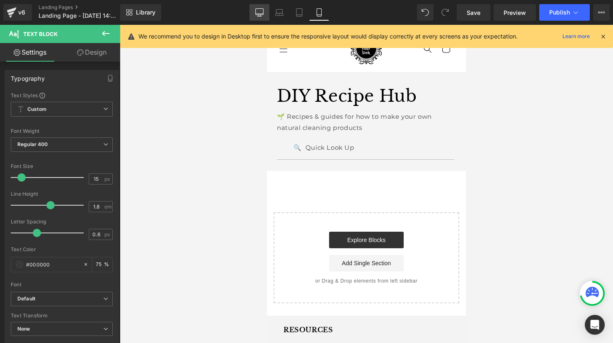
click at [256, 12] on icon at bounding box center [259, 12] width 8 height 8
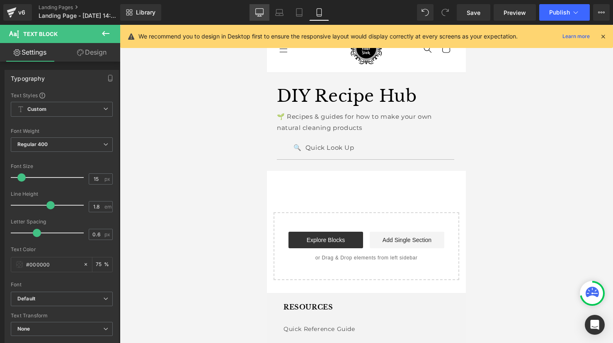
scroll to position [50, 0]
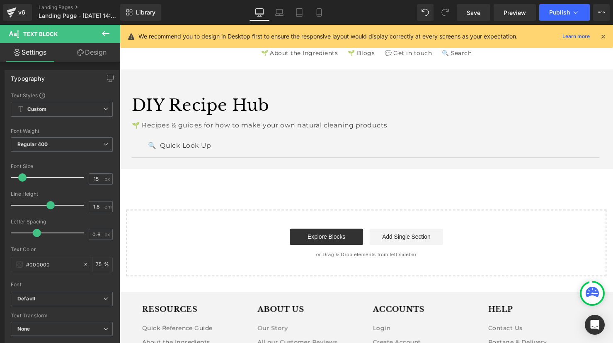
click at [106, 31] on icon at bounding box center [106, 34] width 10 height 10
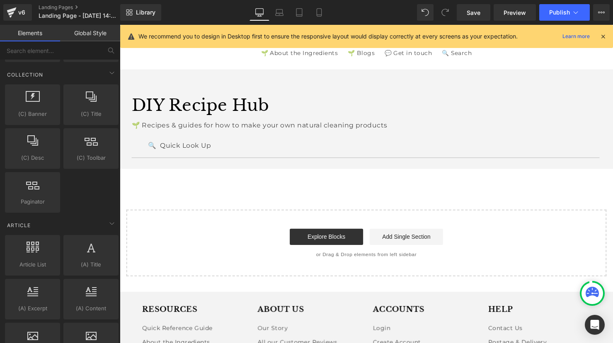
scroll to position [1374, 0]
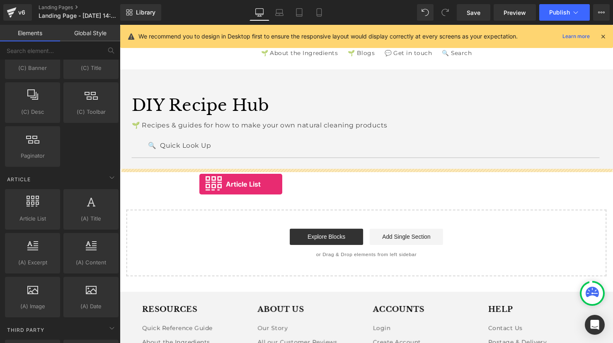
drag, startPoint x: 163, startPoint y: 233, endPoint x: 200, endPoint y: 187, distance: 59.5
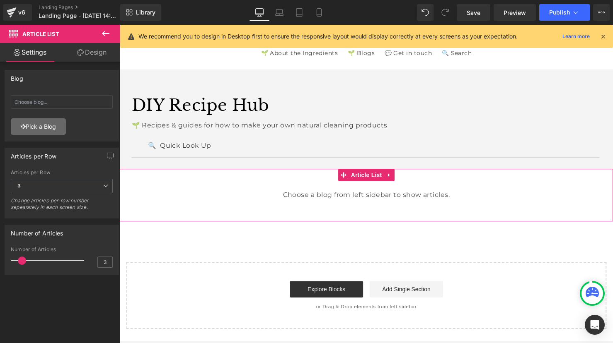
click at [33, 130] on link "Pick a Blog" at bounding box center [38, 126] width 55 height 17
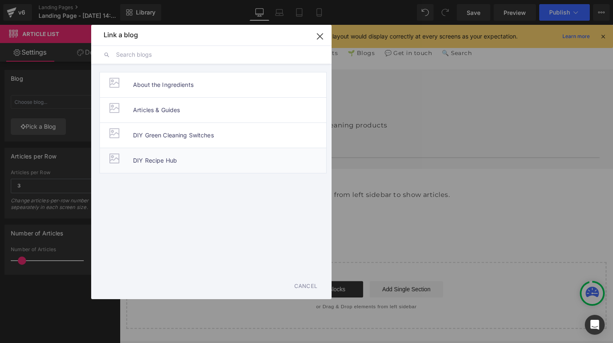
click at [155, 162] on span "DIY Recipe Hub" at bounding box center [155, 160] width 44 height 25
type input "DIY Recipe Hub"
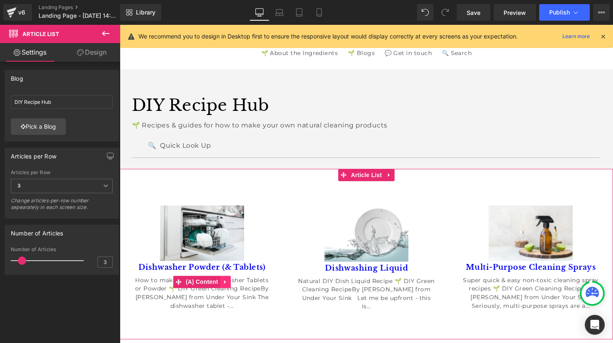
click icon
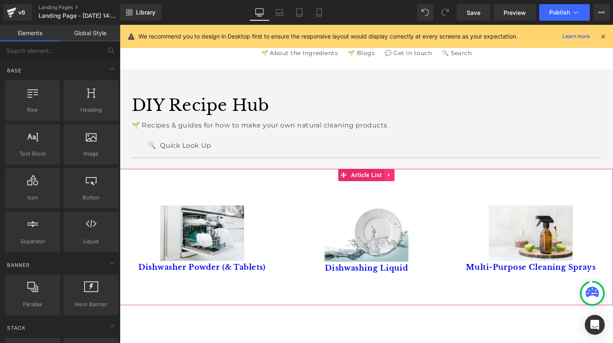
click at [396, 179] on icon at bounding box center [394, 178] width 6 height 6
click at [399, 176] on icon at bounding box center [399, 178] width 6 height 6
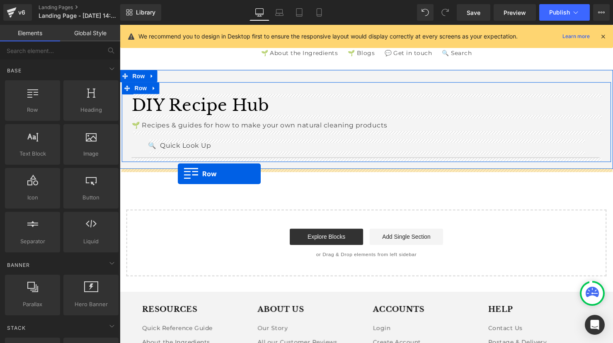
drag, startPoint x: 157, startPoint y: 126, endPoint x: 179, endPoint y: 176, distance: 54.9
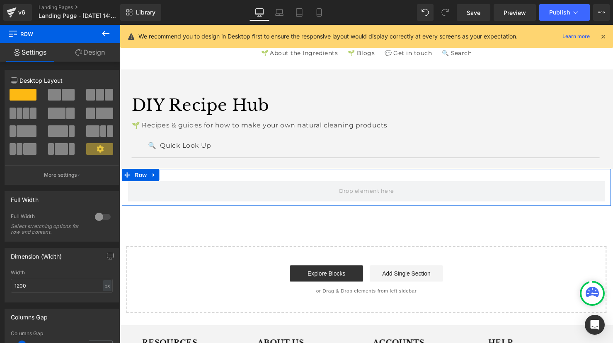
click at [98, 94] on span at bounding box center [100, 95] width 8 height 12
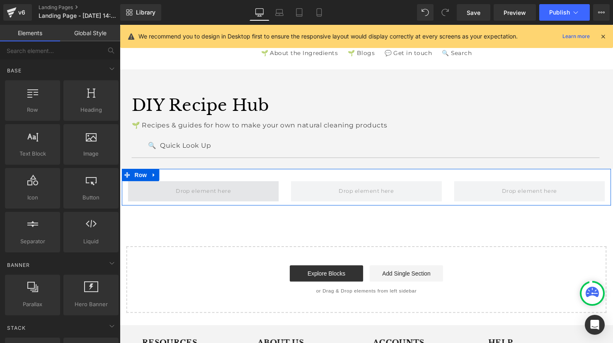
click at [212, 195] on span at bounding box center [205, 195] width 62 height 14
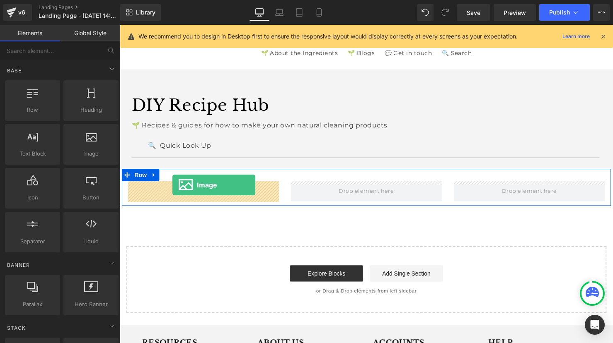
drag, startPoint x: 208, startPoint y: 171, endPoint x: 173, endPoint y: 188, distance: 39.3
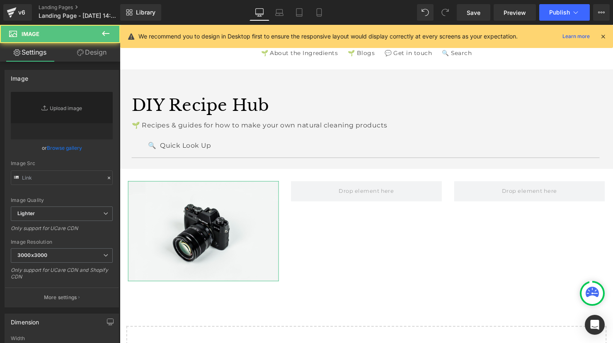
type input "//[DOMAIN_NAME][URL]"
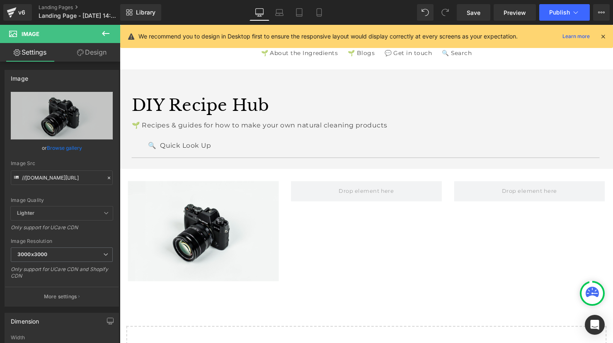
click at [100, 34] on button at bounding box center [105, 34] width 29 height 18
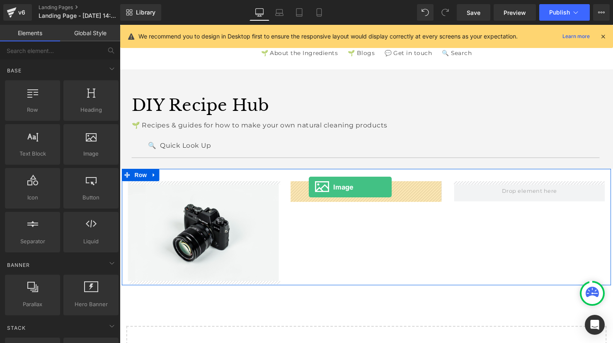
drag, startPoint x: 233, startPoint y: 171, endPoint x: 312, endPoint y: 190, distance: 81.0
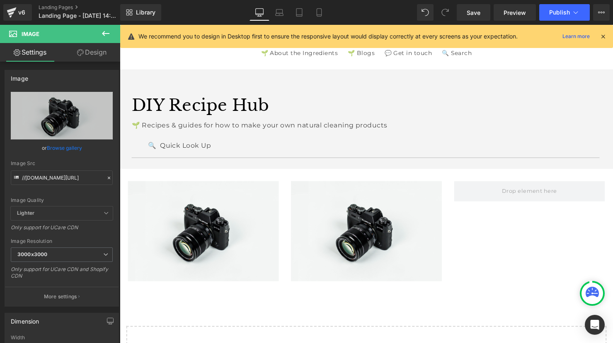
click at [103, 35] on icon at bounding box center [106, 34] width 10 height 10
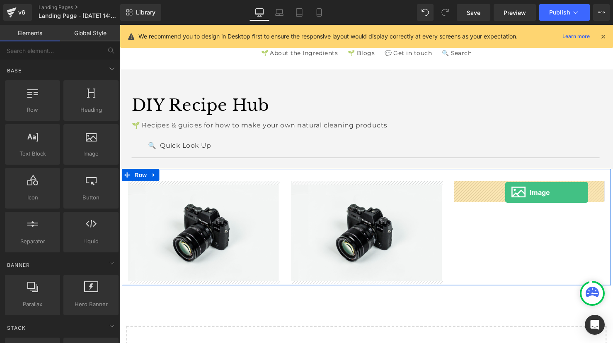
drag, startPoint x: 217, startPoint y: 163, endPoint x: 510, endPoint y: 196, distance: 294.7
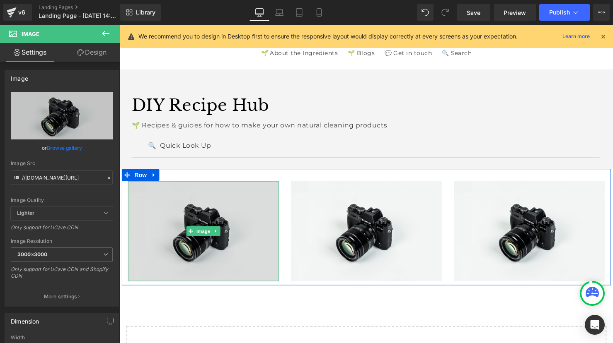
click at [233, 216] on img at bounding box center [204, 234] width 153 height 101
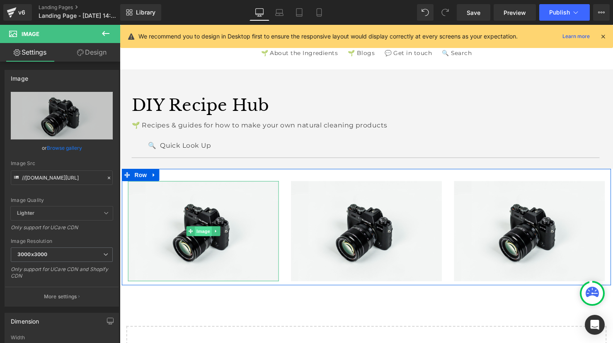
click at [207, 238] on span "Image" at bounding box center [204, 235] width 17 height 10
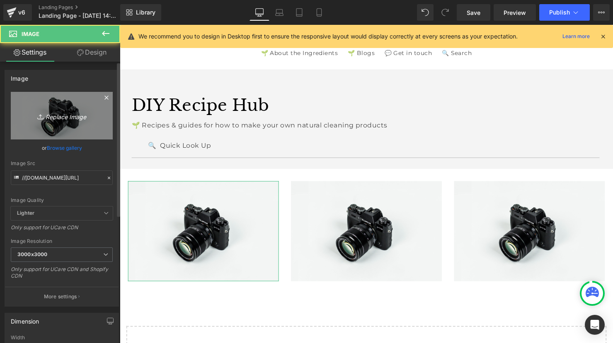
click at [61, 116] on icon "Replace Image" at bounding box center [62, 116] width 66 height 10
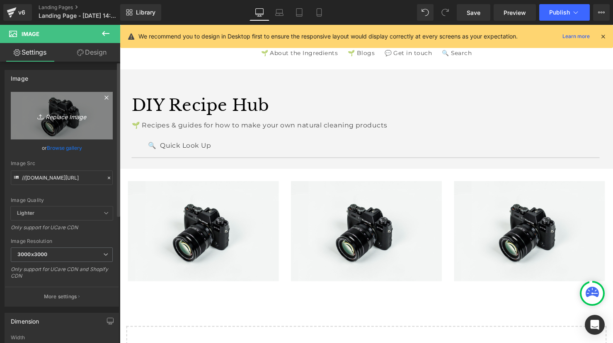
type input "C:\fakepath\Dishwasher Tablets & Powder.png"
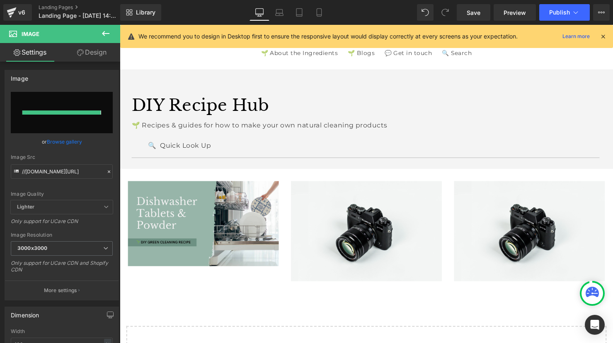
type input "[URL][DOMAIN_NAME]"
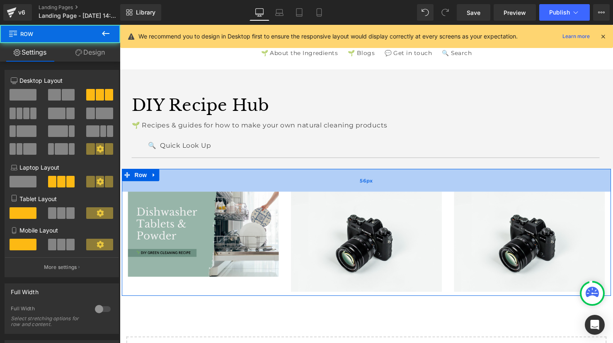
drag, startPoint x: 287, startPoint y: 179, endPoint x: 286, endPoint y: 189, distance: 10.8
click at [286, 189] on div "56px" at bounding box center [370, 183] width 497 height 23
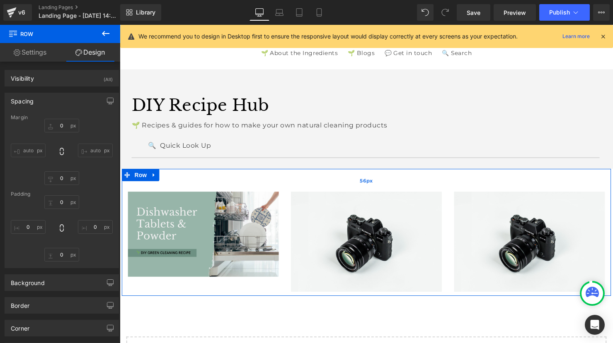
type input "0"
type input "56"
type input "0"
type input "10"
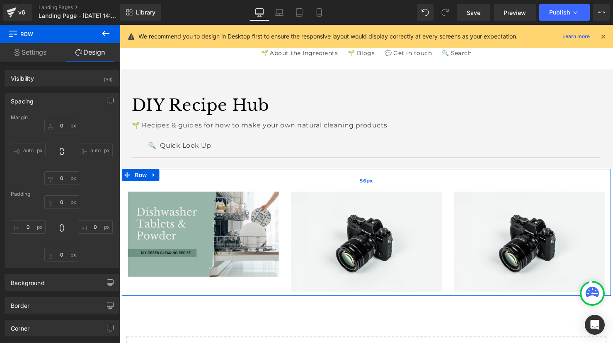
type input "0"
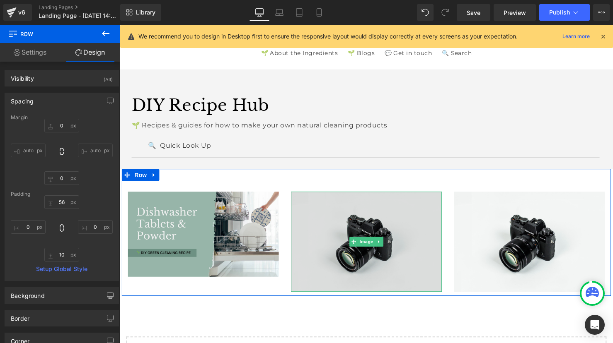
click at [369, 227] on img at bounding box center [370, 245] width 153 height 101
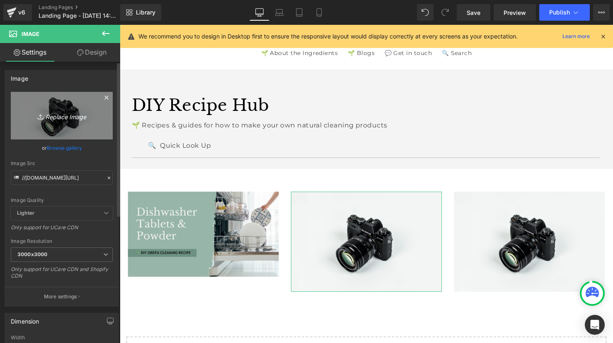
click at [71, 122] on link "Replace Image" at bounding box center [62, 116] width 102 height 48
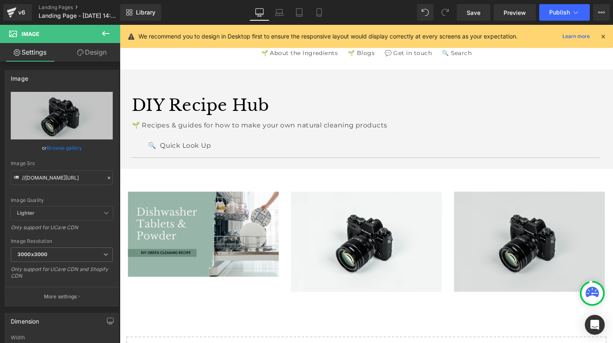
type input "C:\fakepath\Dish Liquid.png"
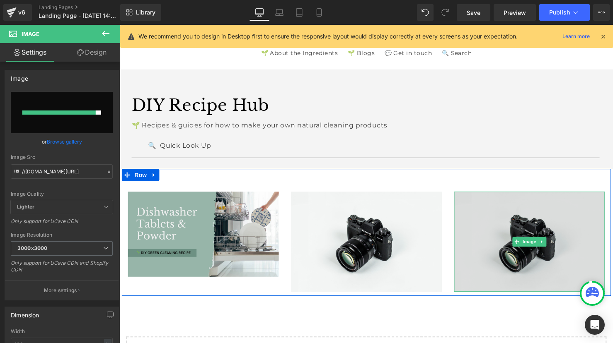
type input "[URL][DOMAIN_NAME]"
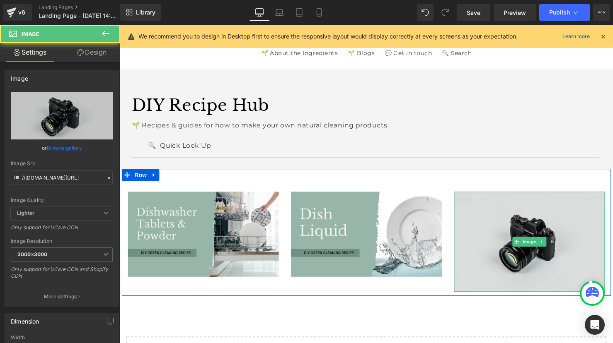
click at [537, 277] on img at bounding box center [535, 245] width 153 height 101
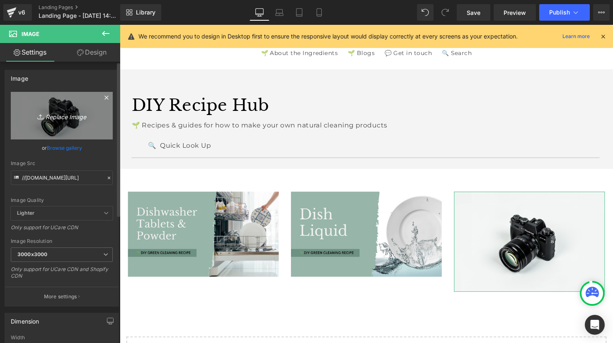
click at [55, 122] on link "Replace Image" at bounding box center [62, 116] width 102 height 48
type input "C:\fakepath\Dishwasher Rinse Aid.png"
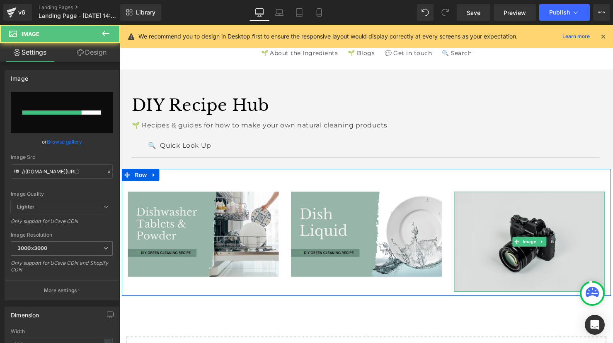
click at [516, 222] on img at bounding box center [535, 245] width 153 height 101
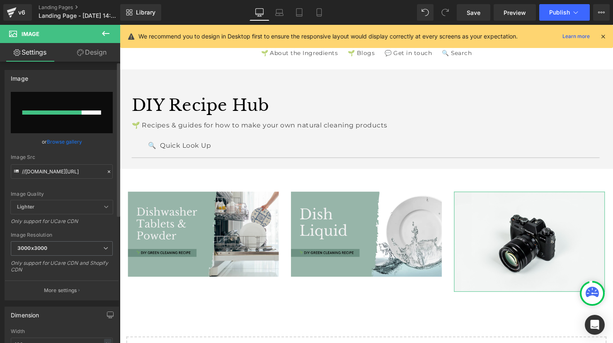
click at [52, 107] on input "file" at bounding box center [62, 112] width 102 height 41
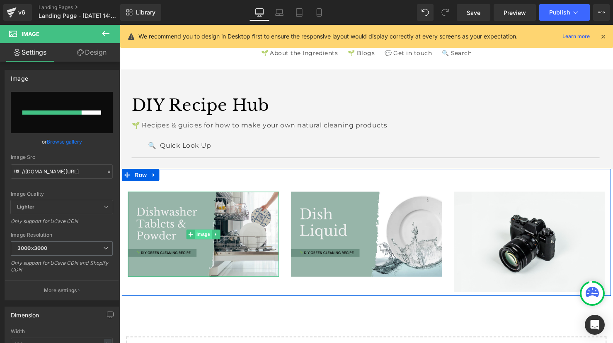
click at [202, 237] on span "Image" at bounding box center [204, 238] width 17 height 10
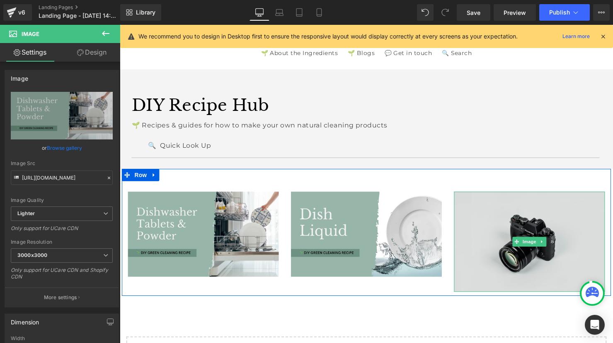
click at [489, 236] on img at bounding box center [535, 245] width 153 height 101
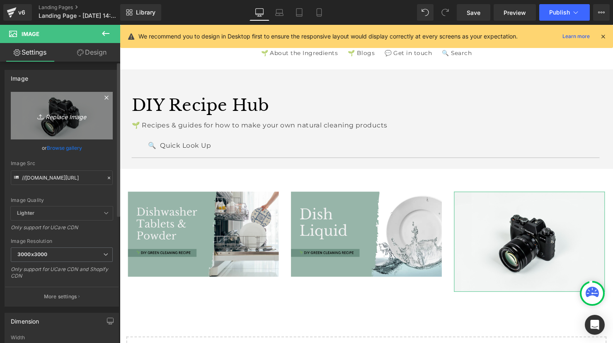
click at [60, 118] on icon "Replace Image" at bounding box center [62, 116] width 66 height 10
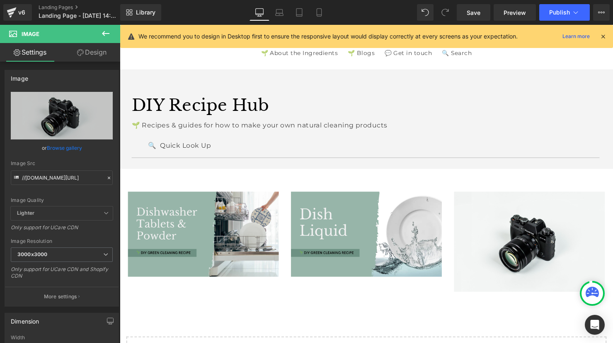
type input "C:\fakepath\Dishwasher Rinse Aid.png"
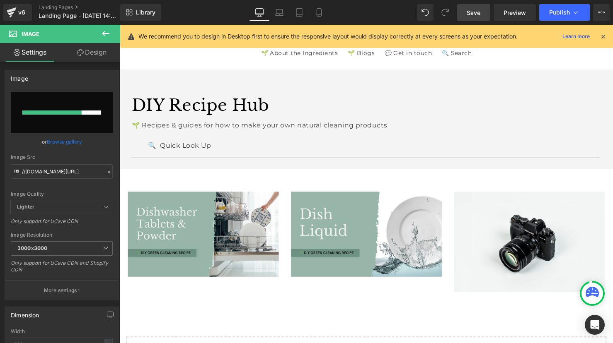
click at [474, 13] on span "Save" at bounding box center [473, 12] width 14 height 9
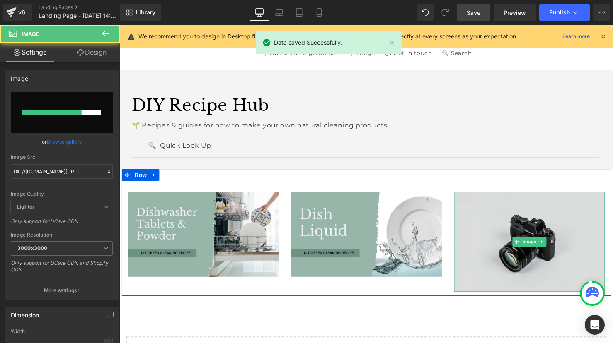
click at [516, 221] on img at bounding box center [535, 245] width 153 height 101
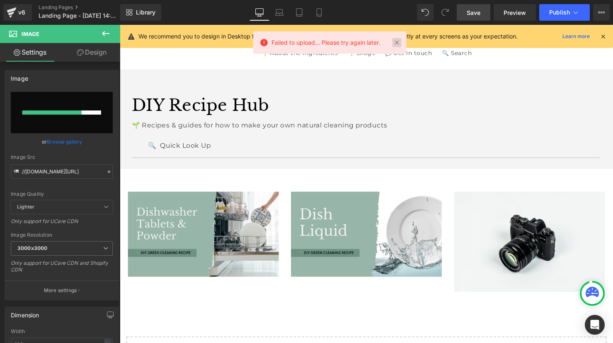
click at [395, 42] on link at bounding box center [396, 42] width 9 height 9
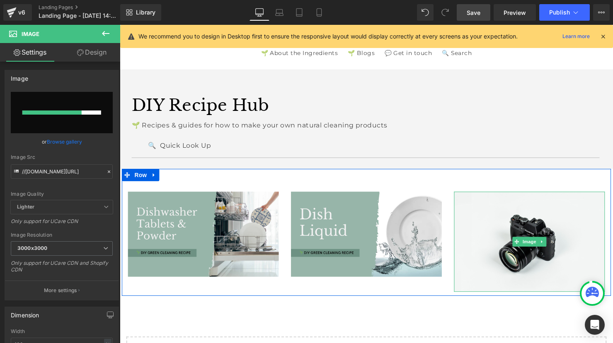
click at [549, 243] on icon at bounding box center [549, 245] width 5 height 5
click at [551, 246] on icon at bounding box center [553, 245] width 5 height 5
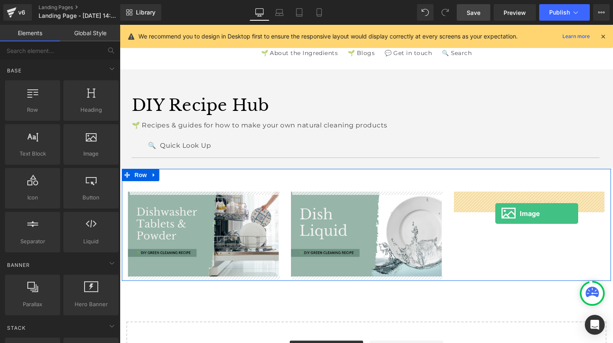
drag, startPoint x: 210, startPoint y: 164, endPoint x: 501, endPoint y: 217, distance: 295.6
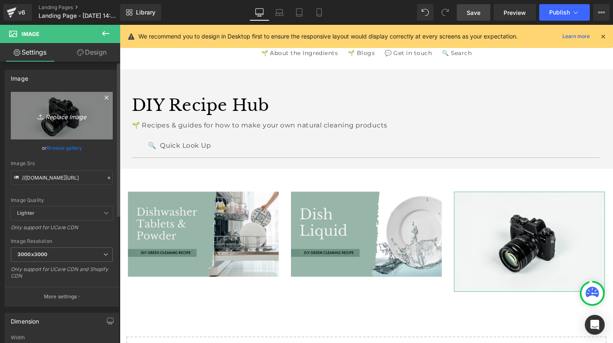
click at [70, 120] on icon "Replace Image" at bounding box center [62, 116] width 66 height 10
type input "C:\fakepath\Dishwasher Rinse Aid.png"
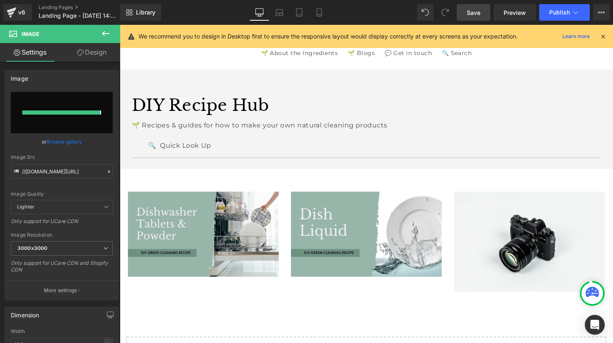
type input "[URL][DOMAIN_NAME]"
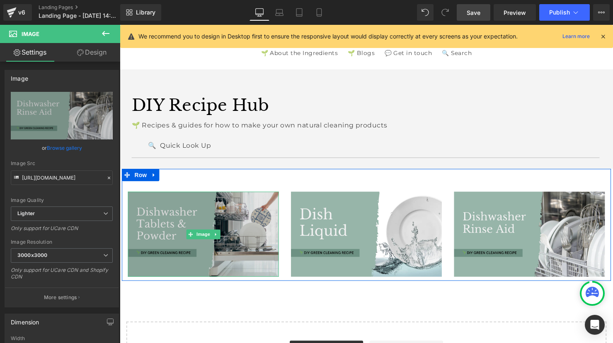
click at [177, 228] on img at bounding box center [204, 238] width 153 height 86
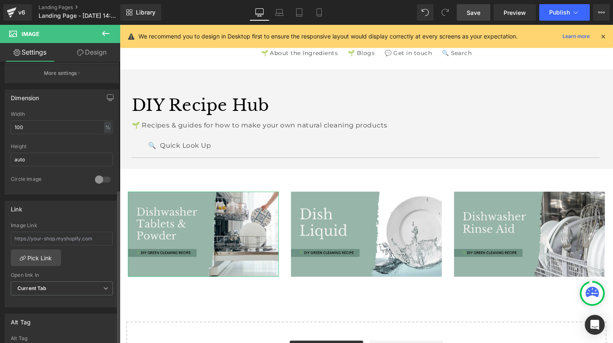
scroll to position [286, 0]
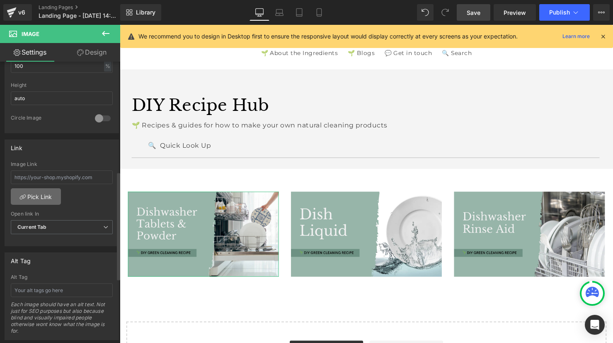
click at [38, 195] on link "Pick Link" at bounding box center [36, 196] width 50 height 17
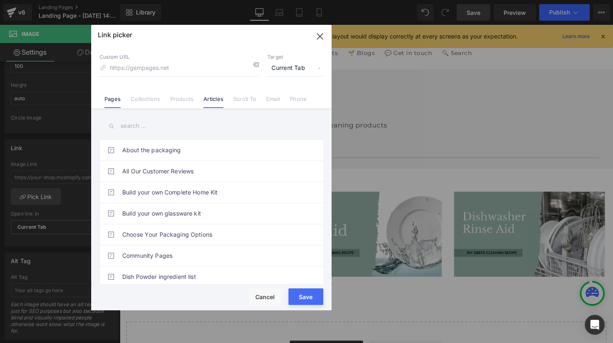
click at [215, 101] on link "Articles" at bounding box center [213, 102] width 20 height 12
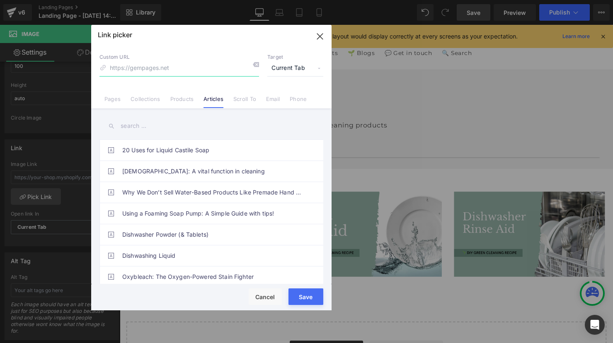
click at [165, 68] on input at bounding box center [178, 68] width 159 height 16
type input "dishwasher"
drag, startPoint x: 145, startPoint y: 68, endPoint x: 91, endPoint y: 58, distance: 54.6
click at [91, 58] on div "Custom URL dishwasher Target Current Tab Current Tab New Tab Pages Collections …" at bounding box center [211, 77] width 240 height 63
click at [162, 125] on input "text" at bounding box center [211, 126] width 224 height 19
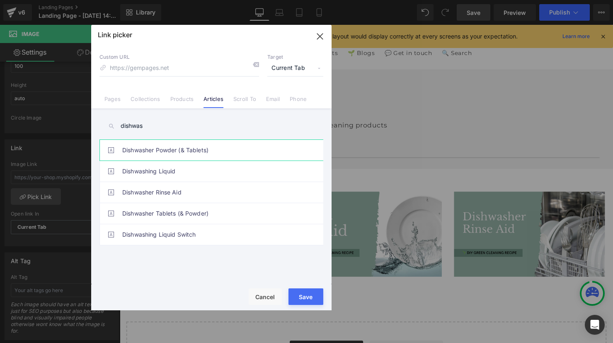
type input "dishwas"
click at [170, 150] on link "Dishwasher Powder (& Tablets)" at bounding box center [213, 150] width 182 height 21
type input "/blogs/diy-cleaning-recipes/easy-diy-dishwasher-powder"
click at [301, 297] on button "Save" at bounding box center [305, 297] width 35 height 17
type input "/blogs/diy-cleaning-recipes/easy-diy-dishwasher-powder"
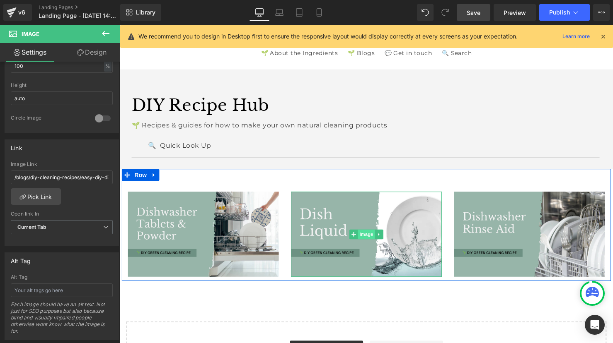
click at [368, 239] on span "Image" at bounding box center [370, 238] width 17 height 10
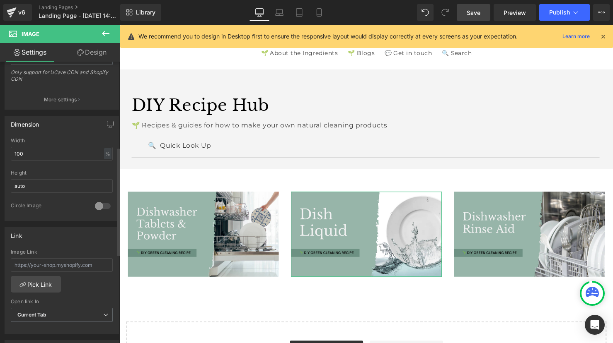
scroll to position [226, 0]
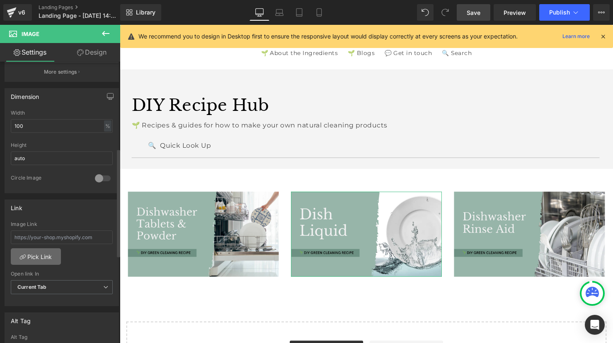
click at [28, 257] on link "Pick Link" at bounding box center [36, 257] width 50 height 17
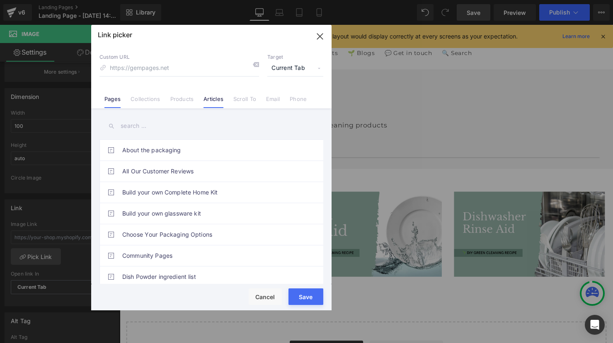
click at [208, 102] on link "Articles" at bounding box center [213, 102] width 20 height 12
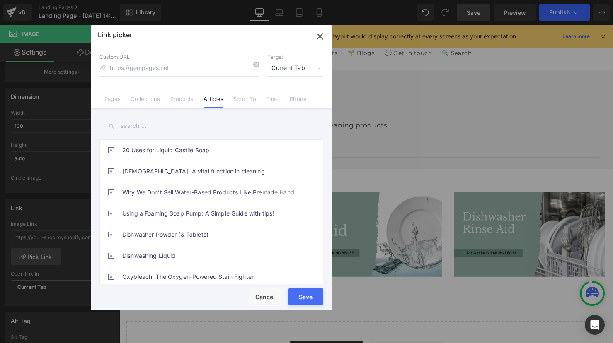
click at [145, 126] on input "text" at bounding box center [211, 126] width 224 height 19
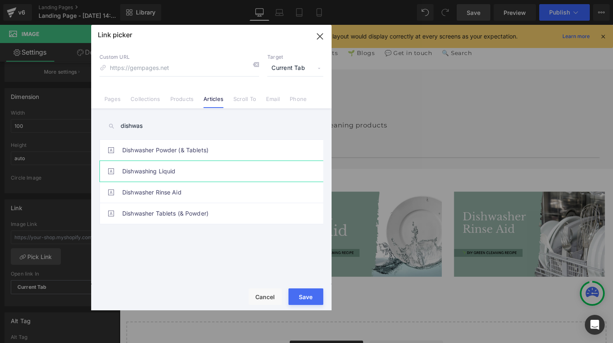
type input "dishwas"
click at [147, 173] on link "Dishwashing Liquid" at bounding box center [213, 171] width 182 height 21
type input "/blogs/diy-cleaning-recipes/diy-dish-liquid"
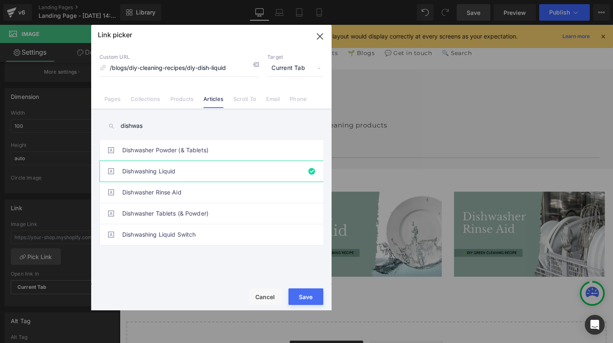
click at [305, 294] on button "Save" at bounding box center [305, 297] width 35 height 17
type input "/blogs/diy-cleaning-recipes/diy-dish-liquid"
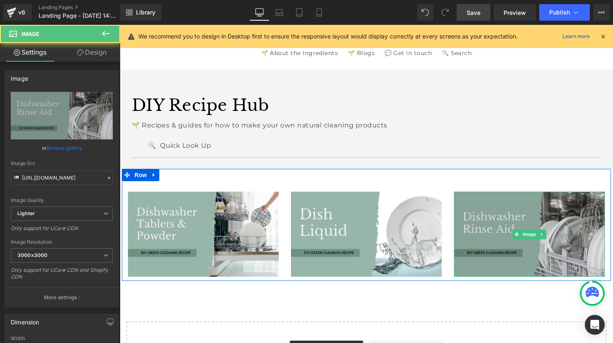
click at [519, 225] on img at bounding box center [535, 238] width 153 height 86
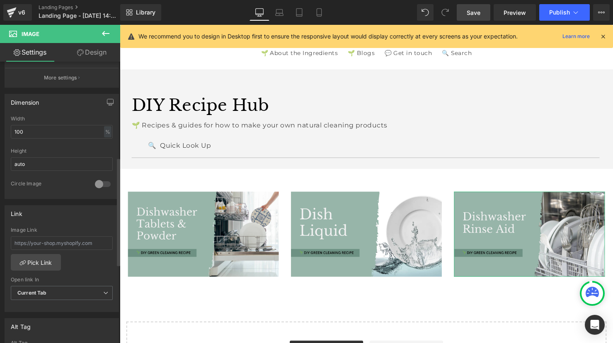
scroll to position [249, 0]
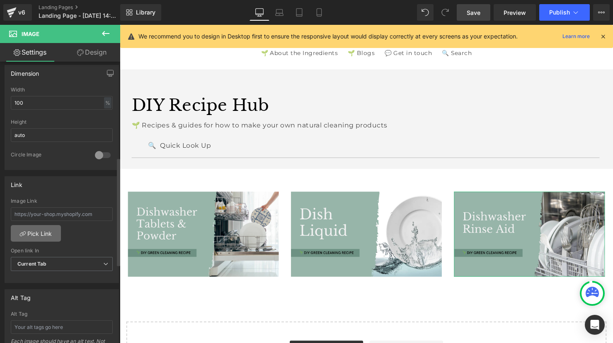
click at [35, 234] on link "Pick Link" at bounding box center [36, 233] width 50 height 17
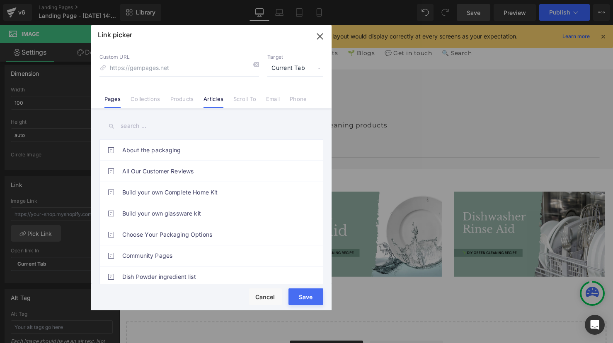
click at [217, 99] on link "Articles" at bounding box center [213, 102] width 20 height 12
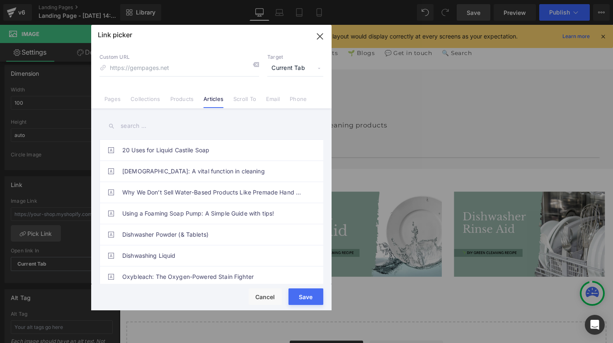
click at [145, 127] on input "text" at bounding box center [211, 126] width 224 height 19
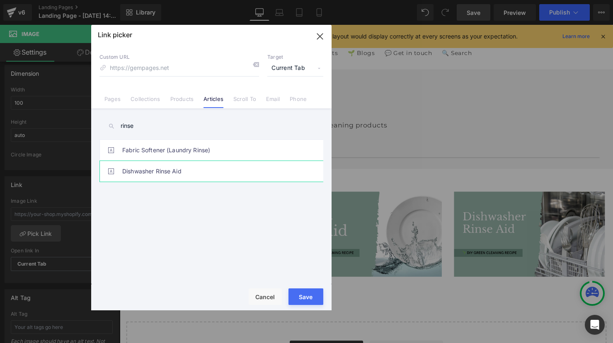
type input "rinse"
click at [145, 171] on link "Dishwasher Rinse Aid" at bounding box center [213, 171] width 182 height 21
type input "/blogs/diy-cleaning-recipes/a-simple-rinse-aid-solution-for-your-dishwasher"
click at [298, 296] on button "Save" at bounding box center [305, 297] width 35 height 17
type input "/blogs/diy-cleaning-recipes/a-simple-rinse-aid-solution-for-your-dishwasher"
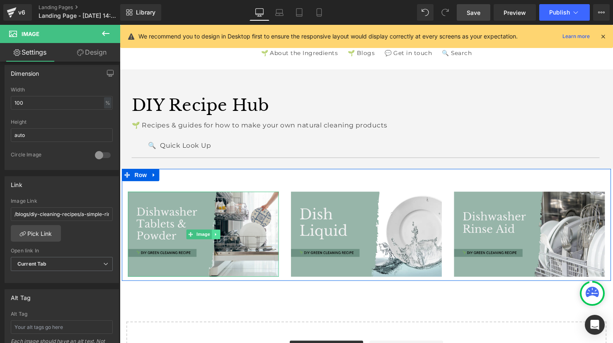
click at [219, 238] on icon at bounding box center [217, 238] width 5 height 5
click at [214, 240] on icon at bounding box center [213, 238] width 5 height 5
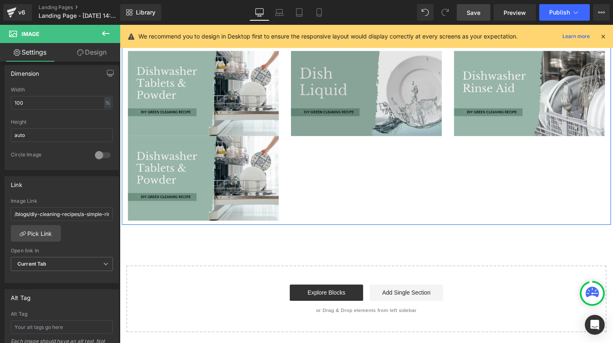
scroll to position [126, 0]
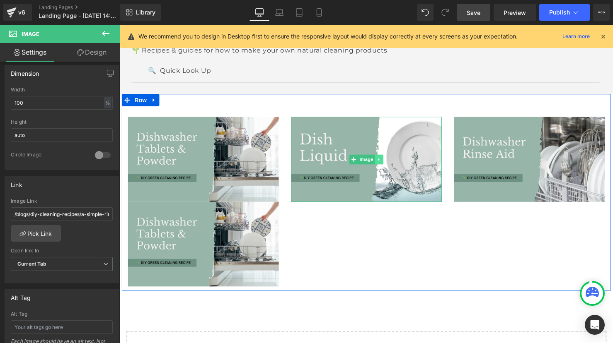
click at [384, 161] on icon at bounding box center [383, 161] width 5 height 5
click at [380, 162] on icon at bounding box center [379, 161] width 5 height 5
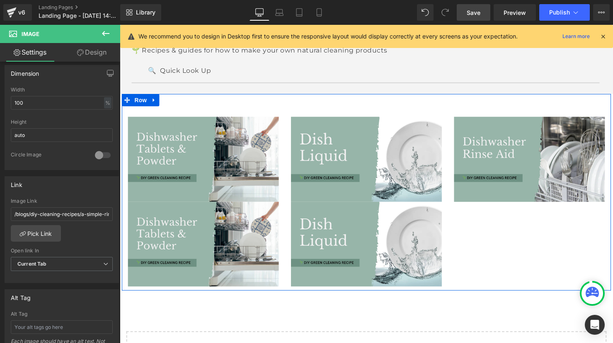
click at [529, 216] on div "Image Image Image Image Image Row 56px" at bounding box center [370, 195] width 497 height 200
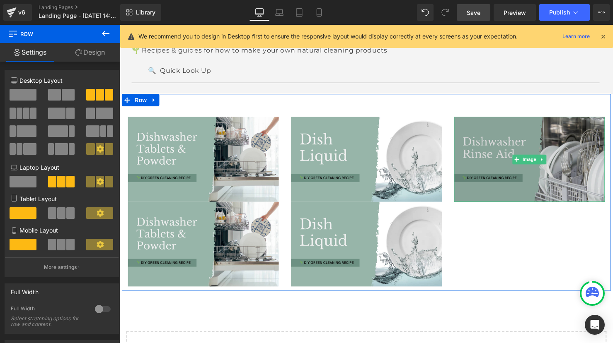
click at [564, 123] on img at bounding box center [535, 161] width 153 height 86
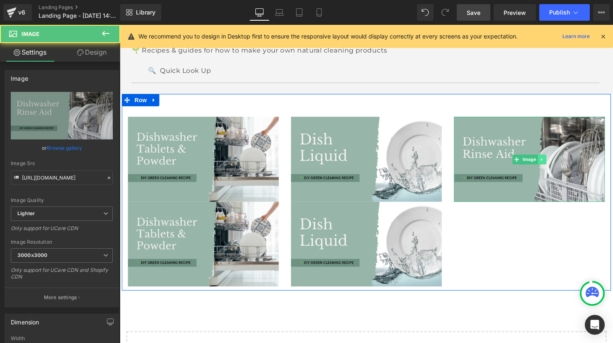
click at [551, 160] on icon at bounding box center [549, 161] width 5 height 5
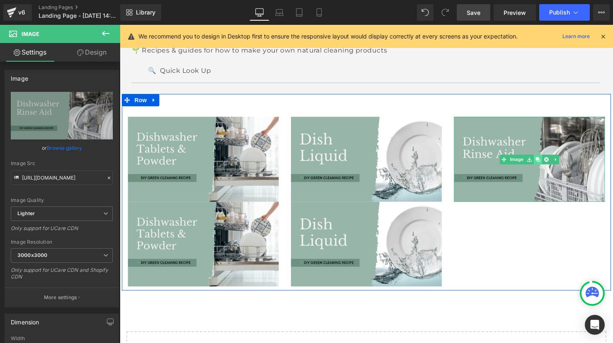
click at [543, 163] on icon at bounding box center [544, 161] width 5 height 5
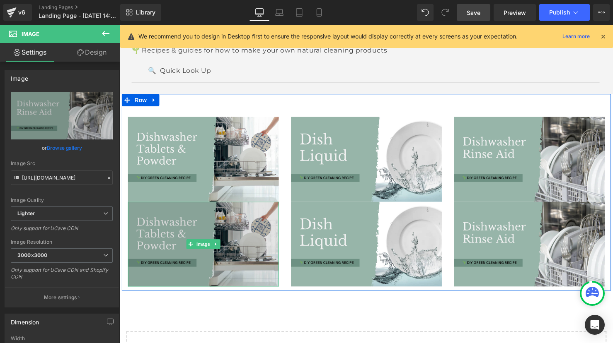
click at [242, 225] on img at bounding box center [204, 248] width 153 height 86
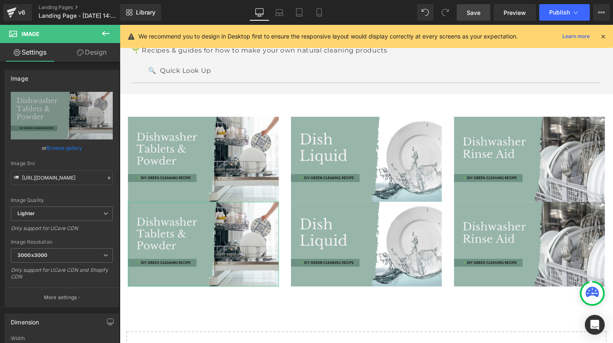
click at [101, 58] on link "Design" at bounding box center [92, 52] width 60 height 19
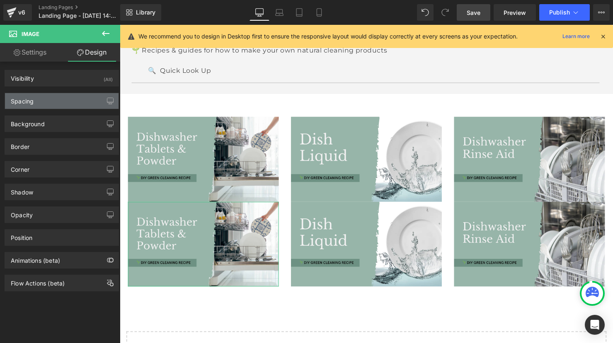
click at [45, 104] on div "Spacing" at bounding box center [62, 101] width 114 height 16
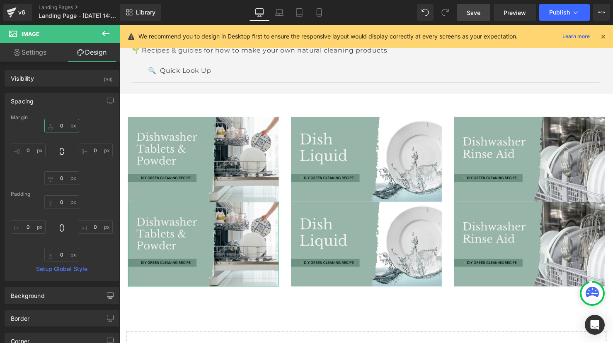
click at [55, 129] on input "0" at bounding box center [61, 126] width 35 height 14
type input "30"
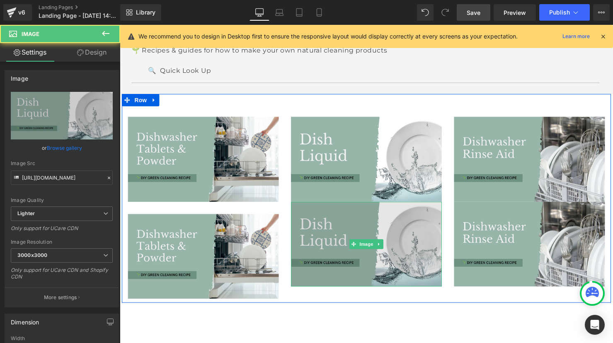
click at [369, 215] on img at bounding box center [370, 248] width 153 height 86
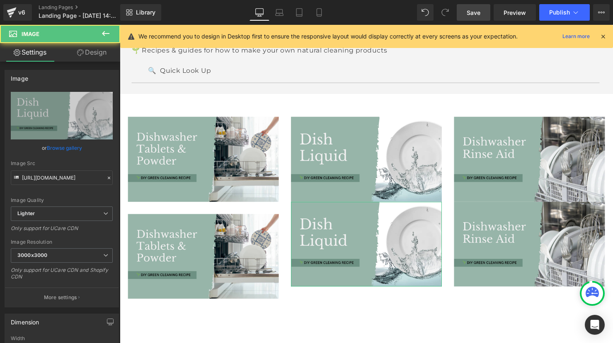
click at [100, 53] on link "Design" at bounding box center [92, 52] width 60 height 19
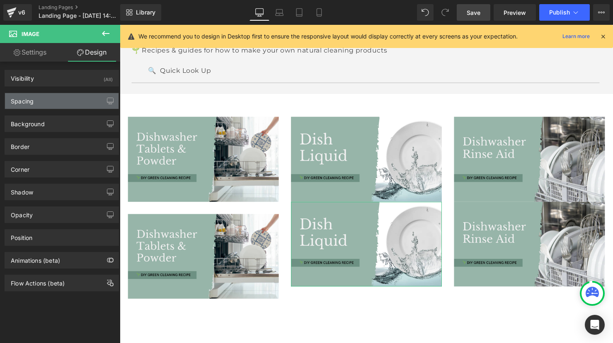
click at [38, 98] on div "Spacing" at bounding box center [62, 101] width 114 height 16
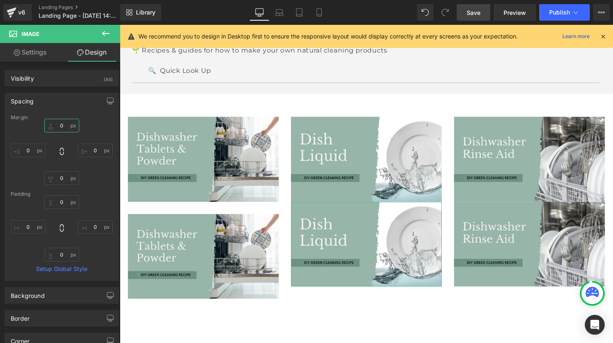
click at [56, 128] on input "0" at bounding box center [61, 126] width 35 height 14
type input "30"
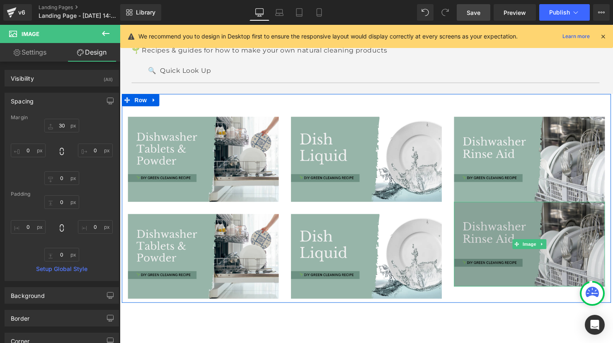
click at [483, 229] on img at bounding box center [535, 248] width 153 height 86
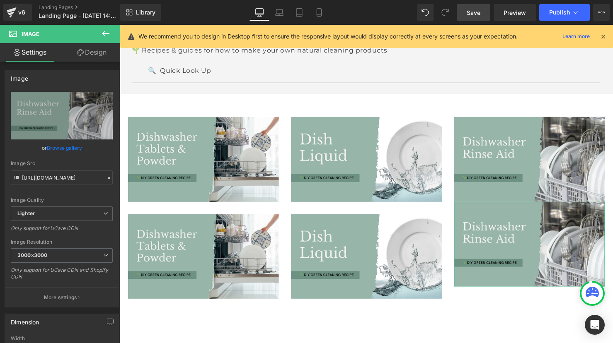
click at [98, 53] on link "Design" at bounding box center [92, 52] width 60 height 19
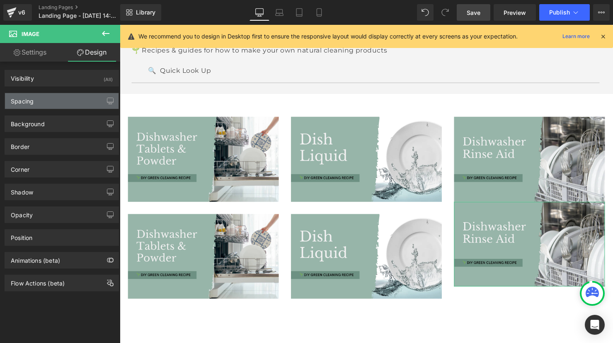
click at [54, 107] on div "Spacing" at bounding box center [62, 101] width 114 height 16
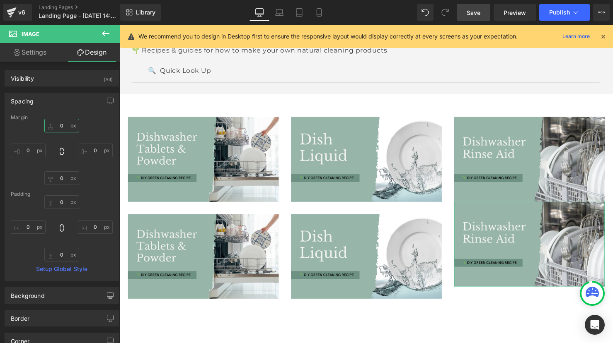
click at [58, 130] on input "0" at bounding box center [61, 126] width 35 height 14
type input "30"
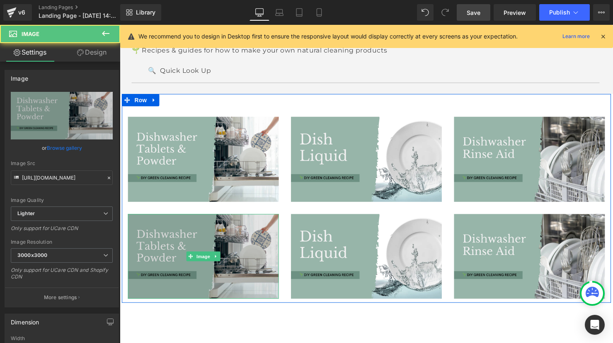
click at [168, 254] on img at bounding box center [204, 260] width 153 height 86
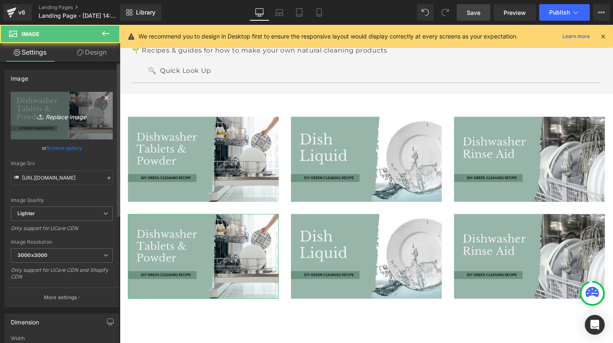
click at [57, 105] on link "Replace Image" at bounding box center [62, 116] width 102 height 48
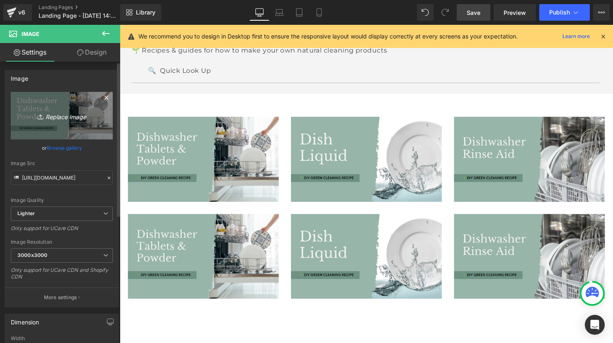
type input "C:\fakepath\Oven Cleaner.png"
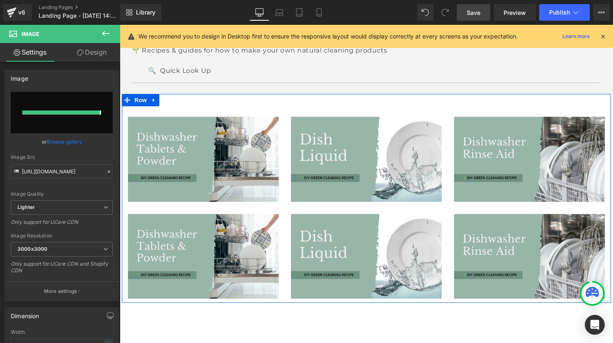
type input "[URL][DOMAIN_NAME]"
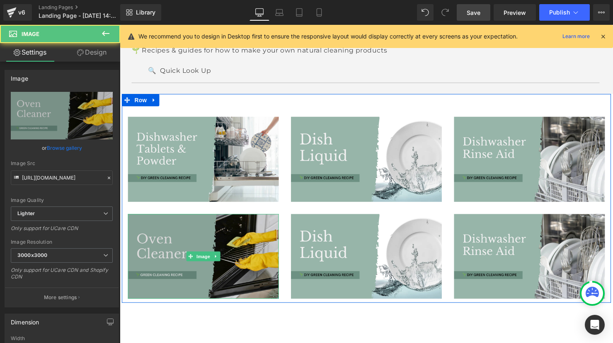
click at [200, 243] on img at bounding box center [204, 260] width 153 height 86
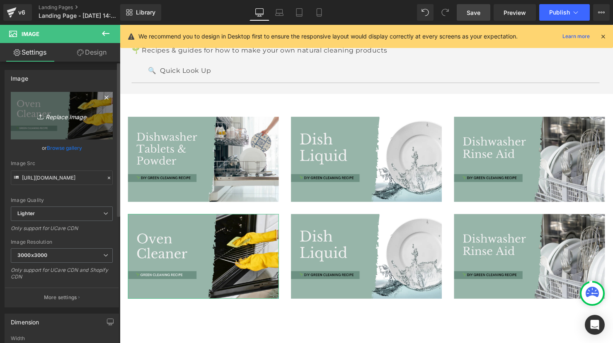
click at [68, 121] on icon "Replace Image" at bounding box center [62, 116] width 66 height 10
type input "C:\fakepath\Laundry Washing Powder.png"
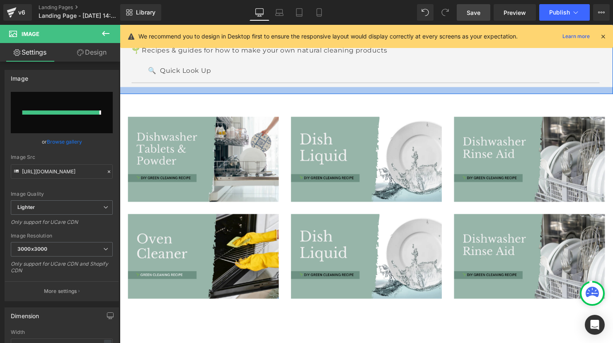
type input "[URL][DOMAIN_NAME]"
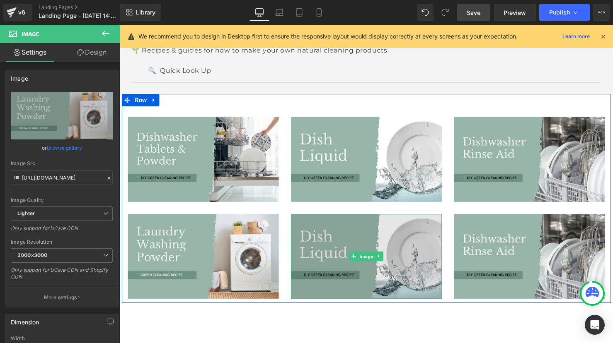
click at [357, 242] on img at bounding box center [370, 260] width 153 height 86
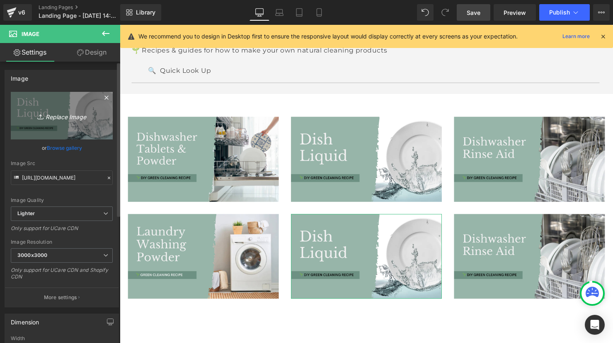
click at [80, 117] on icon "Replace Image" at bounding box center [62, 116] width 66 height 10
type input "C:\fakepath\Fabric Softener.png"
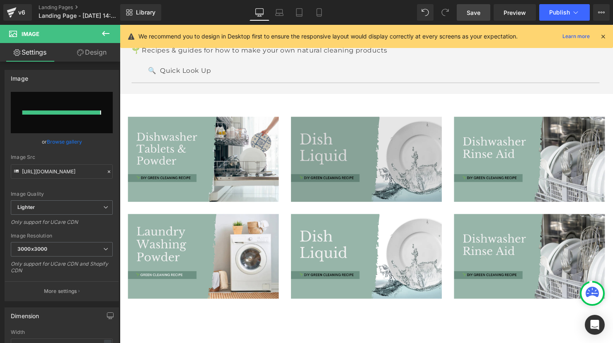
type input "[URL][DOMAIN_NAME]"
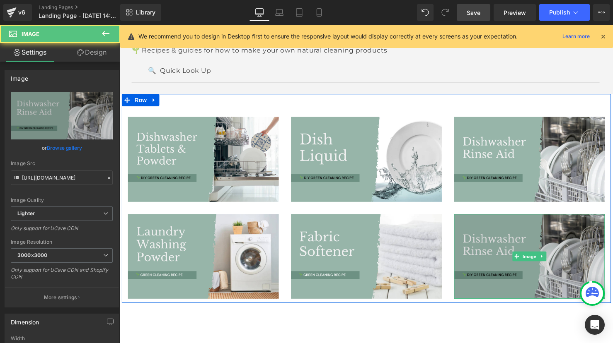
click at [513, 234] on img at bounding box center [535, 260] width 153 height 86
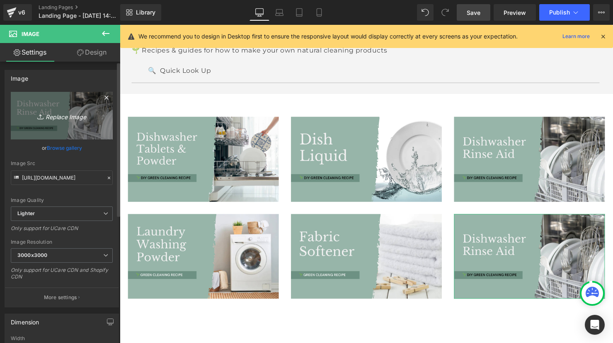
click at [61, 109] on link "Replace Image" at bounding box center [62, 116] width 102 height 48
type input "C:\fakepath\Laundry Soak & Stain Remover.png"
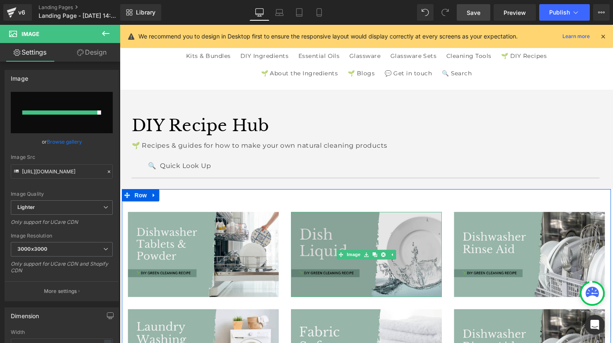
scroll to position [0, 0]
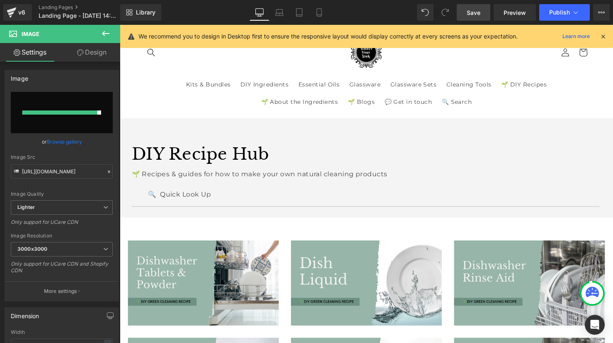
click at [475, 14] on span "Save" at bounding box center [473, 12] width 14 height 9
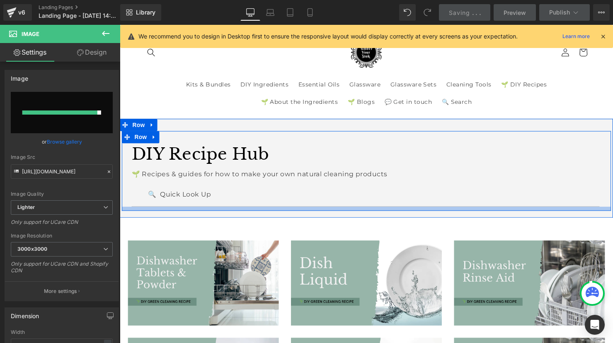
scroll to position [73, 0]
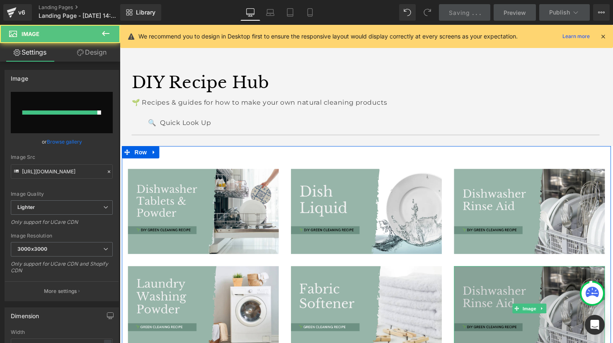
click at [540, 288] on img at bounding box center [535, 314] width 153 height 86
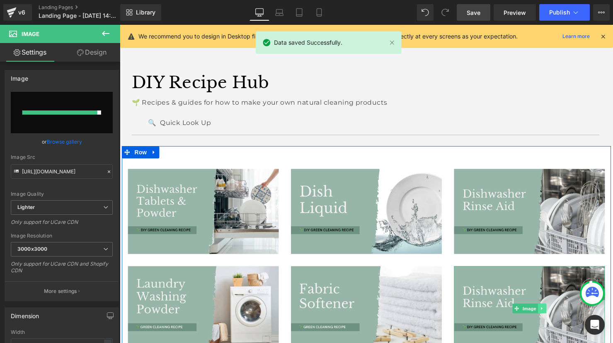
click at [552, 314] on link at bounding box center [549, 314] width 9 height 10
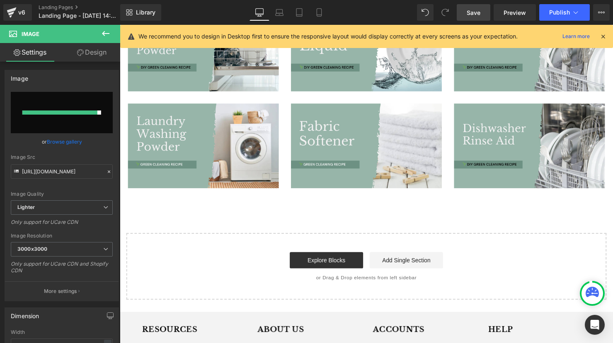
scroll to position [143, 0]
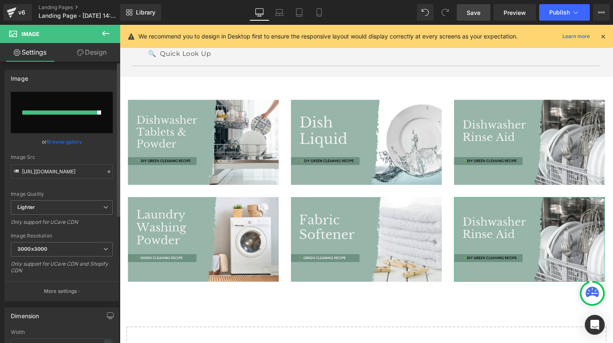
click at [79, 117] on input "file" at bounding box center [62, 112] width 102 height 41
click at [570, 19] on button "Publish" at bounding box center [564, 12] width 51 height 17
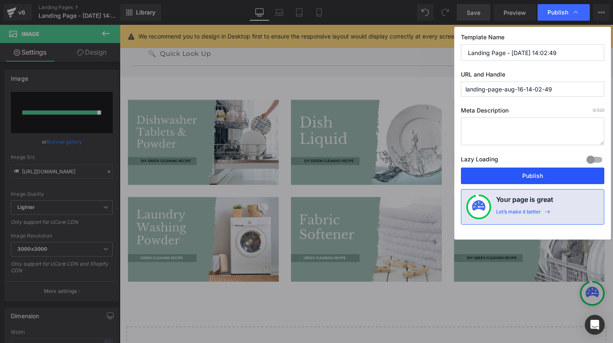
click at [539, 175] on button "Publish" at bounding box center [532, 176] width 143 height 17
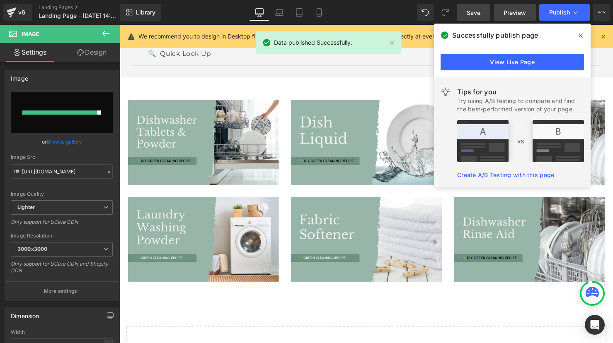
click at [516, 14] on span "Preview" at bounding box center [514, 12] width 22 height 9
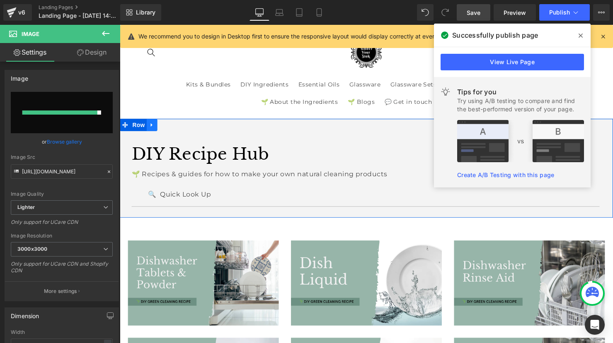
click at [154, 129] on icon at bounding box center [153, 126] width 6 height 6
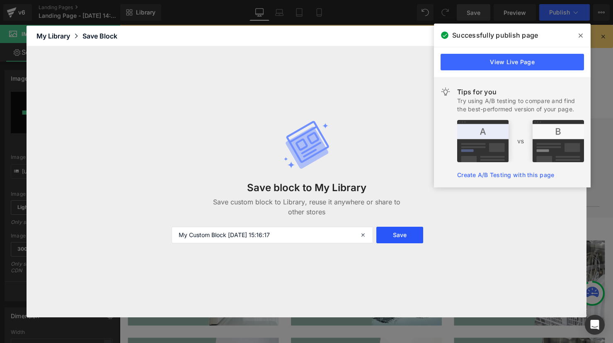
click at [394, 233] on button "Save" at bounding box center [399, 235] width 47 height 17
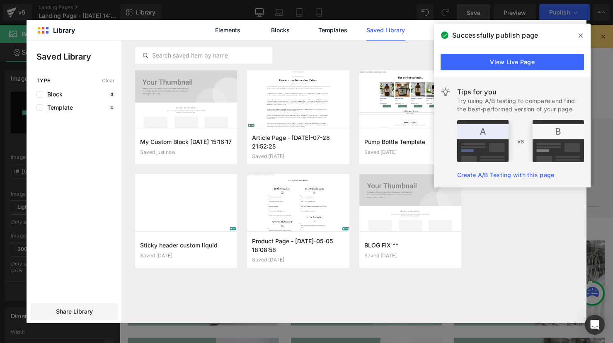
click at [579, 36] on icon at bounding box center [580, 35] width 4 height 7
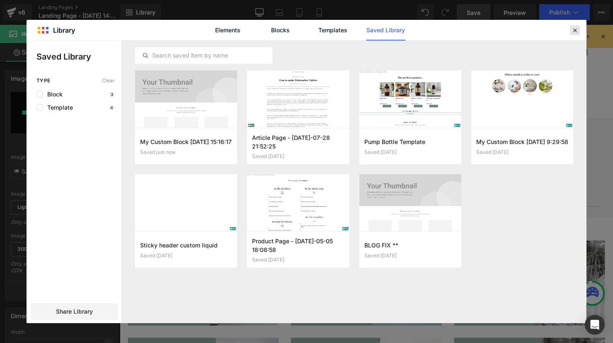
click at [571, 33] on icon at bounding box center [574, 30] width 7 height 7
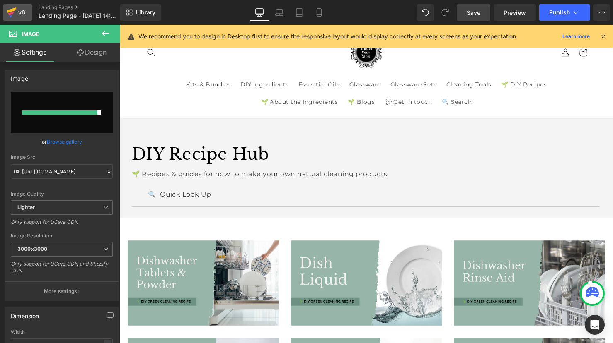
click at [12, 10] on icon at bounding box center [12, 9] width 10 height 5
